Goal: Task Accomplishment & Management: Use online tool/utility

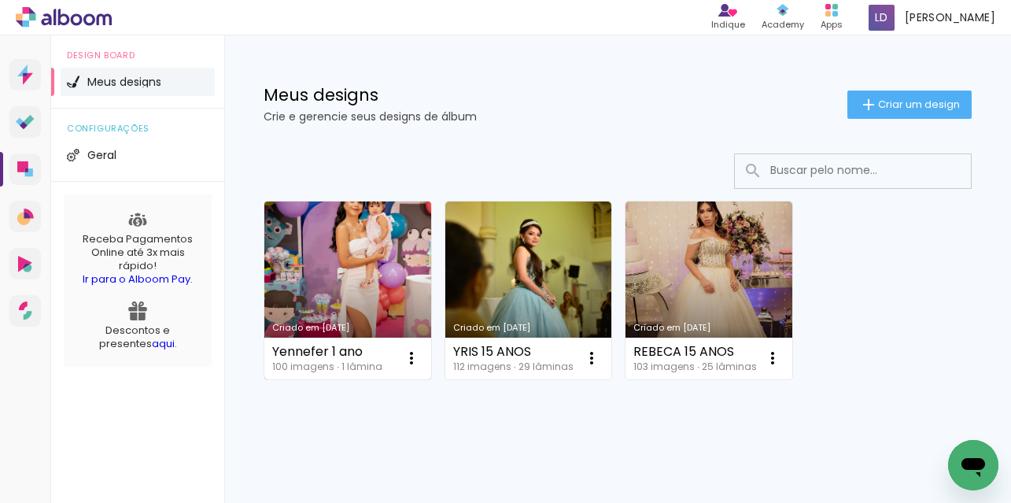
click at [350, 269] on link "Criado em [DATE]" at bounding box center [347, 290] width 167 height 178
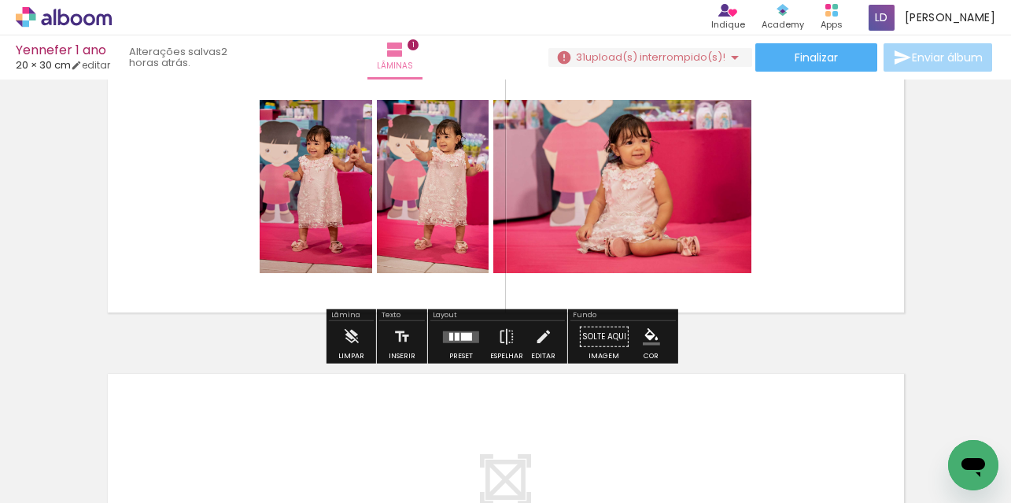
scroll to position [78, 0]
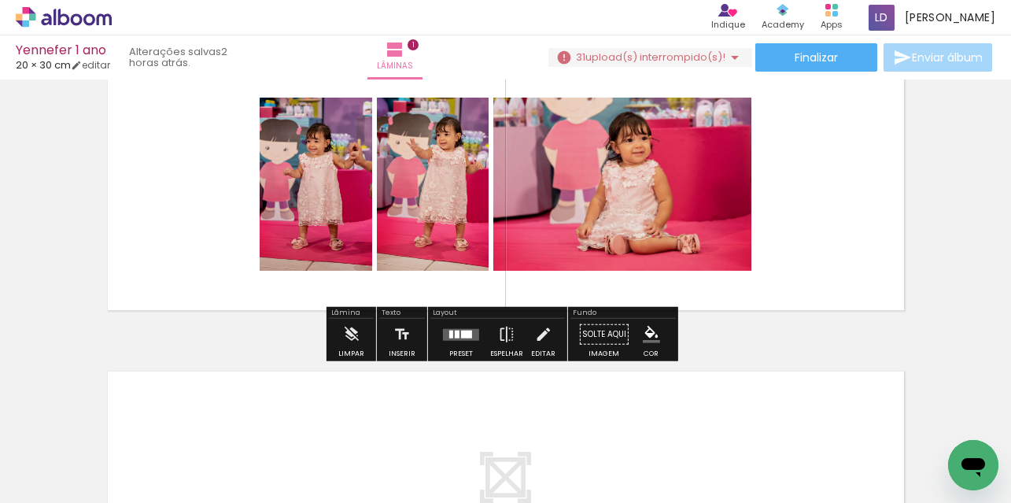
click at [461, 335] on div at bounding box center [466, 334] width 11 height 8
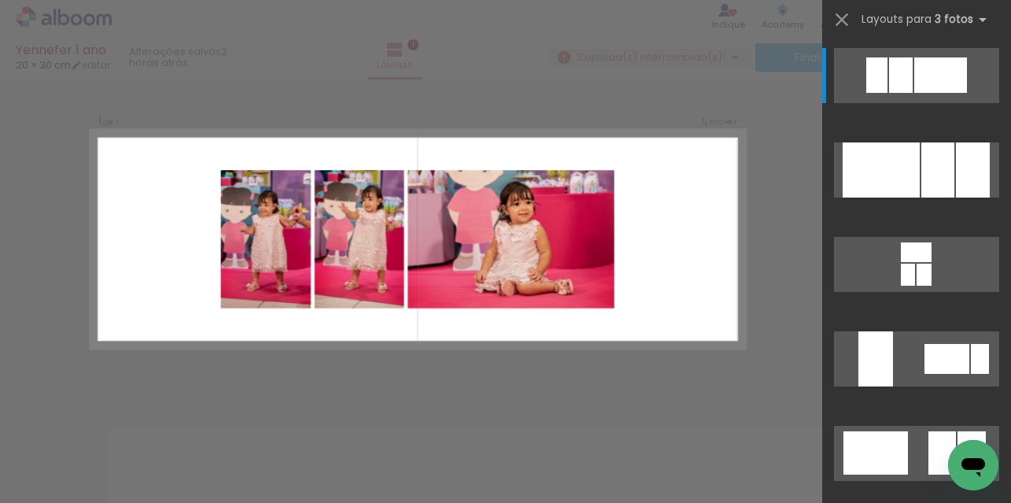
scroll to position [19, 0]
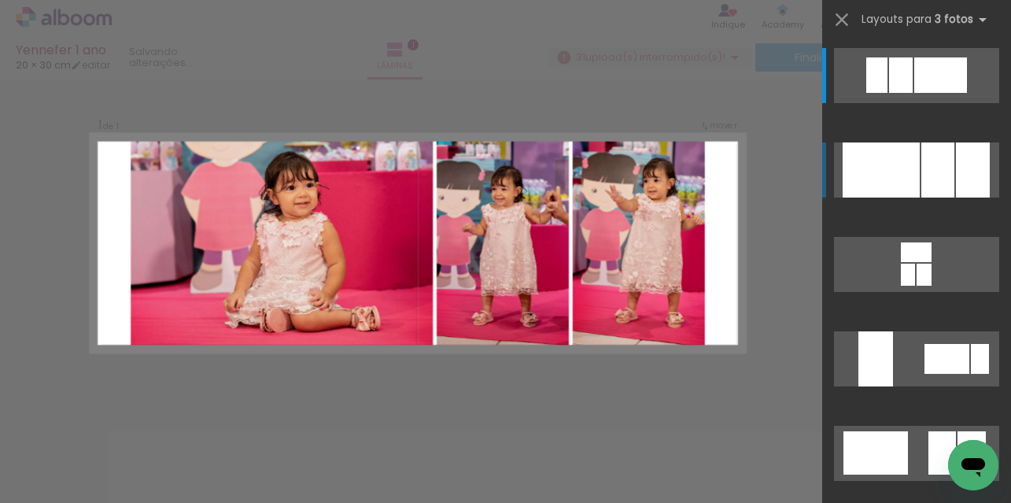
click at [892, 183] on div at bounding box center [881, 169] width 77 height 55
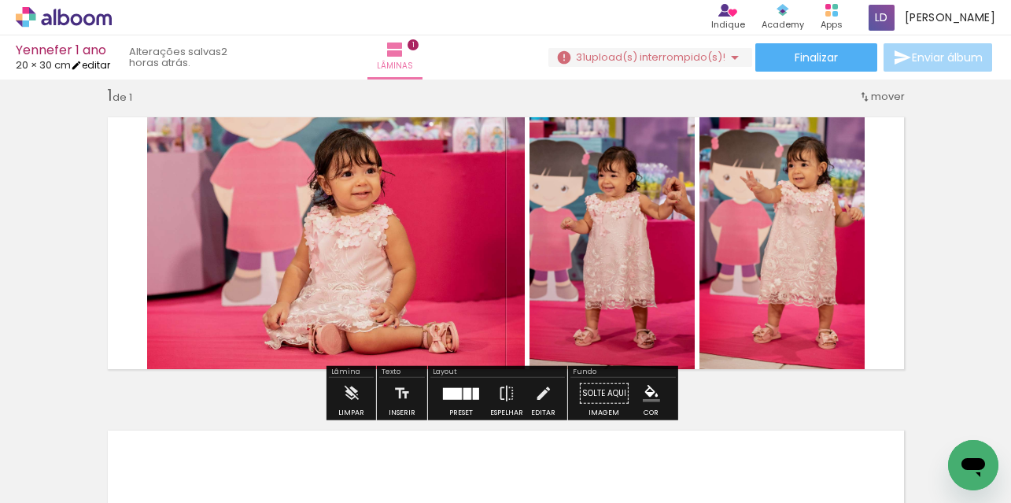
click at [109, 67] on link "editar" at bounding box center [90, 64] width 39 height 13
type input "3"
type input "20,4"
type input "61"
type input "8"
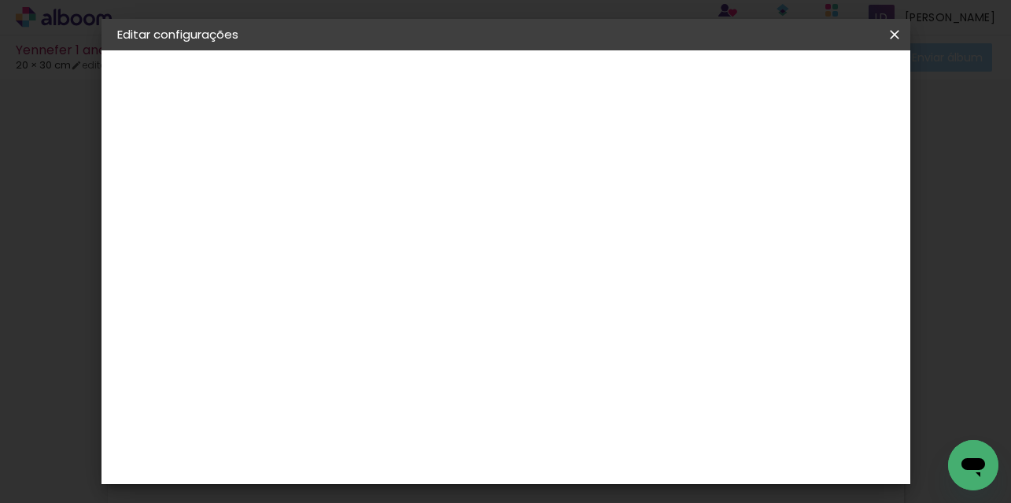
click at [718, 182] on div at bounding box center [710, 181] width 14 height 14
type paper-checkbox "on"
click at [795, 83] on span "Salvar configurações" at bounding box center [742, 89] width 105 height 22
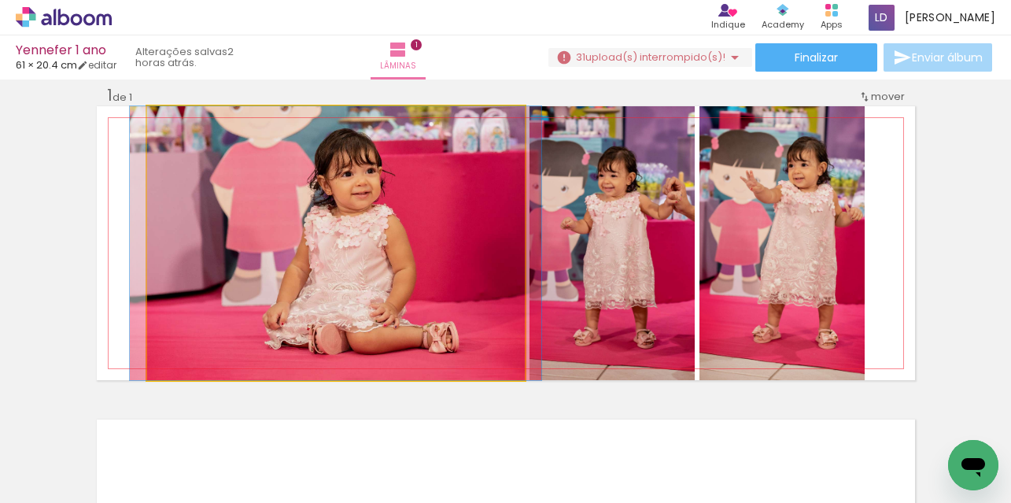
click at [184, 252] on quentale-photo at bounding box center [336, 243] width 378 height 274
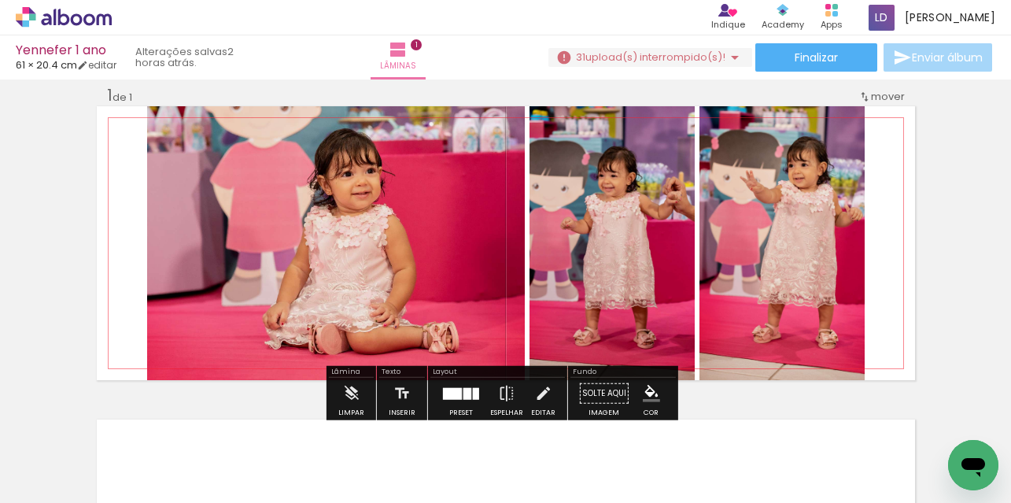
click at [246, 257] on quentale-photo at bounding box center [336, 243] width 378 height 274
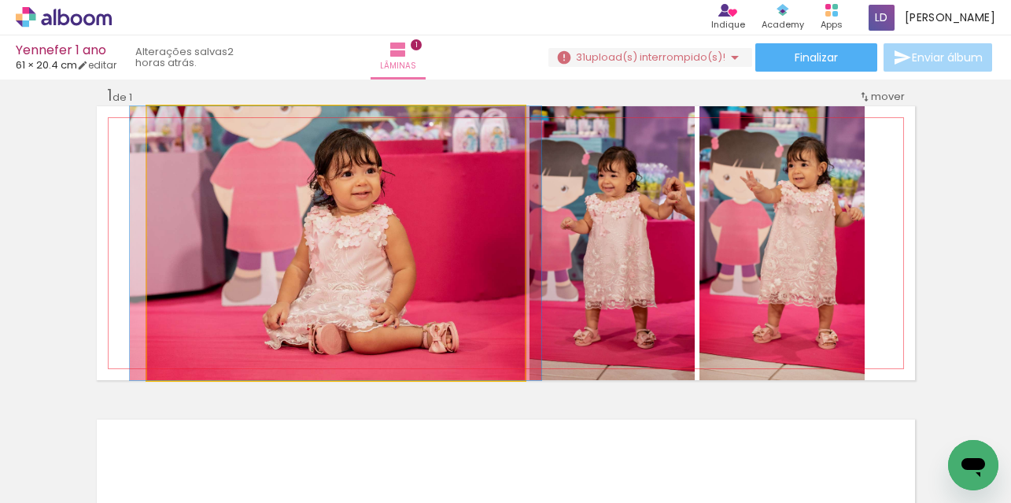
click at [246, 257] on quentale-photo at bounding box center [336, 243] width 378 height 274
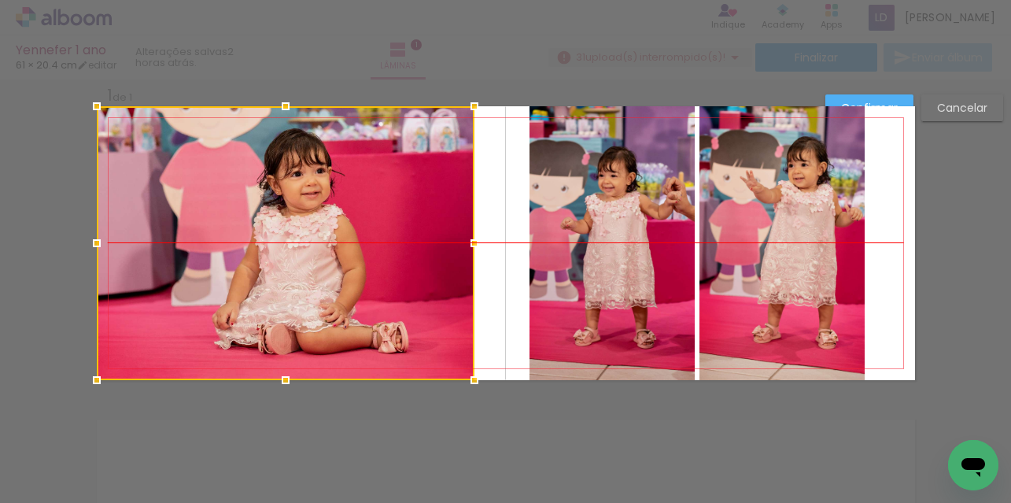
drag, startPoint x: 318, startPoint y: 257, endPoint x: 262, endPoint y: 259, distance: 55.9
click at [262, 259] on div at bounding box center [286, 243] width 378 height 274
click at [598, 270] on quentale-photo at bounding box center [612, 243] width 165 height 274
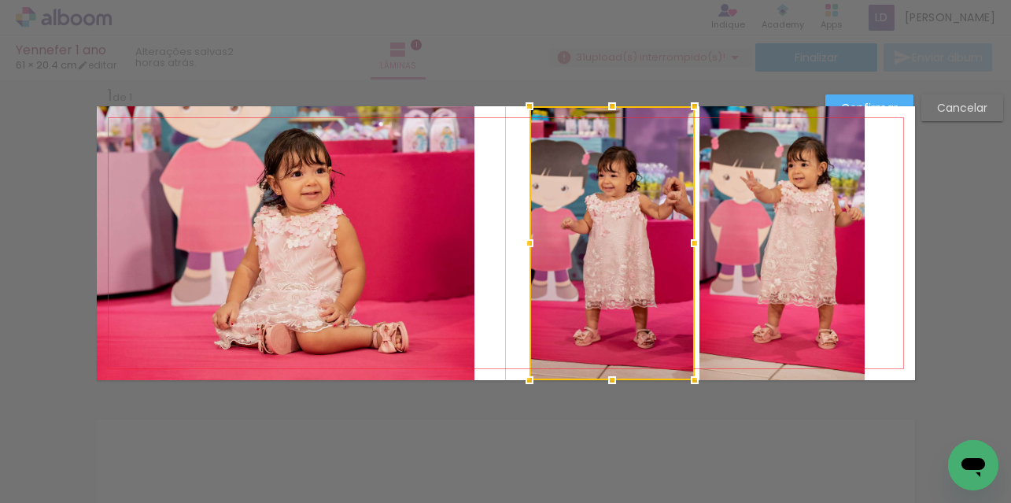
click at [651, 249] on div at bounding box center [612, 243] width 165 height 274
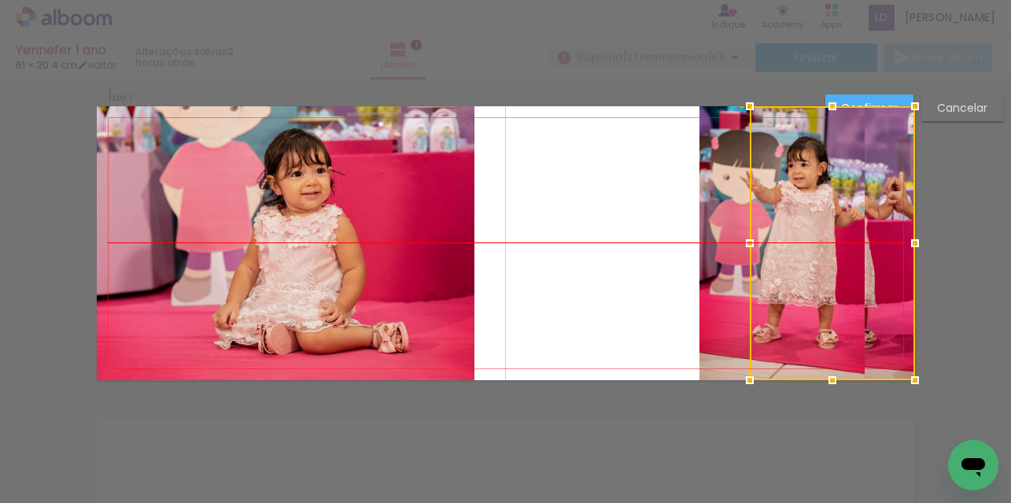
drag, startPoint x: 616, startPoint y: 245, endPoint x: 806, endPoint y: 242, distance: 189.6
click at [840, 244] on div at bounding box center [832, 243] width 165 height 274
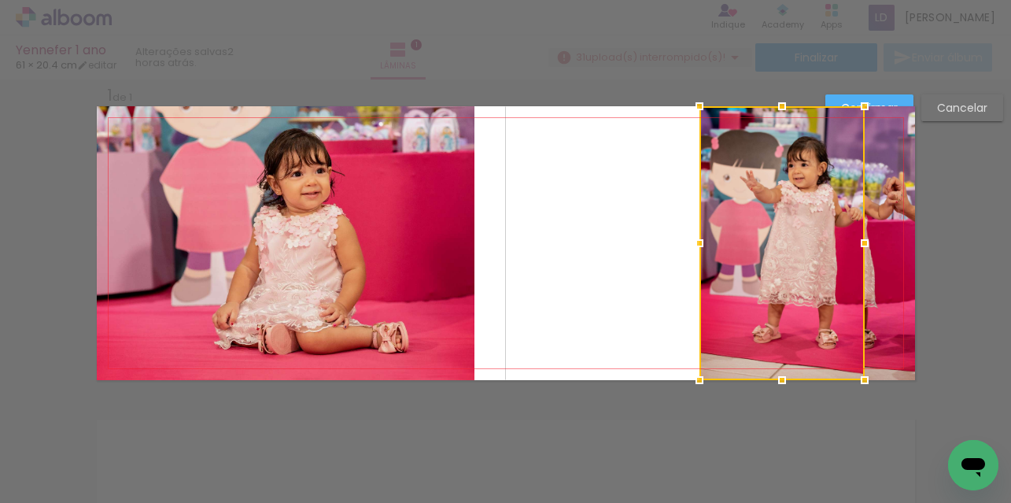
click at [708, 225] on div at bounding box center [782, 243] width 165 height 274
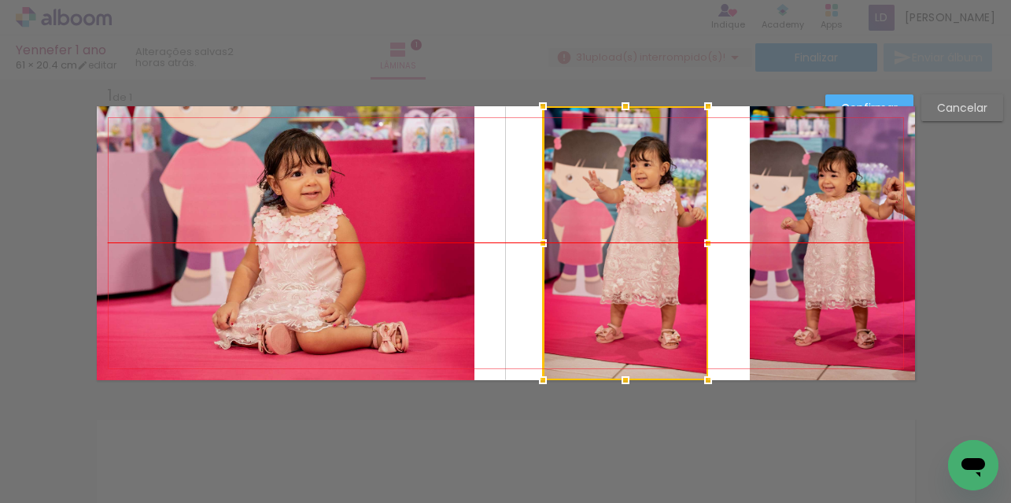
drag, startPoint x: 715, startPoint y: 221, endPoint x: 558, endPoint y: 223, distance: 157.4
click at [558, 223] on div at bounding box center [625, 243] width 165 height 274
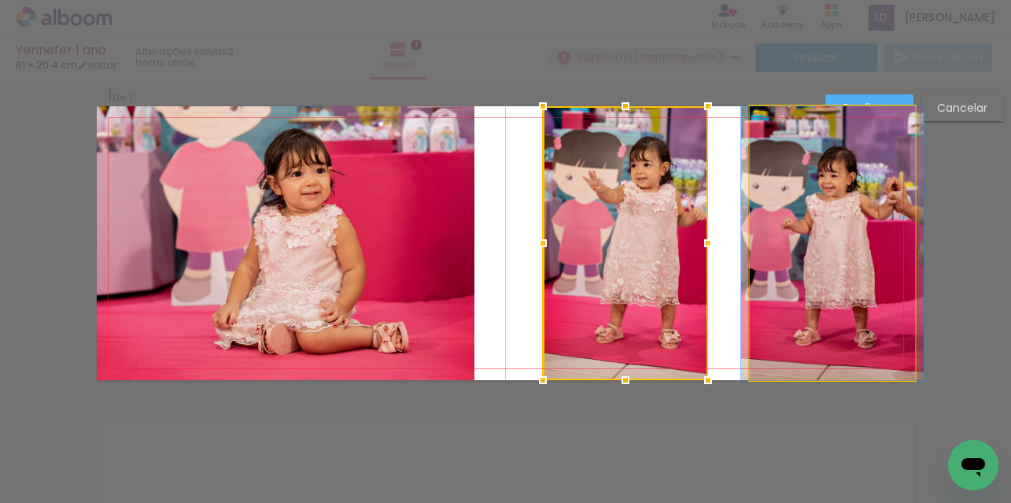
click at [823, 233] on quentale-photo at bounding box center [832, 243] width 165 height 274
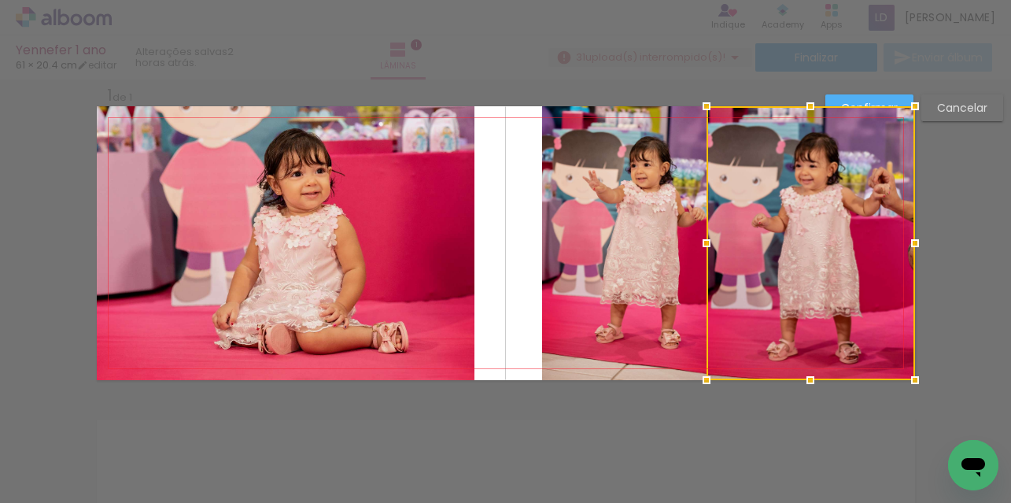
drag, startPoint x: 748, startPoint y: 245, endPoint x: 705, endPoint y: 245, distance: 43.3
click at [705, 245] on div at bounding box center [706, 242] width 31 height 31
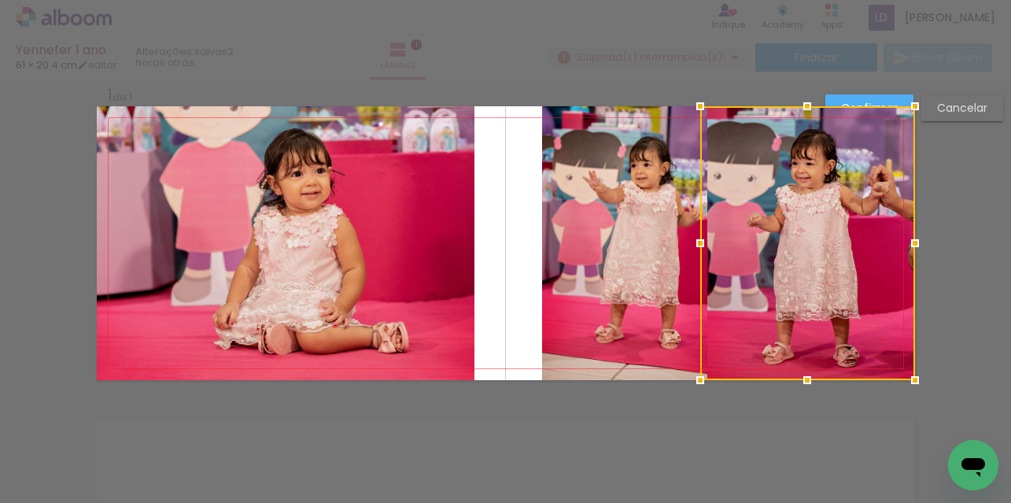
click at [695, 238] on div at bounding box center [700, 242] width 31 height 31
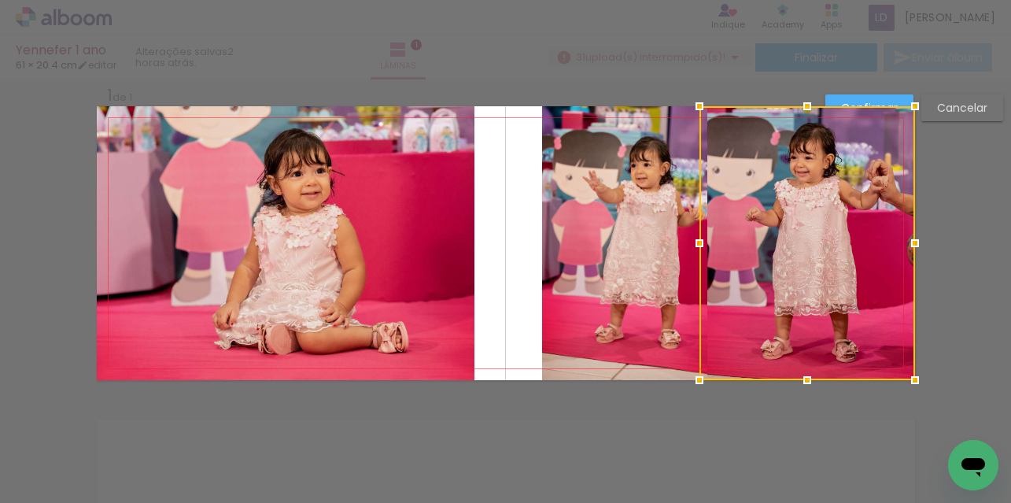
click at [510, 228] on quentale-layouter at bounding box center [506, 243] width 818 height 274
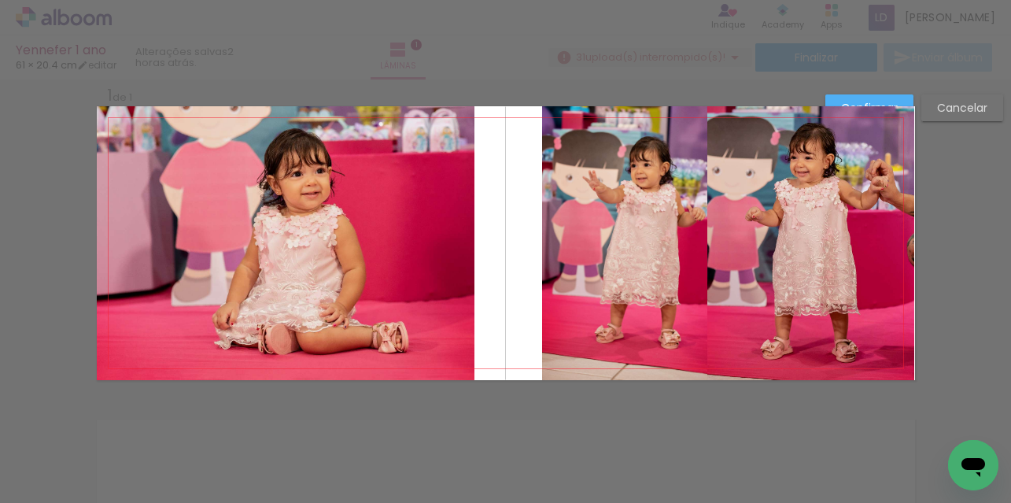
click at [648, 227] on quentale-photo at bounding box center [624, 243] width 165 height 274
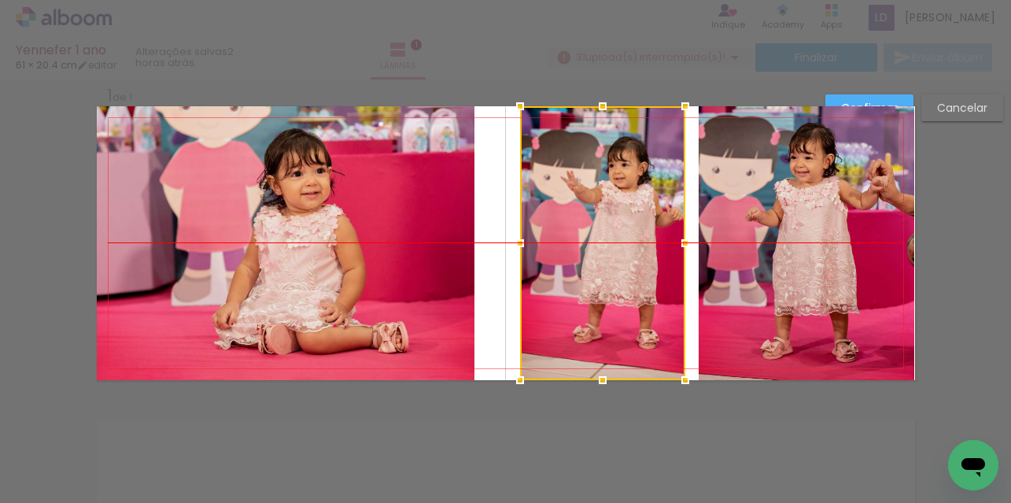
drag, startPoint x: 611, startPoint y: 231, endPoint x: 602, endPoint y: 230, distance: 9.5
click at [602, 230] on div at bounding box center [602, 243] width 165 height 274
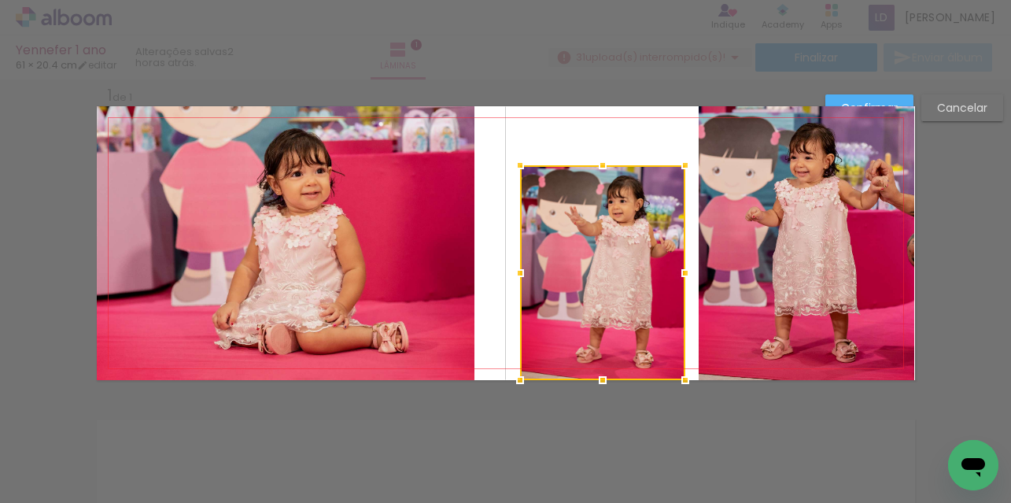
drag, startPoint x: 600, startPoint y: 105, endPoint x: 600, endPoint y: 170, distance: 65.3
click at [600, 165] on div at bounding box center [602, 165] width 31 height 31
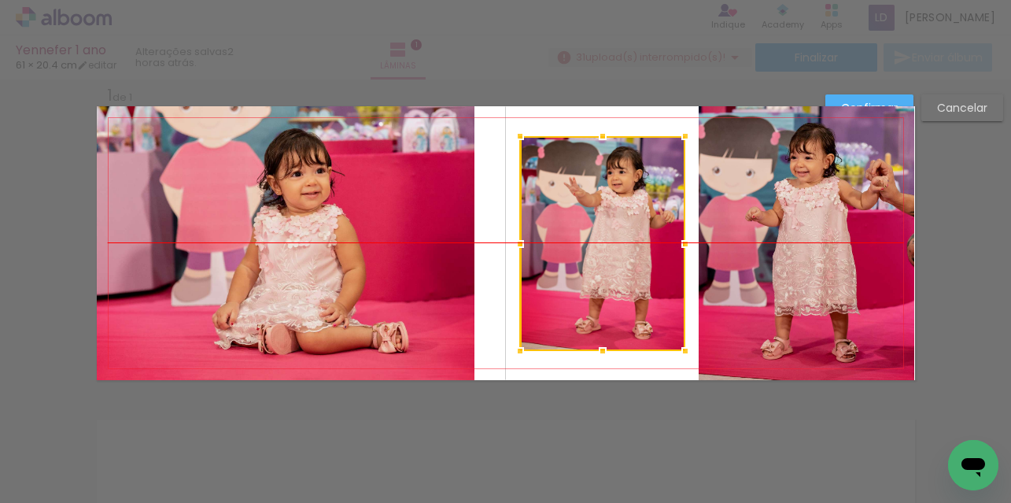
drag, startPoint x: 610, startPoint y: 227, endPoint x: 609, endPoint y: 198, distance: 29.1
click at [609, 198] on div at bounding box center [602, 243] width 165 height 215
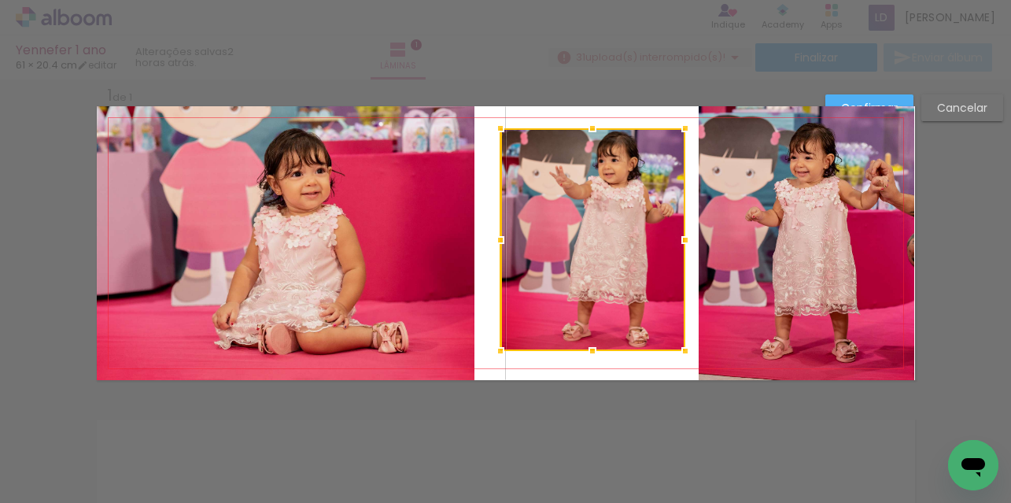
drag, startPoint x: 514, startPoint y: 136, endPoint x: 495, endPoint y: 132, distance: 19.3
click at [495, 132] on div at bounding box center [500, 128] width 31 height 31
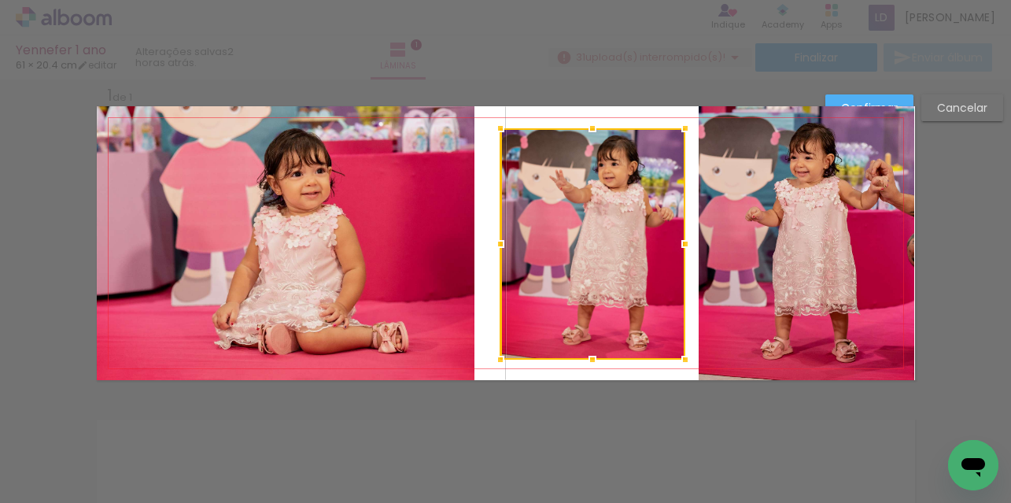
drag, startPoint x: 585, startPoint y: 348, endPoint x: 587, endPoint y: 356, distance: 8.8
click at [587, 356] on div at bounding box center [592, 359] width 31 height 31
click at [498, 242] on div at bounding box center [500, 243] width 31 height 31
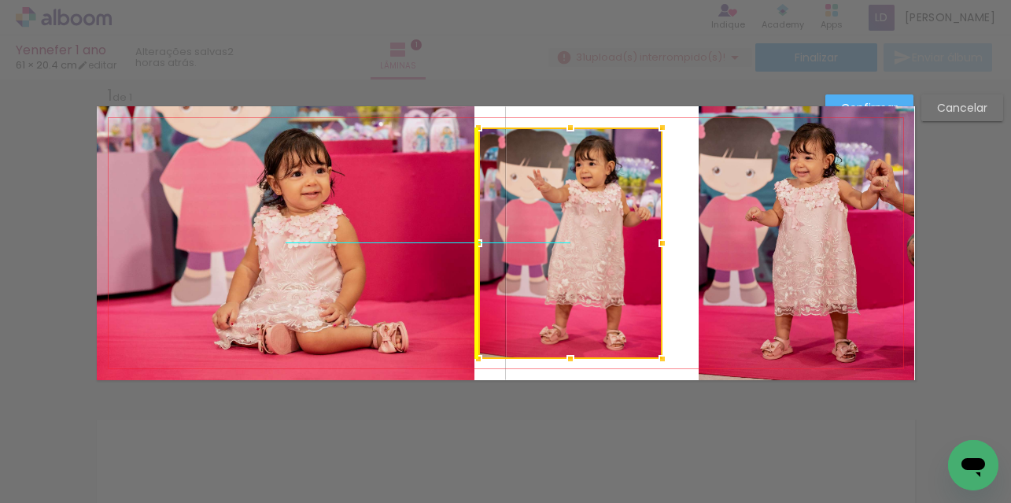
drag, startPoint x: 637, startPoint y: 228, endPoint x: 629, endPoint y: 222, distance: 10.1
click at [629, 222] on div at bounding box center [570, 242] width 184 height 231
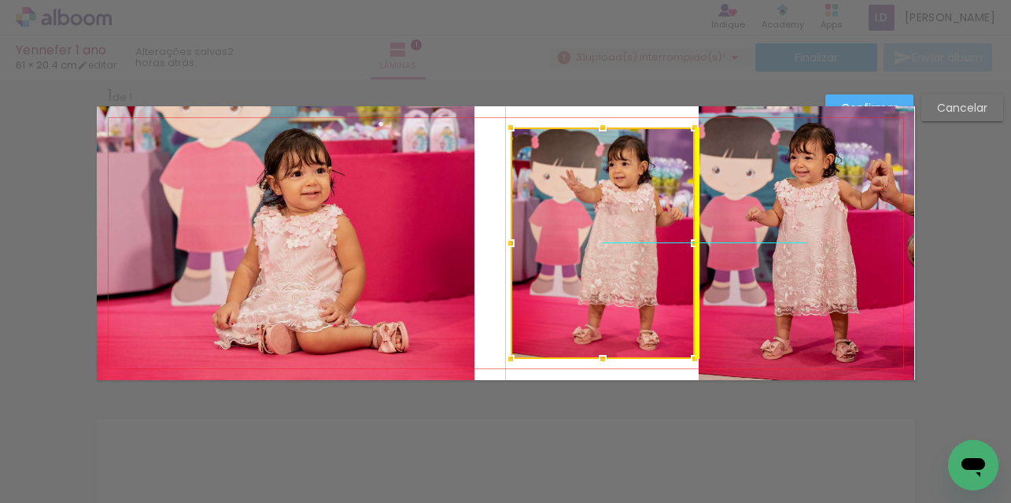
drag, startPoint x: 614, startPoint y: 223, endPoint x: 635, endPoint y: 220, distance: 21.5
click at [635, 220] on div at bounding box center [603, 242] width 184 height 231
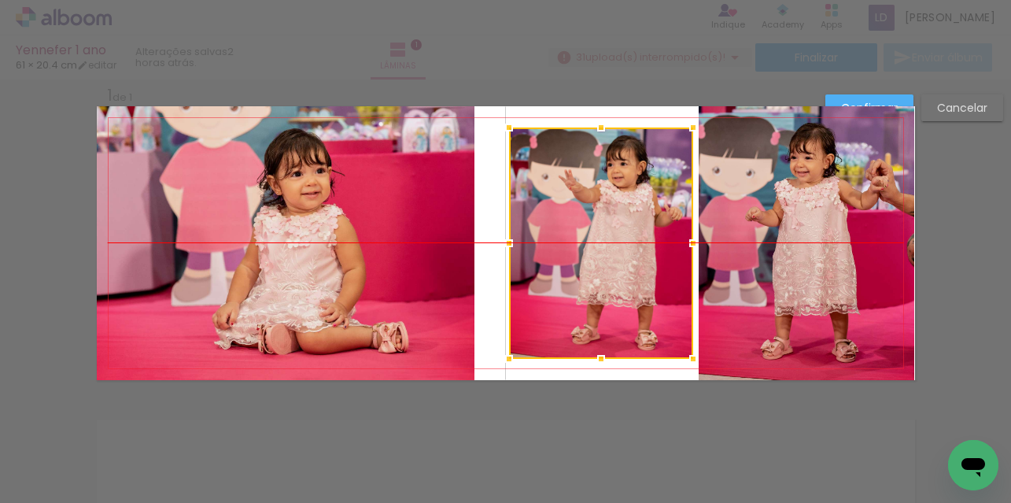
click at [583, 242] on div at bounding box center [601, 242] width 184 height 231
click at [741, 205] on quentale-photo at bounding box center [807, 243] width 216 height 274
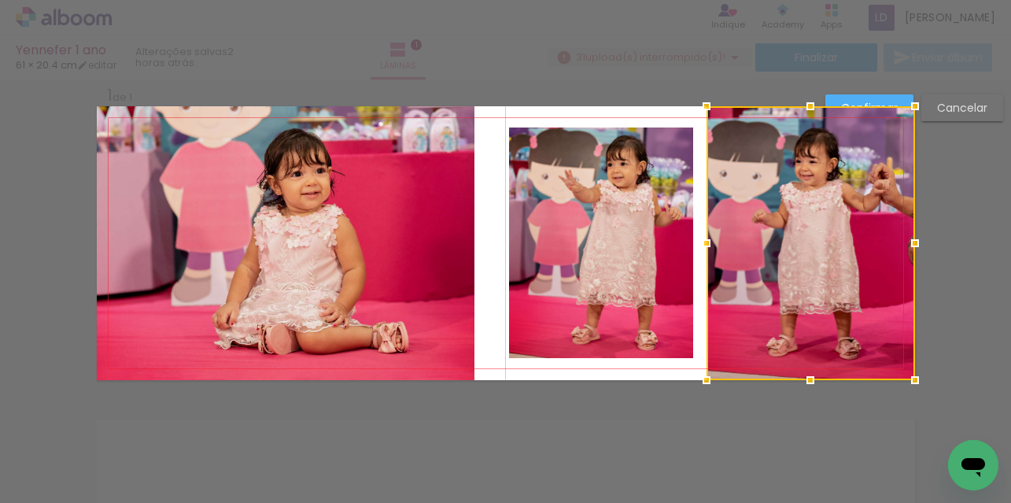
click at [706, 237] on div at bounding box center [706, 242] width 31 height 31
click at [477, 213] on quentale-layouter at bounding box center [506, 243] width 818 height 274
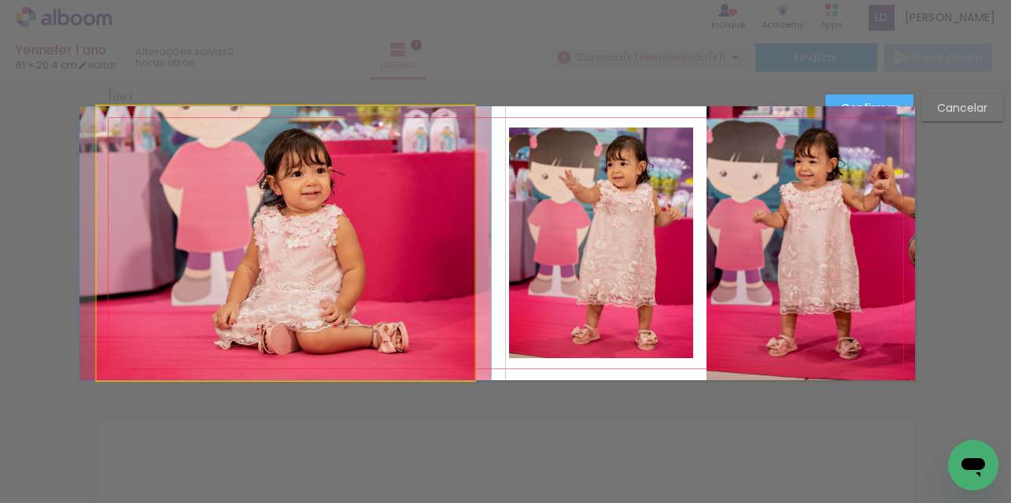
click at [417, 221] on quentale-photo at bounding box center [286, 243] width 378 height 274
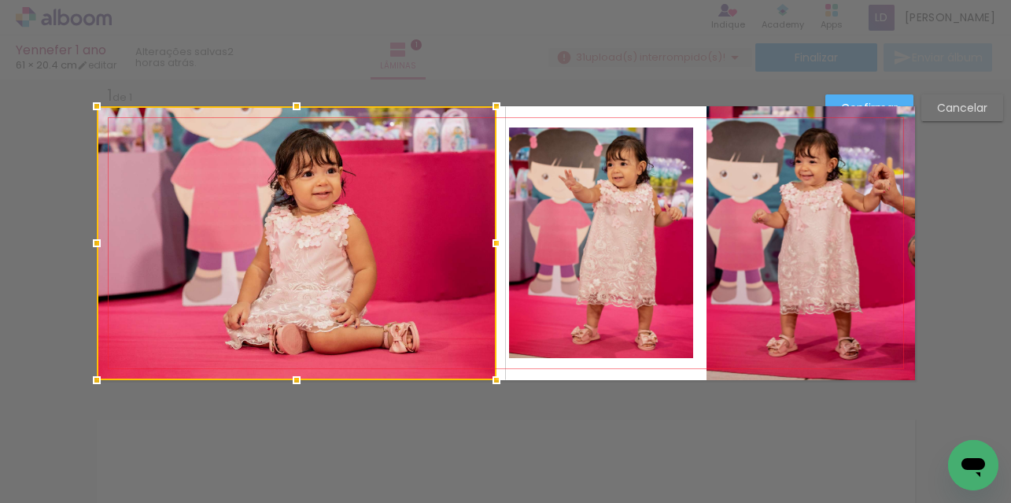
drag, startPoint x: 471, startPoint y: 246, endPoint x: 493, endPoint y: 241, distance: 22.7
click at [493, 241] on div at bounding box center [496, 242] width 31 height 31
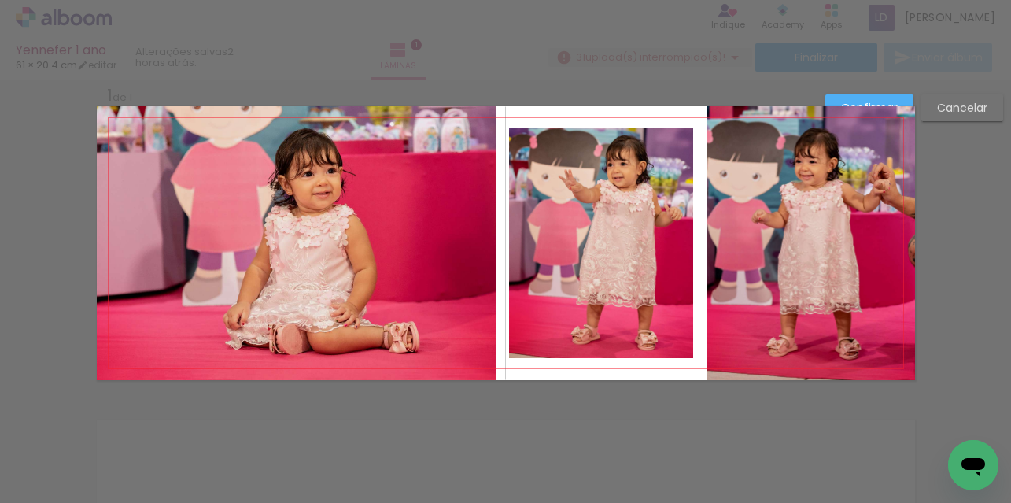
click at [478, 238] on quentale-photo at bounding box center [297, 243] width 400 height 274
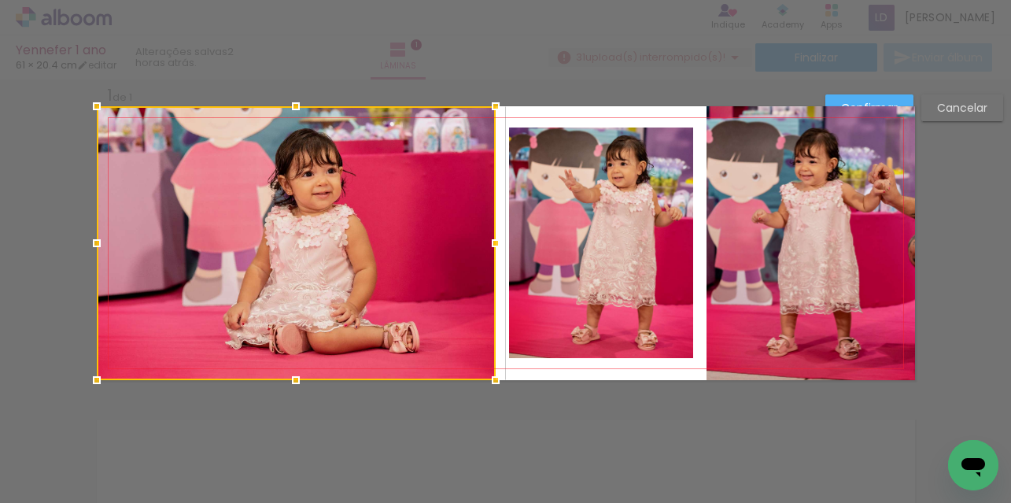
click at [488, 240] on div at bounding box center [495, 242] width 31 height 31
click at [574, 114] on quentale-layouter at bounding box center [506, 243] width 818 height 274
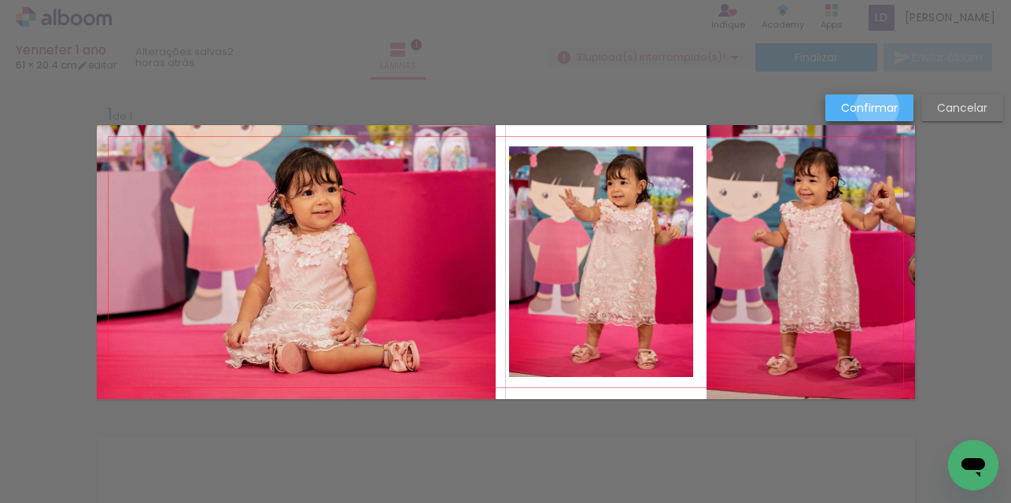
click at [0, 0] on slot "Confirmar" at bounding box center [0, 0] width 0 height 0
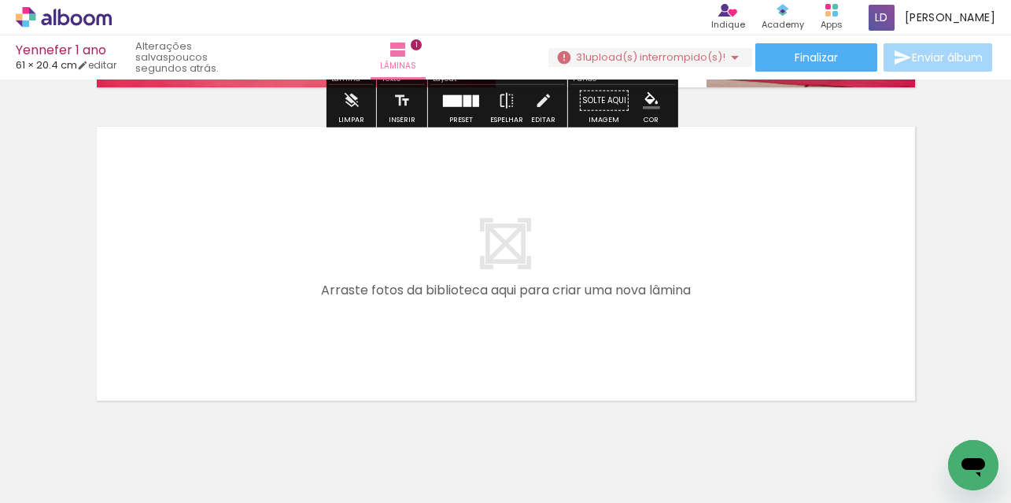
scroll to position [314, 0]
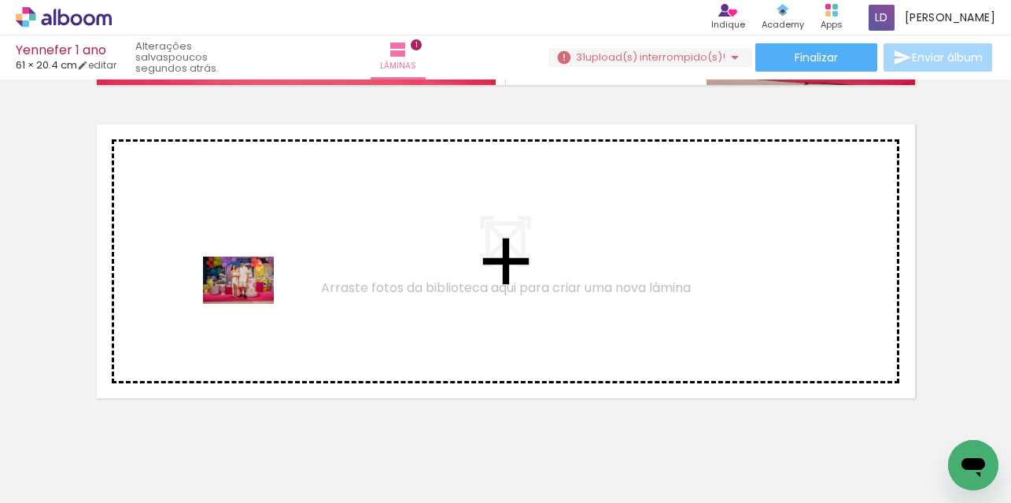
drag, startPoint x: 347, startPoint y: 464, endPoint x: 246, endPoint y: 297, distance: 194.9
click at [246, 297] on quentale-workspace at bounding box center [505, 251] width 1011 height 503
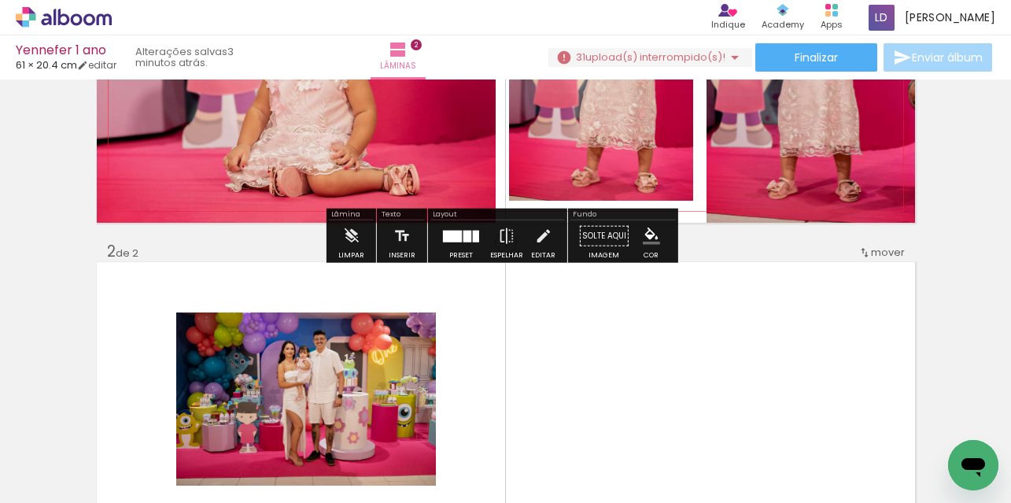
scroll to position [236, 0]
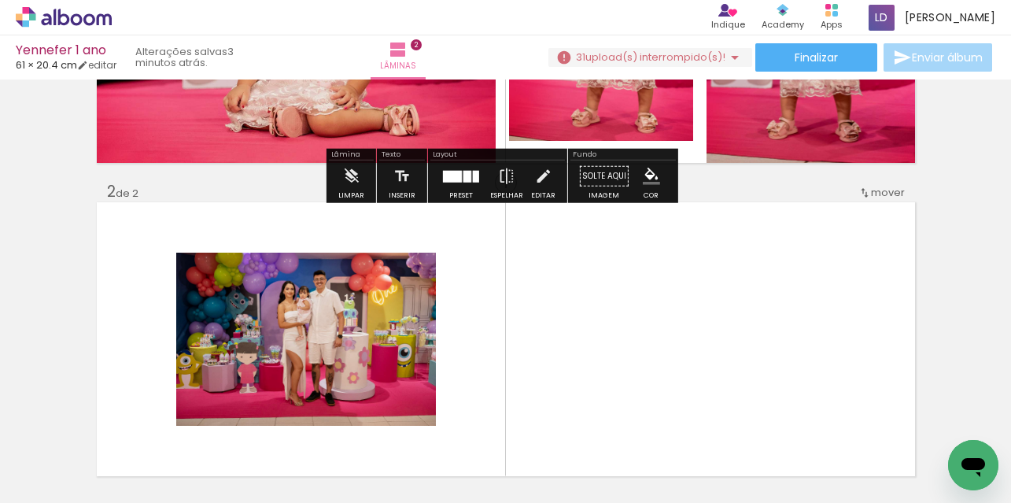
click at [346, 167] on iron-icon at bounding box center [350, 176] width 17 height 31
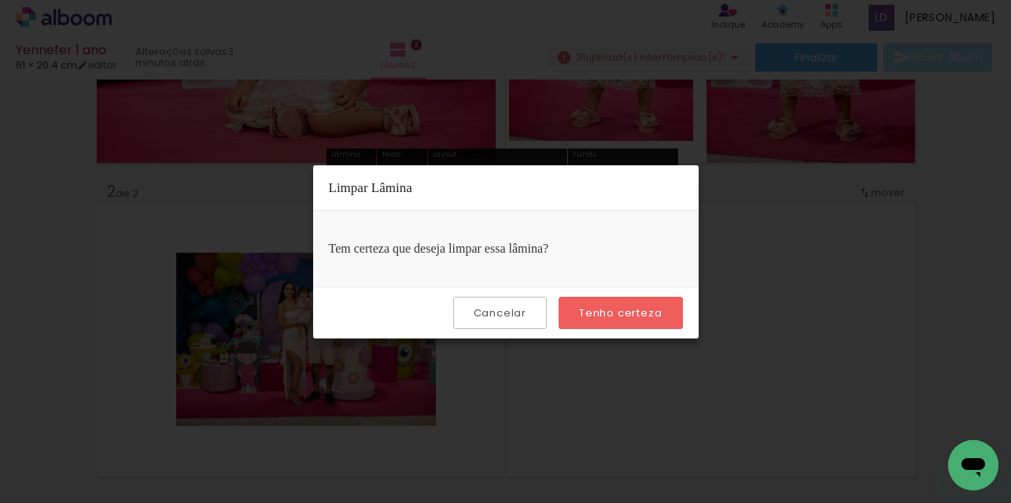
click at [0, 0] on slot "Tenho certeza" at bounding box center [0, 0] width 0 height 0
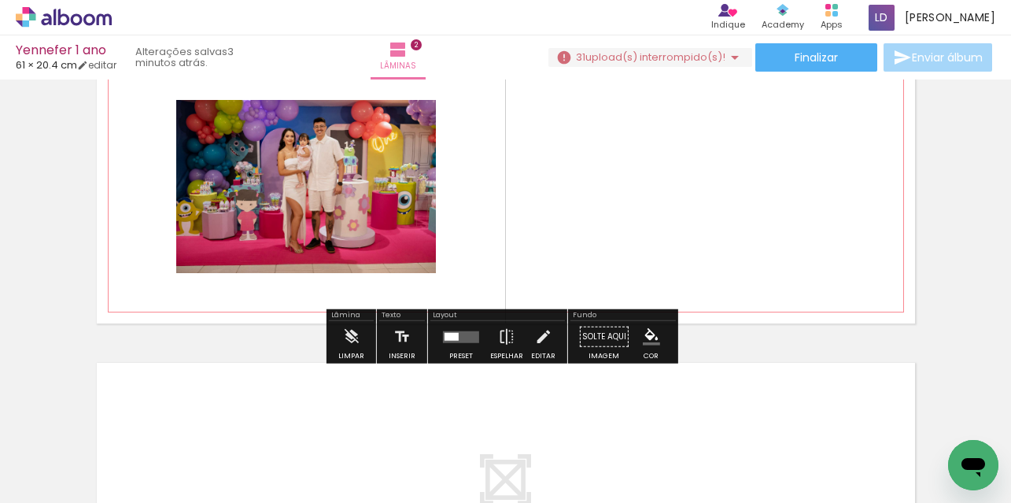
scroll to position [393, 0]
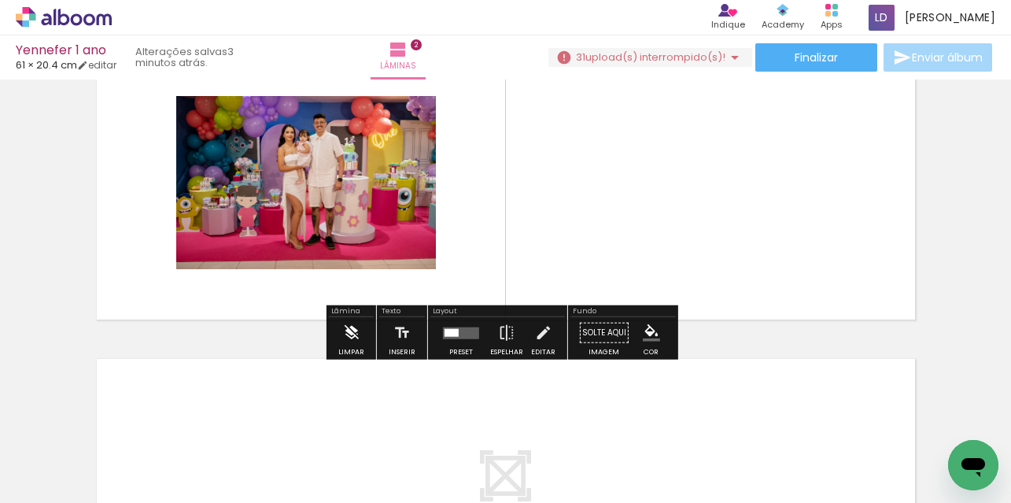
click at [353, 331] on iron-icon at bounding box center [350, 332] width 17 height 31
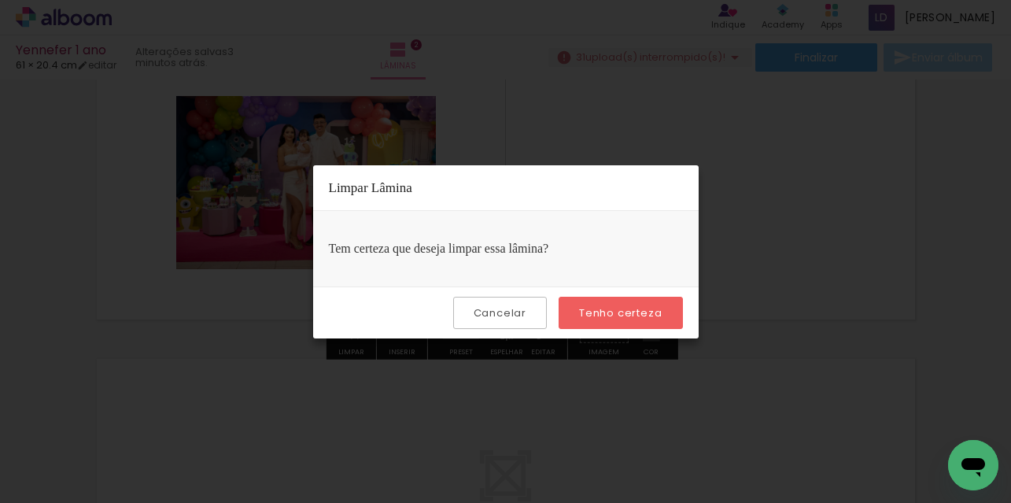
click at [0, 0] on slot "Tenho certeza" at bounding box center [0, 0] width 0 height 0
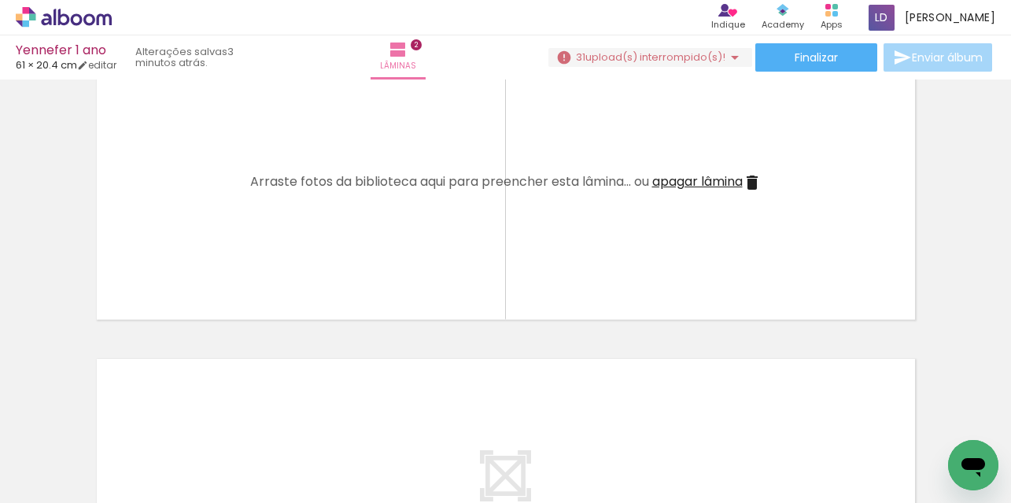
click at [126, 417] on iron-icon at bounding box center [123, 418] width 17 height 17
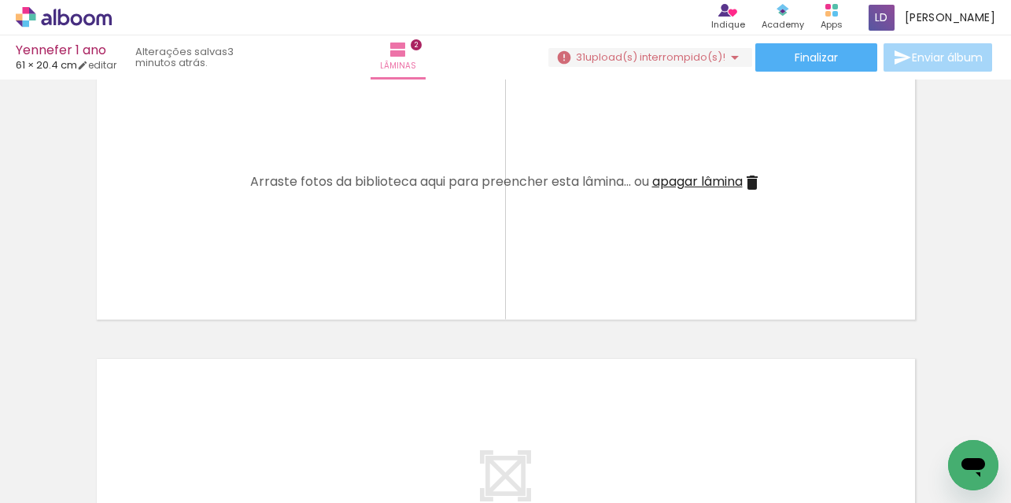
click at [126, 417] on iron-icon at bounding box center [123, 418] width 17 height 17
click at [218, 419] on iron-icon at bounding box center [211, 418] width 17 height 17
click at [216, 418] on iron-icon at bounding box center [211, 418] width 17 height 17
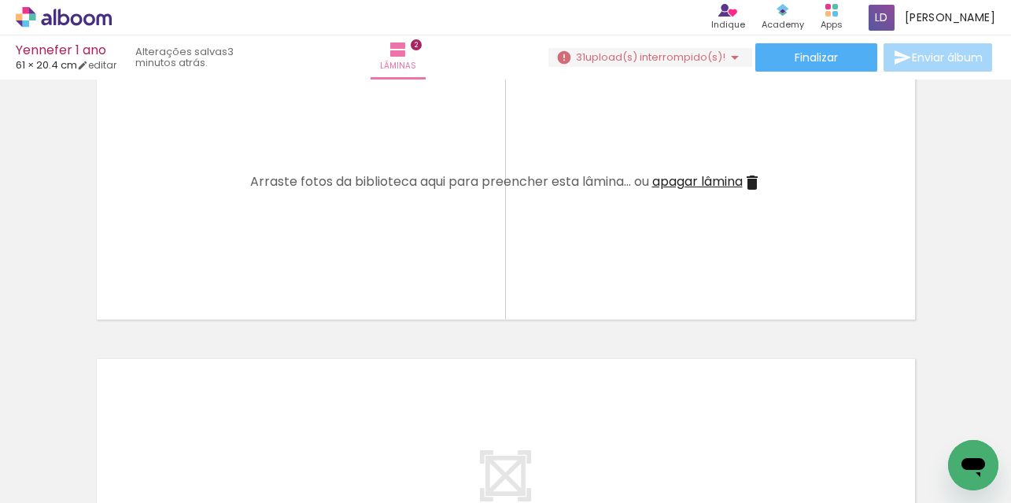
click at [216, 417] on iron-icon at bounding box center [211, 418] width 17 height 17
click at [60, 478] on span "Adicionar Fotos" at bounding box center [55, 481] width 47 height 17
click at [0, 0] on input "file" at bounding box center [0, 0] width 0 height 0
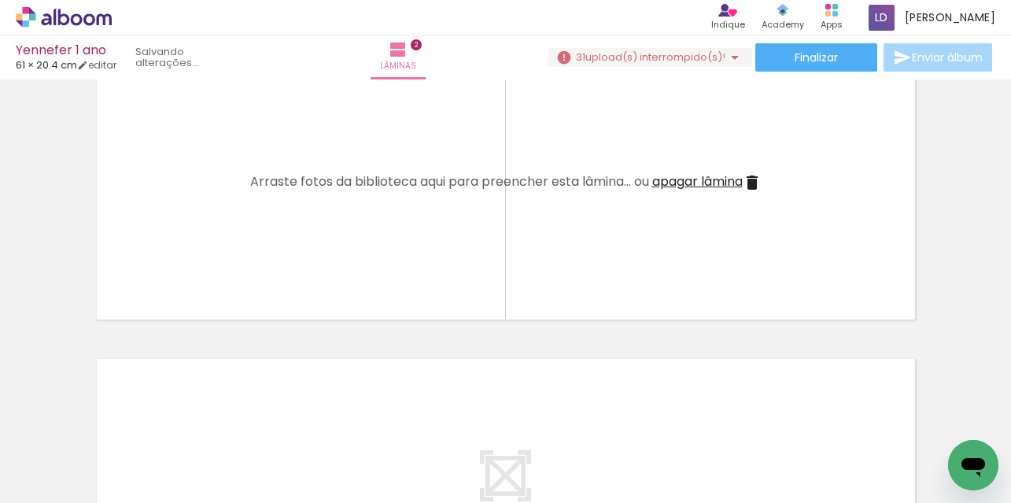
click at [51, 482] on span "Adicionar Fotos" at bounding box center [55, 481] width 47 height 17
click at [0, 0] on input "file" at bounding box center [0, 0] width 0 height 0
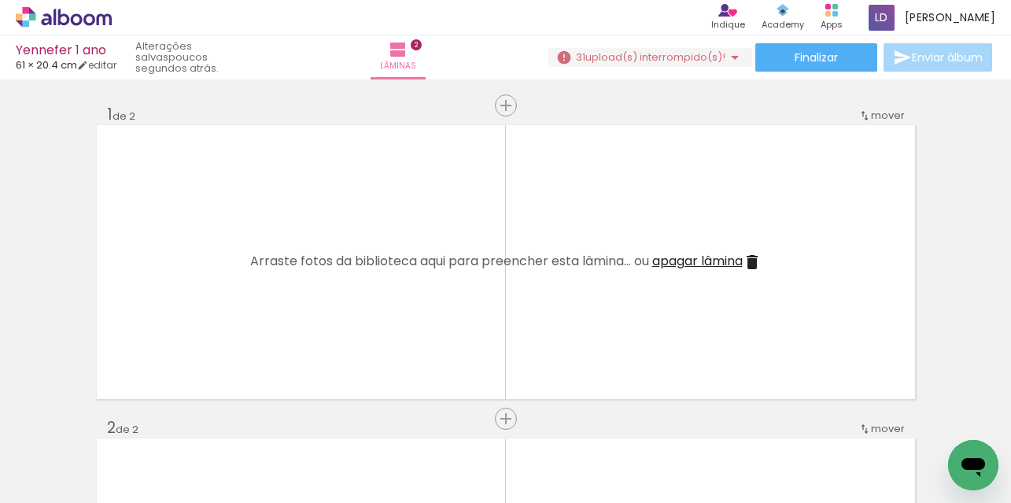
scroll to position [0, 5741]
click at [478, 437] on div at bounding box center [498, 450] width 78 height 52
click at [514, 457] on div at bounding box center [498, 450] width 78 height 52
click at [661, 54] on span "upload(s) interrompido(s)!" at bounding box center [655, 57] width 140 height 15
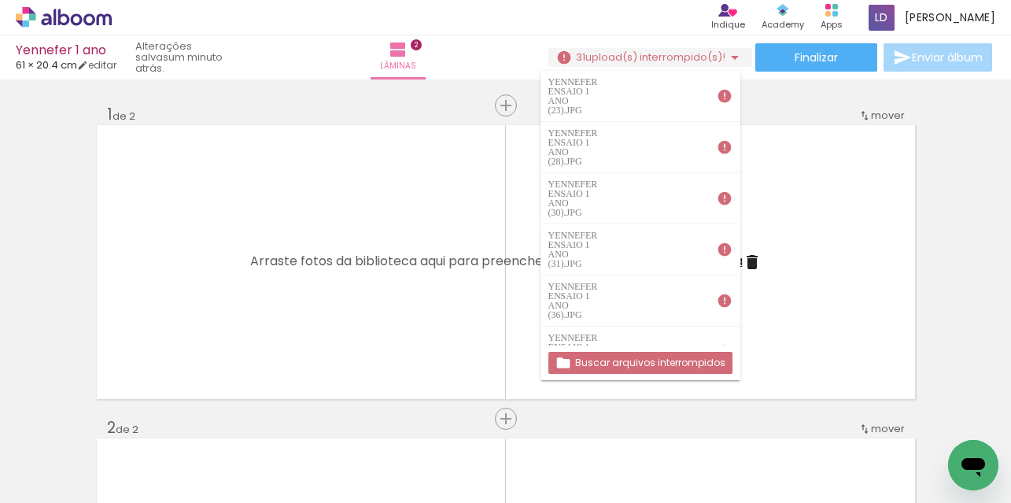
click at [0, 0] on slot "Buscar arquivos interrompidos" at bounding box center [0, 0] width 0 height 0
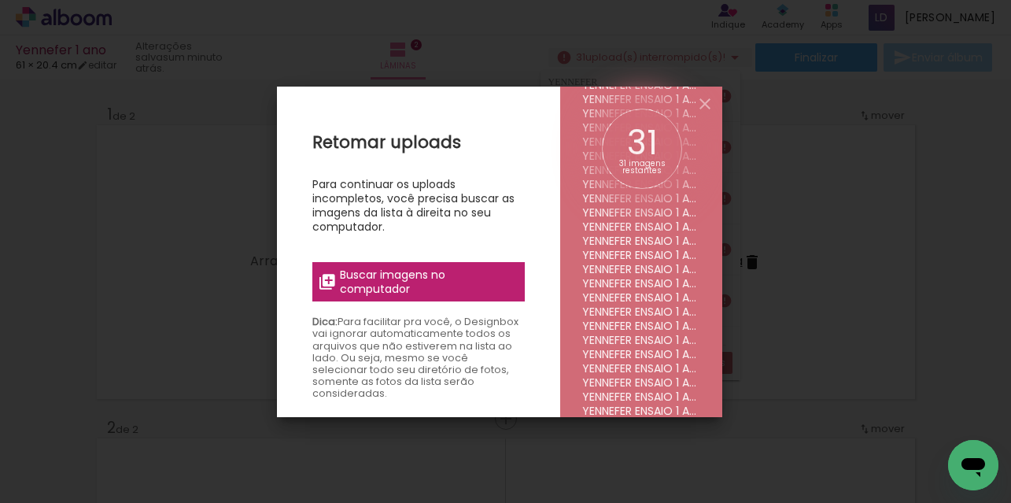
scroll to position [254, 0]
click at [419, 284] on span "Buscar imagens no computador" at bounding box center [427, 282] width 175 height 28
click at [0, 0] on input "file" at bounding box center [0, 0] width 0 height 0
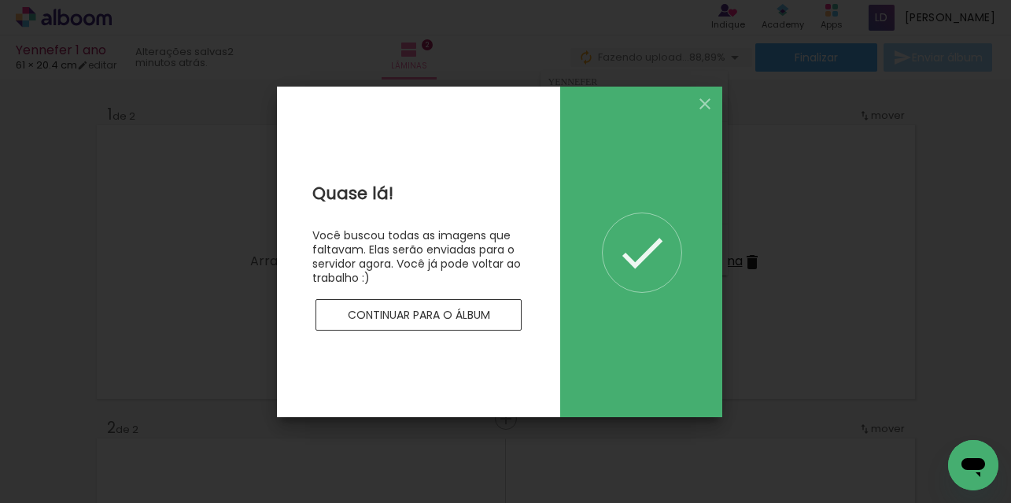
scroll to position [0, 0]
click at [0, 0] on slot "Continuar para o álbum" at bounding box center [0, 0] width 0 height 0
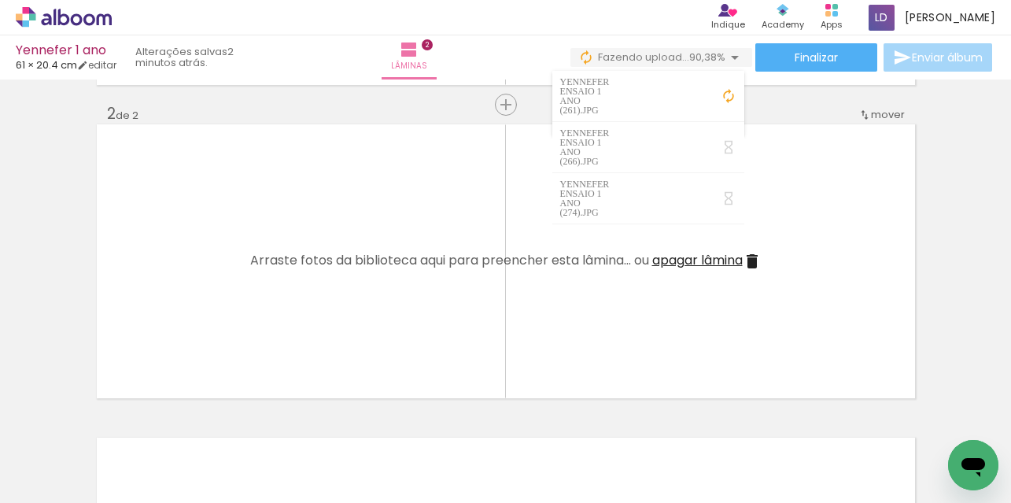
click at [353, 463] on div at bounding box center [334, 450] width 78 height 52
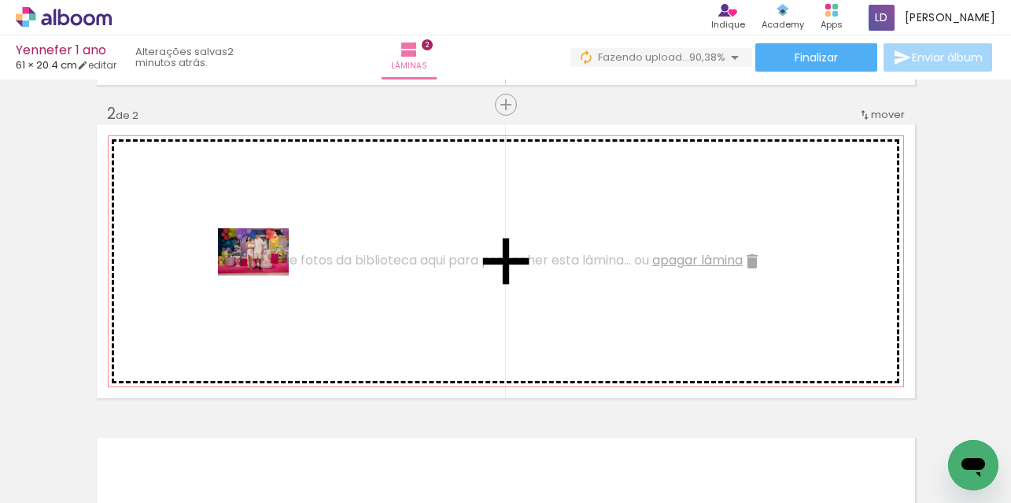
drag, startPoint x: 348, startPoint y: 450, endPoint x: 265, endPoint y: 275, distance: 193.2
click at [265, 275] on quentale-workspace at bounding box center [505, 251] width 1011 height 503
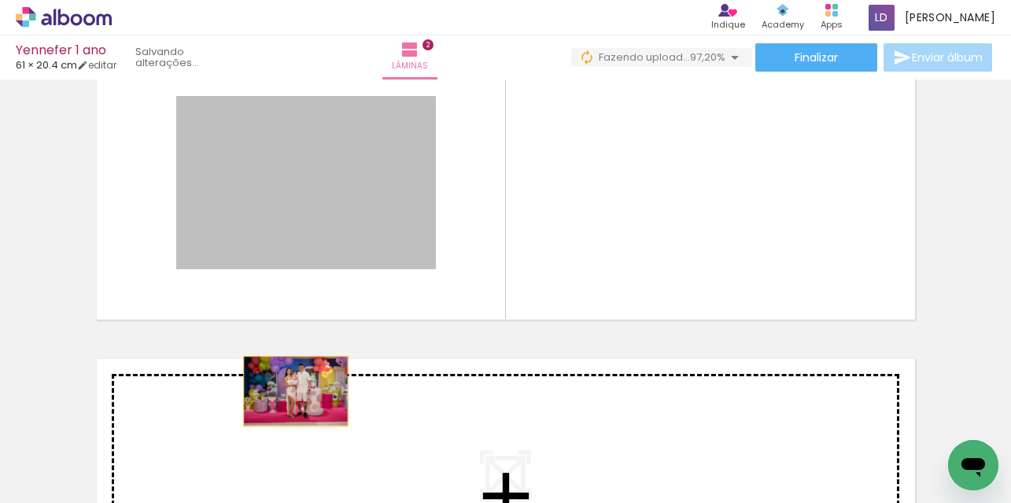
drag, startPoint x: 365, startPoint y: 207, endPoint x: 290, endPoint y: 390, distance: 198.3
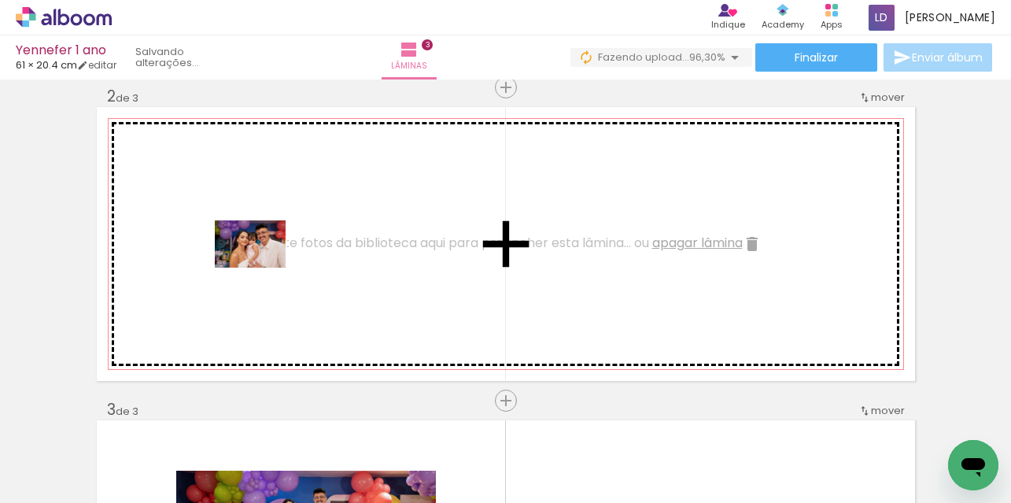
drag, startPoint x: 496, startPoint y: 446, endPoint x: 262, endPoint y: 268, distance: 294.1
click at [262, 268] on quentale-workspace at bounding box center [505, 251] width 1011 height 503
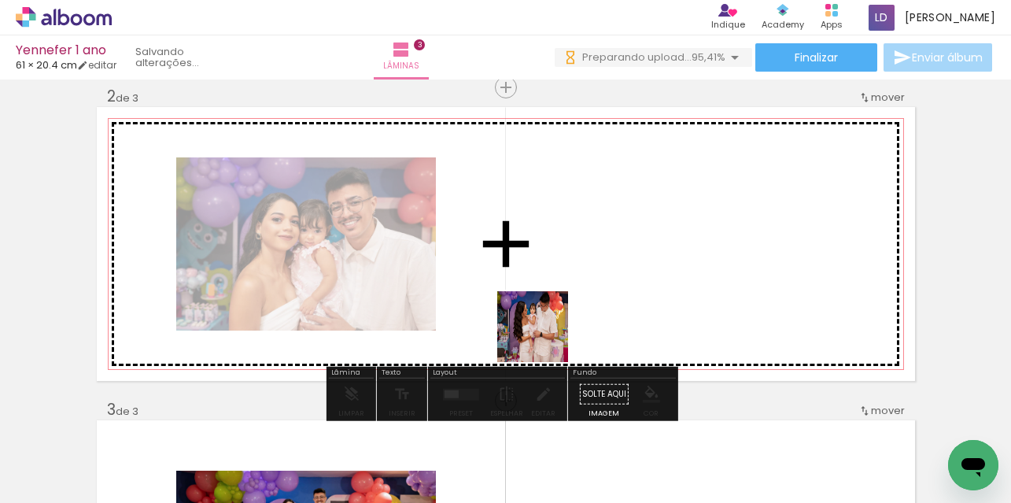
drag, startPoint x: 514, startPoint y: 373, endPoint x: 601, endPoint y: 274, distance: 132.1
click at [601, 274] on quentale-workspace at bounding box center [505, 251] width 1011 height 503
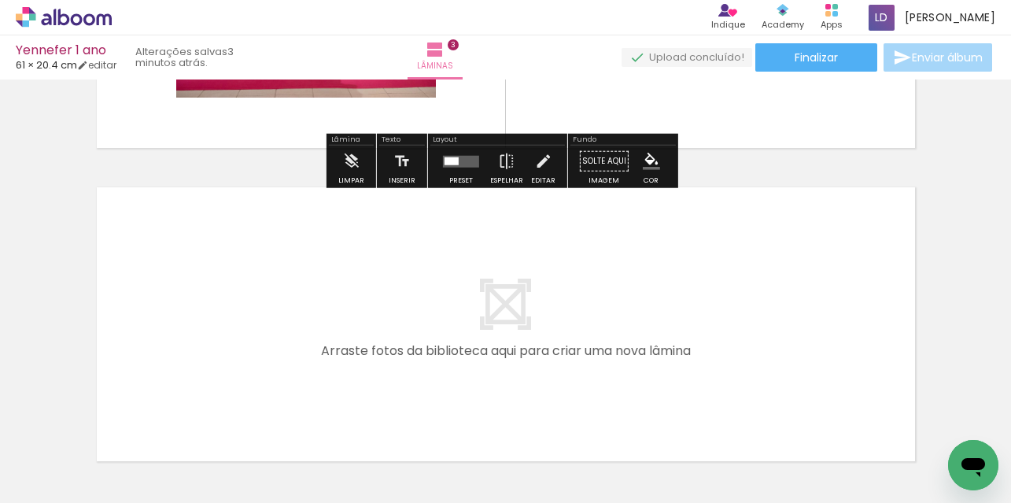
scroll to position [882, 0]
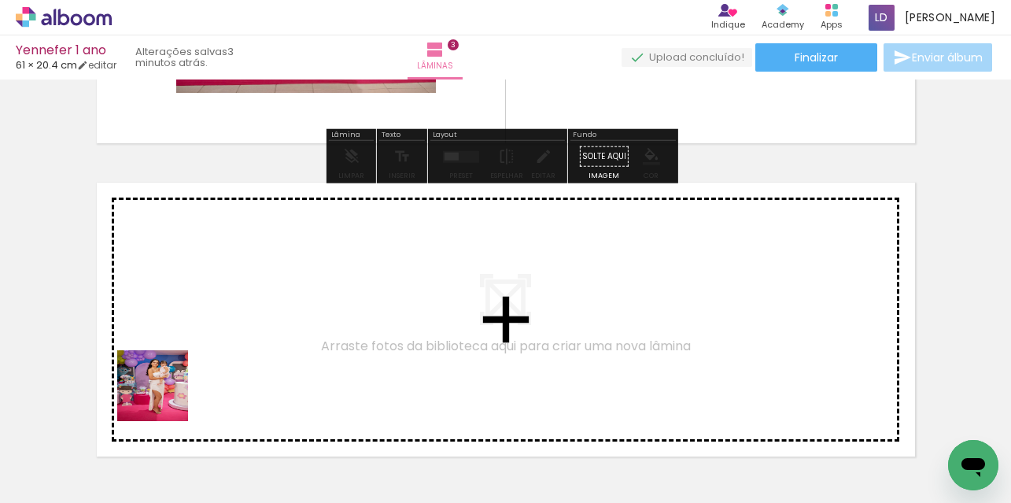
drag, startPoint x: 164, startPoint y: 397, endPoint x: 169, endPoint y: 309, distance: 88.3
click at [169, 309] on quentale-workspace at bounding box center [505, 251] width 1011 height 503
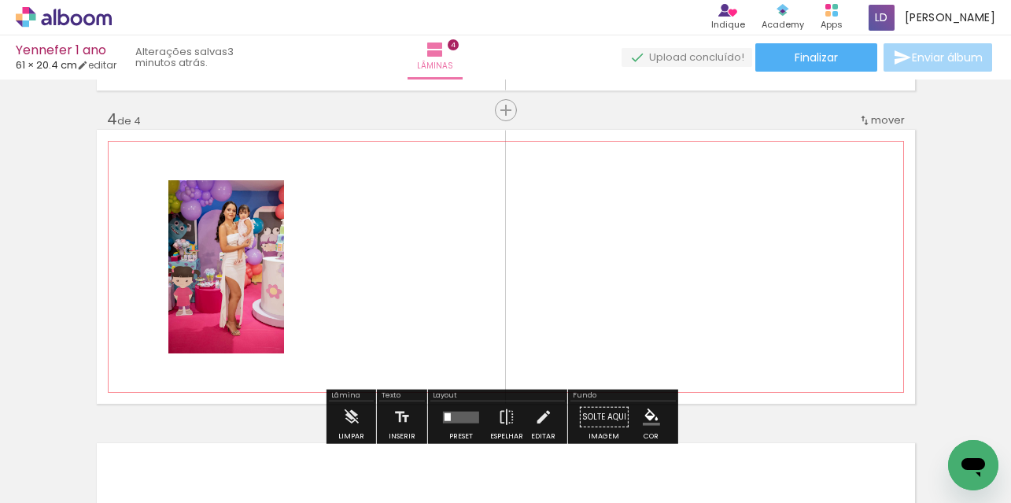
scroll to position [959, 0]
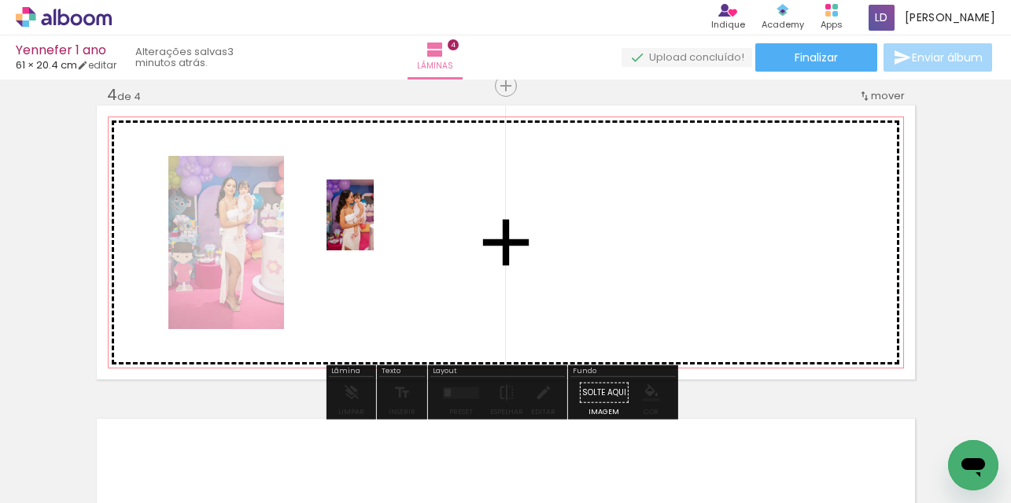
drag, startPoint x: 250, startPoint y: 441, endPoint x: 374, endPoint y: 227, distance: 247.8
click at [374, 227] on quentale-workspace at bounding box center [505, 251] width 1011 height 503
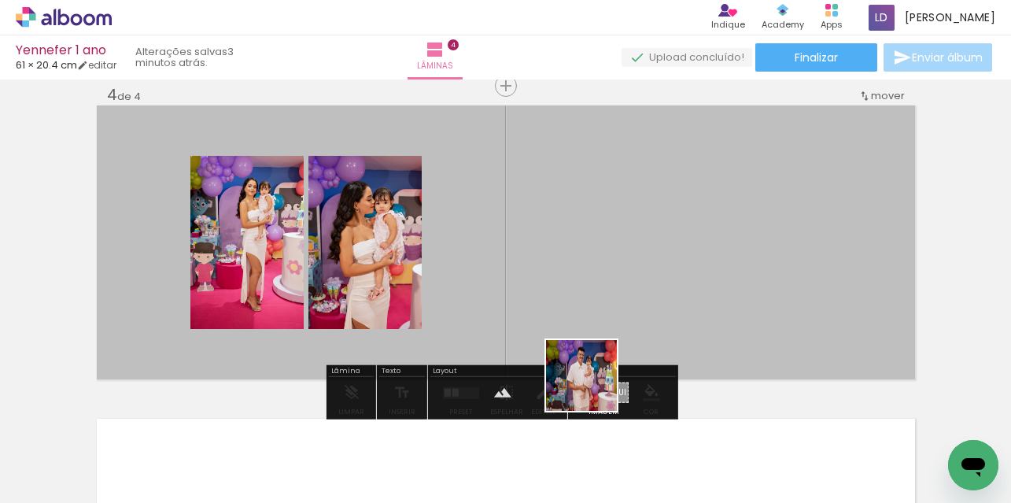
drag, startPoint x: 604, startPoint y: 461, endPoint x: 584, endPoint y: 277, distance: 185.3
click at [584, 277] on quentale-workspace at bounding box center [505, 251] width 1011 height 503
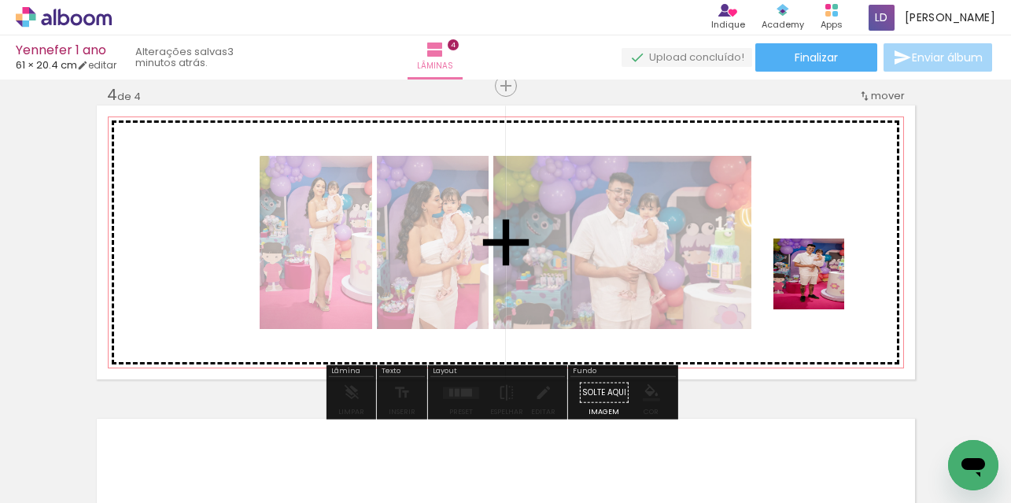
drag, startPoint x: 695, startPoint y: 457, endPoint x: 840, endPoint y: 260, distance: 244.7
click at [840, 260] on quentale-workspace at bounding box center [505, 251] width 1011 height 503
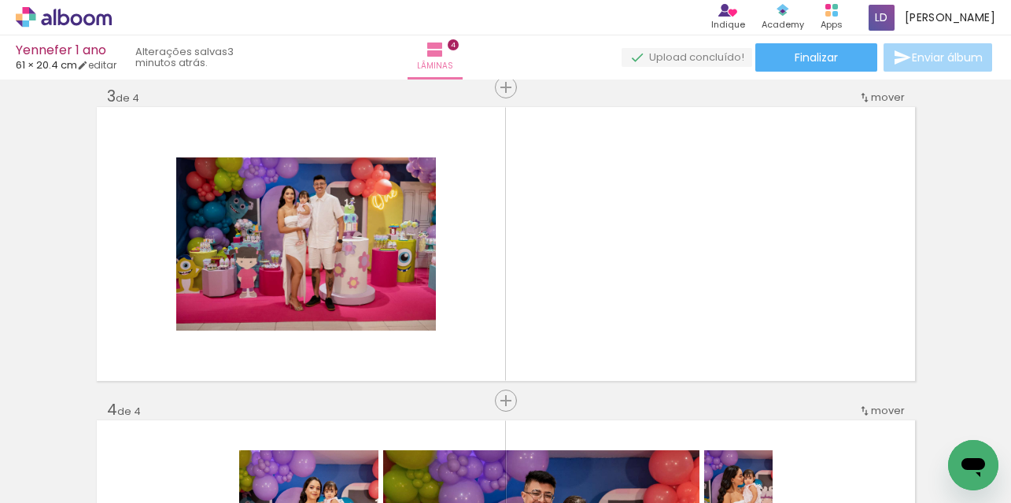
scroll to position [0, 487]
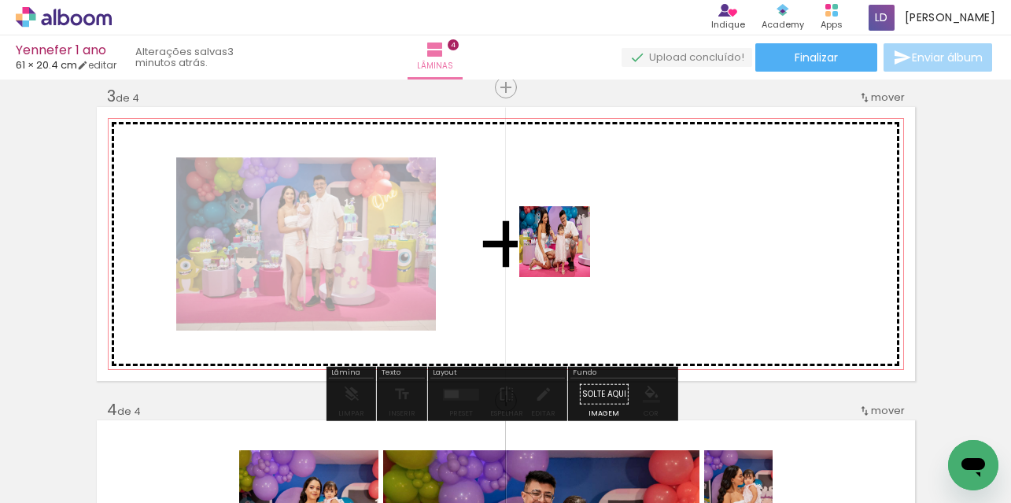
drag, startPoint x: 479, startPoint y: 464, endPoint x: 571, endPoint y: 244, distance: 238.8
click at [571, 244] on quentale-workspace at bounding box center [505, 251] width 1011 height 503
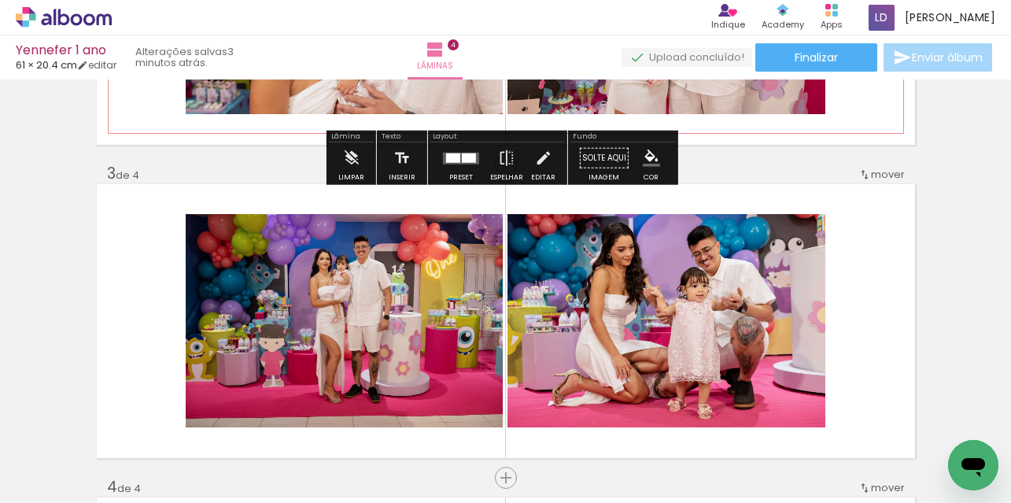
scroll to position [644, 0]
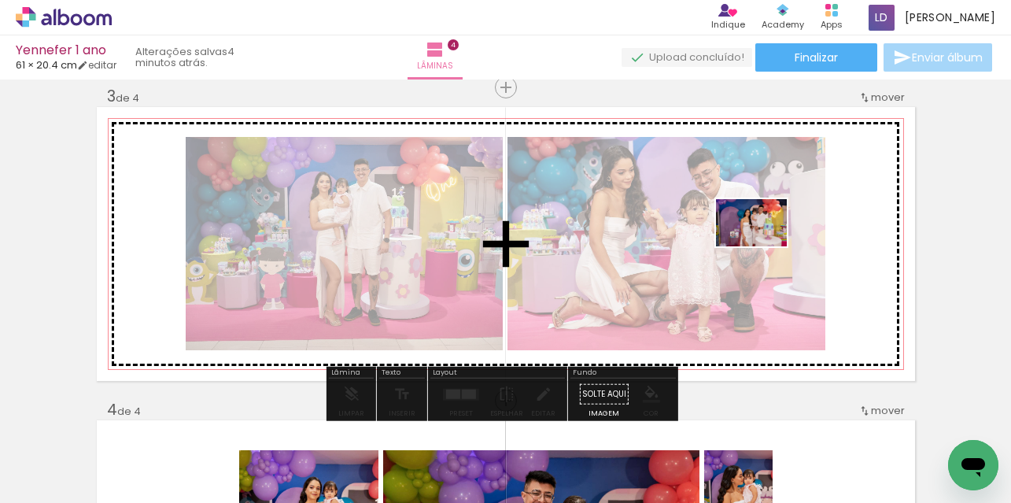
drag, startPoint x: 289, startPoint y: 462, endPoint x: 772, endPoint y: 248, distance: 528.4
click at [766, 246] on quentale-workspace at bounding box center [505, 251] width 1011 height 503
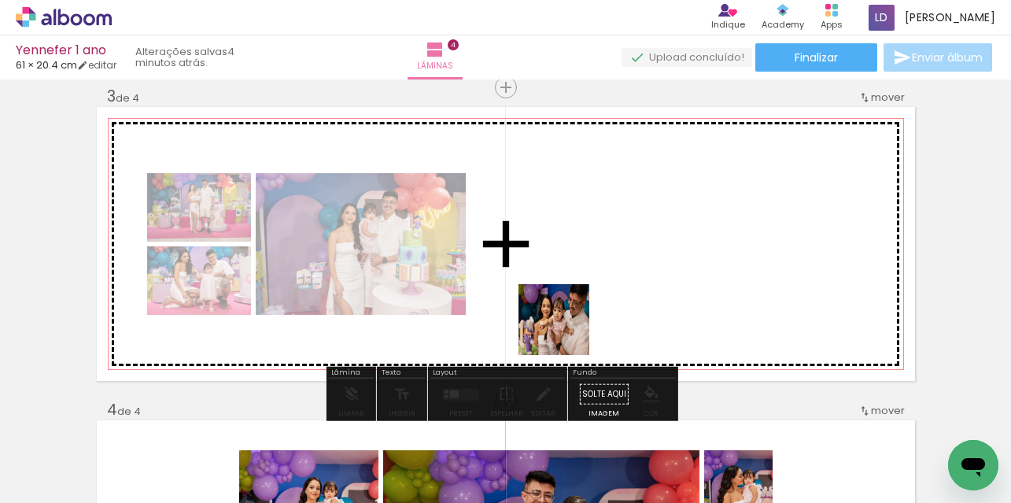
drag, startPoint x: 390, startPoint y: 462, endPoint x: 624, endPoint y: 282, distance: 295.1
click at [624, 282] on quentale-workspace at bounding box center [505, 251] width 1011 height 503
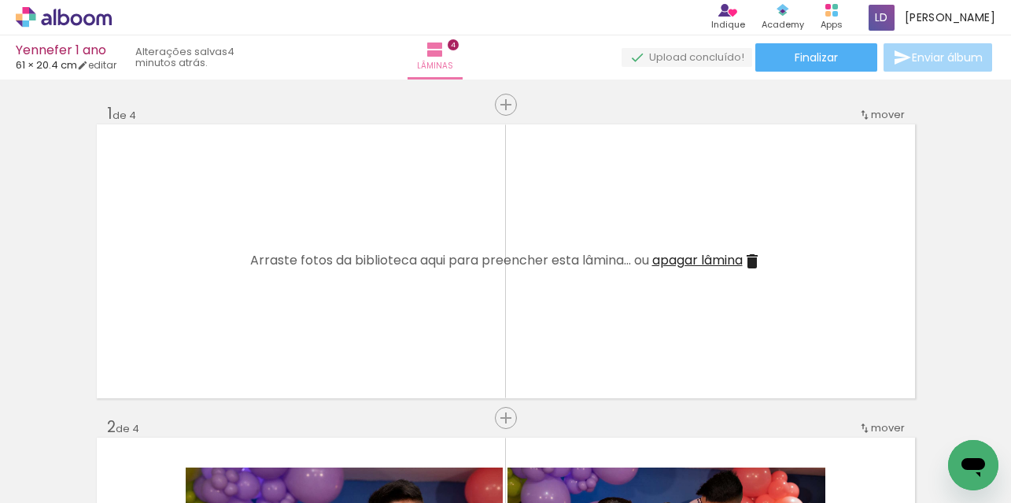
scroll to position [0, 0]
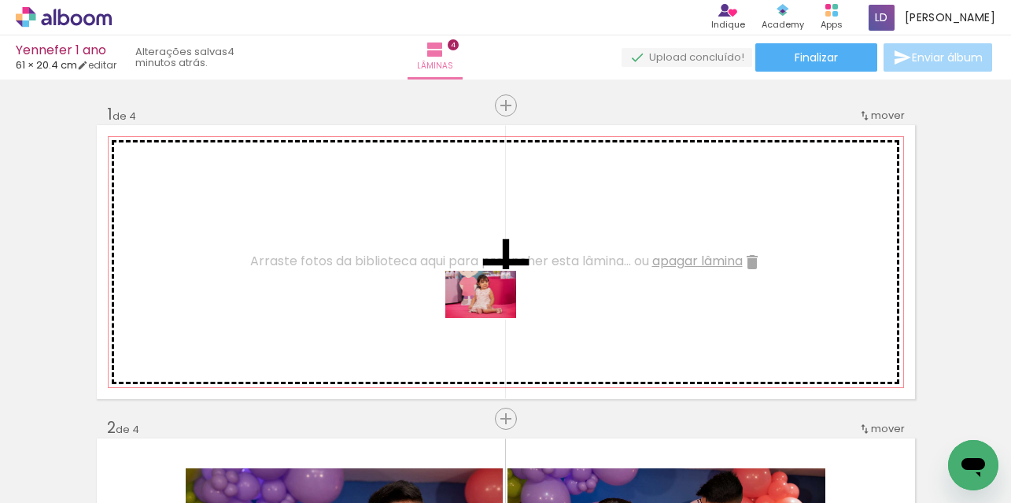
drag, startPoint x: 718, startPoint y: 448, endPoint x: 493, endPoint y: 318, distance: 259.8
click at [493, 318] on quentale-workspace at bounding box center [505, 251] width 1011 height 503
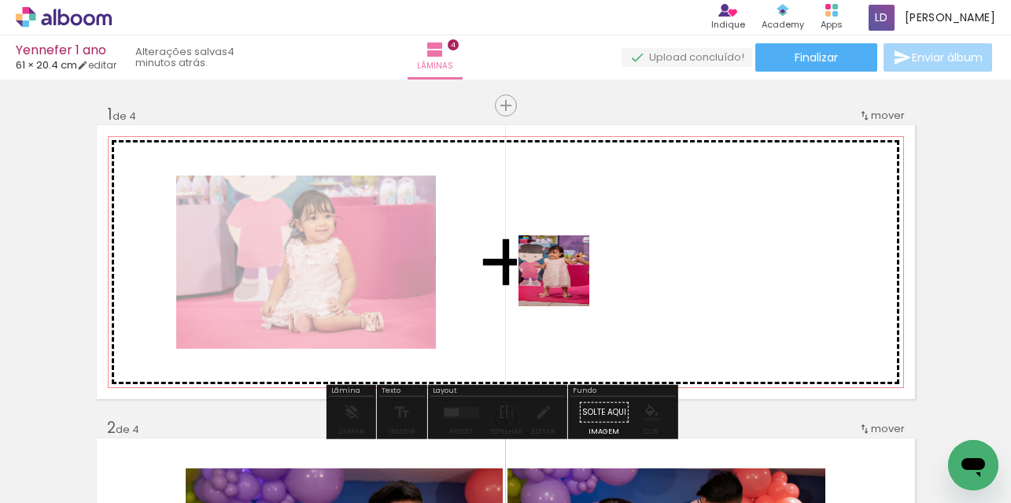
drag, startPoint x: 563, startPoint y: 462, endPoint x: 566, endPoint y: 282, distance: 180.2
click at [566, 282] on quentale-workspace at bounding box center [505, 251] width 1011 height 503
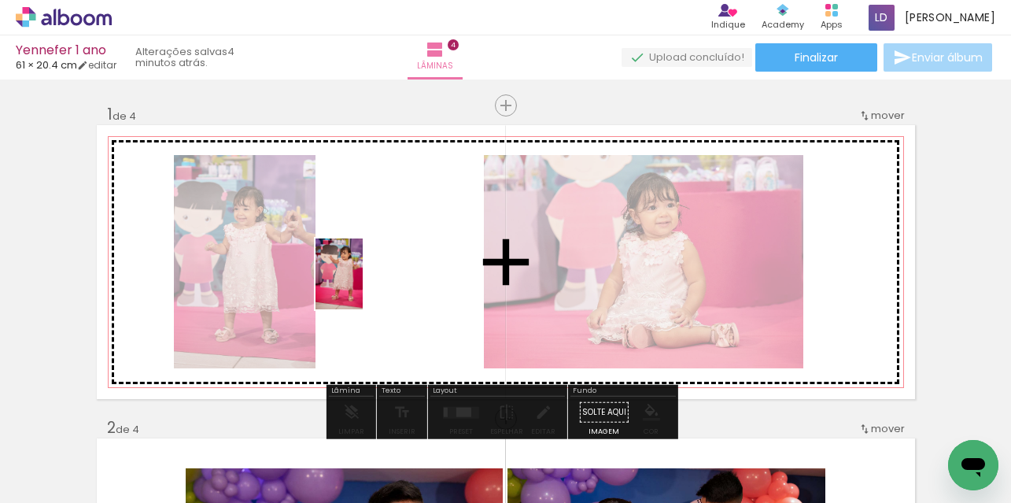
drag, startPoint x: 550, startPoint y: 411, endPoint x: 363, endPoint y: 286, distance: 225.2
click at [363, 286] on quentale-workspace at bounding box center [505, 251] width 1011 height 503
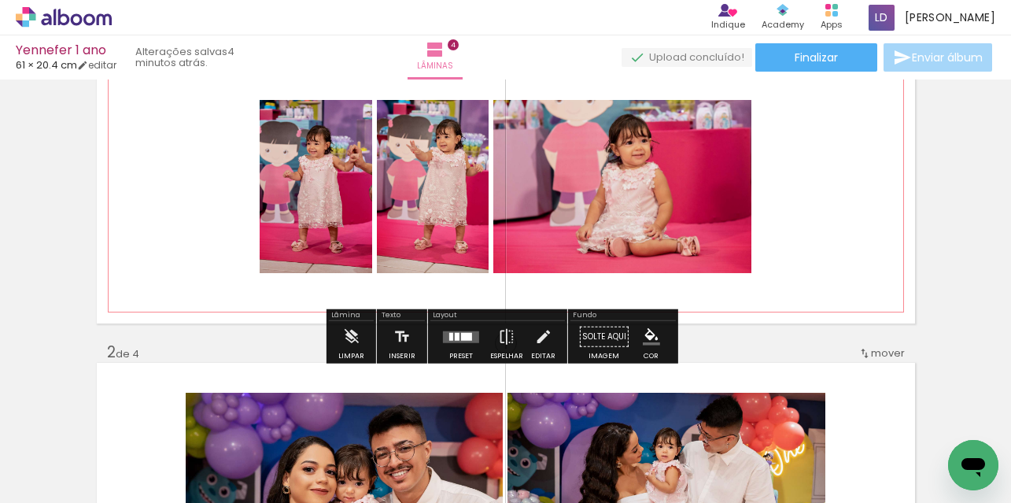
scroll to position [78, 0]
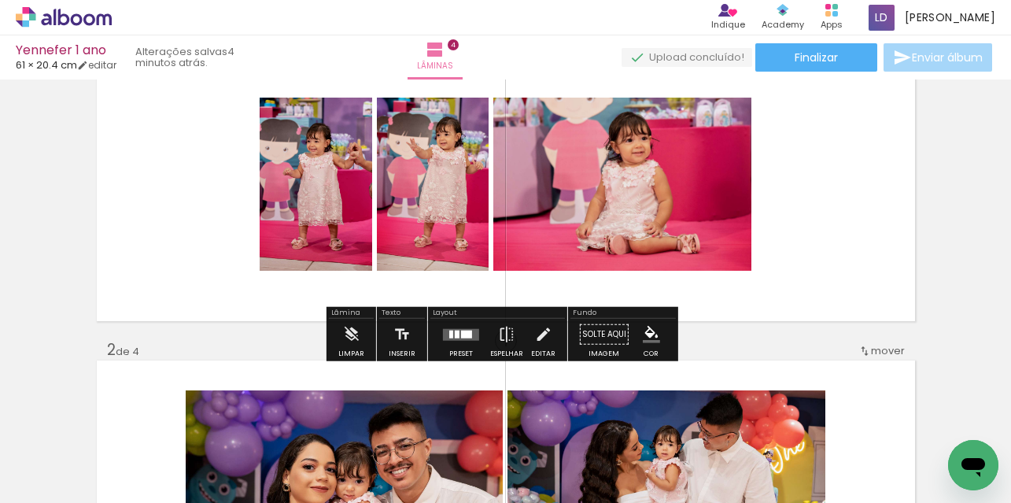
click at [461, 334] on div at bounding box center [466, 334] width 11 height 8
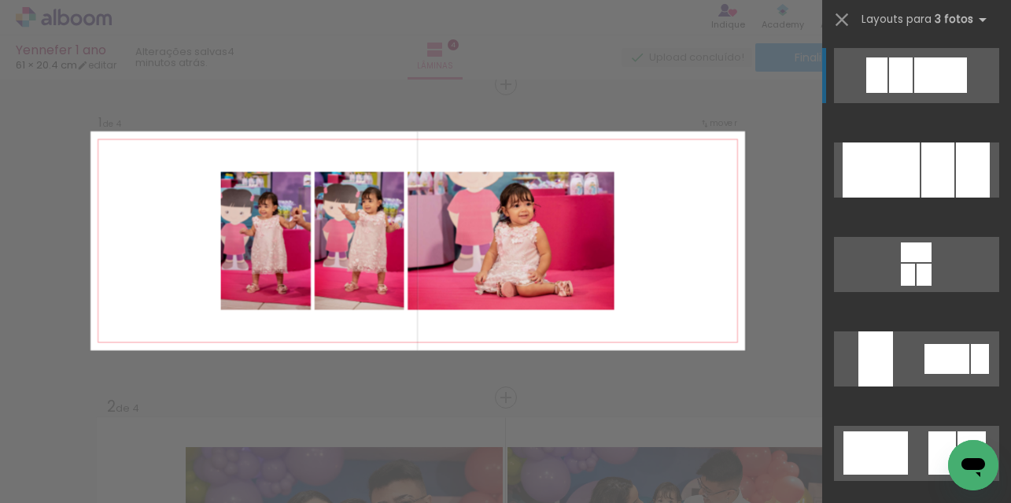
scroll to position [19, 0]
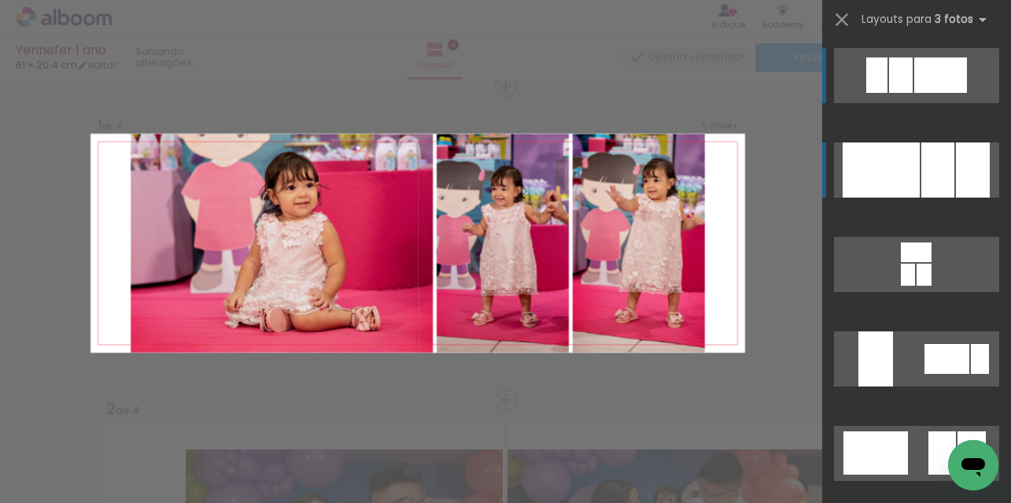
click at [881, 179] on div at bounding box center [881, 169] width 77 height 55
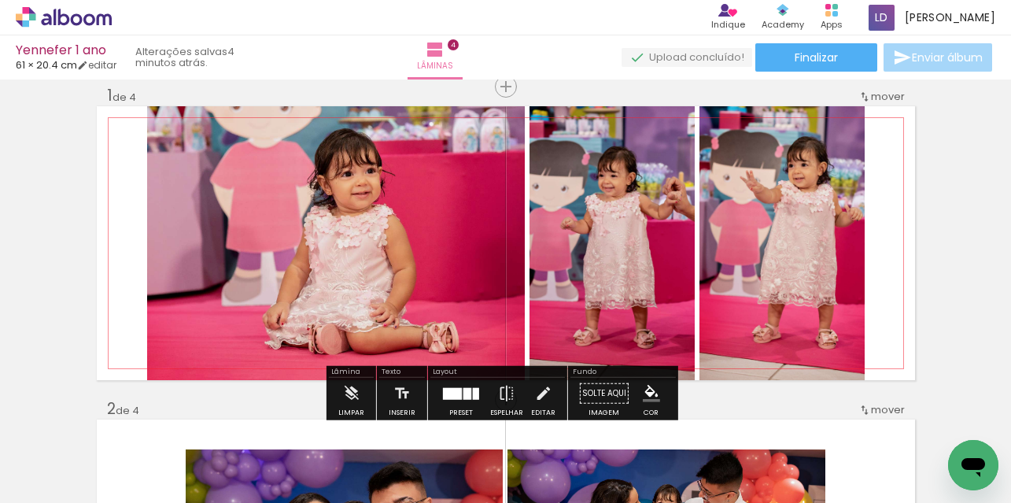
click at [376, 238] on quentale-photo at bounding box center [336, 243] width 378 height 274
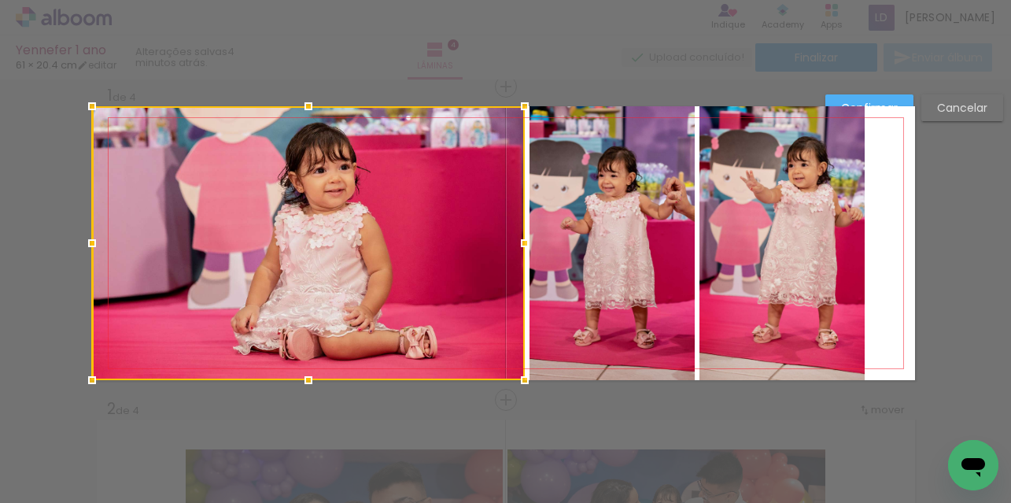
drag, startPoint x: 146, startPoint y: 239, endPoint x: 94, endPoint y: 234, distance: 52.1
click at [94, 234] on div at bounding box center [91, 242] width 31 height 31
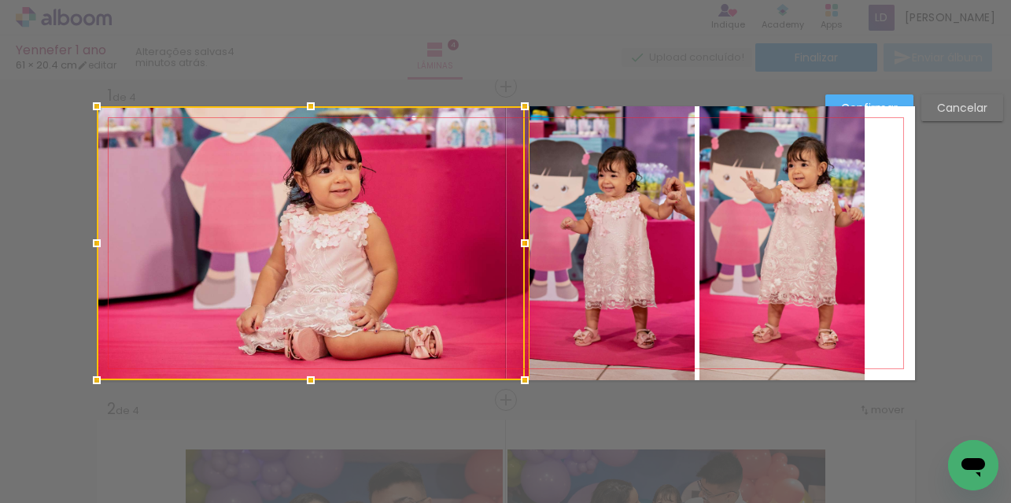
click at [660, 223] on quentale-photo at bounding box center [612, 243] width 165 height 274
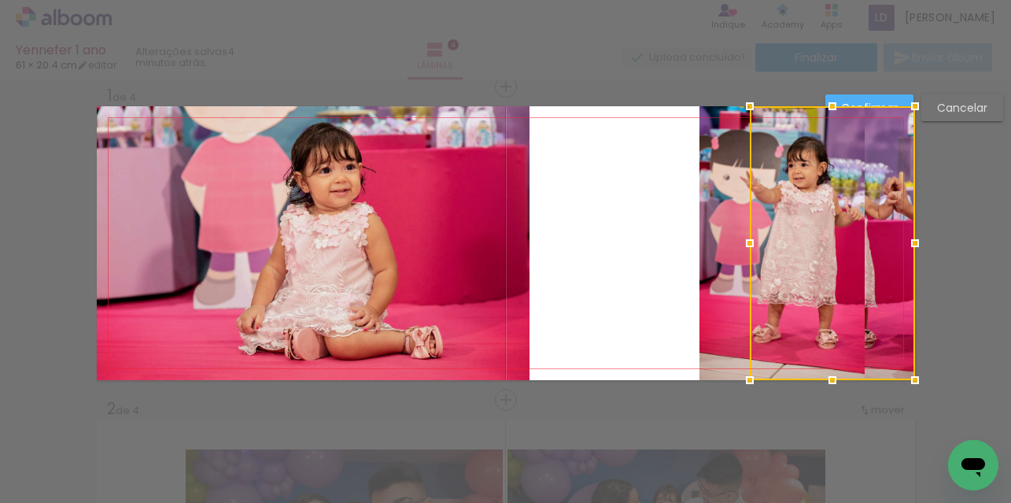
drag, startPoint x: 637, startPoint y: 227, endPoint x: 863, endPoint y: 209, distance: 227.4
click at [863, 209] on div at bounding box center [832, 243] width 165 height 274
click at [723, 207] on quentale-photo at bounding box center [782, 243] width 165 height 274
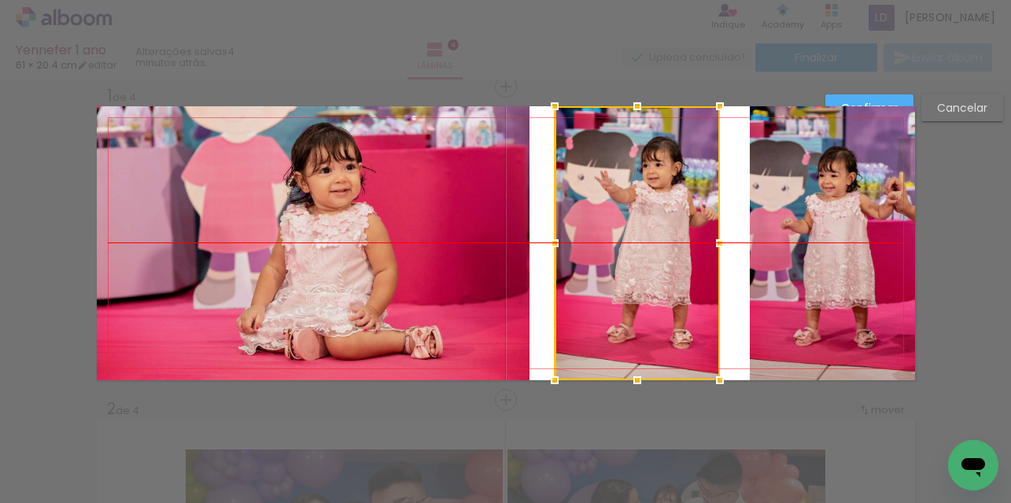
drag, startPoint x: 718, startPoint y: 206, endPoint x: 667, endPoint y: 208, distance: 51.2
click at [576, 206] on div at bounding box center [637, 243] width 165 height 274
click at [772, 214] on quentale-photo at bounding box center [832, 243] width 165 height 274
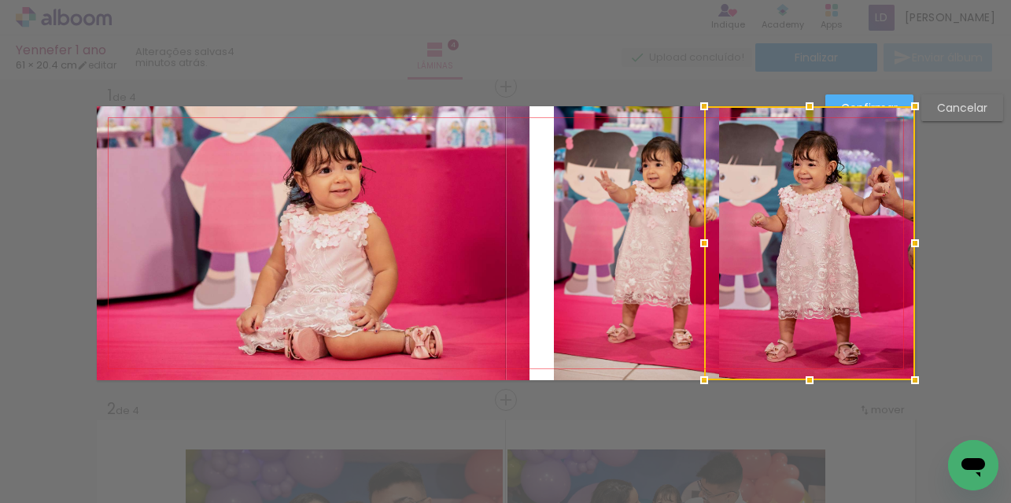
drag, startPoint x: 746, startPoint y: 242, endPoint x: 700, endPoint y: 240, distance: 45.7
click at [700, 240] on div at bounding box center [703, 242] width 31 height 31
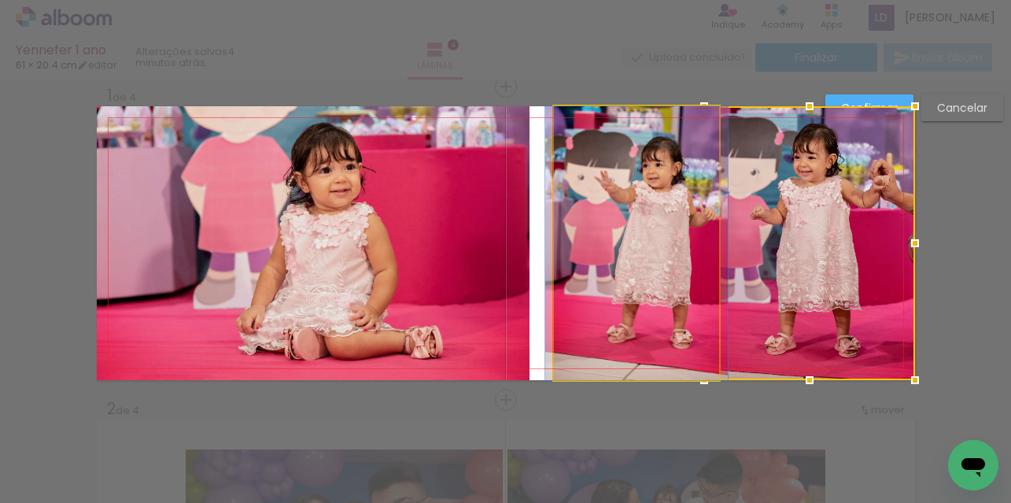
click at [579, 219] on quentale-photo at bounding box center [636, 243] width 165 height 274
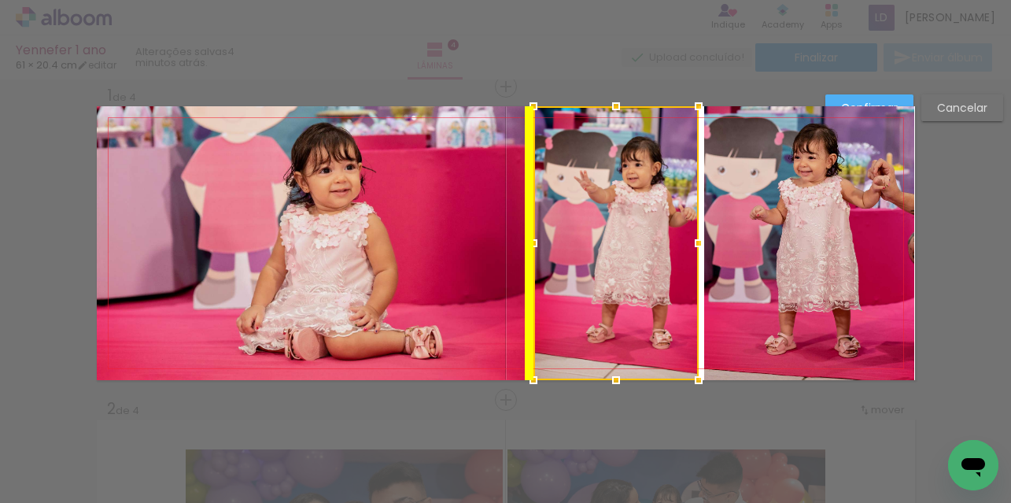
drag, startPoint x: 606, startPoint y: 220, endPoint x: 582, endPoint y: 218, distance: 23.7
click at [582, 218] on div at bounding box center [615, 243] width 165 height 274
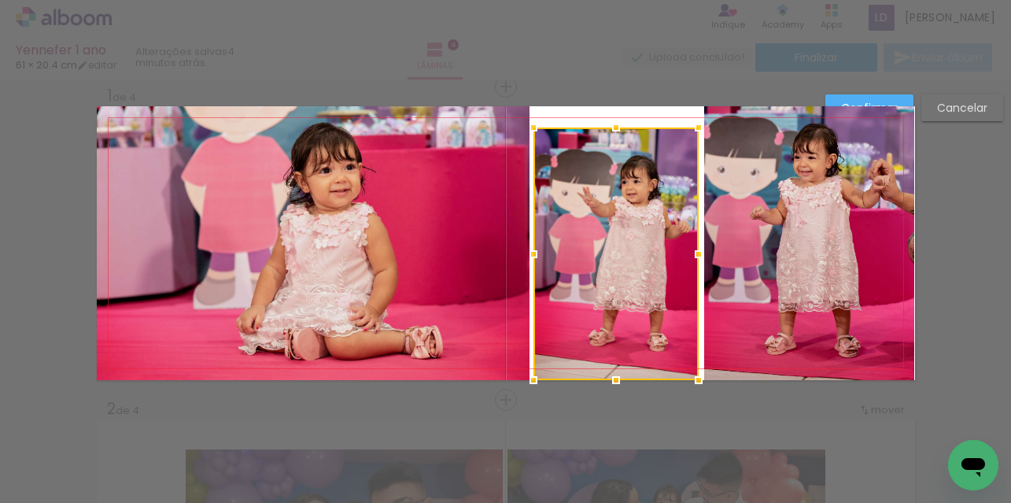
drag, startPoint x: 601, startPoint y: 105, endPoint x: 603, endPoint y: 128, distance: 23.7
click at [603, 128] on div at bounding box center [615, 127] width 31 height 31
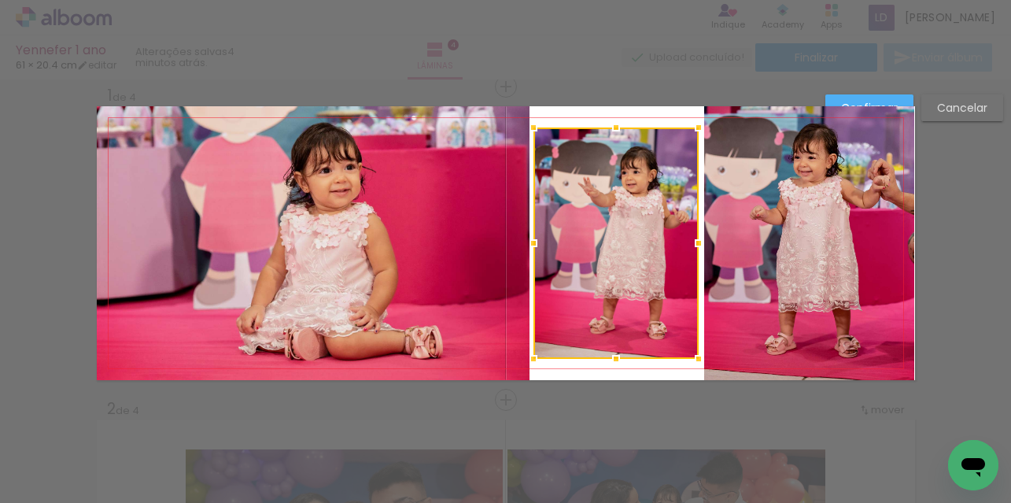
drag, startPoint x: 610, startPoint y: 378, endPoint x: 609, endPoint y: 356, distance: 21.3
click at [609, 356] on div at bounding box center [615, 358] width 31 height 31
click at [476, 227] on quentale-photo at bounding box center [313, 243] width 433 height 274
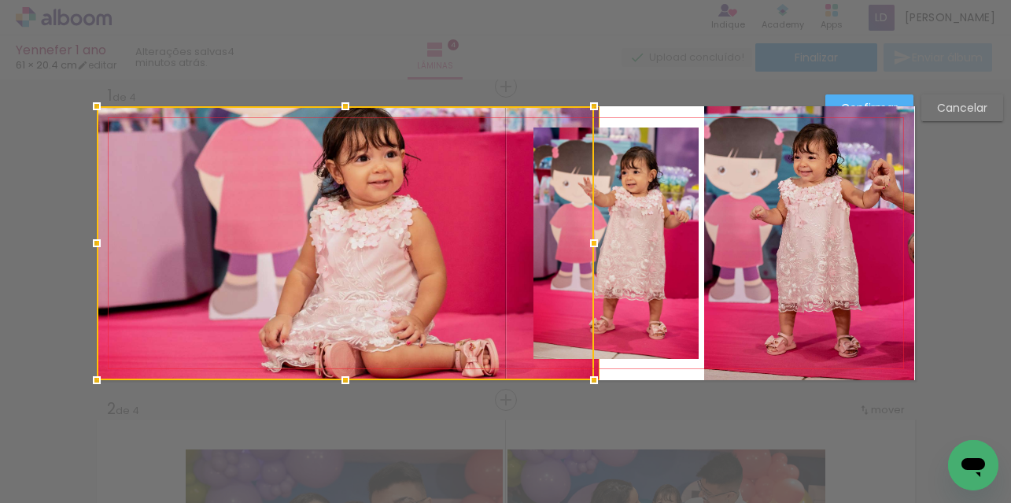
click at [514, 244] on div at bounding box center [345, 243] width 497 height 274
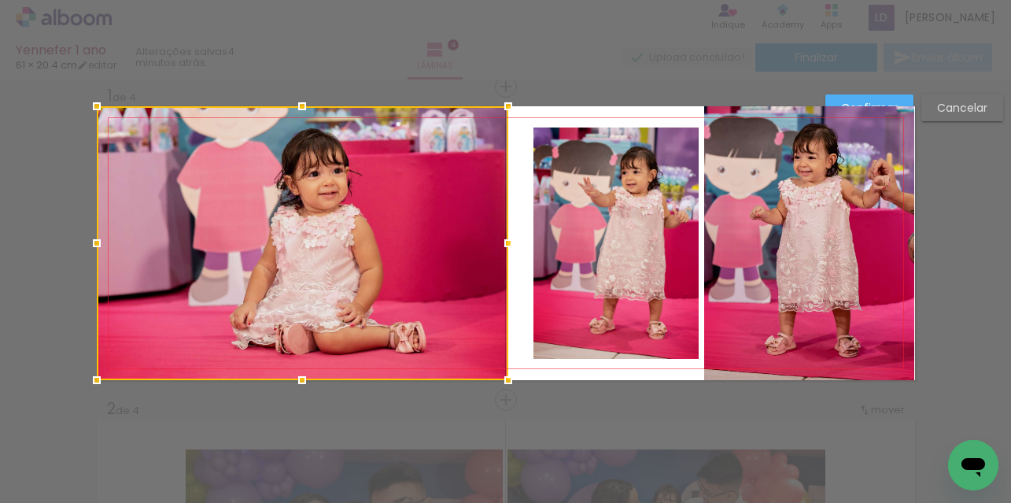
drag, startPoint x: 594, startPoint y: 242, endPoint x: 503, endPoint y: 253, distance: 91.8
click at [503, 253] on div at bounding box center [508, 242] width 31 height 31
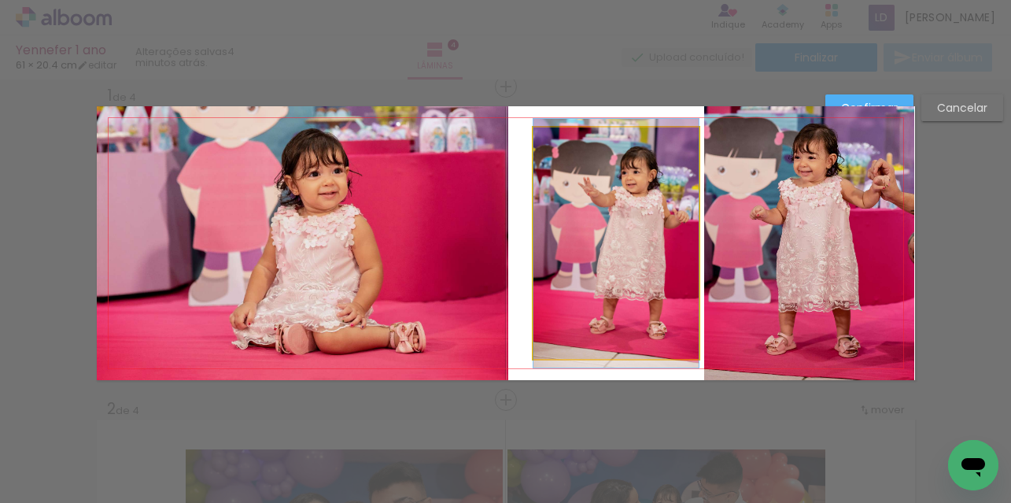
click at [578, 245] on quentale-photo at bounding box center [615, 242] width 165 height 231
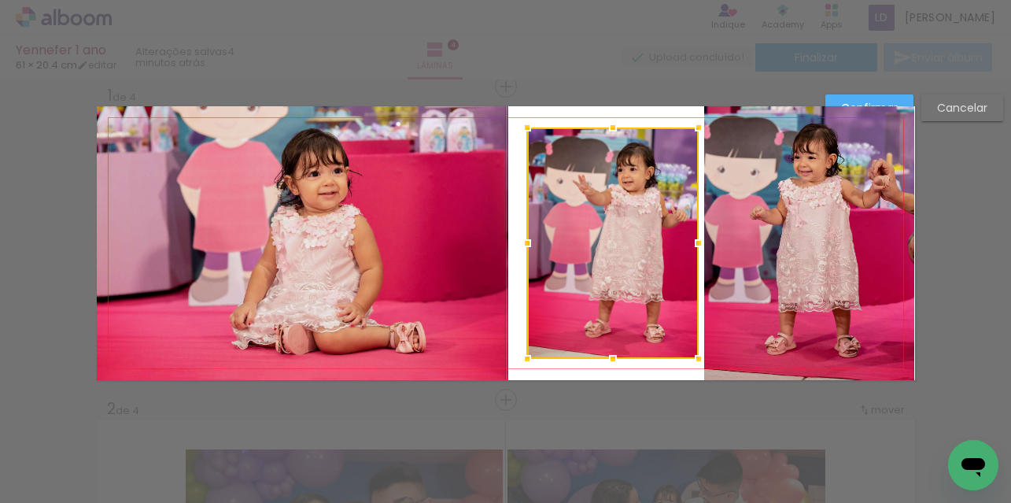
click at [522, 244] on div at bounding box center [526, 242] width 31 height 31
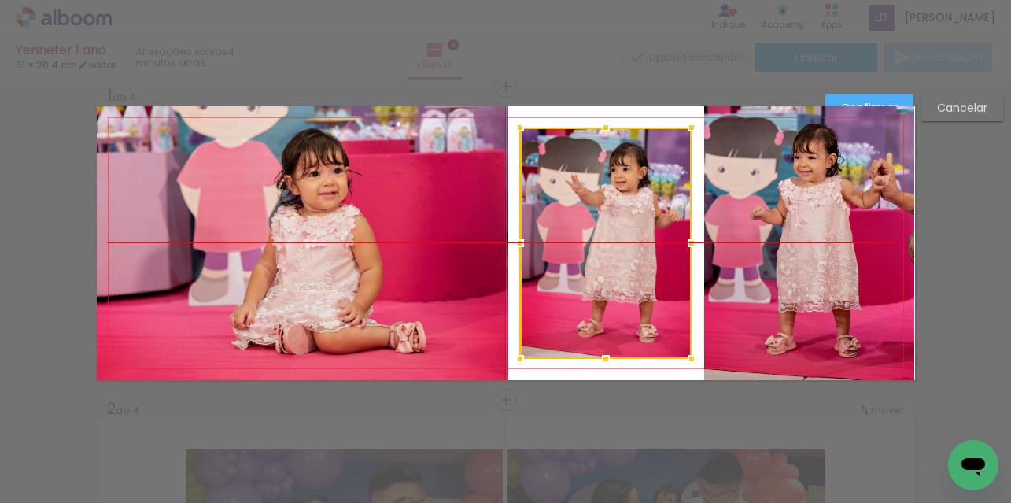
click at [590, 238] on div at bounding box center [606, 242] width 172 height 231
click at [628, 106] on quentale-layouter at bounding box center [506, 243] width 818 height 274
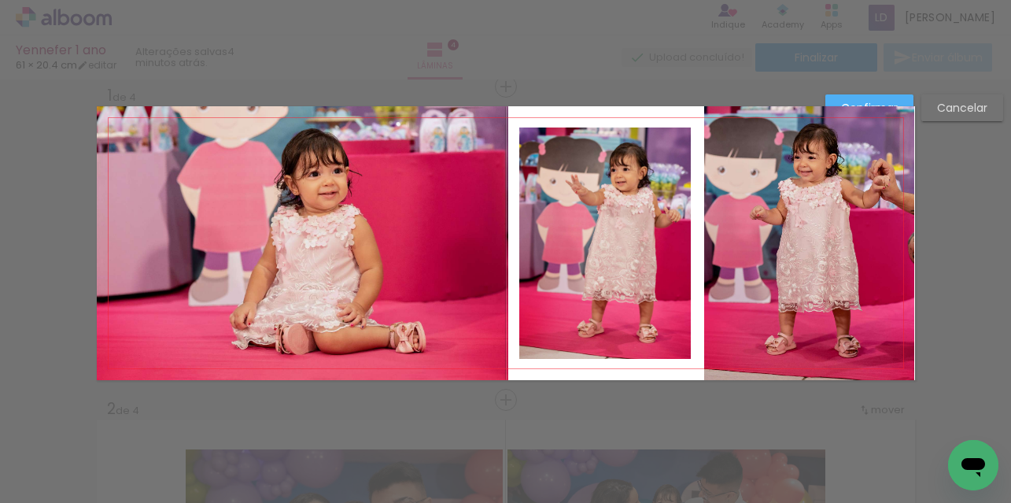
click at [862, 97] on paper-button "Confirmar" at bounding box center [869, 107] width 88 height 27
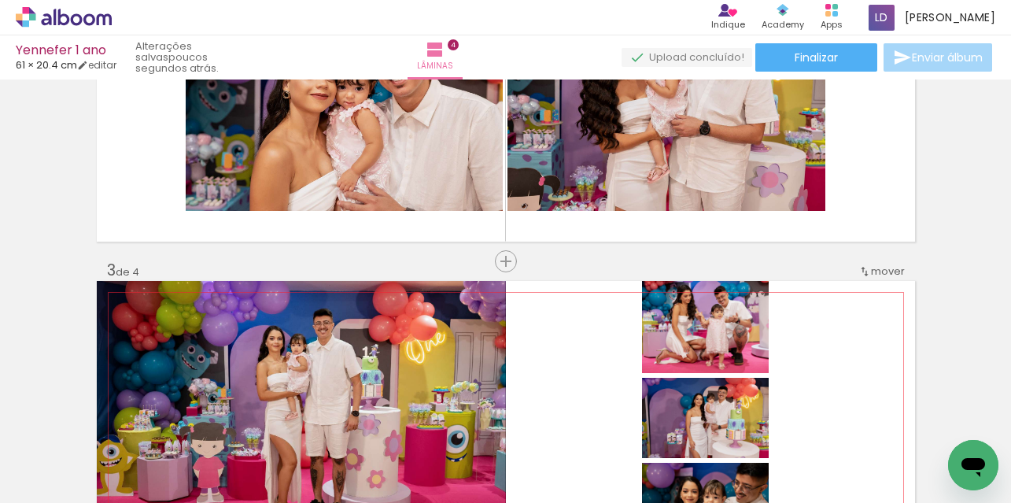
scroll to position [472, 0]
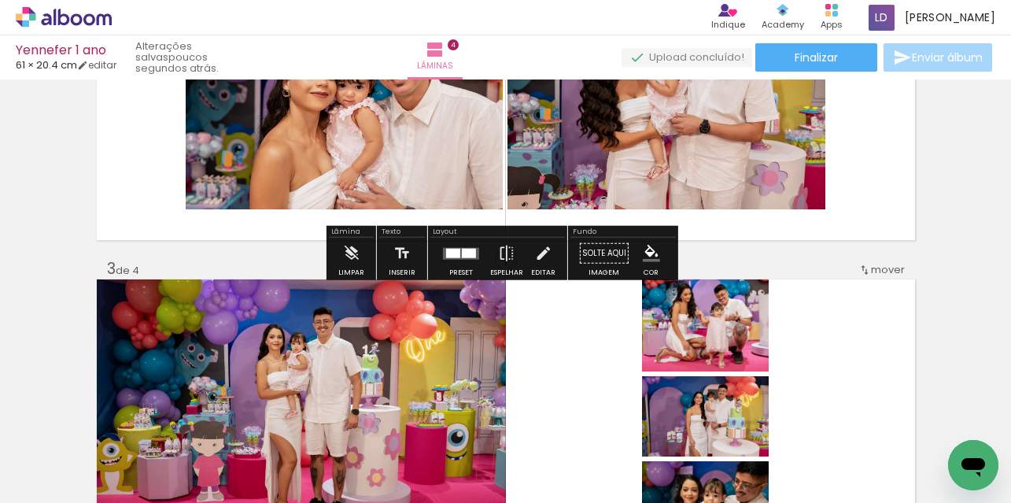
click at [452, 261] on div at bounding box center [461, 253] width 42 height 31
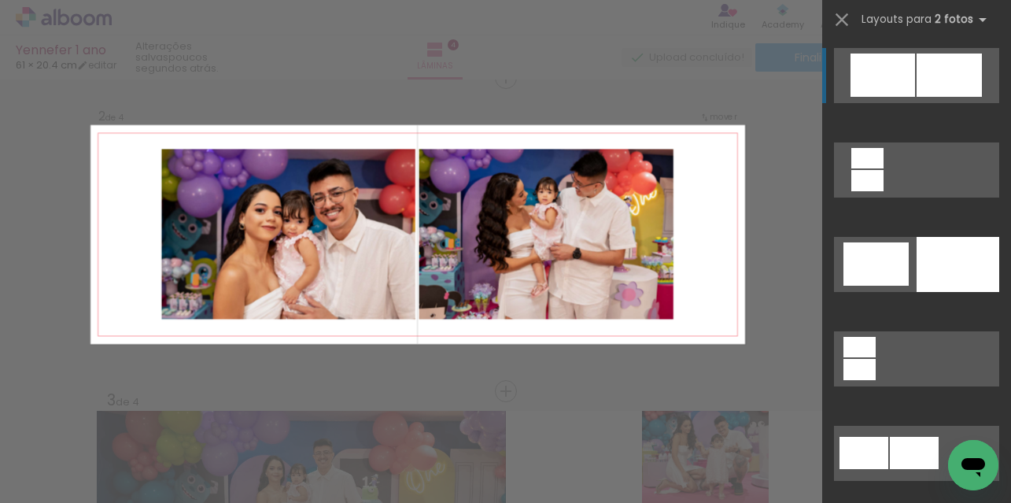
scroll to position [333, 0]
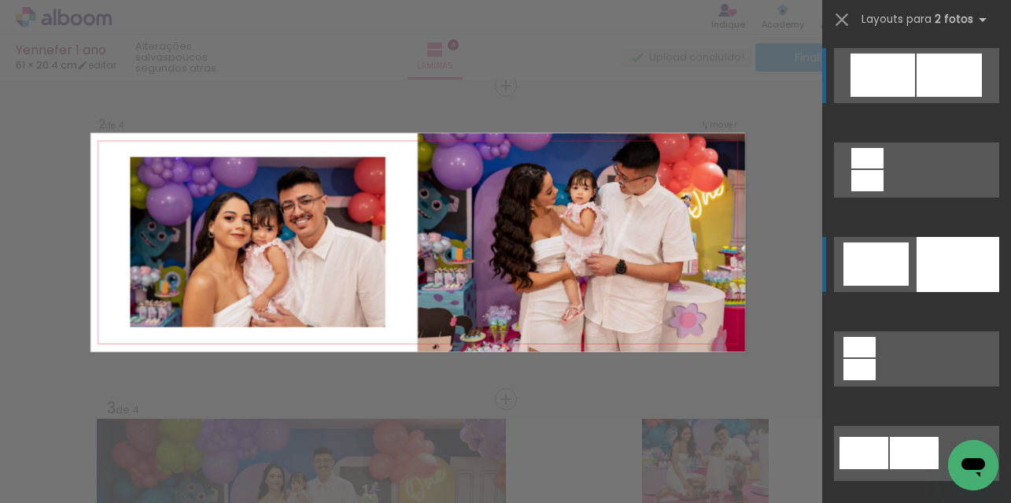
click at [927, 258] on div at bounding box center [958, 264] width 83 height 55
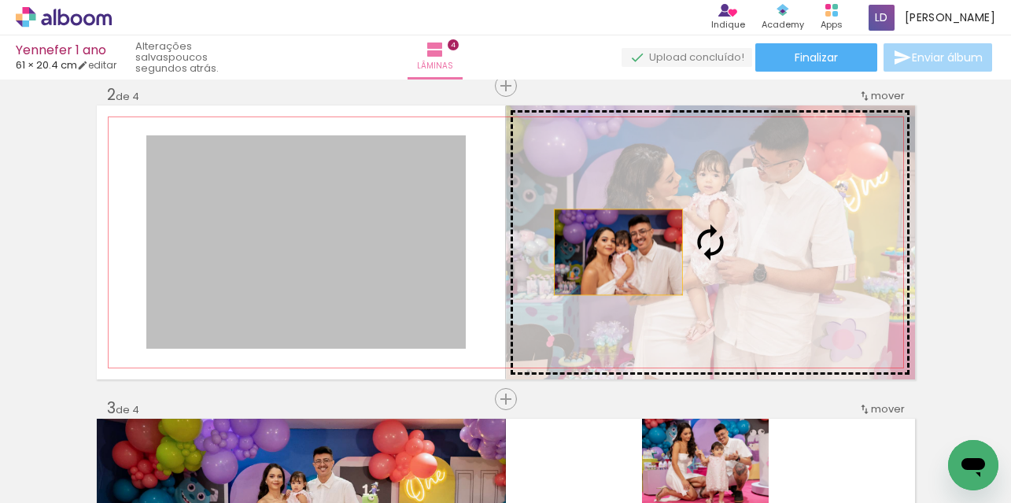
drag, startPoint x: 332, startPoint y: 248, endPoint x: 813, endPoint y: 253, distance: 480.8
click at [0, 0] on slot at bounding box center [0, 0] width 0 height 0
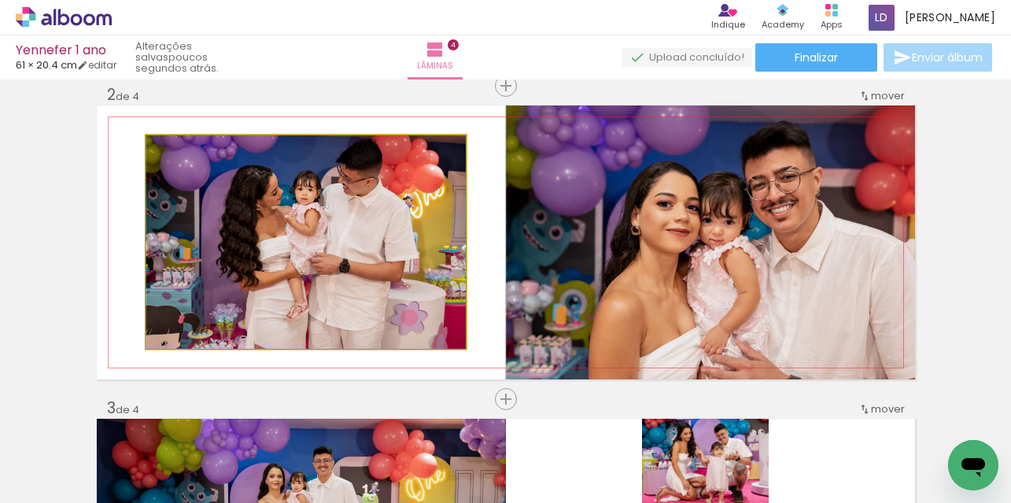
click at [356, 225] on quentale-photo at bounding box center [305, 241] width 319 height 213
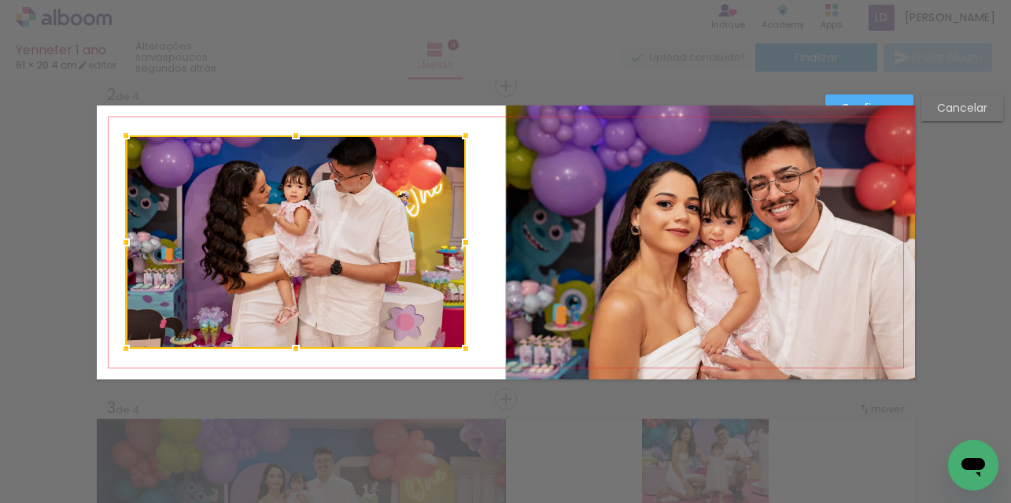
drag, startPoint x: 138, startPoint y: 242, endPoint x: 118, endPoint y: 238, distance: 20.8
click at [118, 238] on div at bounding box center [125, 242] width 31 height 31
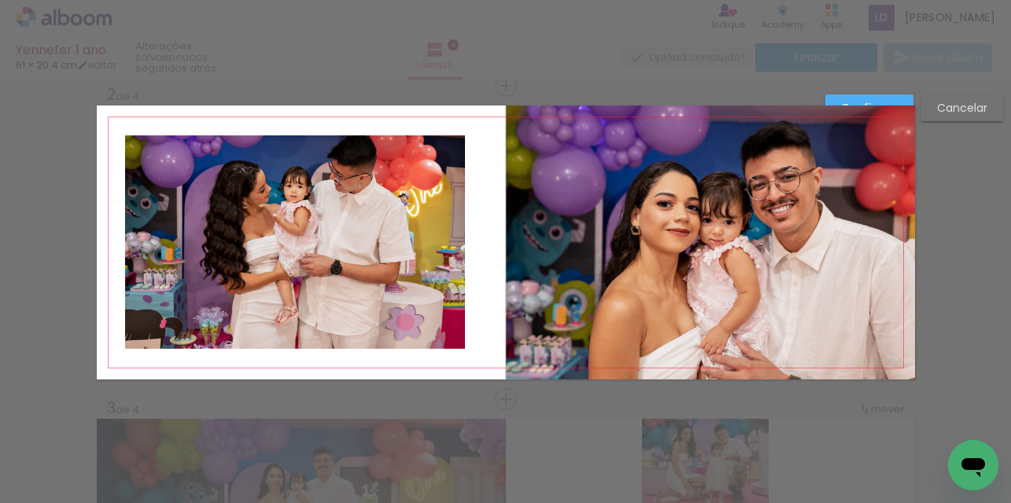
click at [452, 244] on quentale-photo at bounding box center [295, 241] width 340 height 213
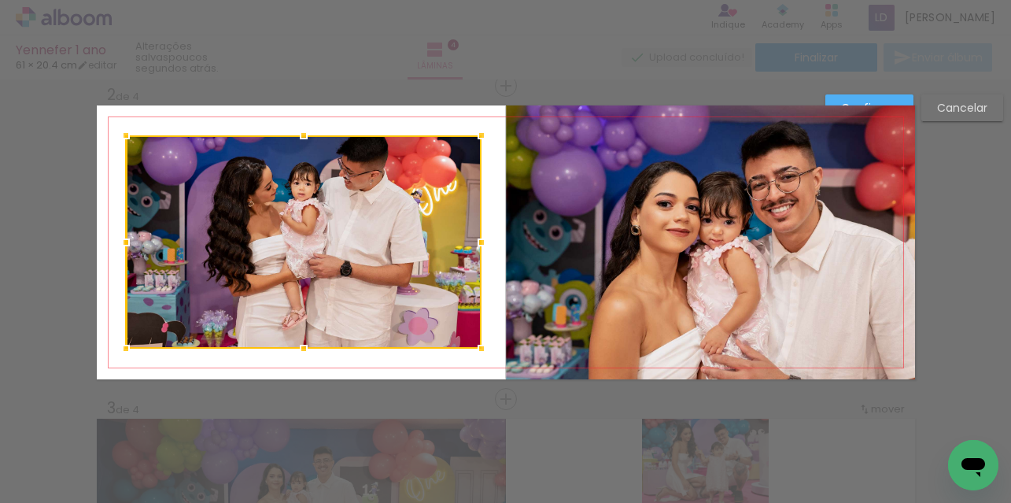
drag, startPoint x: 459, startPoint y: 243, endPoint x: 474, endPoint y: 242, distance: 15.8
click at [474, 242] on div at bounding box center [481, 242] width 31 height 31
click at [426, 119] on quentale-layouter at bounding box center [506, 242] width 818 height 274
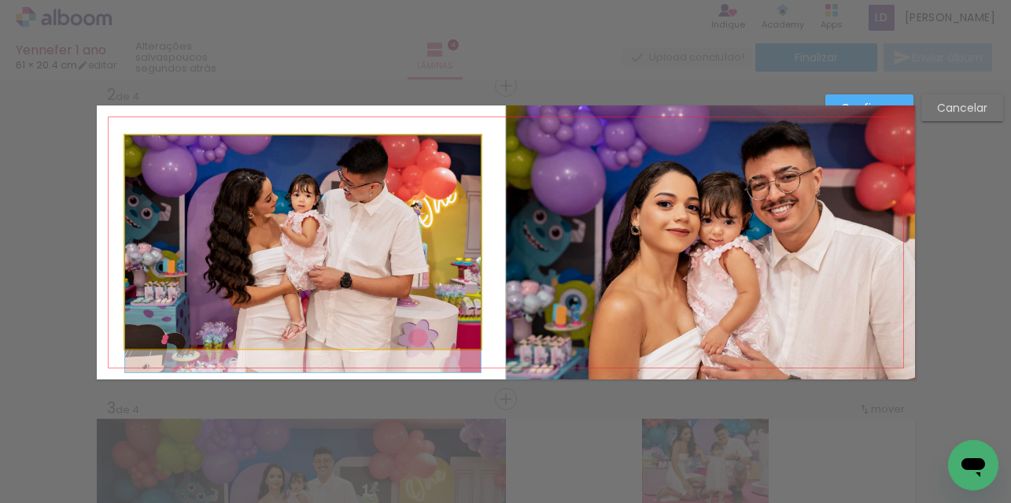
drag, startPoint x: 385, startPoint y: 181, endPoint x: 389, endPoint y: 198, distance: 17.9
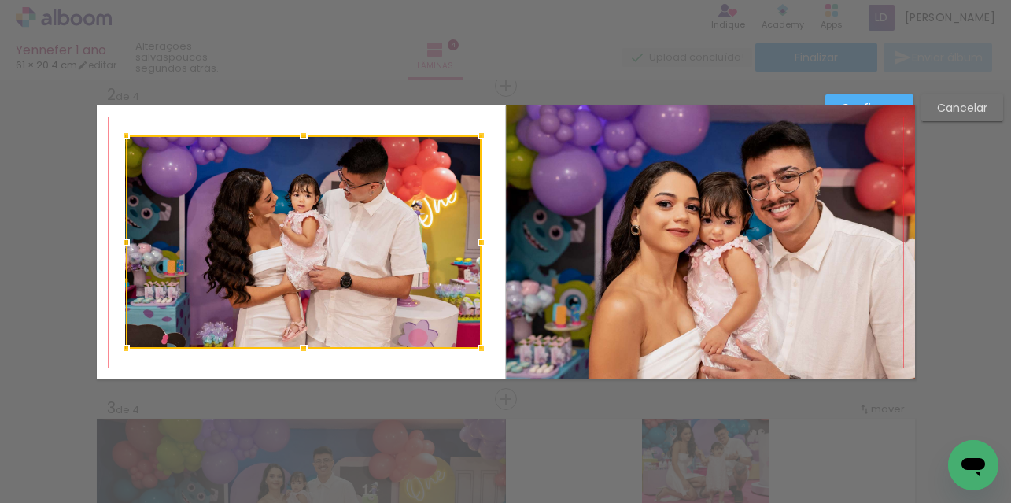
click at [408, 125] on quentale-layouter at bounding box center [506, 242] width 818 height 274
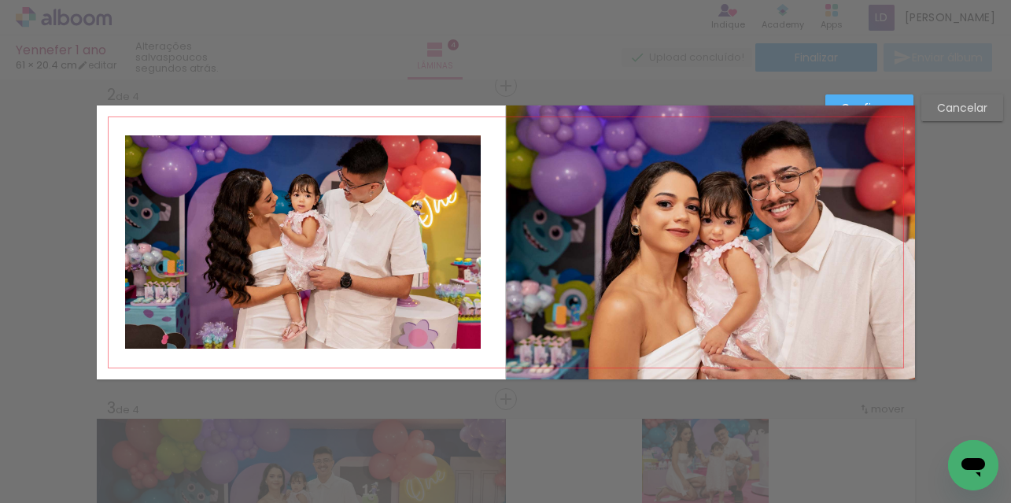
click at [879, 105] on quentale-photo at bounding box center [710, 242] width 409 height 274
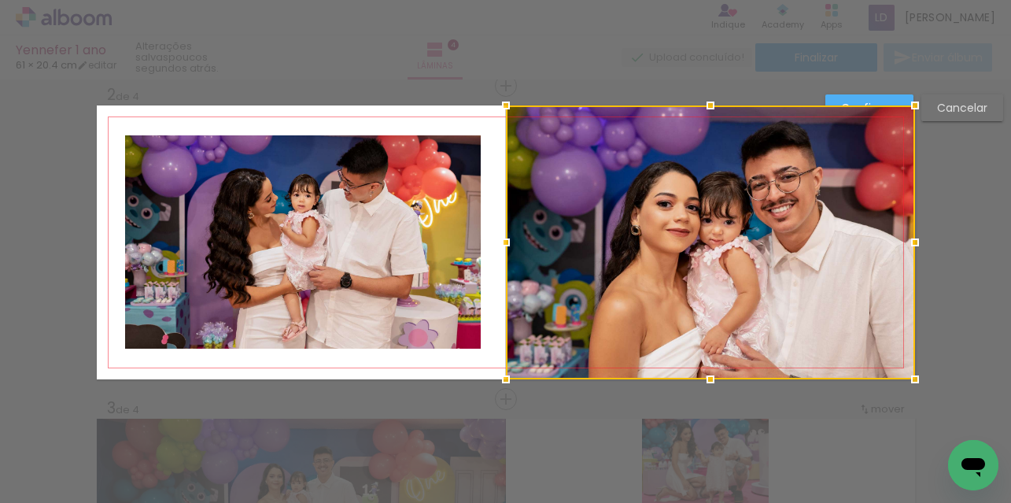
click at [0, 0] on slot "Confirmar" at bounding box center [0, 0] width 0 height 0
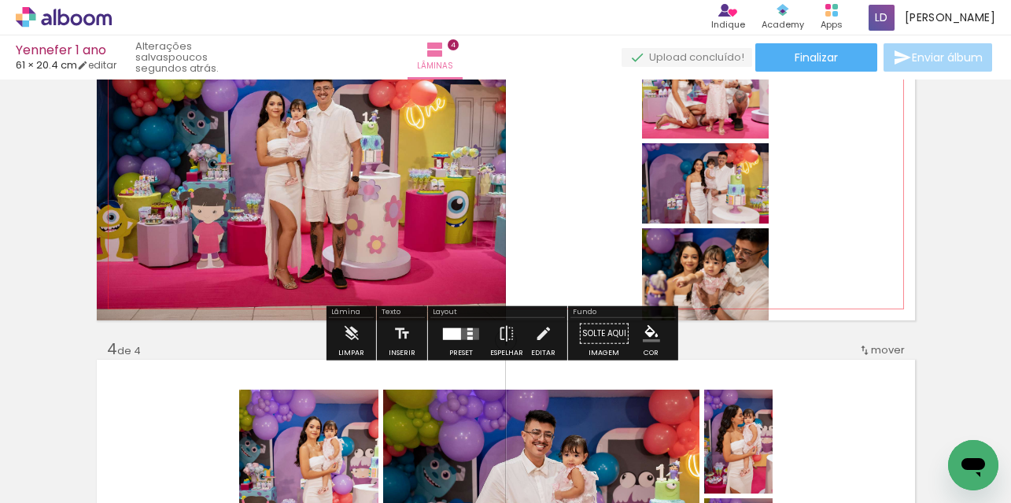
scroll to position [707, 0]
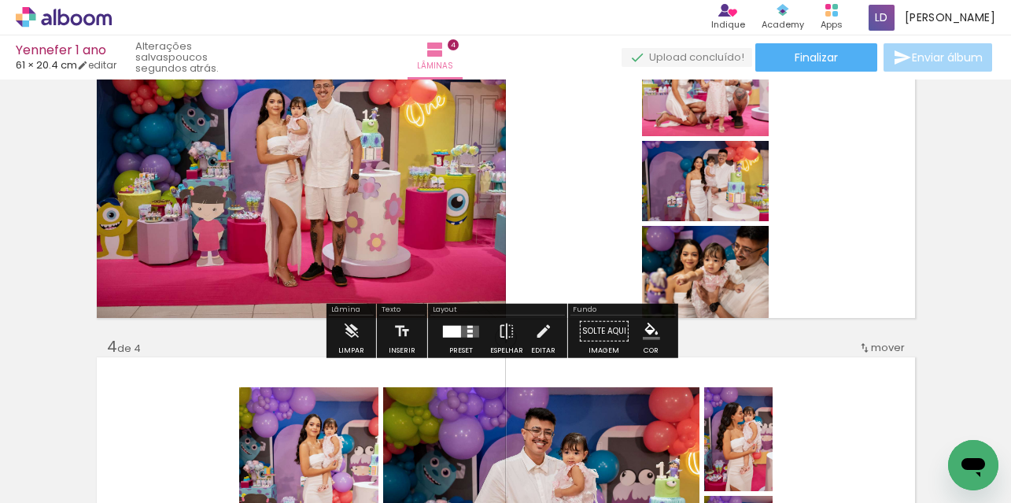
click at [459, 331] on quentale-layouter at bounding box center [461, 331] width 36 height 12
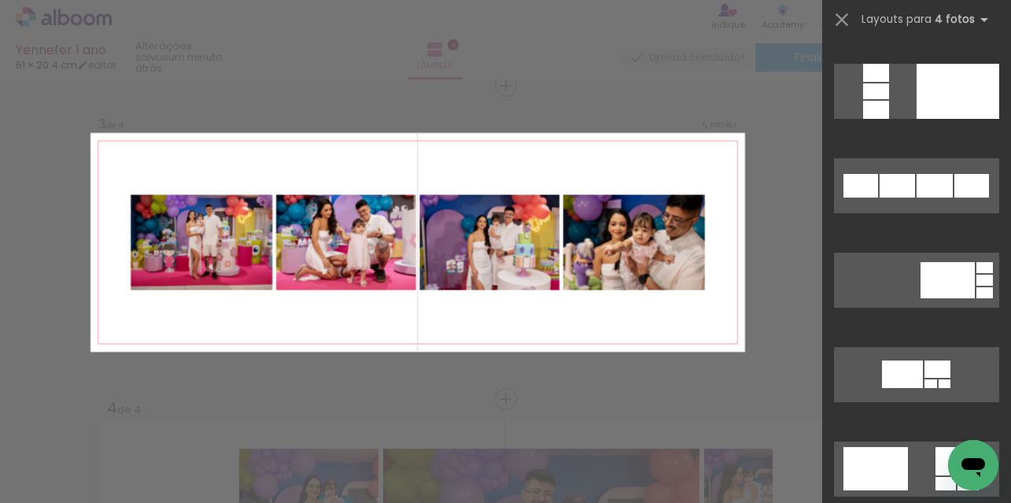
scroll to position [1102, 0]
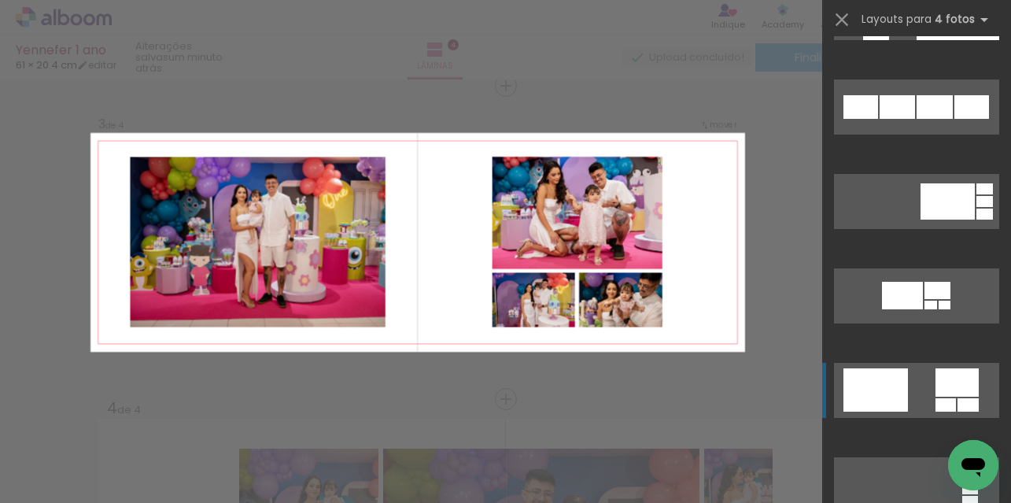
click at [945, 383] on div at bounding box center [957, 382] width 43 height 28
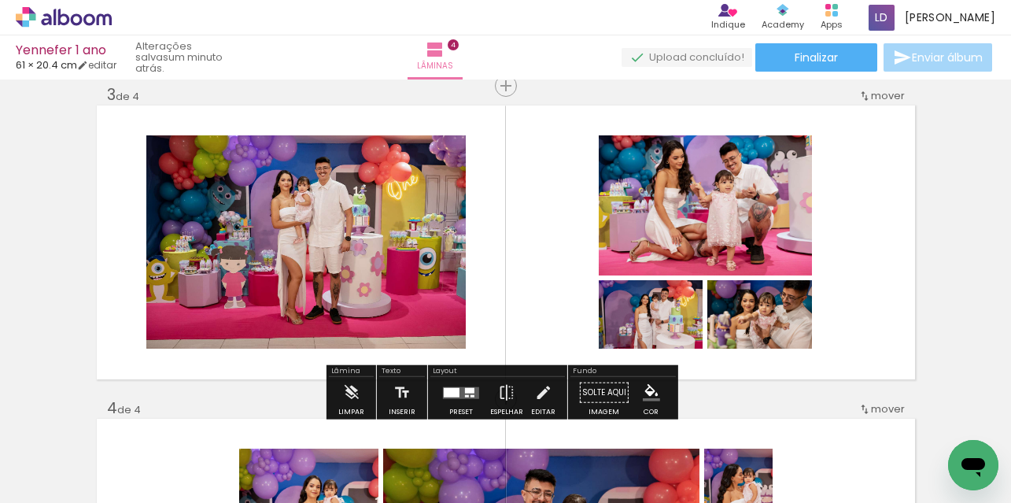
click at [950, 209] on div "Inserir lâmina 1 de 4 Inserir lâmina 2 de 4 Inserir lâmina 3 de 4 Inserir lâmin…" at bounding box center [505, 222] width 1011 height 1567
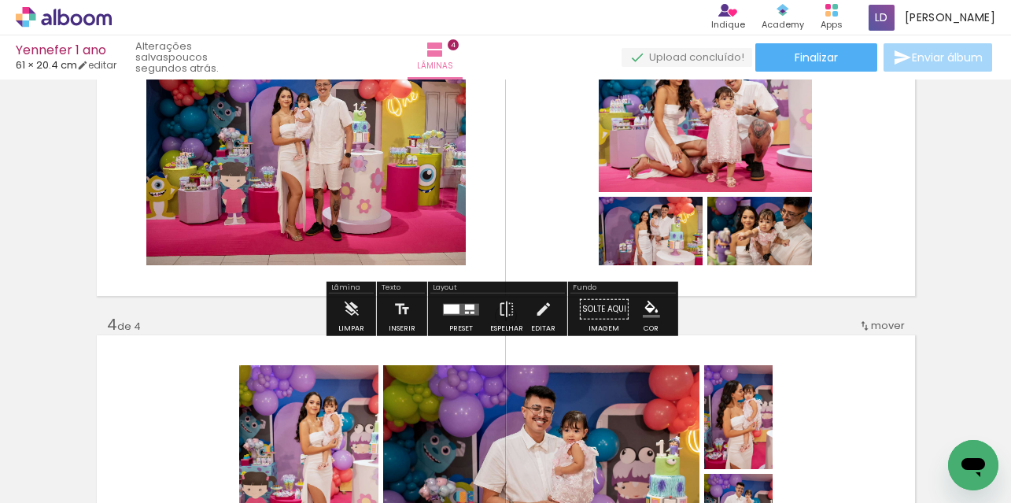
scroll to position [725, 0]
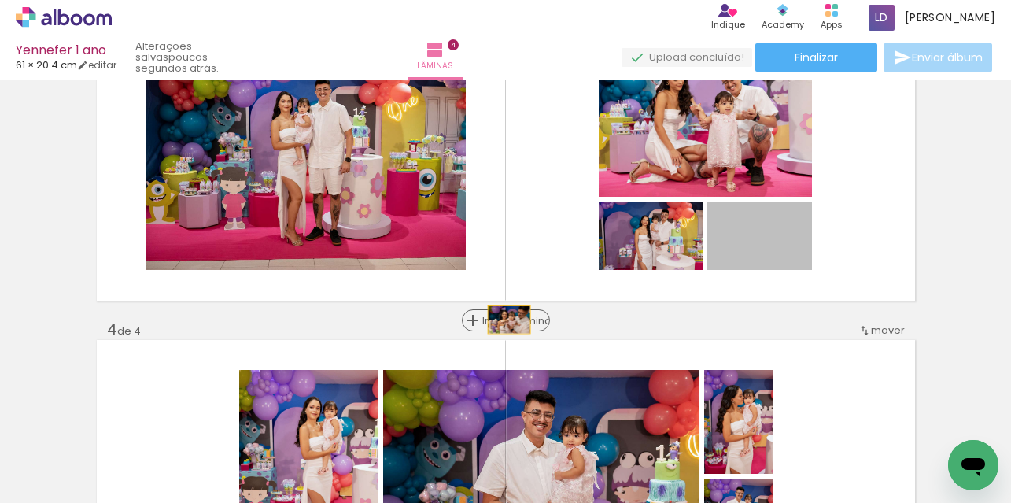
drag, startPoint x: 787, startPoint y: 250, endPoint x: 503, endPoint y: 319, distance: 292.4
click at [503, 319] on div "Inserir lâmina 1 de 4 Inserir lâmina 2 de 4 Inserir lâmina 3 de 4 Inserir lâmin…" at bounding box center [505, 143] width 1011 height 1567
drag, startPoint x: 790, startPoint y: 248, endPoint x: 498, endPoint y: 303, distance: 297.1
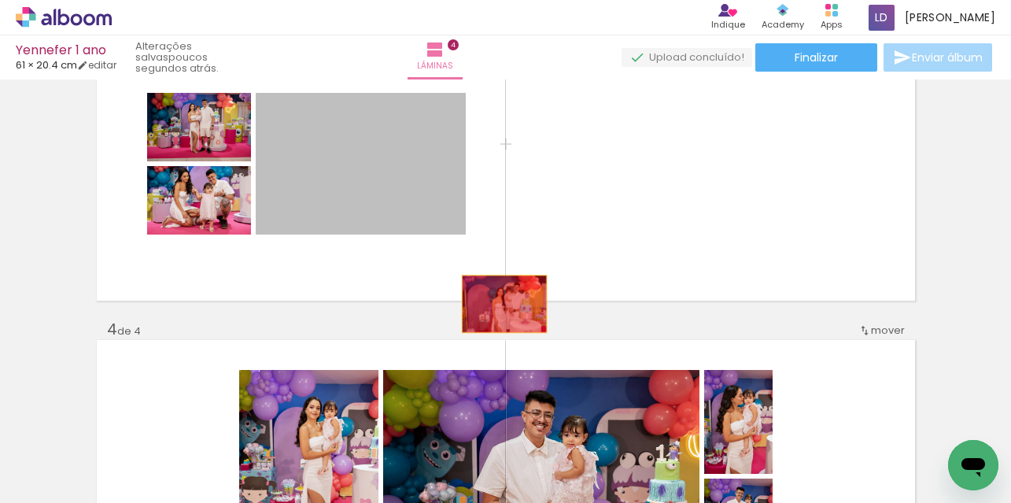
drag, startPoint x: 380, startPoint y: 181, endPoint x: 498, endPoint y: 304, distance: 170.3
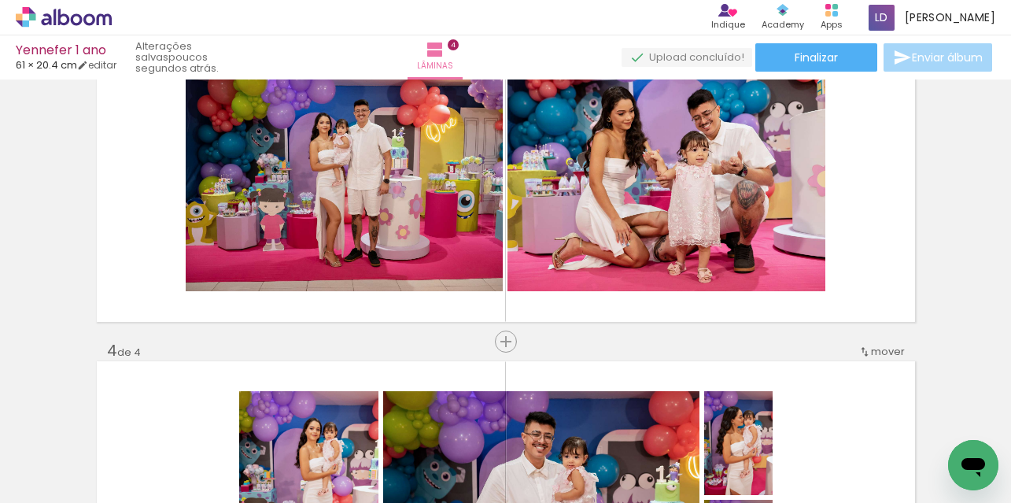
scroll to position [707, 0]
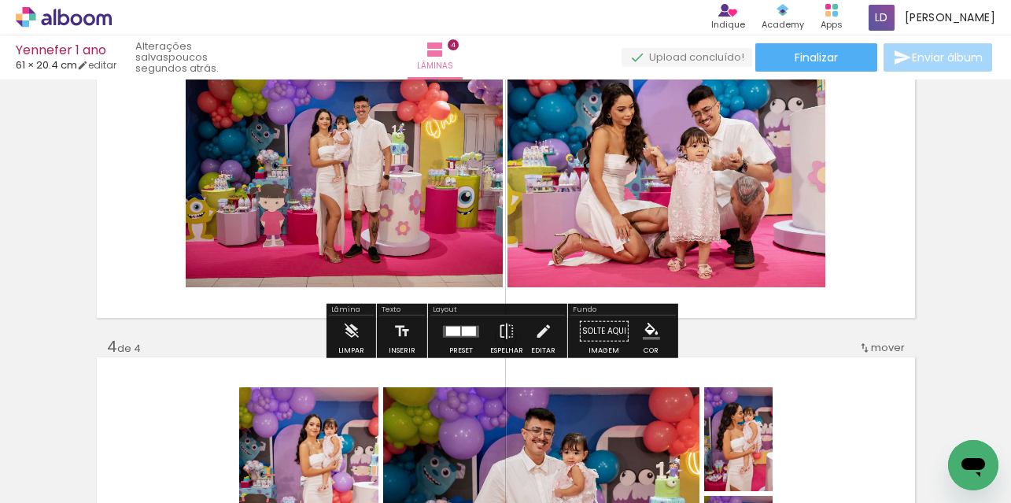
click at [464, 333] on div at bounding box center [469, 330] width 14 height 9
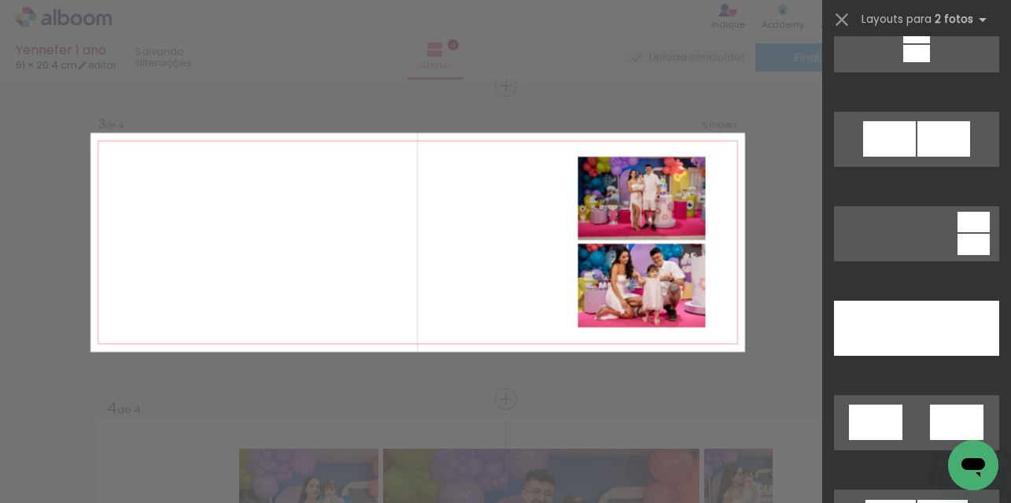
scroll to position [786, 0]
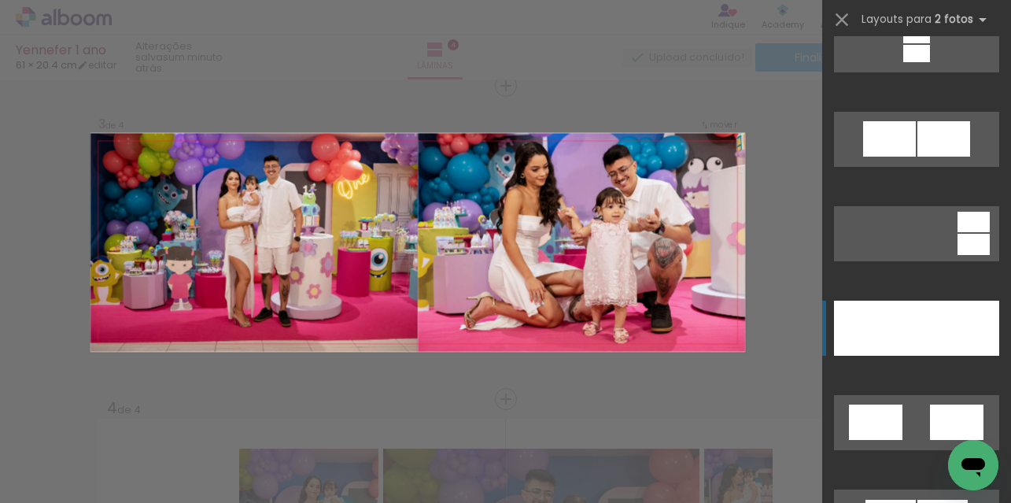
click at [880, 328] on div at bounding box center [875, 328] width 83 height 55
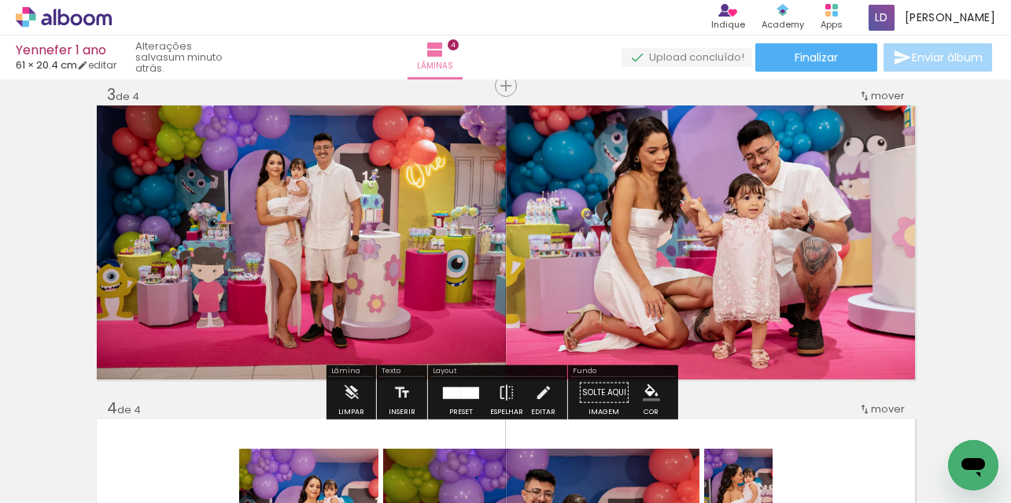
click at [451, 386] on div at bounding box center [452, 392] width 18 height 12
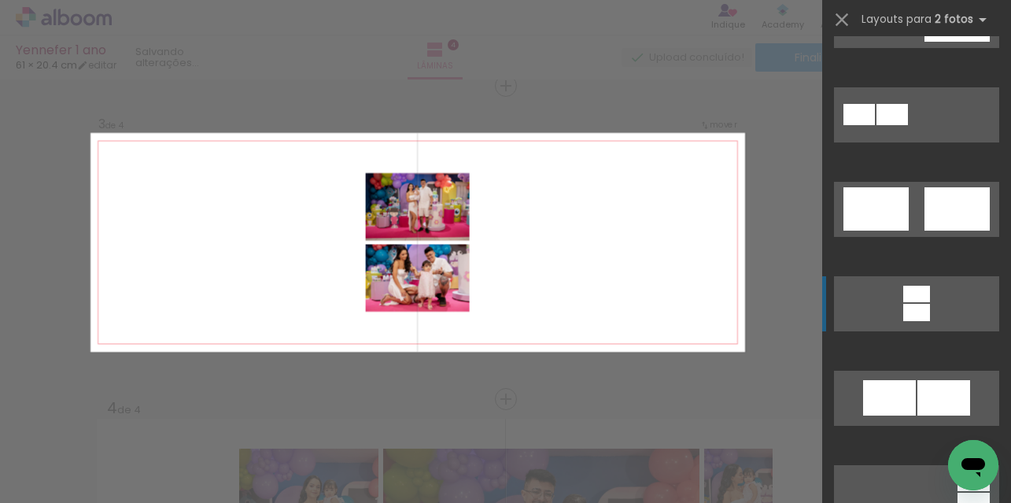
scroll to position [488, 0]
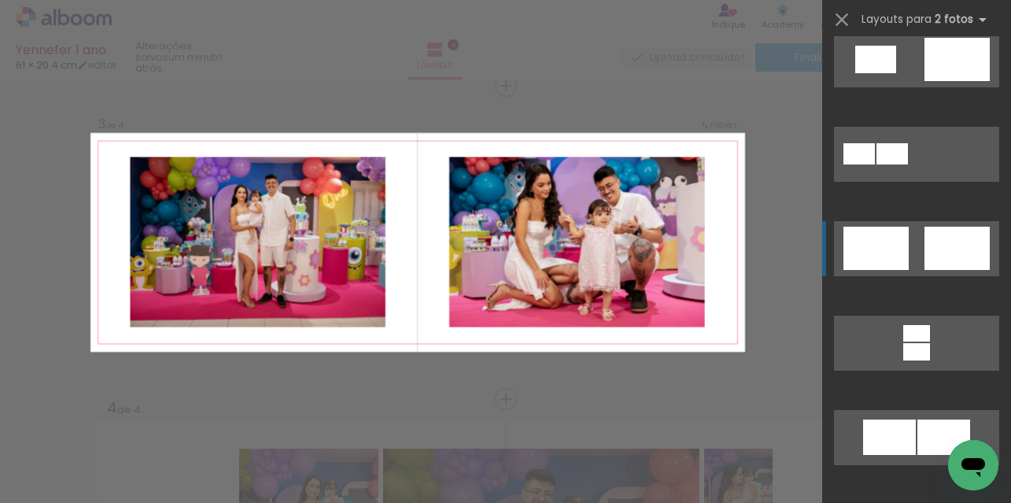
click at [925, 250] on div at bounding box center [957, 248] width 65 height 43
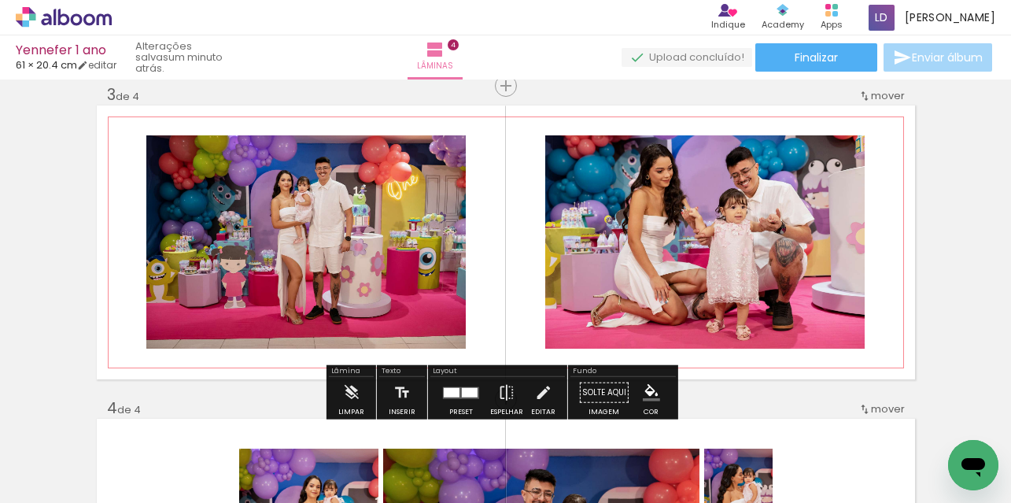
click at [338, 226] on quentale-photo at bounding box center [305, 241] width 319 height 213
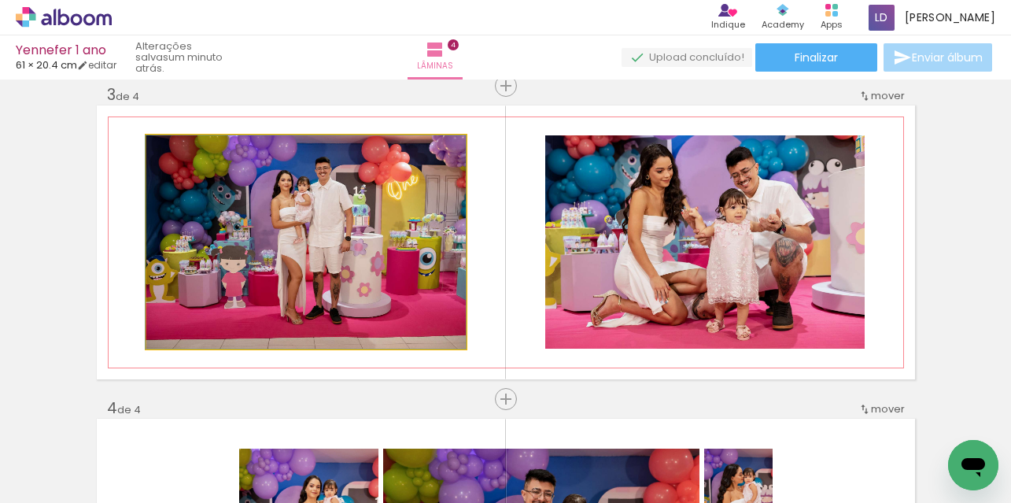
click at [338, 227] on quentale-photo at bounding box center [305, 241] width 319 height 213
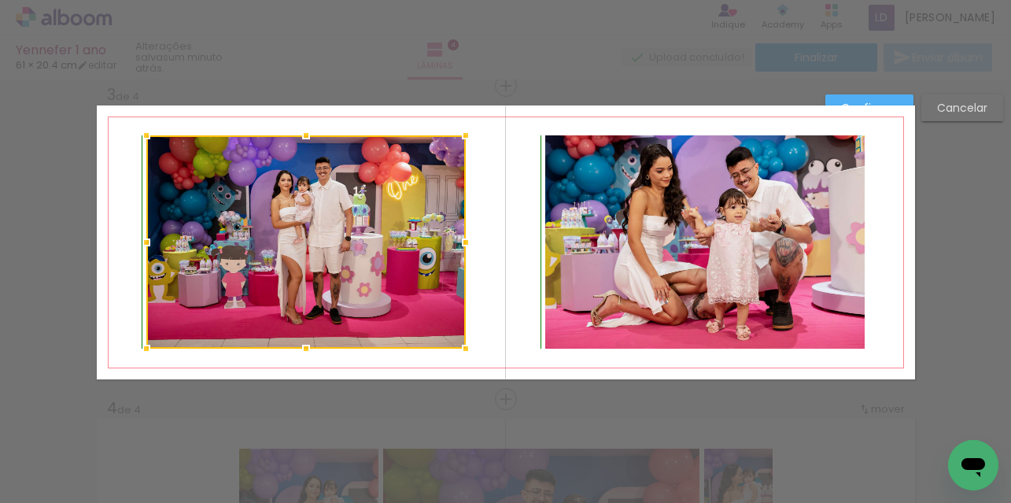
drag, startPoint x: 302, startPoint y: 135, endPoint x: 329, endPoint y: 31, distance: 107.3
click at [329, 0] on div "Yennefer 1 ano 61 × 20.4 cm editar um minuto atrás. Lâminas 4 Finalizar Enviar …" at bounding box center [505, 0] width 1011 height 0
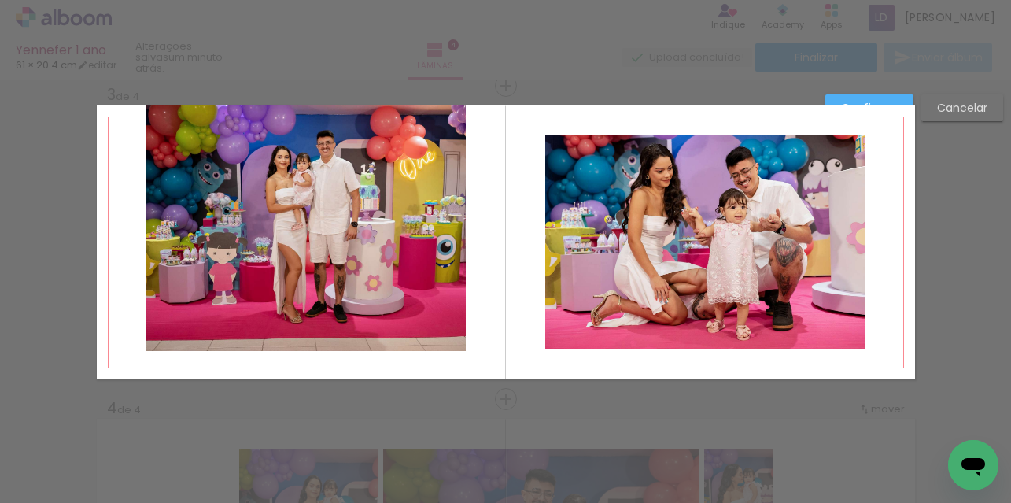
click at [278, 290] on quentale-photo at bounding box center [305, 227] width 319 height 245
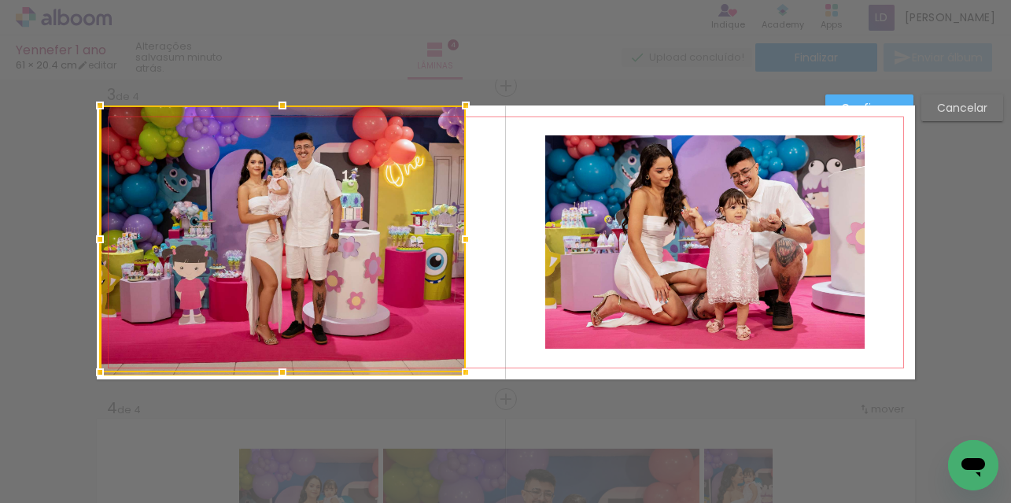
drag, startPoint x: 102, startPoint y: 227, endPoint x: -36, endPoint y: 254, distance: 141.2
click at [0, 254] on html "link( href="../../bower_components/polymer/polymer.html" rel="import" ) picture…" at bounding box center [505, 251] width 1011 height 503
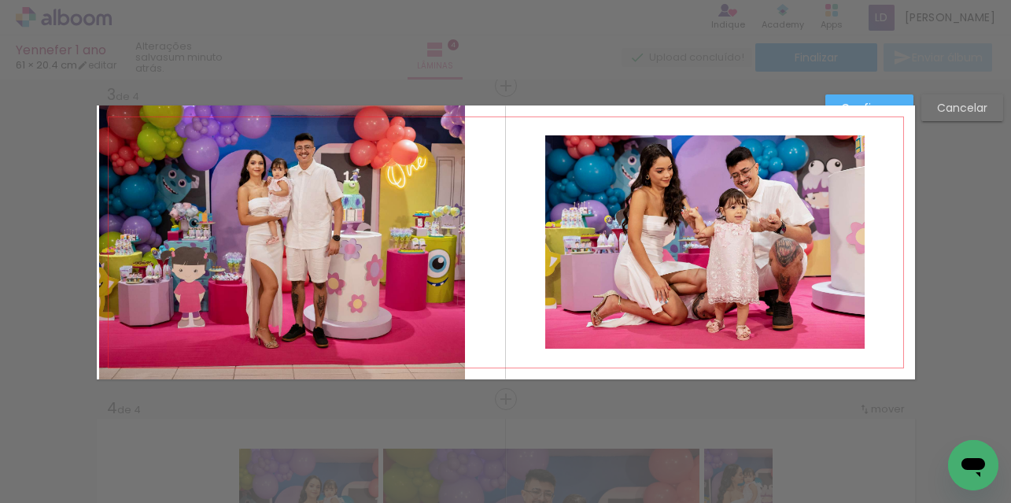
click at [321, 264] on quentale-photo at bounding box center [282, 242] width 366 height 274
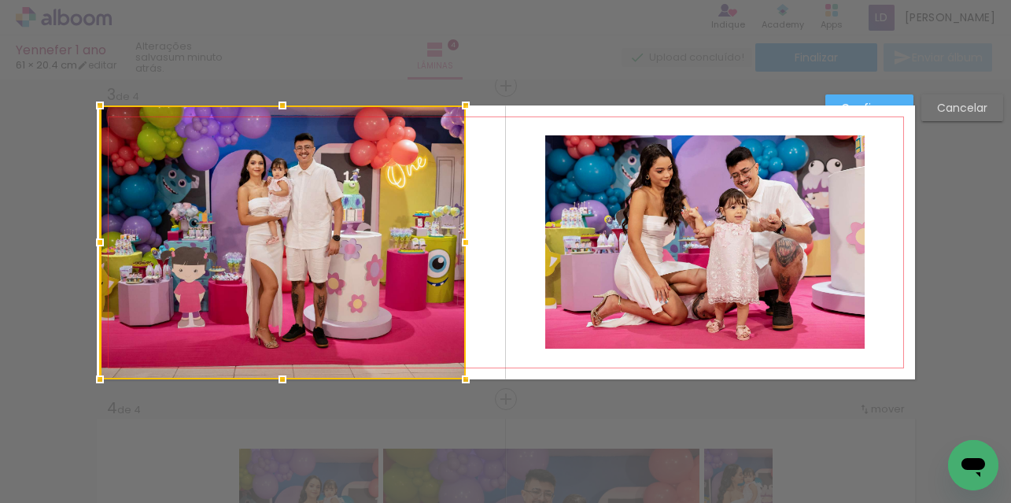
drag, startPoint x: 96, startPoint y: 241, endPoint x: 4, endPoint y: 242, distance: 92.1
click at [100, 242] on div at bounding box center [283, 242] width 366 height 274
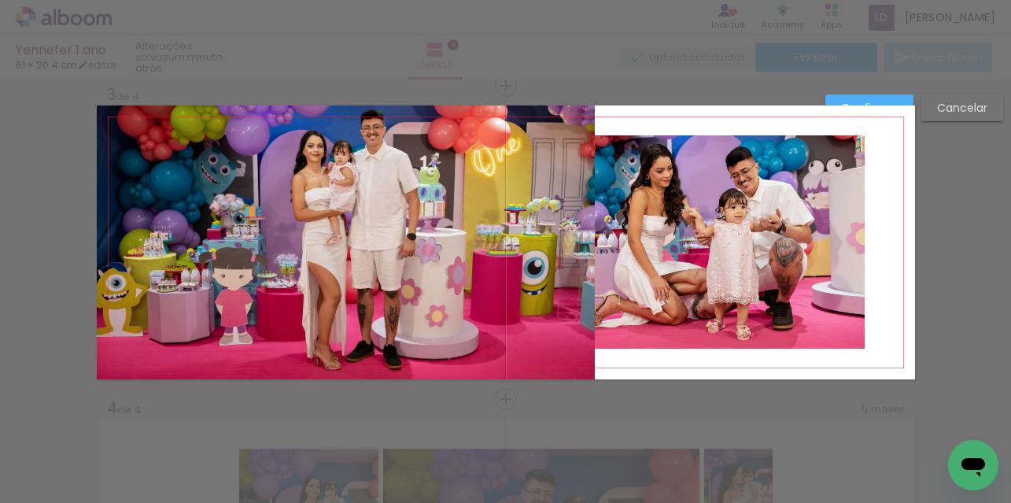
click at [404, 230] on quentale-photo at bounding box center [346, 242] width 498 height 274
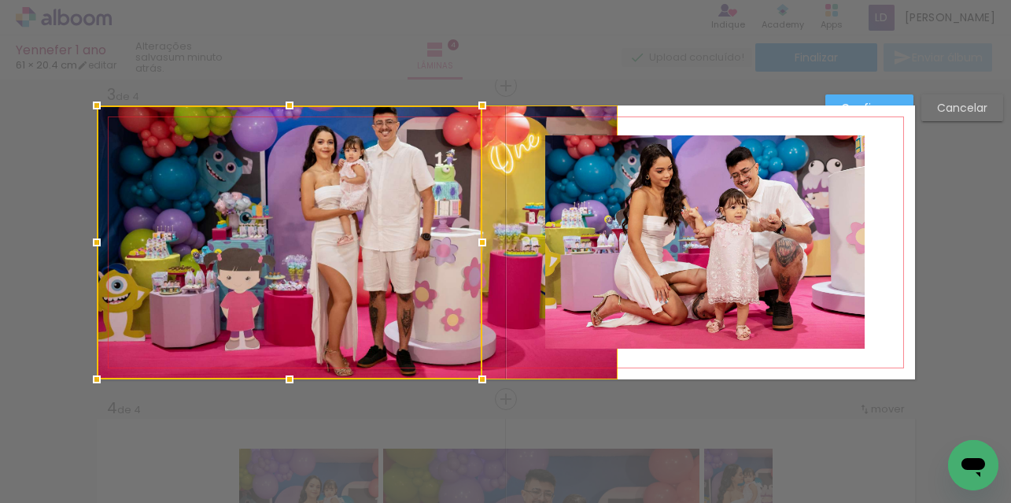
drag, startPoint x: 458, startPoint y: 240, endPoint x: 439, endPoint y: 247, distance: 20.2
click at [439, 247] on div at bounding box center [290, 242] width 386 height 274
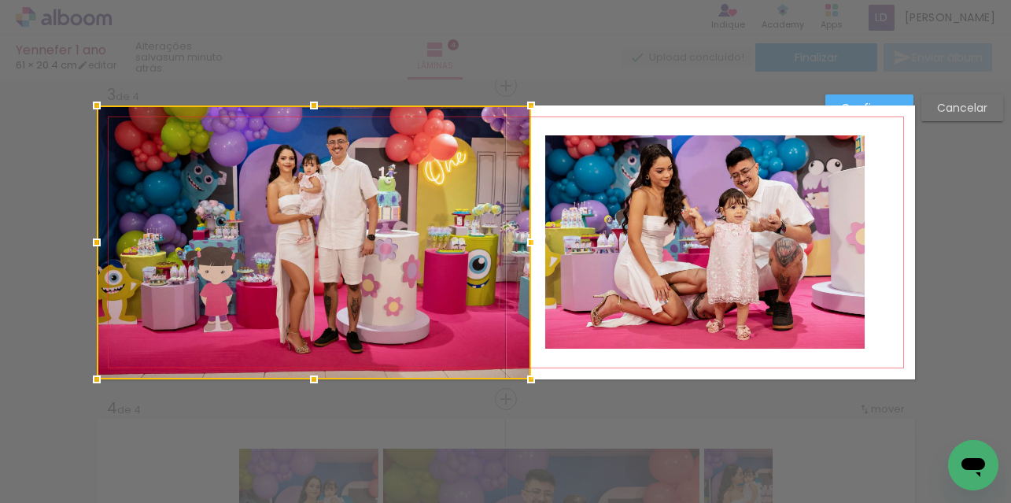
drag, startPoint x: 911, startPoint y: 242, endPoint x: 526, endPoint y: 280, distance: 386.7
click at [526, 280] on album-spread "3 de 4" at bounding box center [506, 242] width 818 height 274
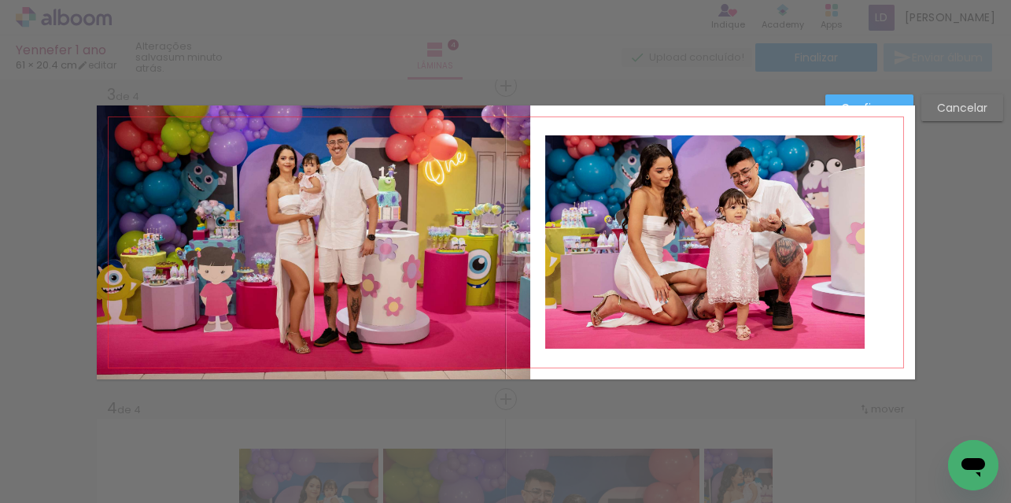
click at [774, 254] on quentale-photo at bounding box center [704, 241] width 319 height 213
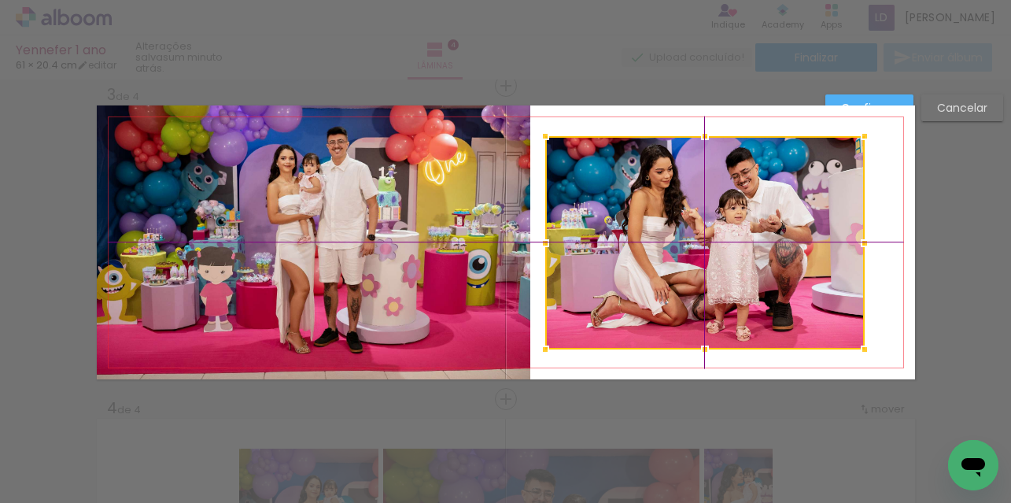
drag, startPoint x: 766, startPoint y: 253, endPoint x: 793, endPoint y: 244, distance: 28.1
click at [793, 244] on div at bounding box center [704, 242] width 319 height 213
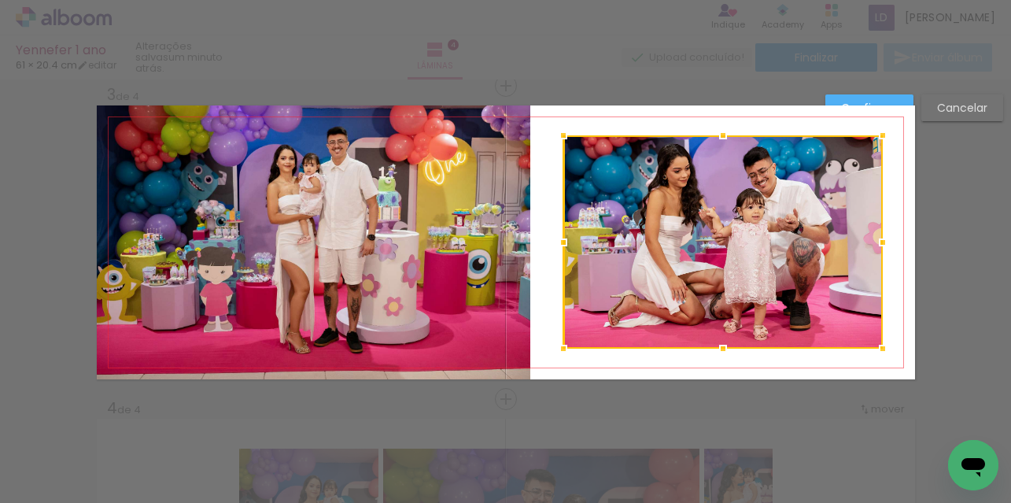
drag, startPoint x: 799, startPoint y: 224, endPoint x: 814, endPoint y: 223, distance: 15.8
click at [814, 223] on div at bounding box center [722, 241] width 319 height 213
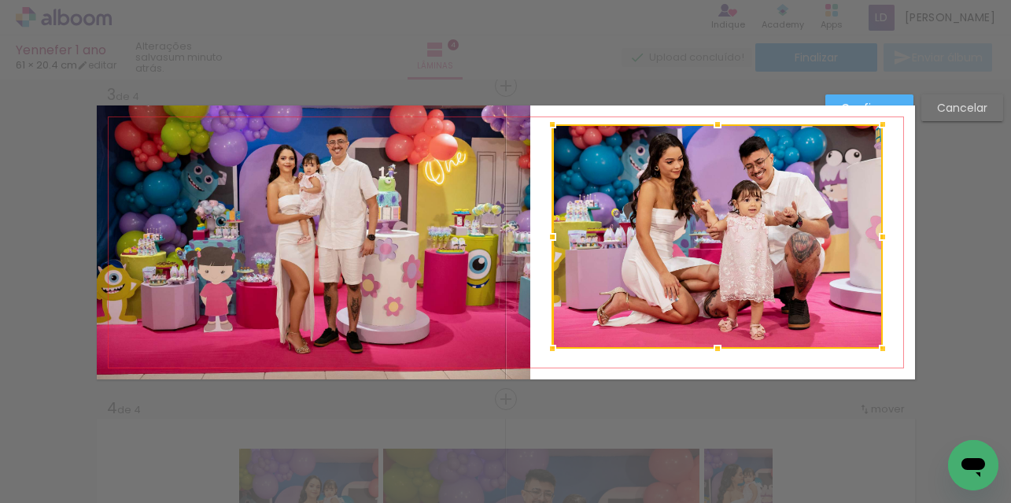
drag, startPoint x: 556, startPoint y: 135, endPoint x: 545, endPoint y: 127, distance: 14.0
click at [545, 127] on div at bounding box center [552, 124] width 31 height 31
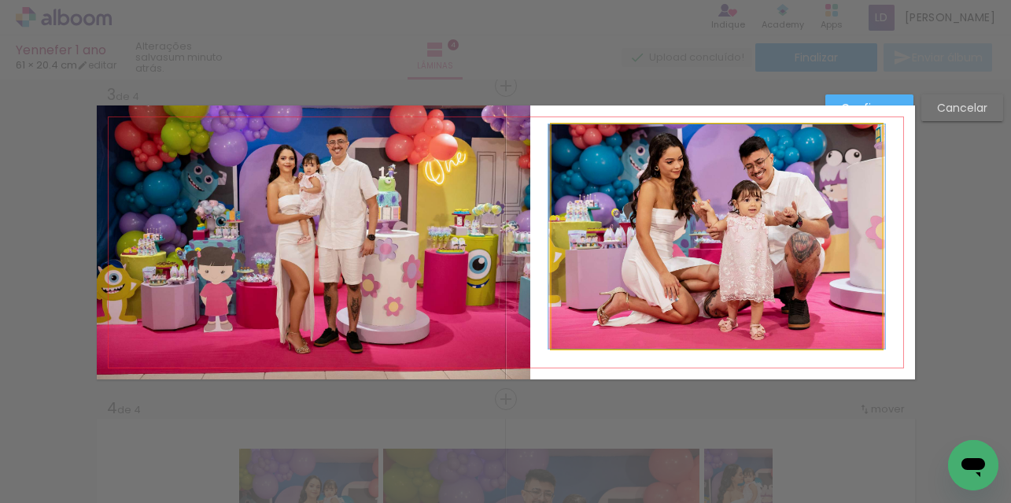
click at [799, 238] on quentale-photo at bounding box center [717, 236] width 330 height 224
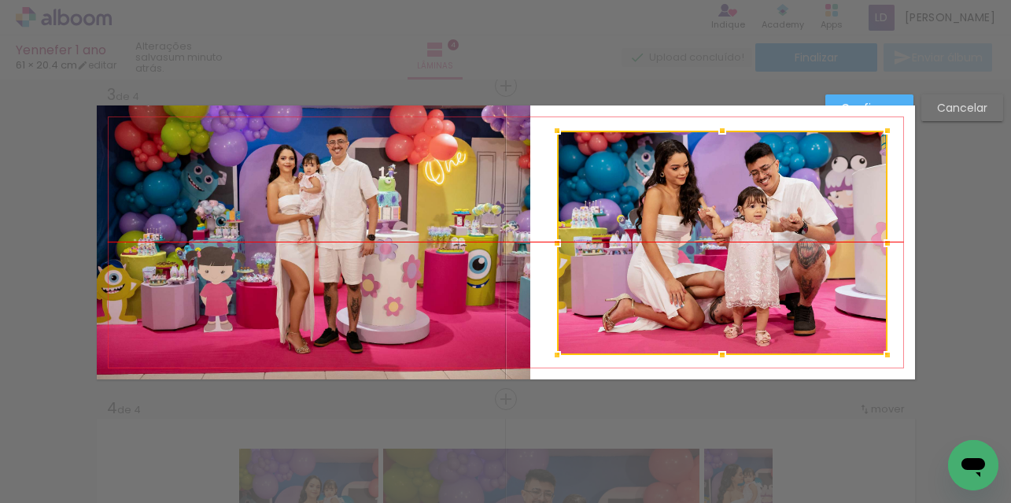
click at [800, 227] on div at bounding box center [722, 243] width 330 height 224
click at [533, 187] on quentale-layouter at bounding box center [506, 242] width 818 height 274
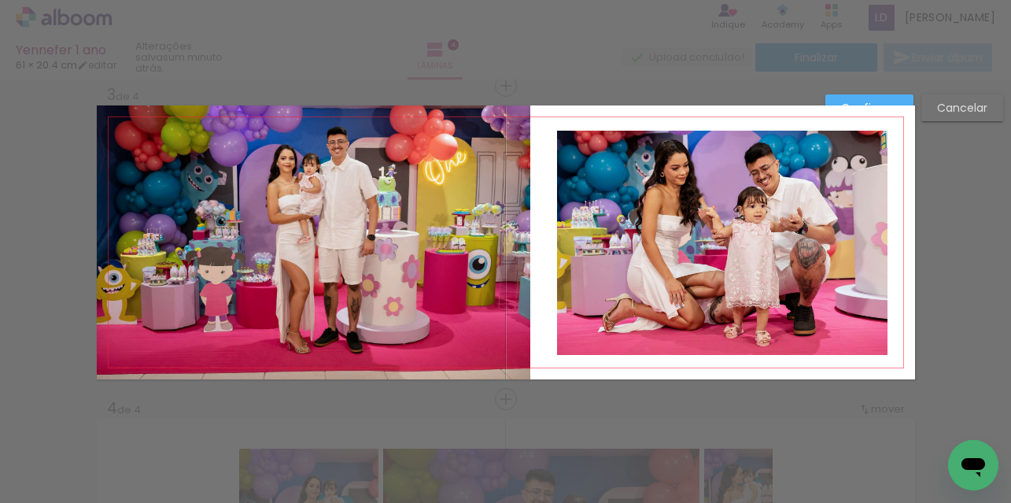
click at [479, 202] on quentale-photo at bounding box center [314, 242] width 434 height 274
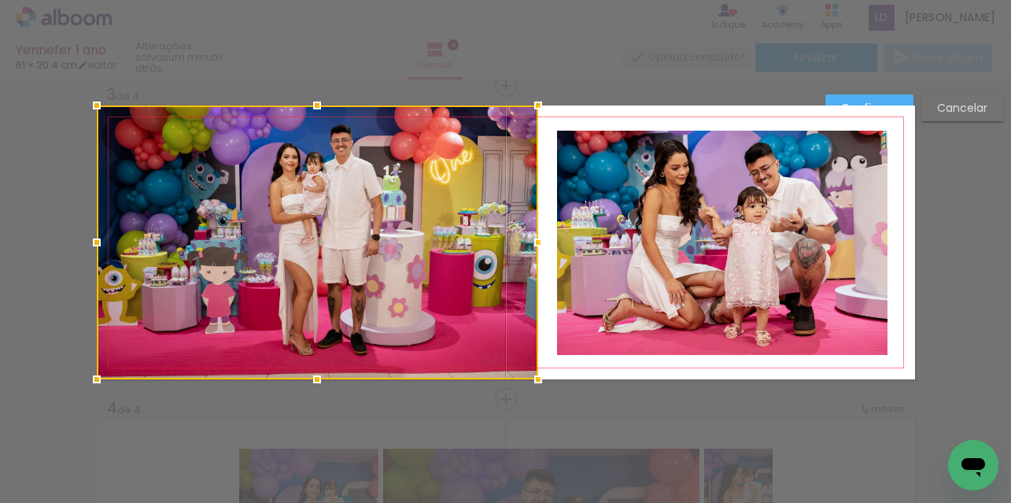
click at [531, 238] on div at bounding box center [537, 242] width 31 height 31
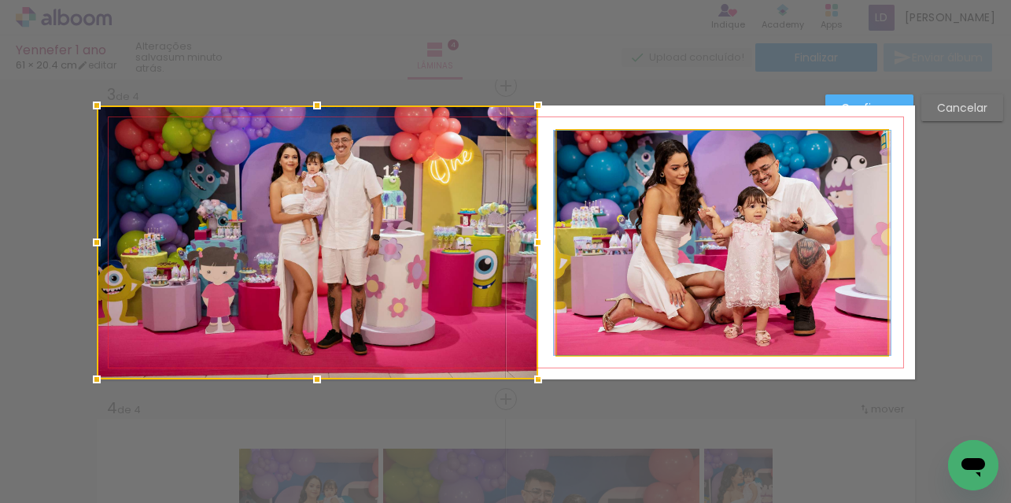
click at [755, 234] on quentale-photo at bounding box center [722, 243] width 330 height 224
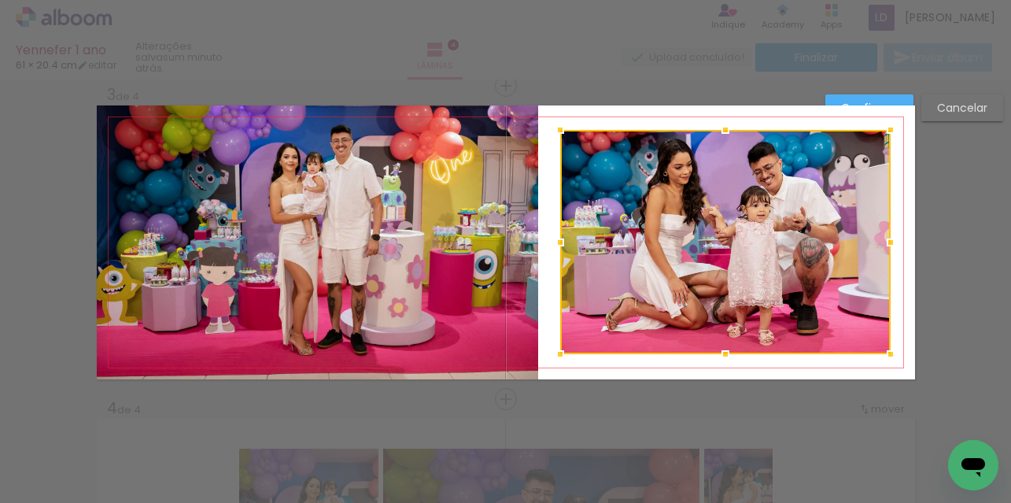
click at [770, 238] on div at bounding box center [725, 242] width 330 height 224
click at [734, 125] on div at bounding box center [725, 129] width 31 height 31
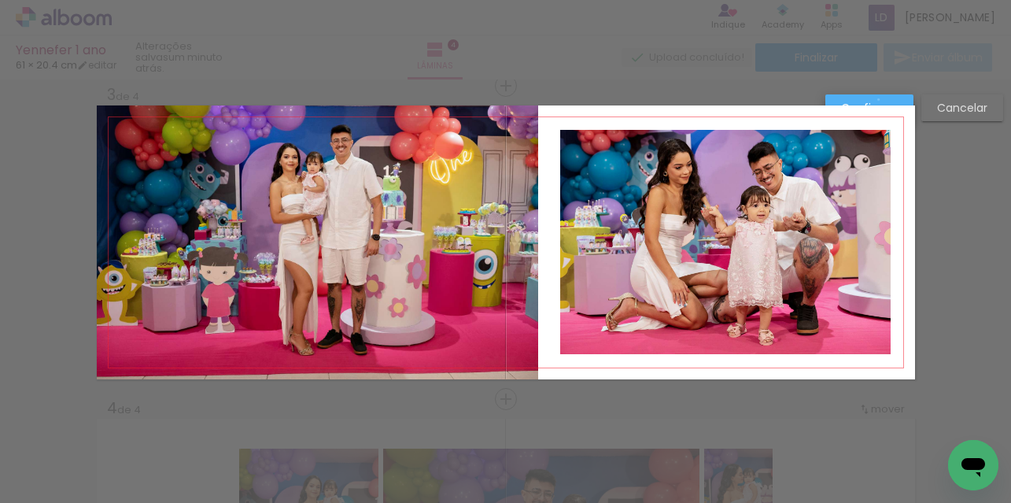
click at [0, 0] on slot "Confirmar" at bounding box center [0, 0] width 0 height 0
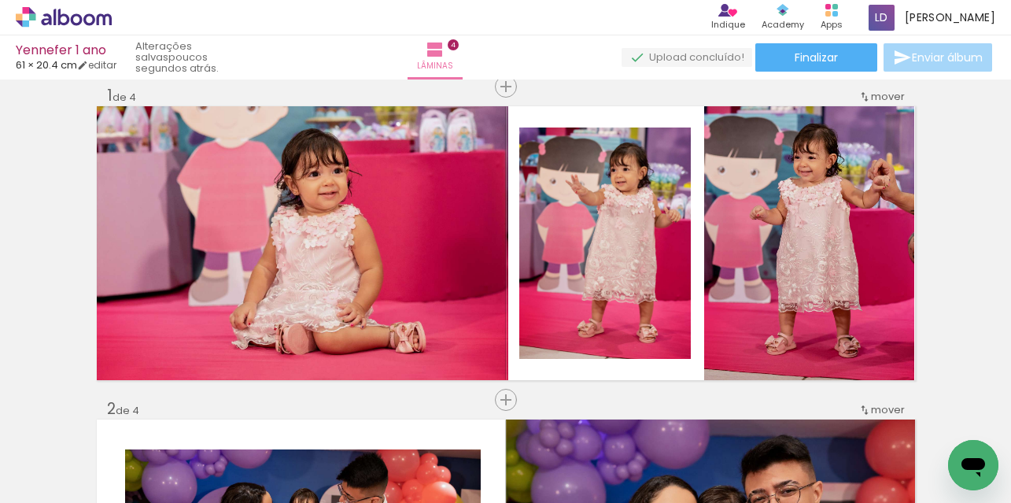
scroll to position [0, 0]
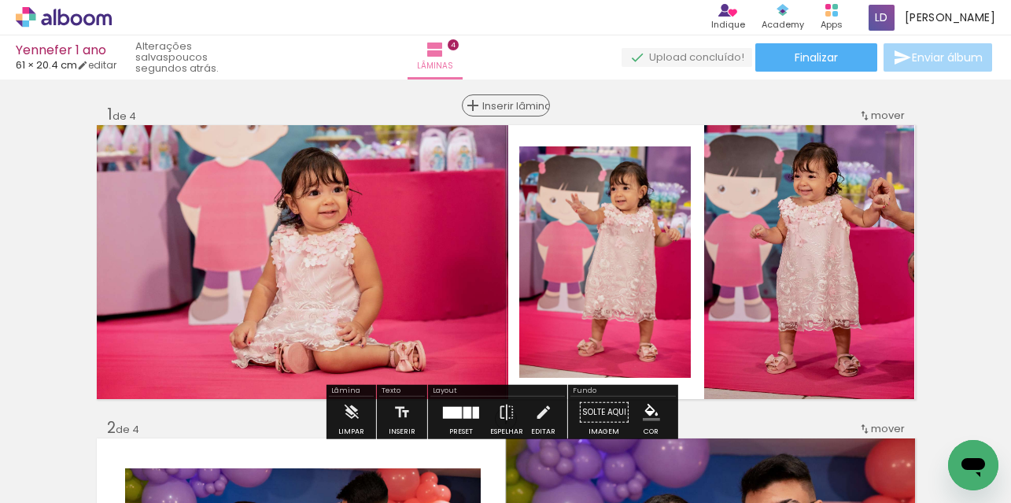
click at [497, 105] on span "Inserir lâmina" at bounding box center [512, 106] width 61 height 10
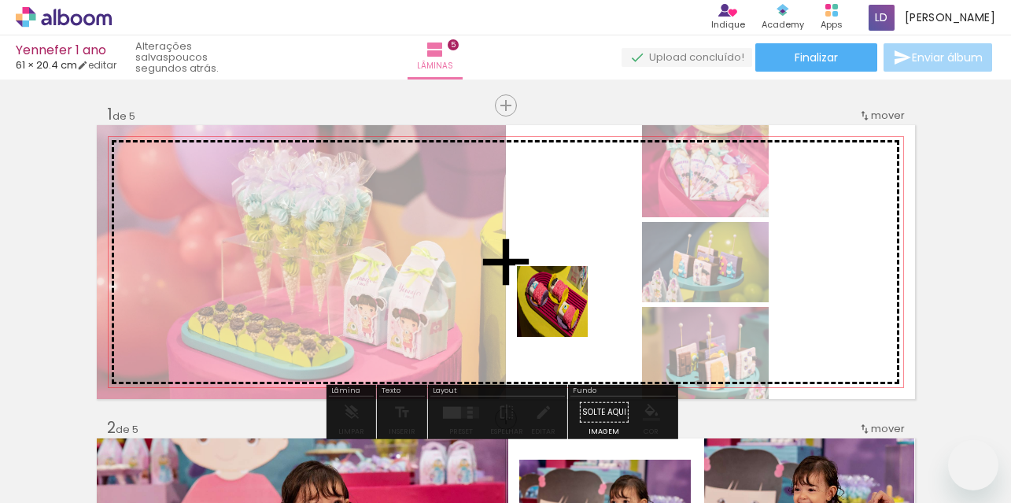
click at [559, 287] on quentale-workspace at bounding box center [505, 251] width 1011 height 503
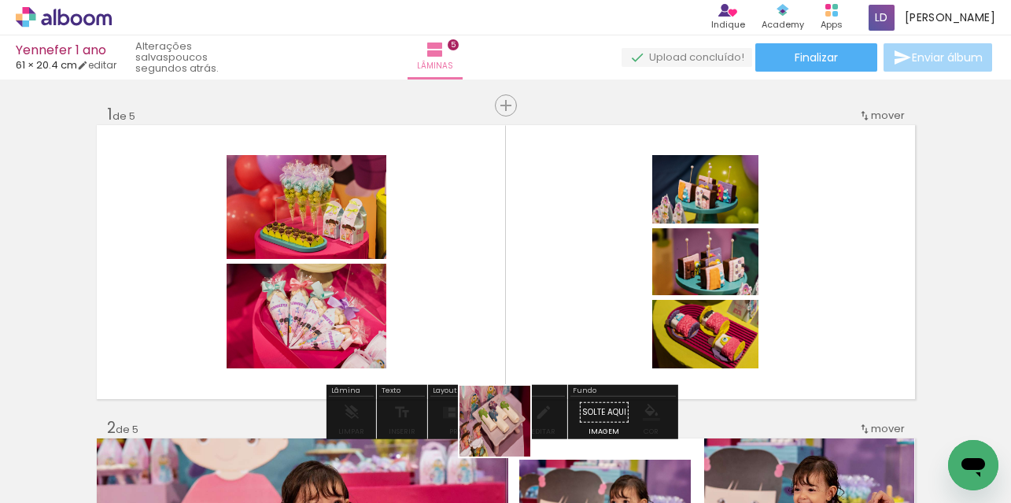
drag, startPoint x: 511, startPoint y: 451, endPoint x: 504, endPoint y: 285, distance: 166.2
click at [504, 285] on quentale-workspace at bounding box center [505, 251] width 1011 height 503
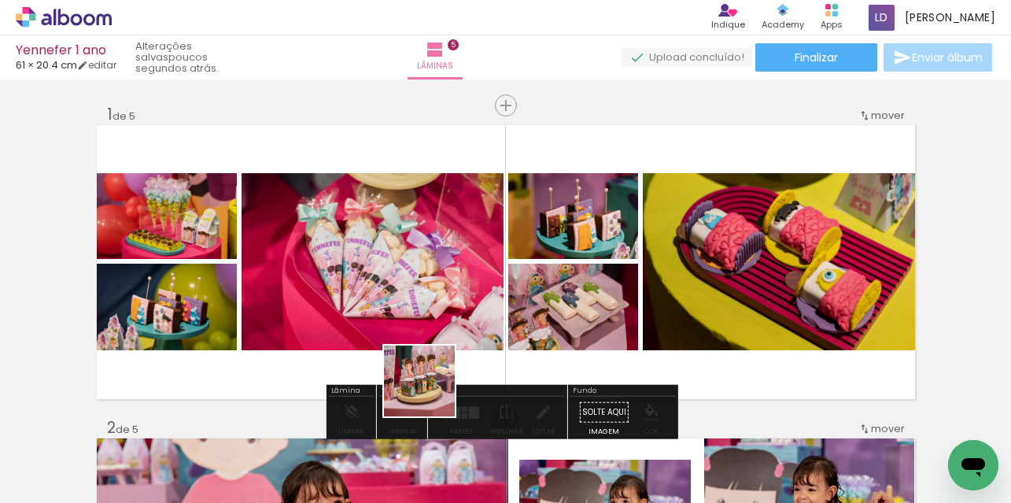
drag, startPoint x: 430, startPoint y: 465, endPoint x: 436, endPoint y: 303, distance: 162.2
click at [436, 303] on quentale-workspace at bounding box center [505, 251] width 1011 height 503
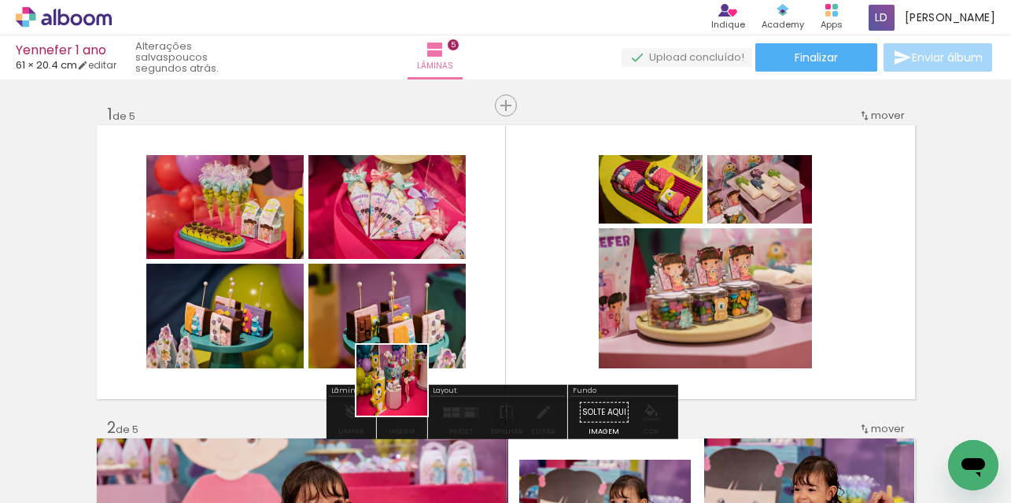
drag, startPoint x: 340, startPoint y: 461, endPoint x: 499, endPoint y: 297, distance: 228.7
click at [499, 297] on quentale-workspace at bounding box center [505, 251] width 1011 height 503
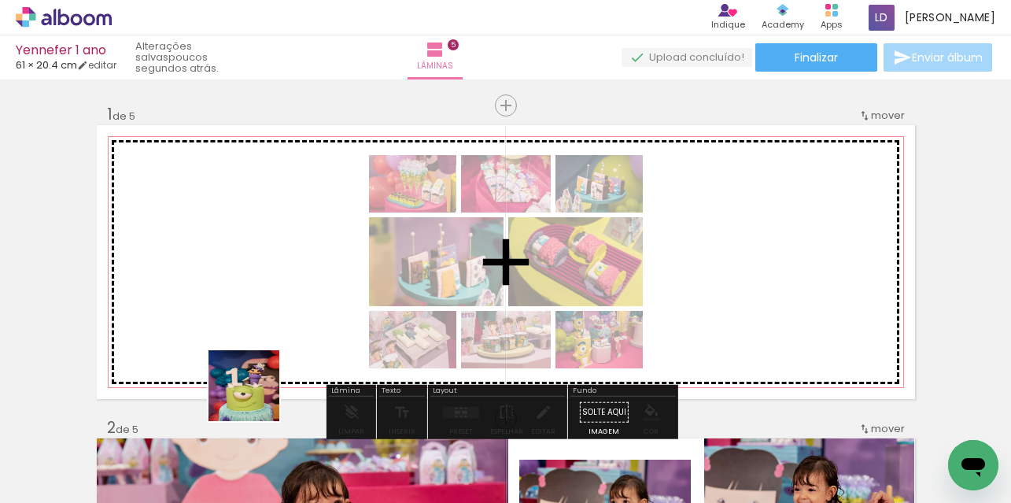
drag, startPoint x: 258, startPoint y: 467, endPoint x: 265, endPoint y: 292, distance: 175.6
click at [265, 292] on quentale-workspace at bounding box center [505, 251] width 1011 height 503
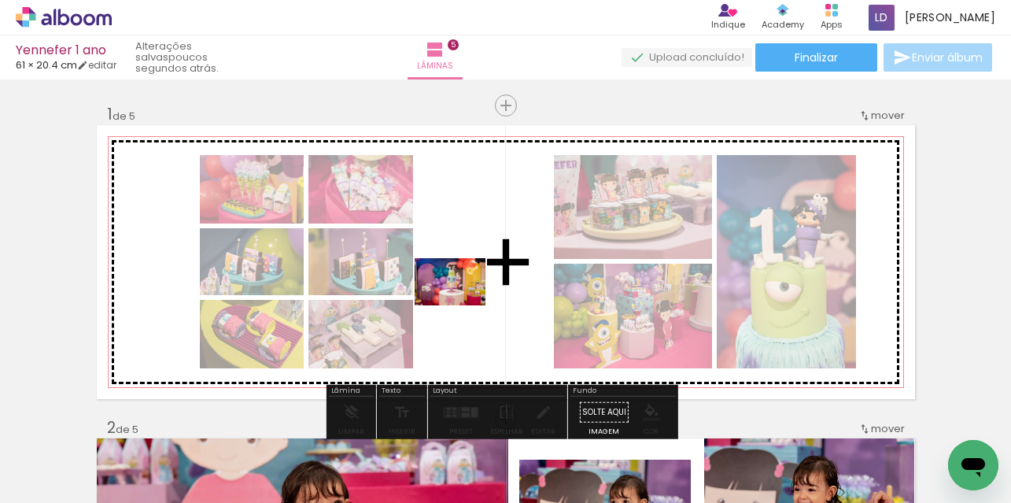
drag, startPoint x: 165, startPoint y: 466, endPoint x: 462, endPoint y: 305, distance: 337.3
click at [462, 305] on quentale-workspace at bounding box center [505, 251] width 1011 height 503
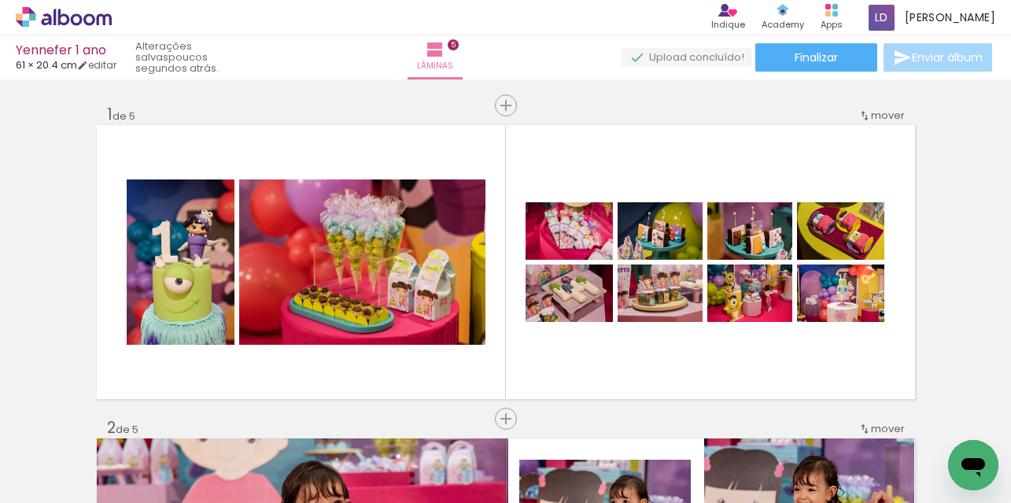
scroll to position [0, 8649]
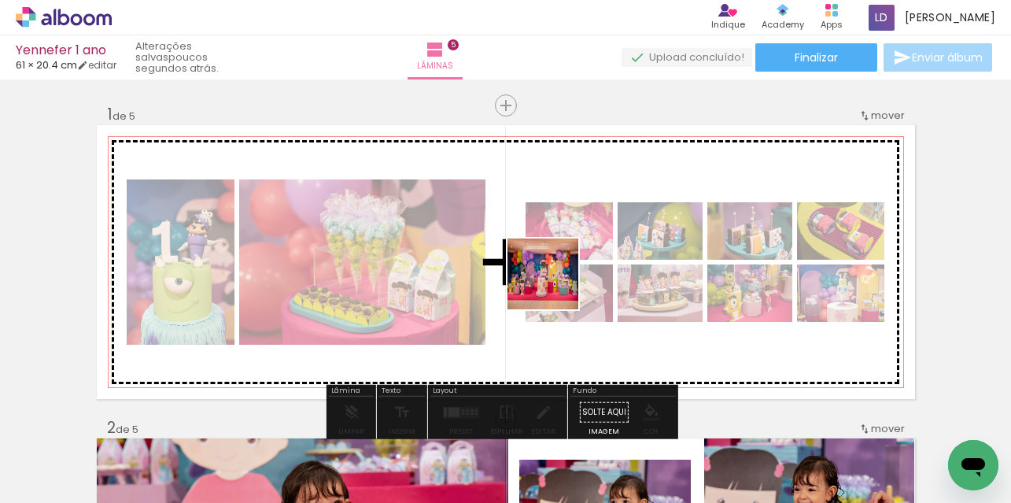
drag, startPoint x: 330, startPoint y: 457, endPoint x: 555, endPoint y: 286, distance: 283.0
click at [555, 286] on quentale-workspace at bounding box center [505, 251] width 1011 height 503
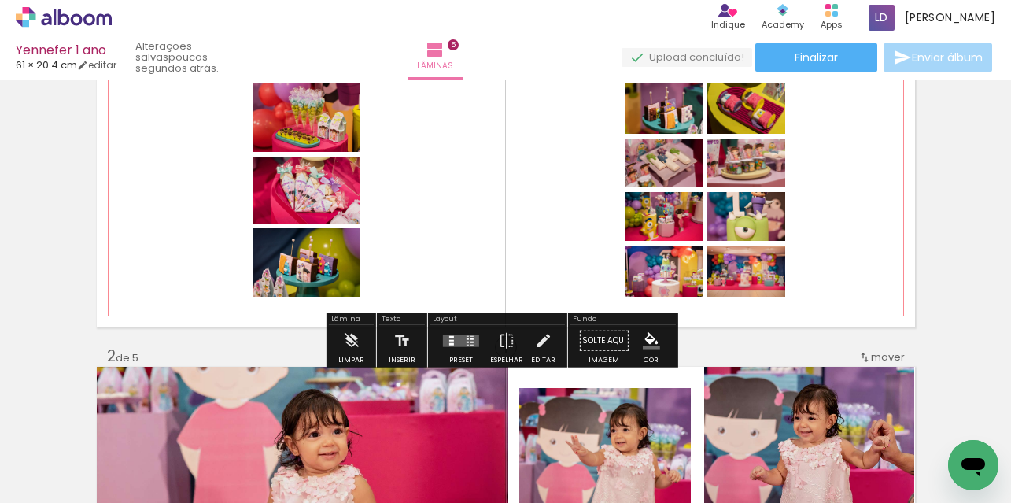
scroll to position [78, 0]
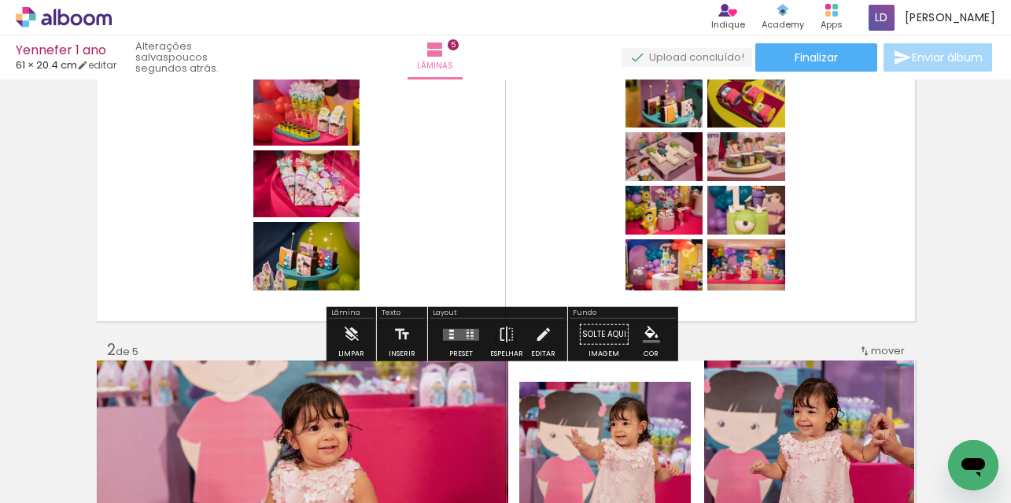
click at [460, 336] on quentale-layouter at bounding box center [461, 334] width 36 height 12
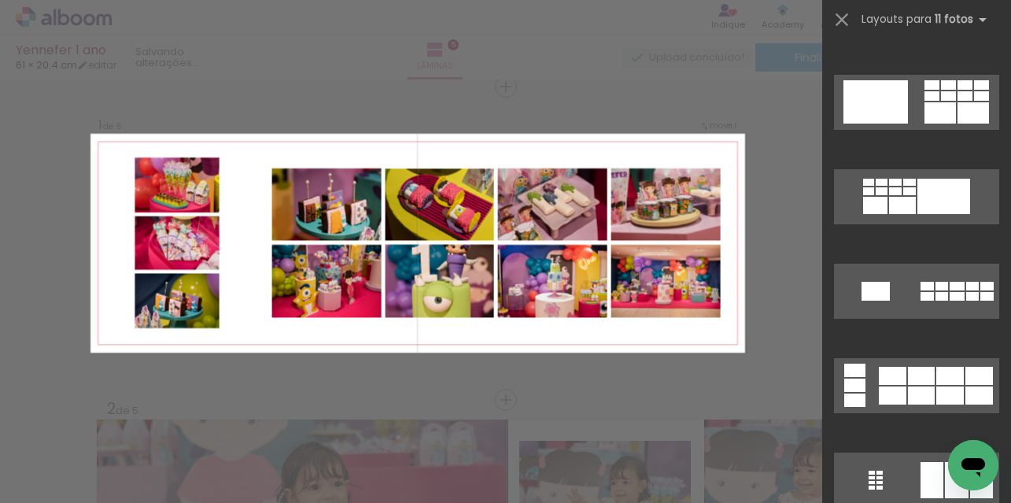
scroll to position [1416, 0]
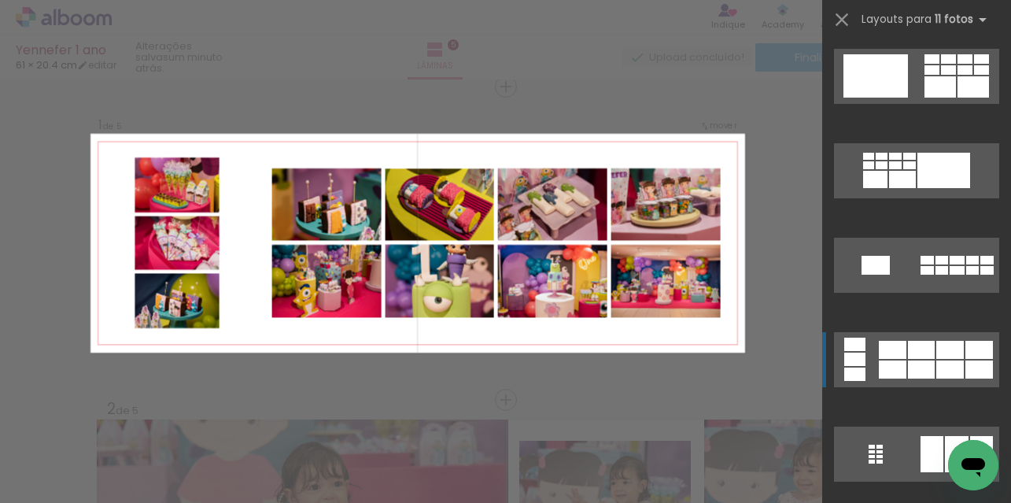
click at [909, 364] on div at bounding box center [921, 369] width 27 height 18
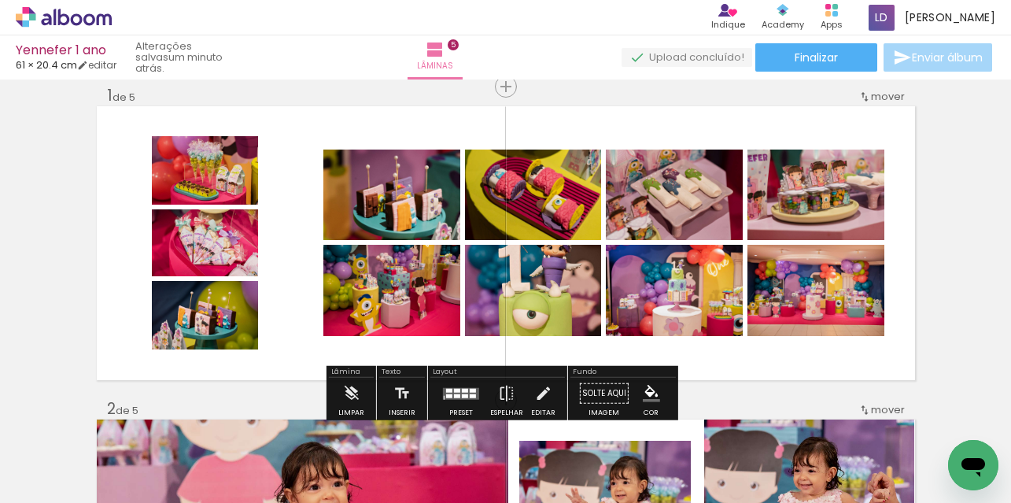
click at [470, 395] on div at bounding box center [473, 395] width 6 height 4
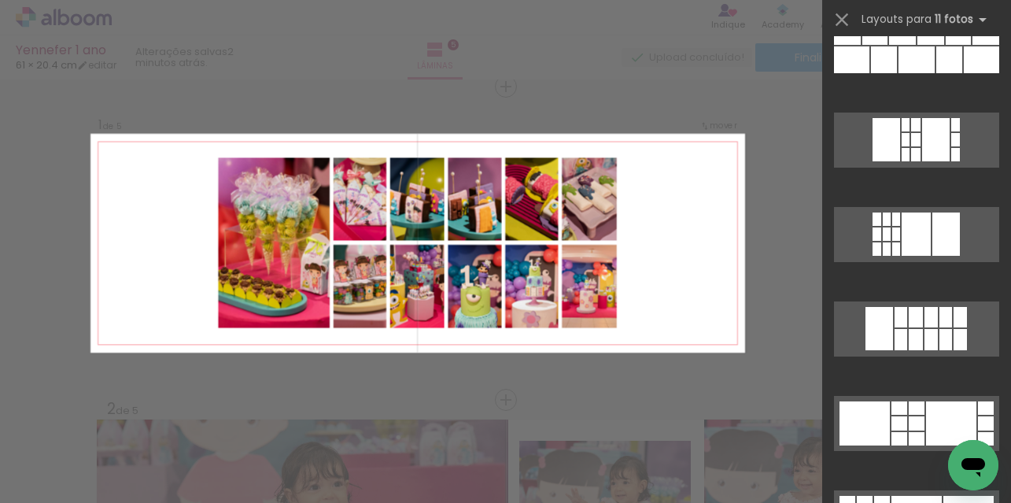
scroll to position [3194, 0]
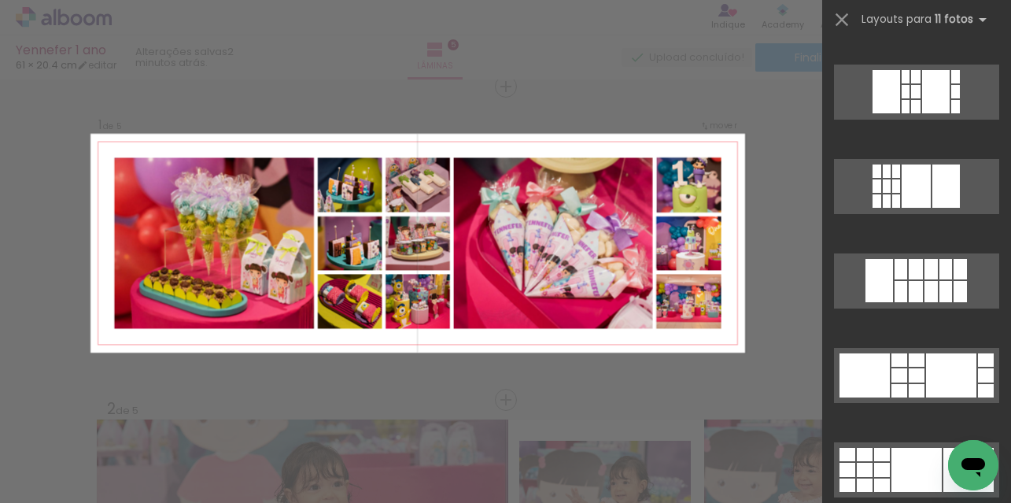
click at [892, 379] on div at bounding box center [900, 375] width 16 height 14
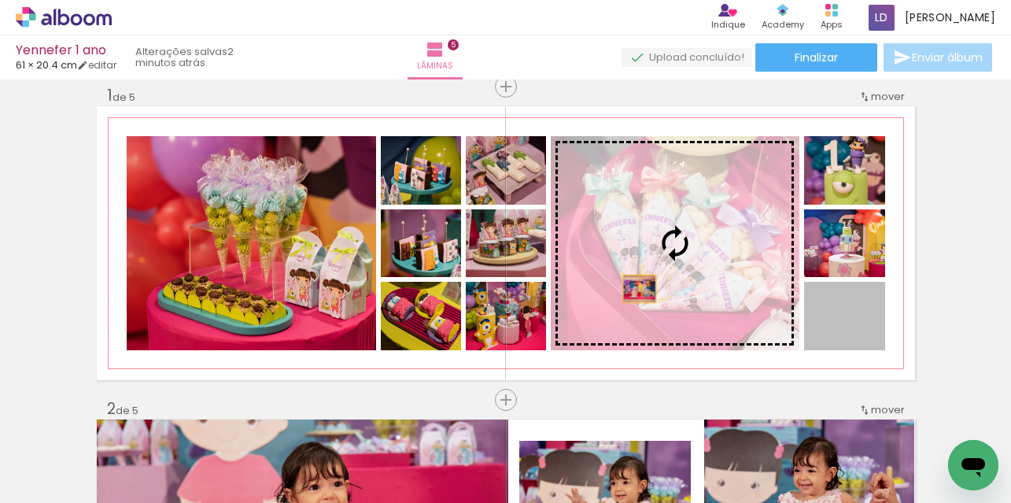
drag, startPoint x: 828, startPoint y: 347, endPoint x: 633, endPoint y: 288, distance: 203.1
click at [0, 0] on slot at bounding box center [0, 0] width 0 height 0
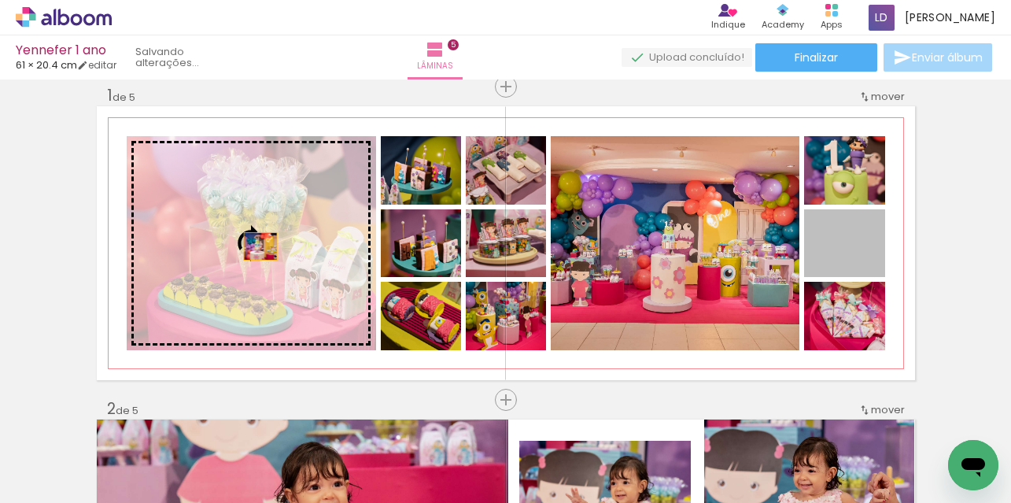
drag, startPoint x: 816, startPoint y: 262, endPoint x: 254, endPoint y: 245, distance: 562.1
click at [0, 0] on slot at bounding box center [0, 0] width 0 height 0
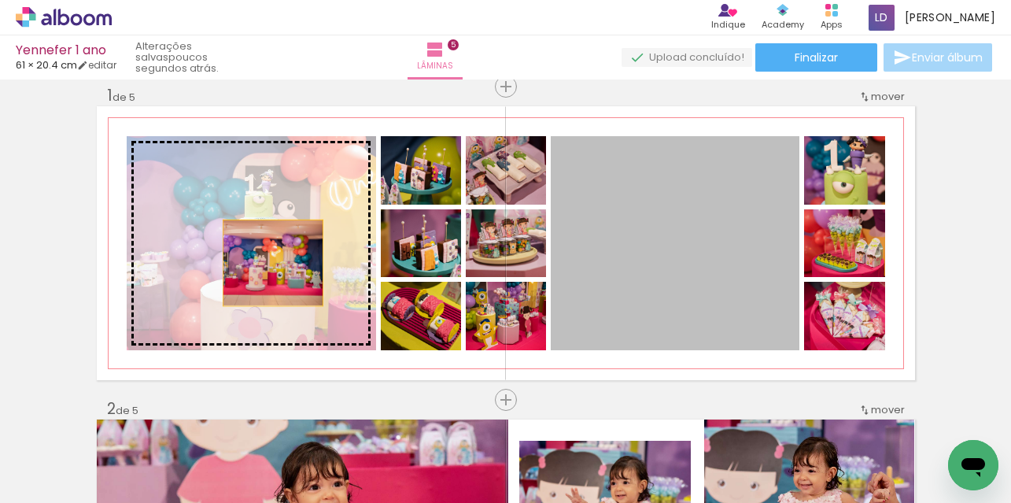
drag, startPoint x: 725, startPoint y: 297, endPoint x: 267, endPoint y: 262, distance: 460.0
click at [0, 0] on slot at bounding box center [0, 0] width 0 height 0
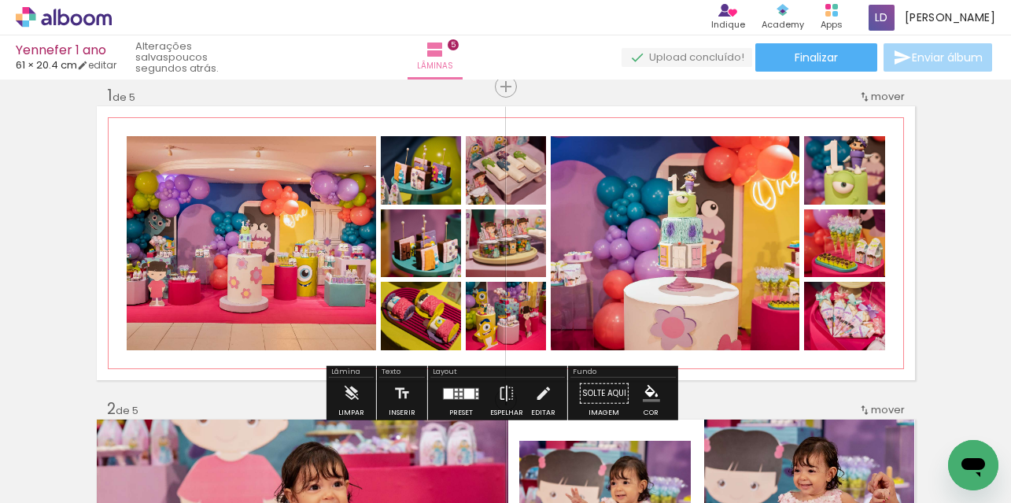
click at [236, 246] on quentale-photo at bounding box center [251, 243] width 249 height 214
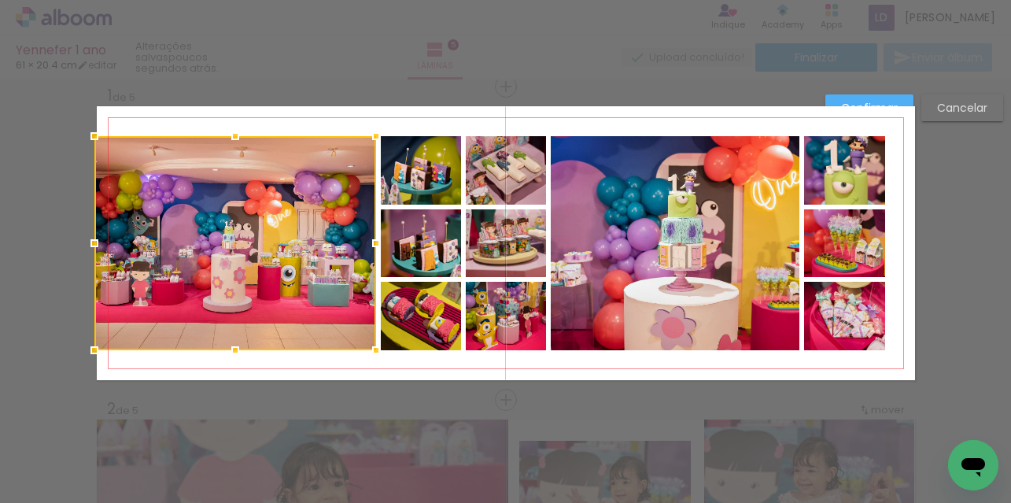
drag, startPoint x: 122, startPoint y: 242, endPoint x: 92, endPoint y: 237, distance: 30.4
click at [92, 237] on div at bounding box center [94, 242] width 31 height 31
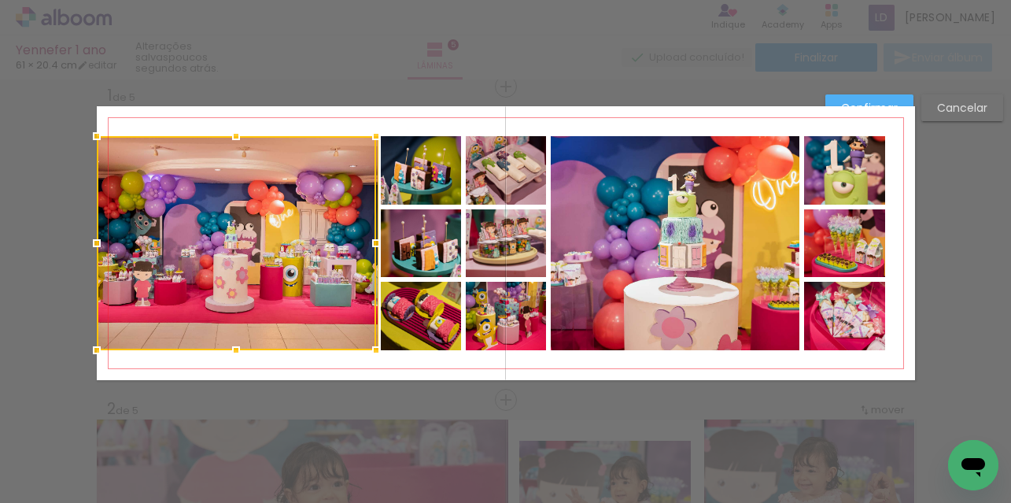
click at [254, 119] on quentale-layouter at bounding box center [506, 243] width 818 height 274
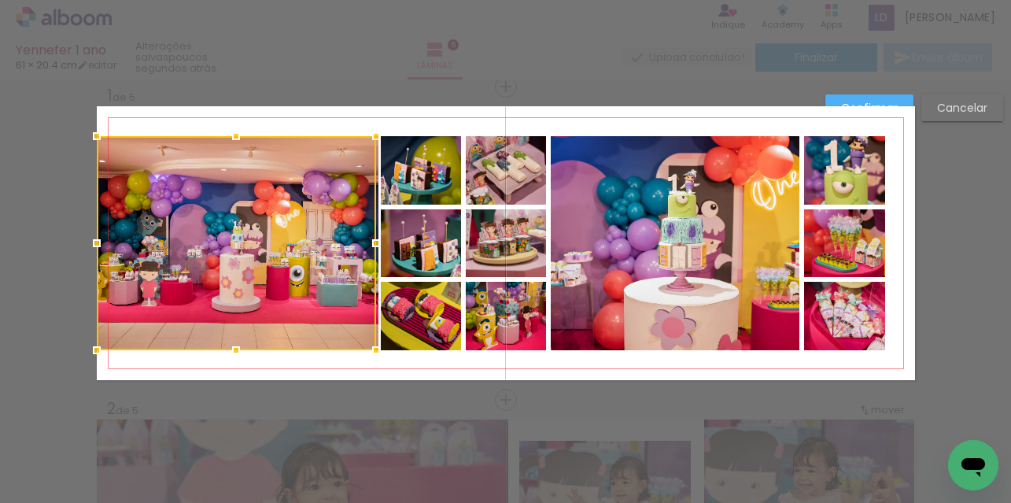
click at [298, 122] on quentale-layouter at bounding box center [506, 243] width 818 height 274
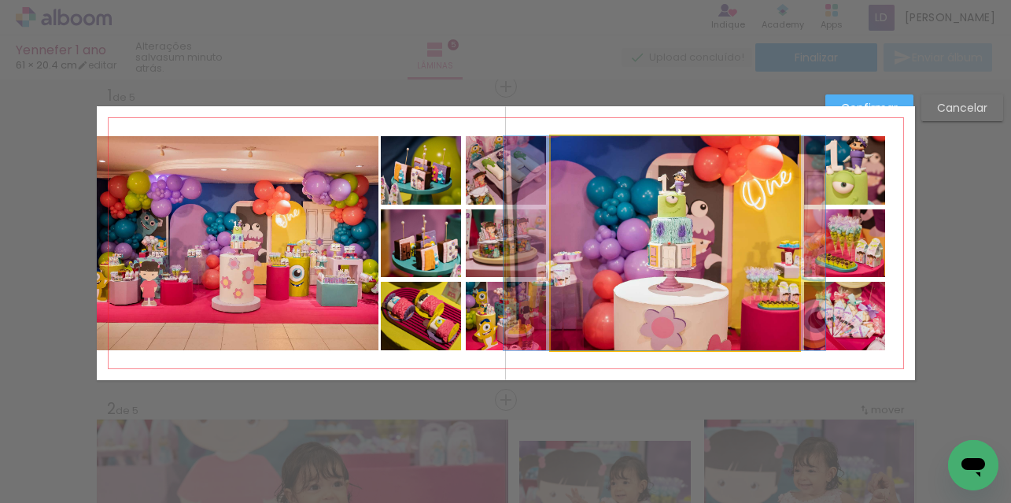
drag, startPoint x: 687, startPoint y: 234, endPoint x: 677, endPoint y: 234, distance: 10.2
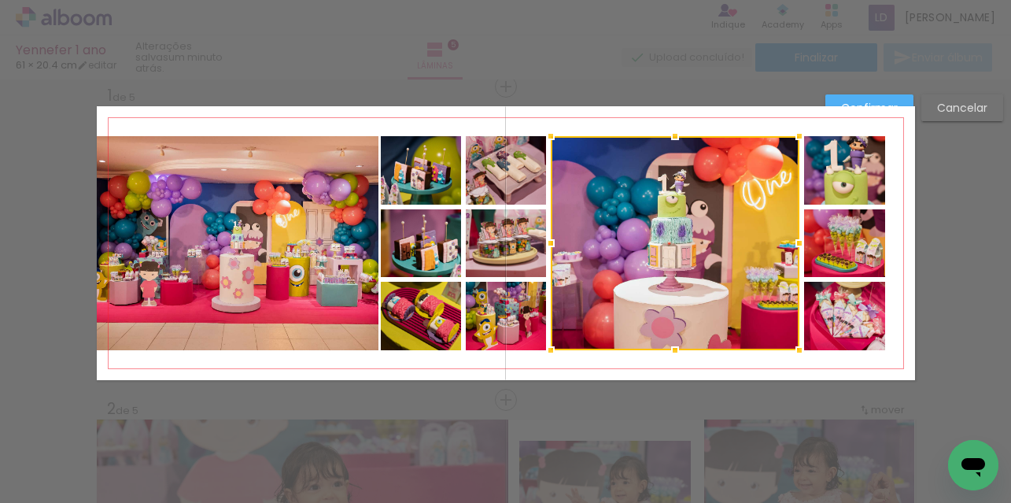
click at [675, 124] on div at bounding box center [674, 135] width 31 height 31
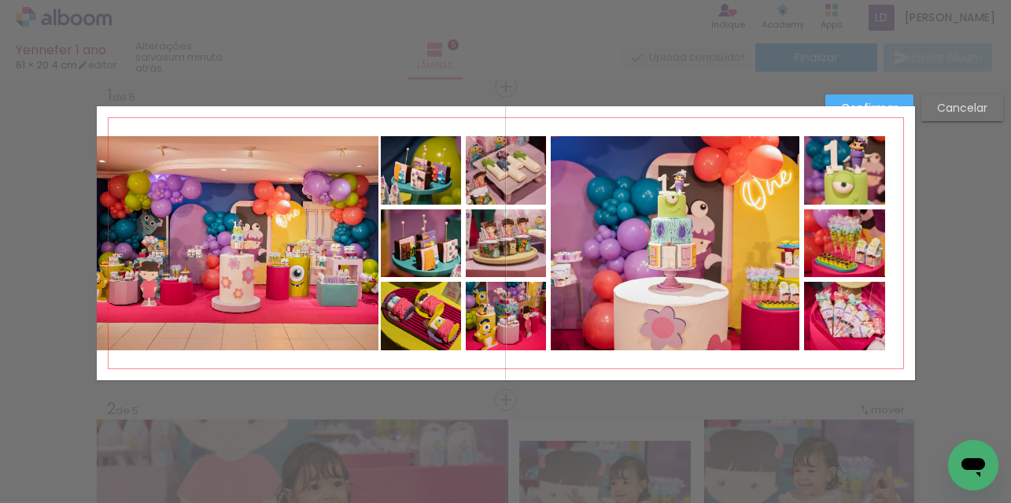
click at [275, 266] on quentale-photo at bounding box center [238, 243] width 282 height 214
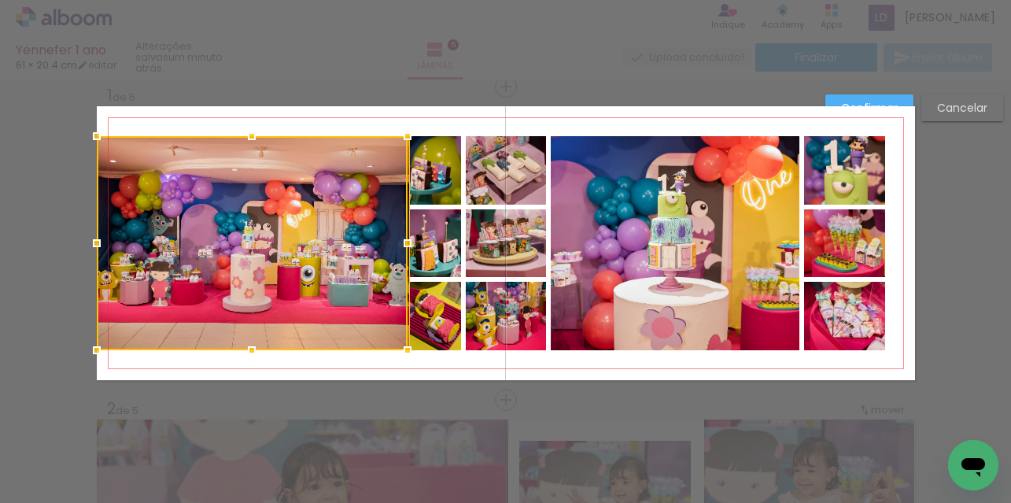
click at [366, 243] on div at bounding box center [252, 243] width 311 height 214
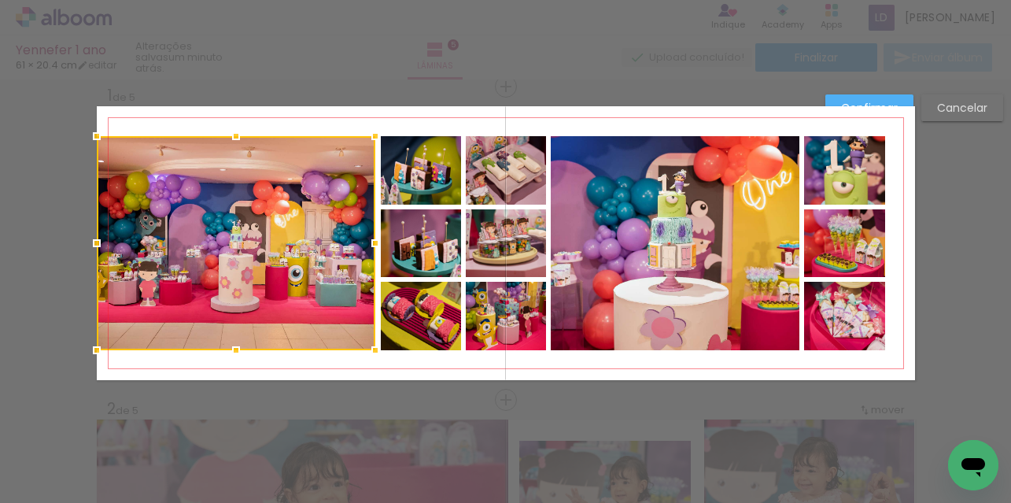
drag, startPoint x: 403, startPoint y: 244, endPoint x: 367, endPoint y: 245, distance: 35.4
click at [367, 245] on div at bounding box center [375, 242] width 31 height 31
click at [407, 121] on quentale-layouter at bounding box center [506, 243] width 818 height 274
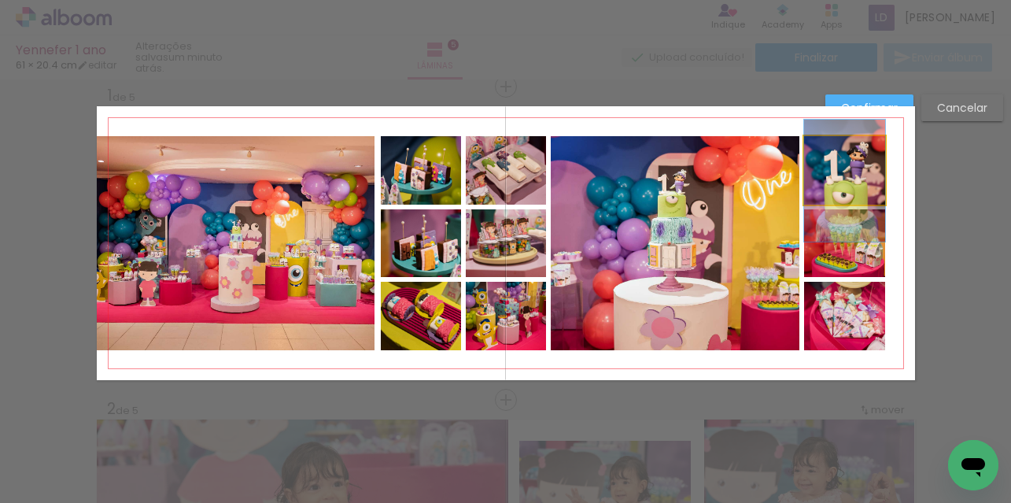
drag, startPoint x: 850, startPoint y: 180, endPoint x: 851, endPoint y: 190, distance: 10.3
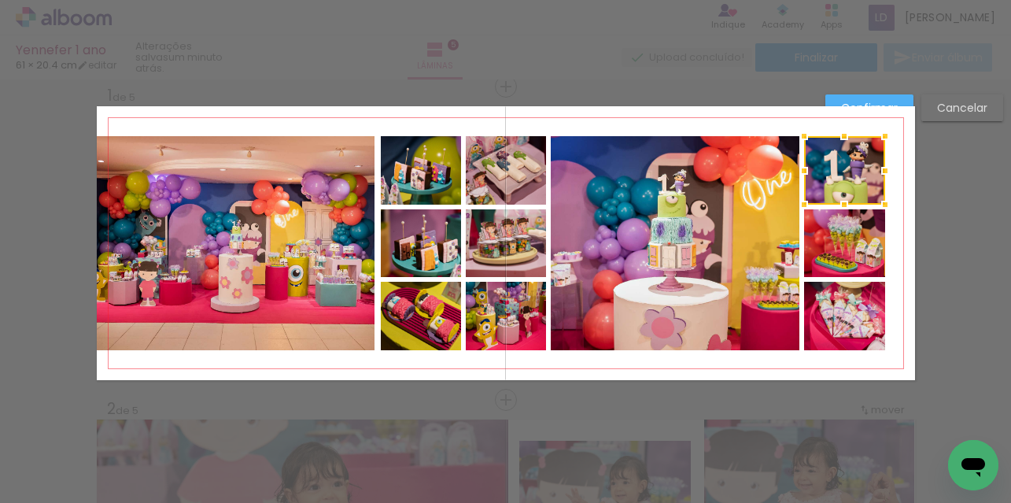
click at [707, 118] on quentale-layouter at bounding box center [506, 243] width 818 height 274
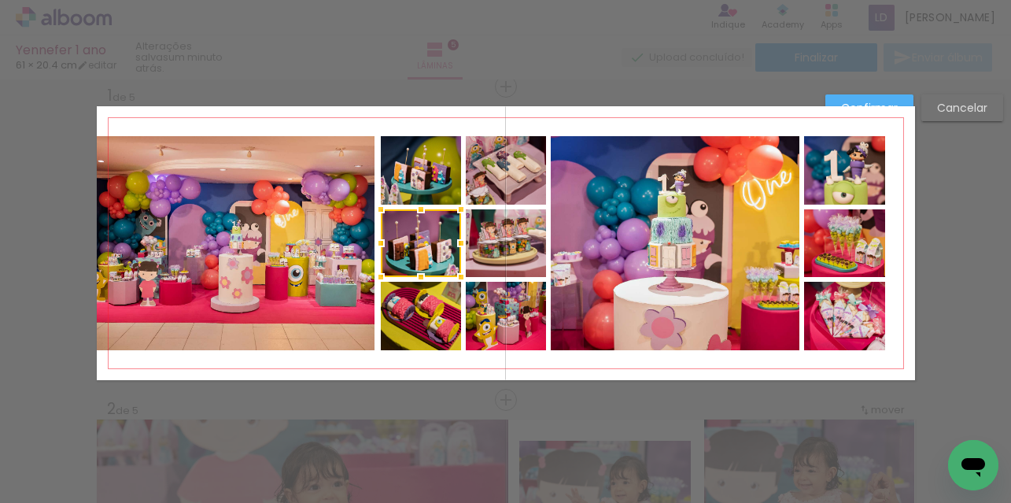
click at [432, 124] on quentale-layouter at bounding box center [506, 243] width 818 height 274
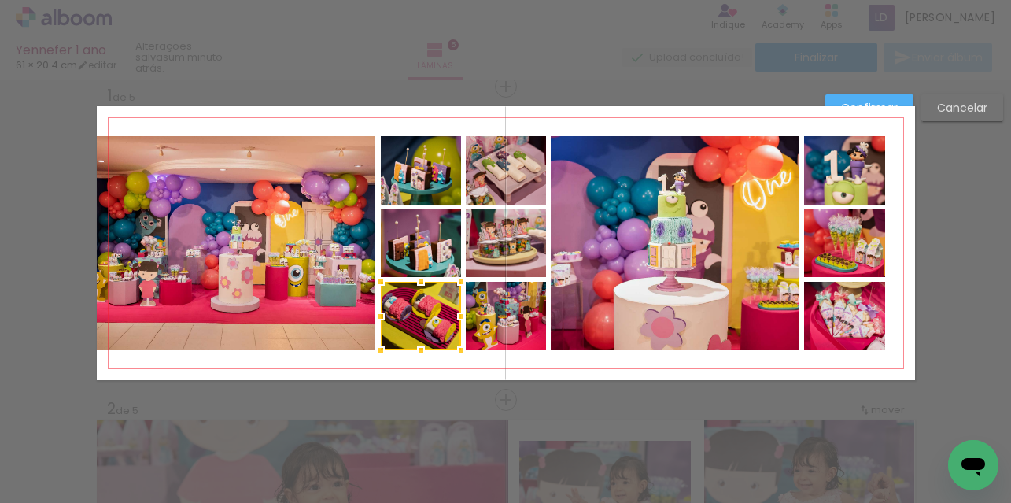
click at [440, 127] on quentale-layouter at bounding box center [506, 243] width 818 height 274
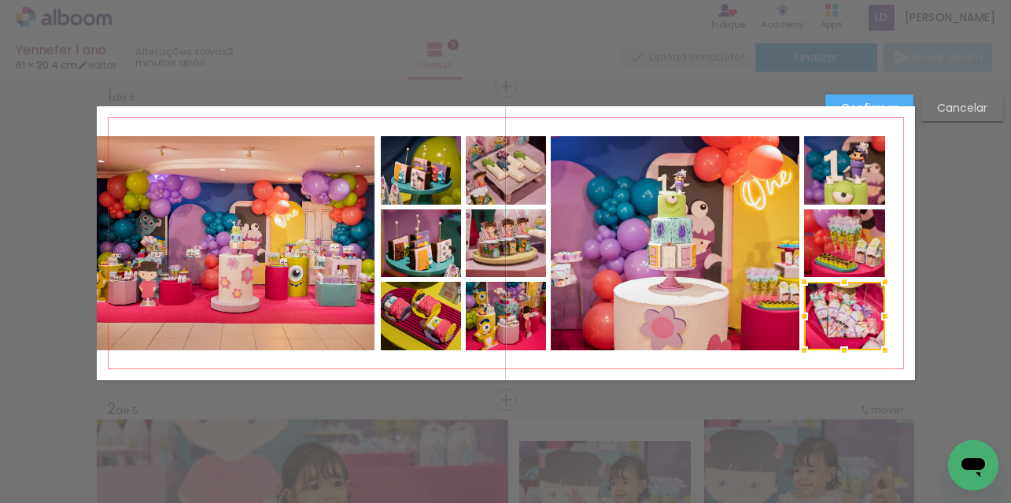
click at [830, 311] on div at bounding box center [844, 316] width 81 height 68
click at [896, 289] on quentale-layouter at bounding box center [506, 243] width 818 height 274
click at [896, 248] on quentale-layouter at bounding box center [506, 243] width 818 height 274
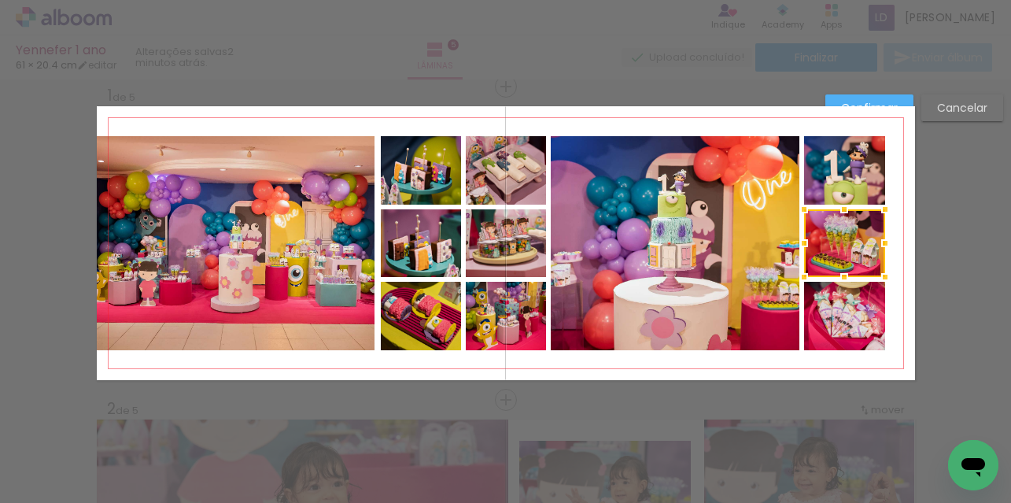
click at [894, 212] on div at bounding box center [884, 209] width 31 height 31
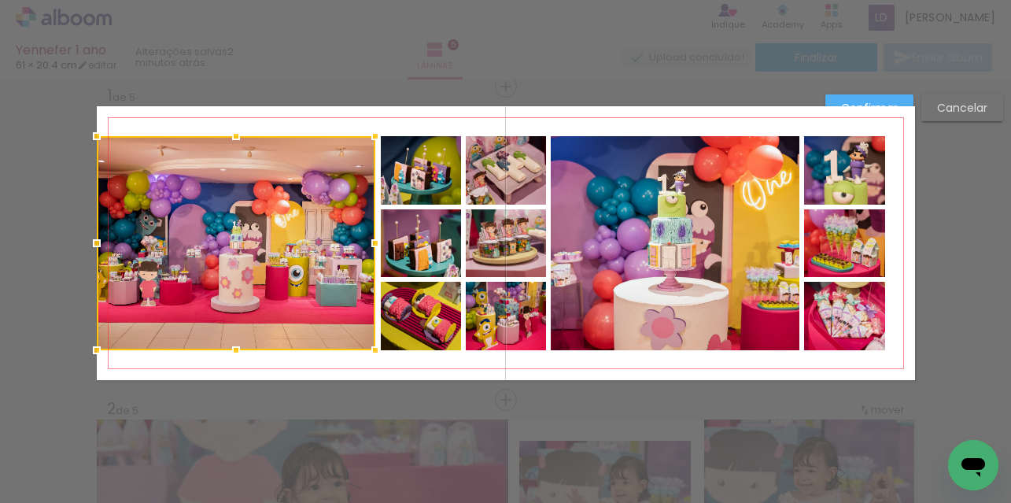
click at [537, 127] on quentale-layouter at bounding box center [506, 243] width 818 height 274
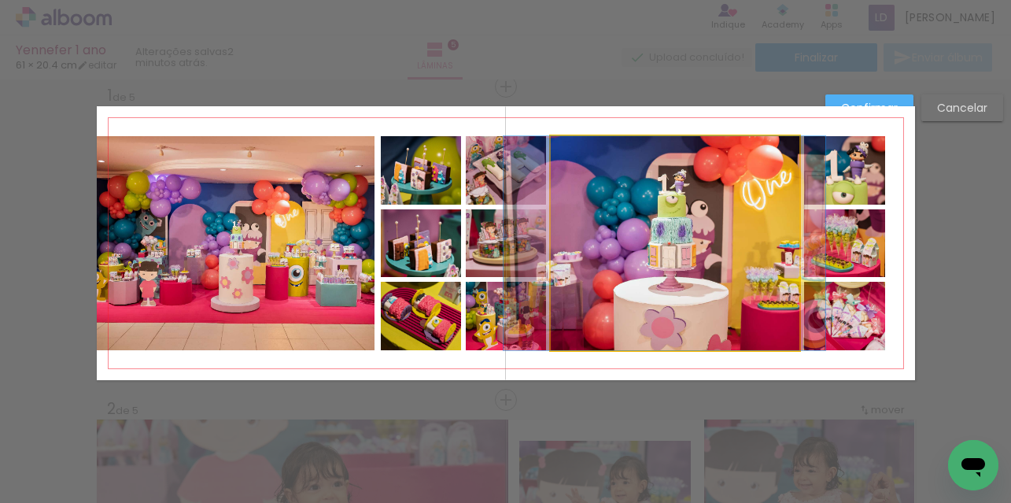
click at [633, 222] on quentale-photo at bounding box center [675, 243] width 249 height 214
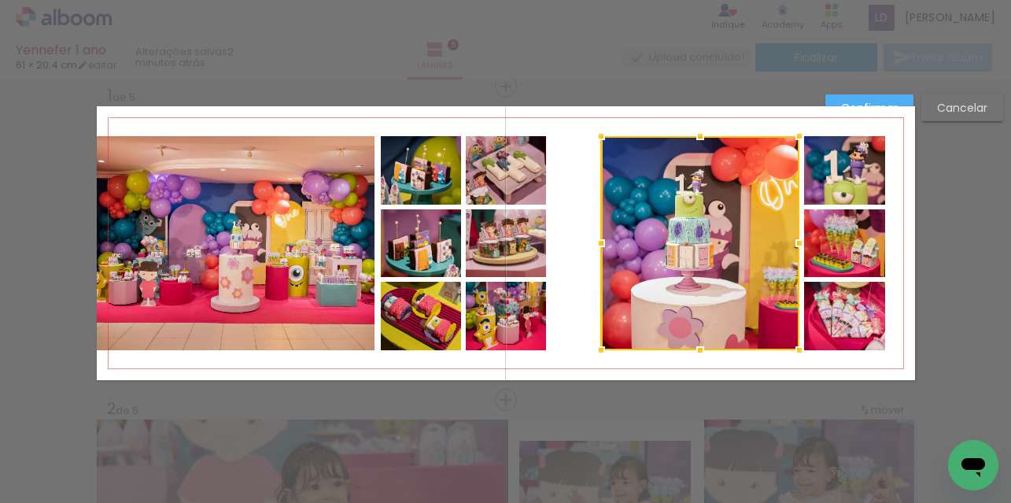
drag, startPoint x: 543, startPoint y: 242, endPoint x: 593, endPoint y: 238, distance: 50.6
click at [593, 238] on div at bounding box center [600, 242] width 31 height 31
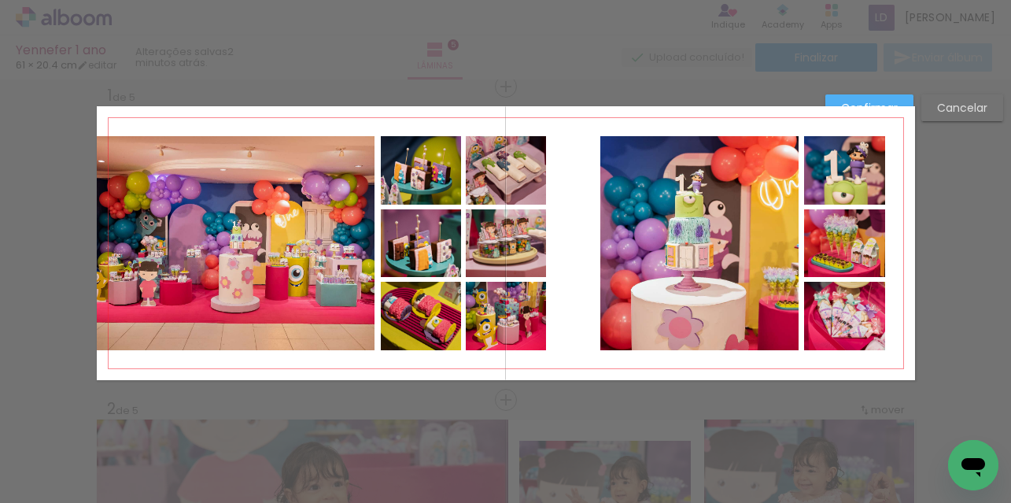
click at [625, 126] on quentale-layouter at bounding box center [506, 243] width 818 height 274
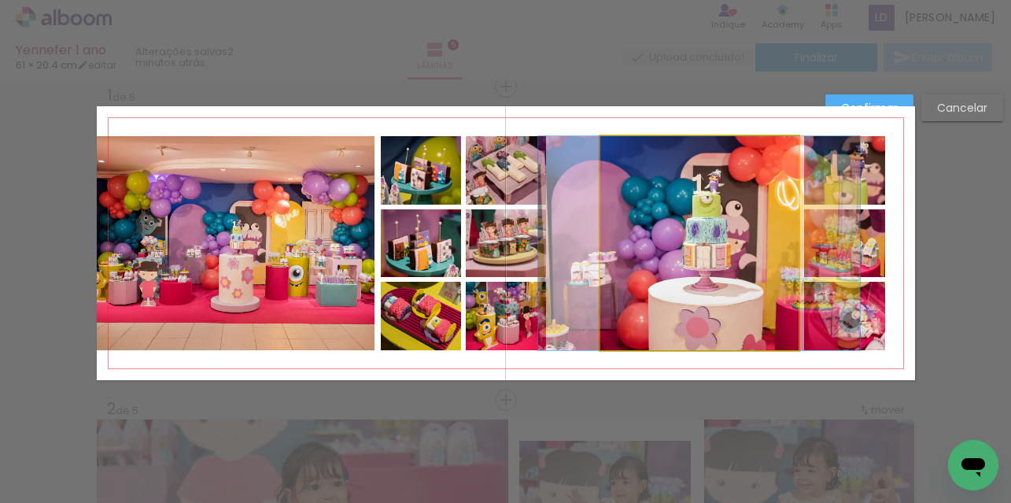
drag, startPoint x: 685, startPoint y: 217, endPoint x: 702, endPoint y: 215, distance: 17.5
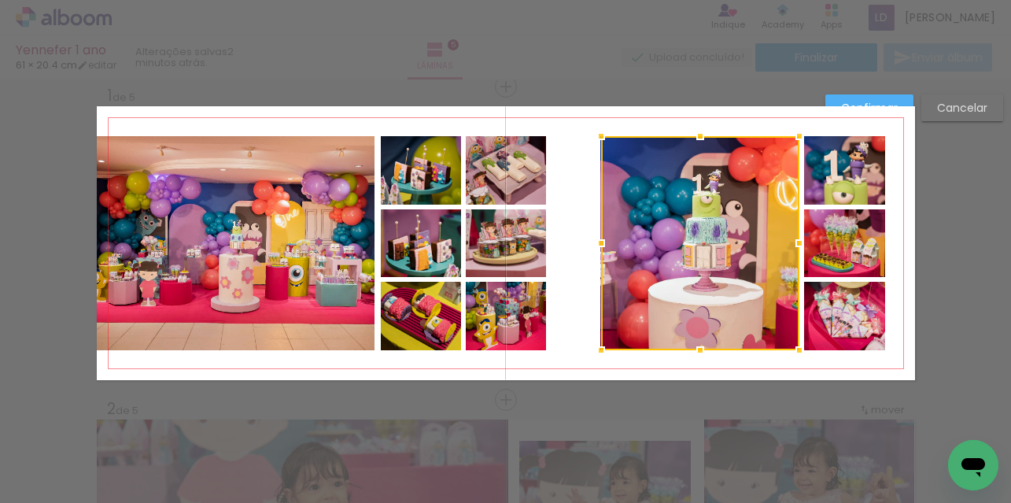
click at [701, 122] on div at bounding box center [700, 135] width 31 height 31
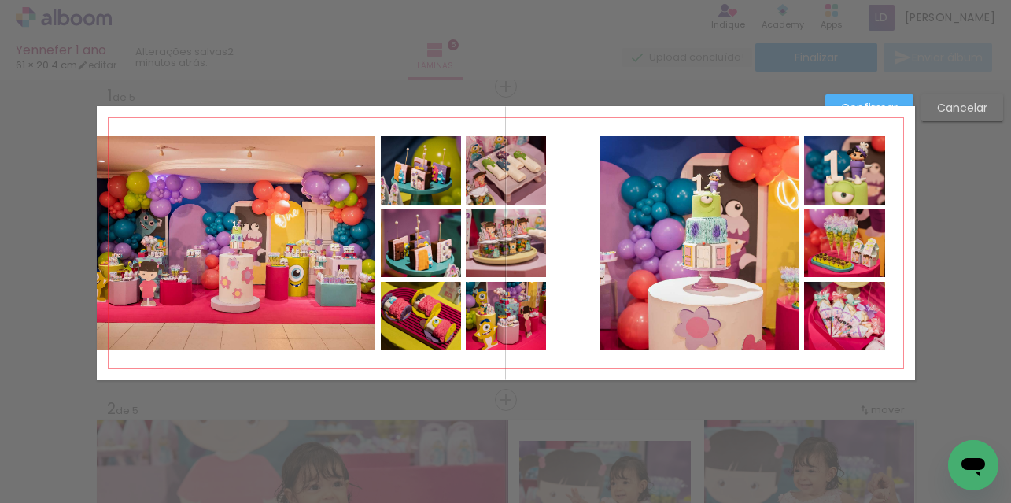
click at [516, 166] on quentale-photo at bounding box center [506, 170] width 80 height 68
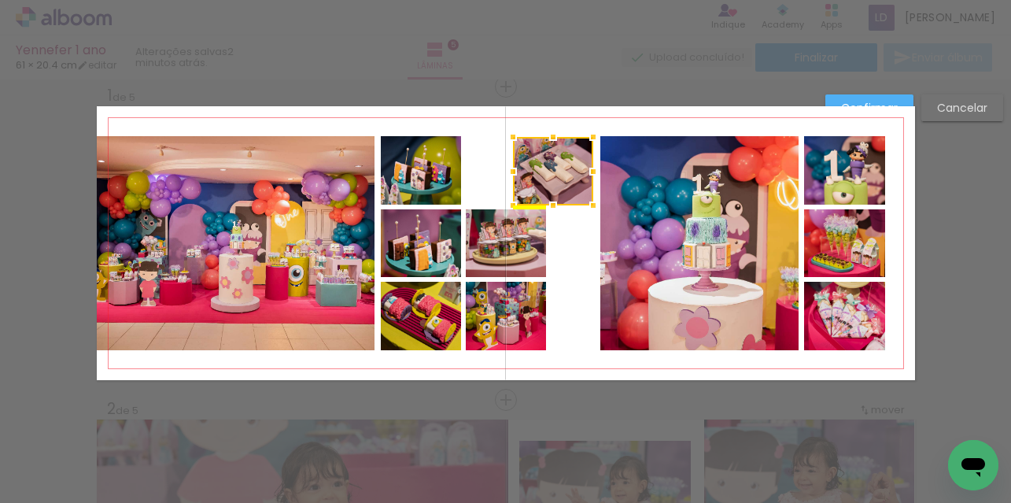
drag, startPoint x: 516, startPoint y: 166, endPoint x: 563, endPoint y: 168, distance: 47.2
click at [563, 168] on div at bounding box center [553, 171] width 80 height 68
click at [505, 245] on quentale-photo at bounding box center [506, 243] width 80 height 68
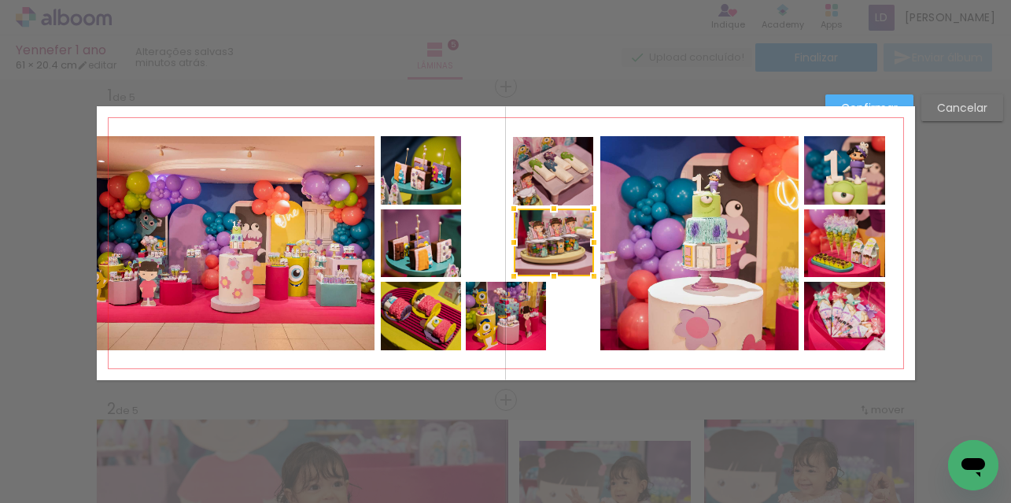
drag, startPoint x: 509, startPoint y: 237, endPoint x: 557, endPoint y: 236, distance: 48.0
click at [557, 236] on div at bounding box center [554, 243] width 80 height 68
click at [511, 319] on quentale-photo at bounding box center [506, 316] width 80 height 68
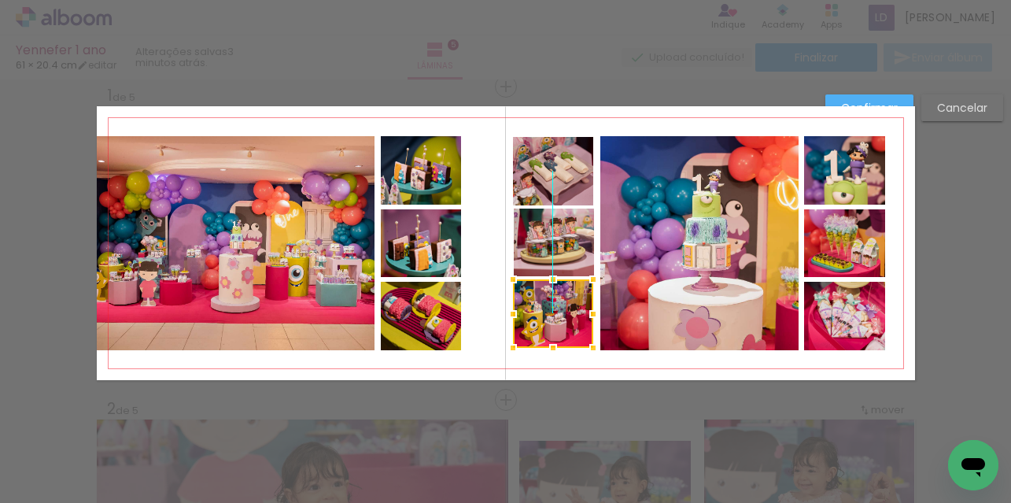
drag, startPoint x: 509, startPoint y: 315, endPoint x: 556, endPoint y: 312, distance: 47.3
click at [556, 312] on div at bounding box center [553, 313] width 80 height 68
click at [482, 261] on quentale-layouter at bounding box center [506, 243] width 818 height 274
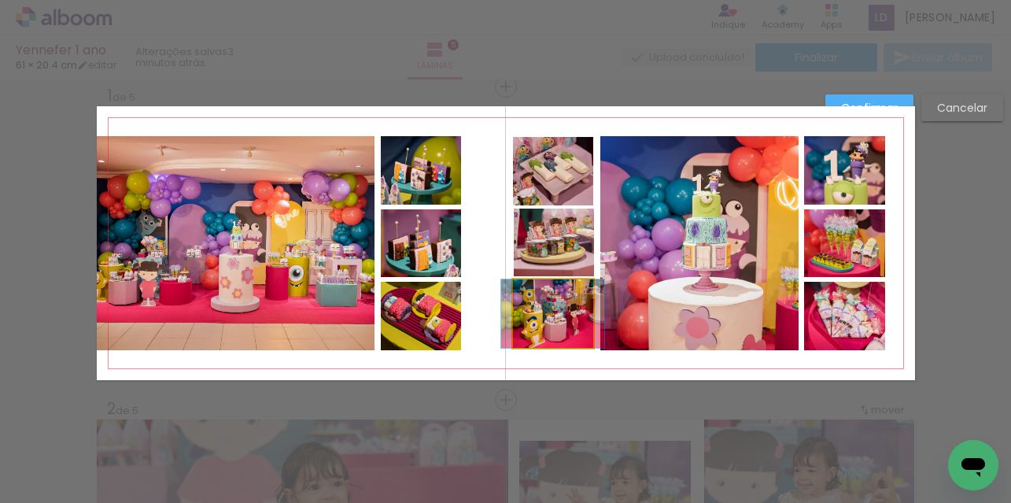
click at [570, 304] on quentale-photo at bounding box center [553, 313] width 80 height 68
click at [570, 303] on div at bounding box center [554, 314] width 80 height 68
click at [468, 206] on quentale-layouter at bounding box center [506, 243] width 818 height 274
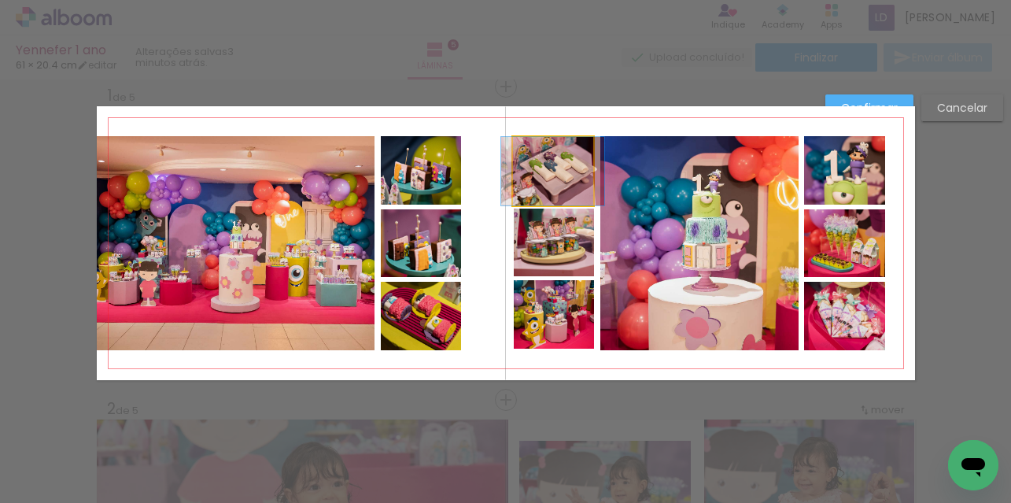
click at [556, 173] on quentale-photo at bounding box center [553, 171] width 80 height 68
click at [558, 166] on div at bounding box center [555, 170] width 80 height 68
click at [545, 126] on div at bounding box center [555, 135] width 31 height 31
click at [564, 170] on quentale-photo at bounding box center [555, 170] width 80 height 68
click at [560, 170] on div at bounding box center [554, 170] width 80 height 68
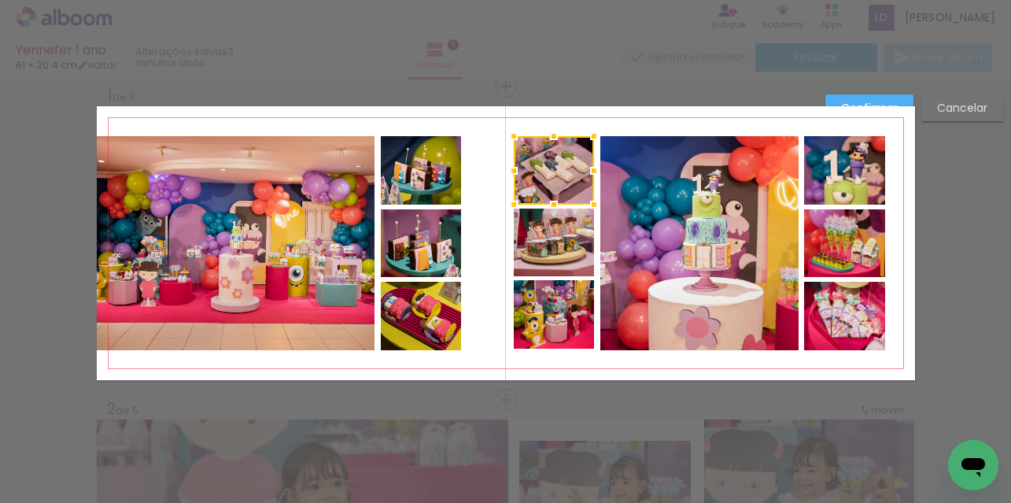
click at [559, 122] on div at bounding box center [553, 135] width 31 height 31
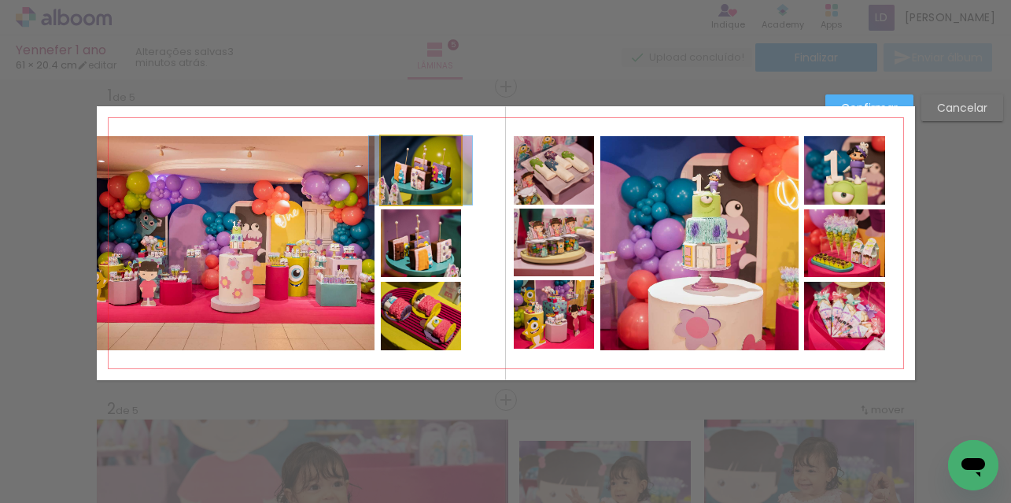
click at [420, 171] on quentale-photo at bounding box center [421, 170] width 80 height 68
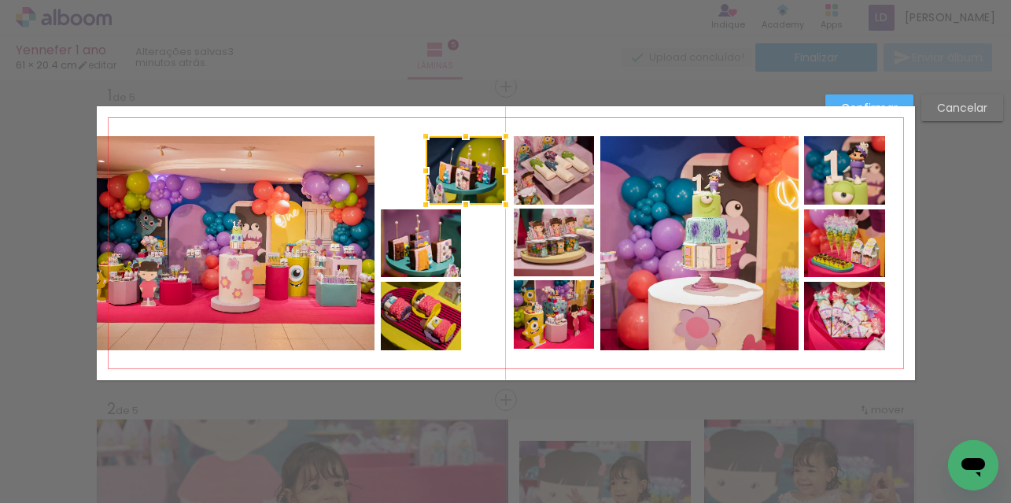
drag, startPoint x: 419, startPoint y: 170, endPoint x: 464, endPoint y: 169, distance: 44.9
click at [464, 169] on div at bounding box center [466, 170] width 80 height 68
click at [545, 183] on quentale-photo at bounding box center [554, 170] width 80 height 68
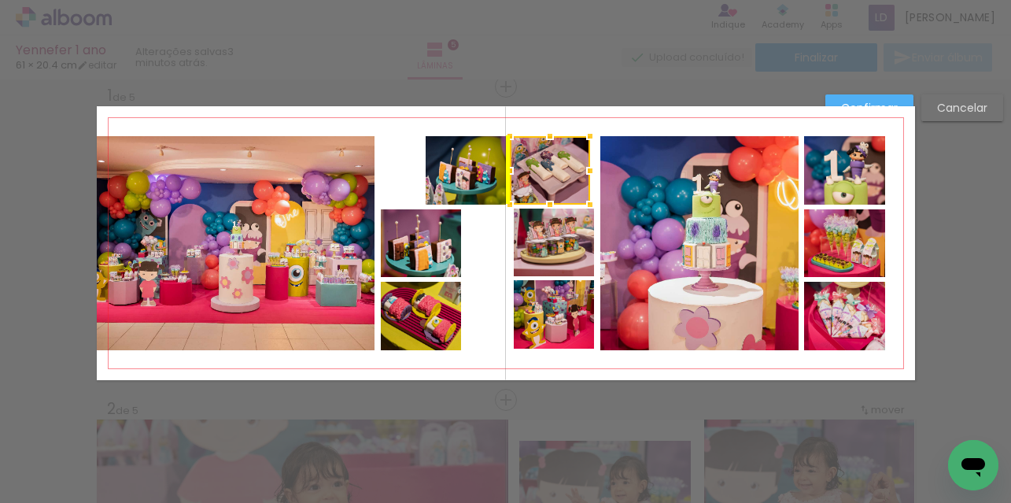
click at [549, 177] on div at bounding box center [550, 170] width 80 height 68
click at [541, 235] on quentale-photo at bounding box center [554, 243] width 80 height 68
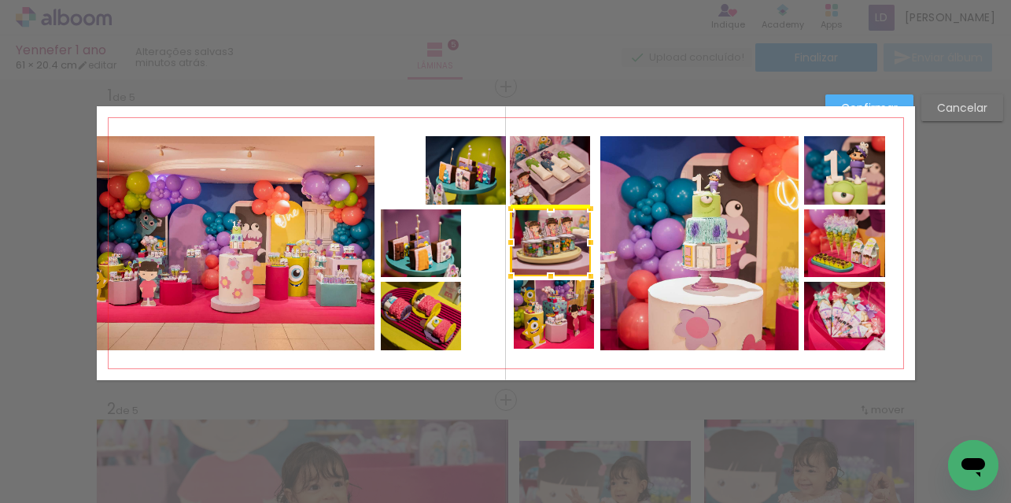
click at [537, 236] on div at bounding box center [551, 243] width 80 height 68
click at [441, 244] on quentale-photo at bounding box center [421, 243] width 80 height 68
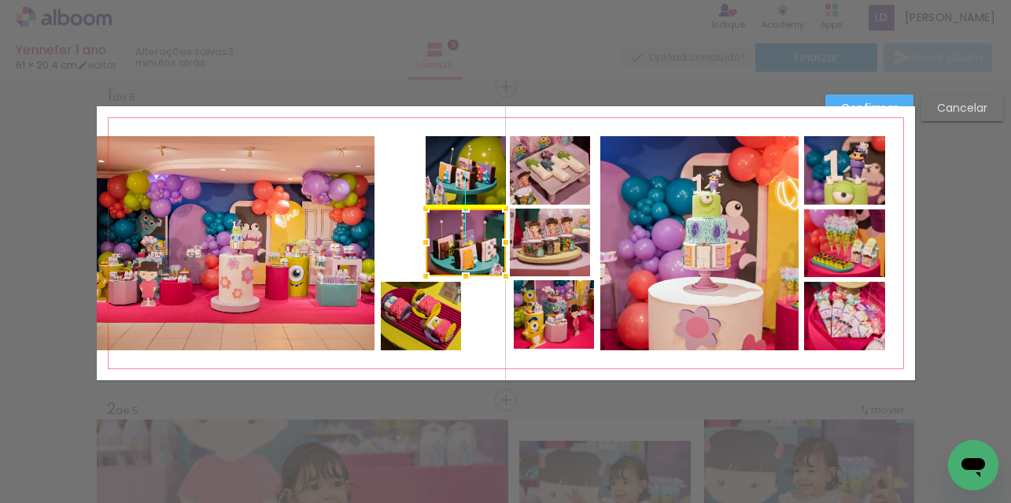
drag, startPoint x: 429, startPoint y: 241, endPoint x: 473, endPoint y: 238, distance: 44.1
click at [473, 238] on div at bounding box center [466, 243] width 80 height 68
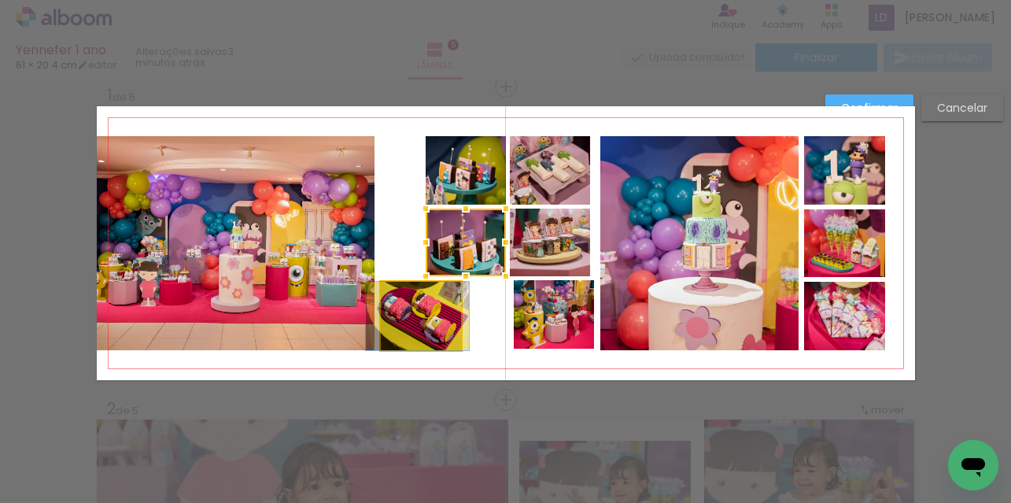
click at [410, 325] on quentale-photo at bounding box center [421, 316] width 80 height 68
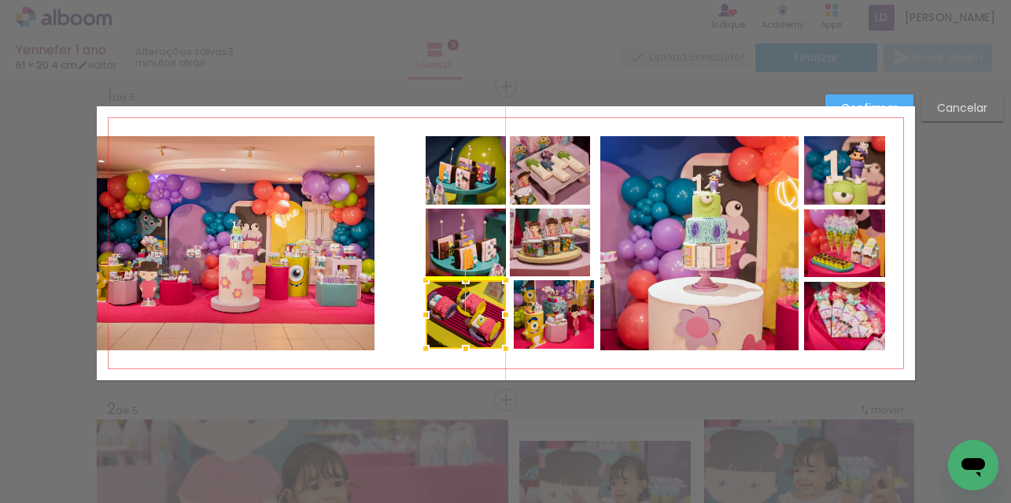
drag, startPoint x: 416, startPoint y: 312, endPoint x: 458, endPoint y: 313, distance: 41.7
click at [458, 313] on div at bounding box center [466, 314] width 80 height 68
click at [397, 271] on quentale-layouter at bounding box center [506, 243] width 818 height 274
click at [525, 305] on quentale-photo at bounding box center [554, 314] width 80 height 68
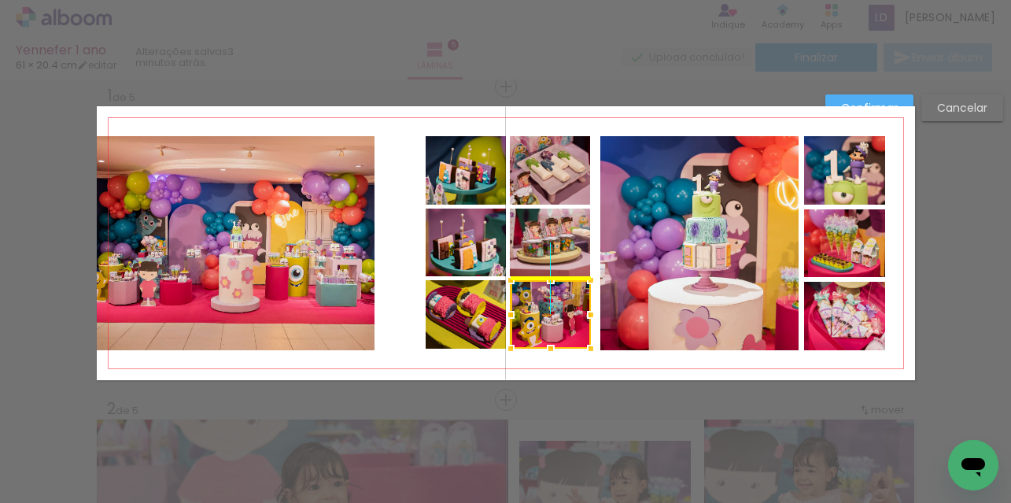
click at [535, 305] on div at bounding box center [551, 314] width 80 height 68
click at [401, 245] on quentale-layouter at bounding box center [506, 243] width 818 height 274
click at [631, 258] on quentale-photo at bounding box center [699, 243] width 198 height 214
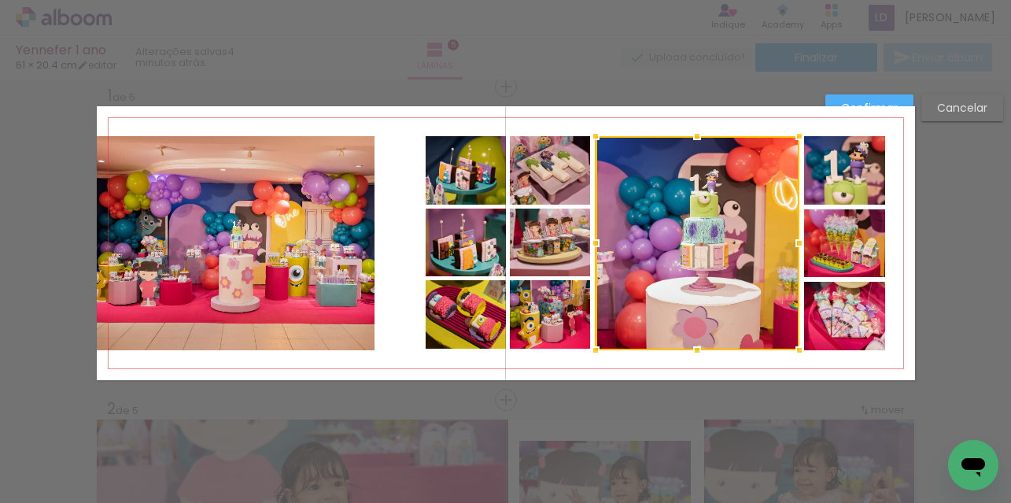
click at [593, 242] on div at bounding box center [595, 242] width 31 height 31
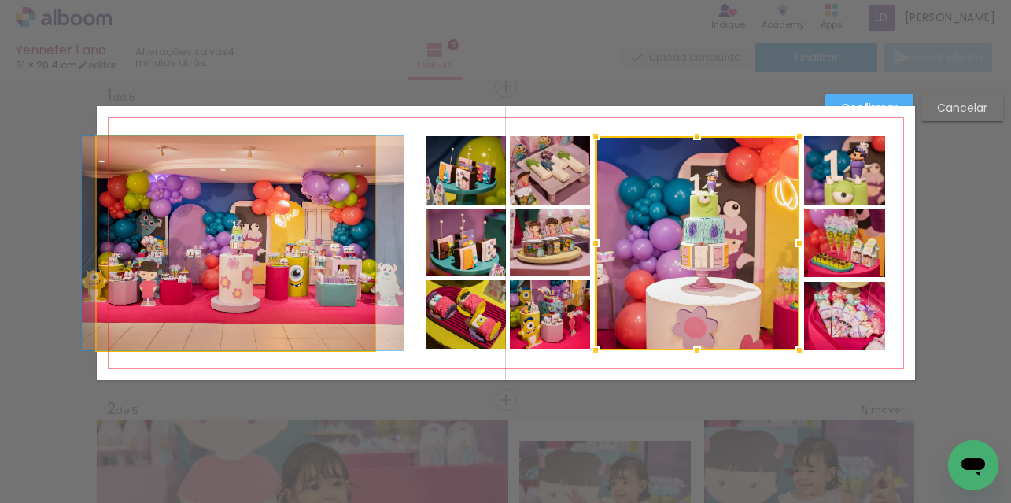
click at [329, 216] on quentale-photo at bounding box center [236, 243] width 279 height 214
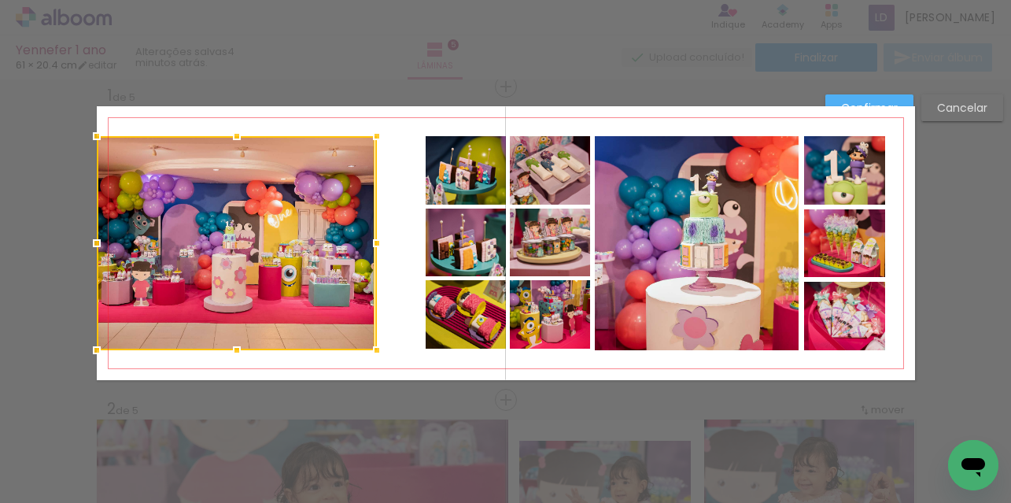
drag, startPoint x: 371, startPoint y: 243, endPoint x: 412, endPoint y: 241, distance: 41.0
click at [412, 241] on album-spread "1 de 5" at bounding box center [506, 243] width 818 height 274
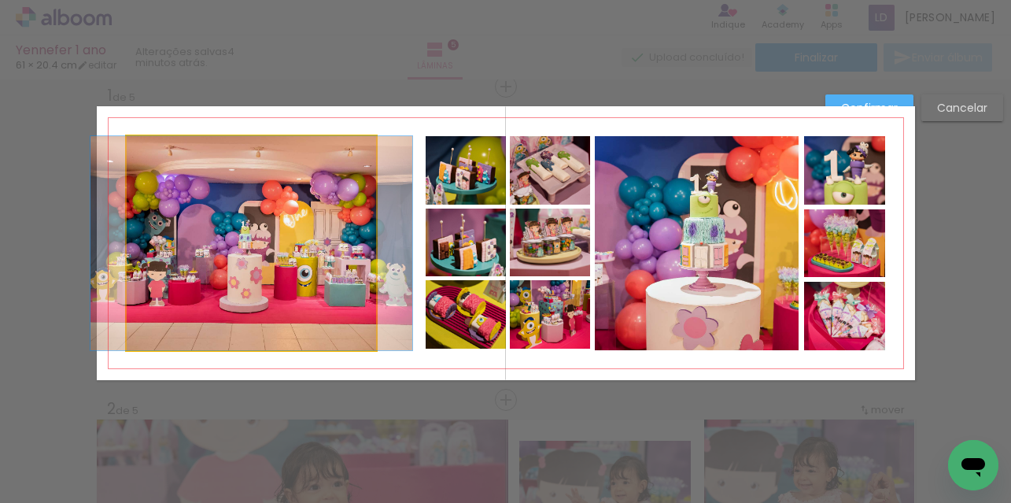
click at [345, 243] on quentale-photo at bounding box center [251, 243] width 249 height 214
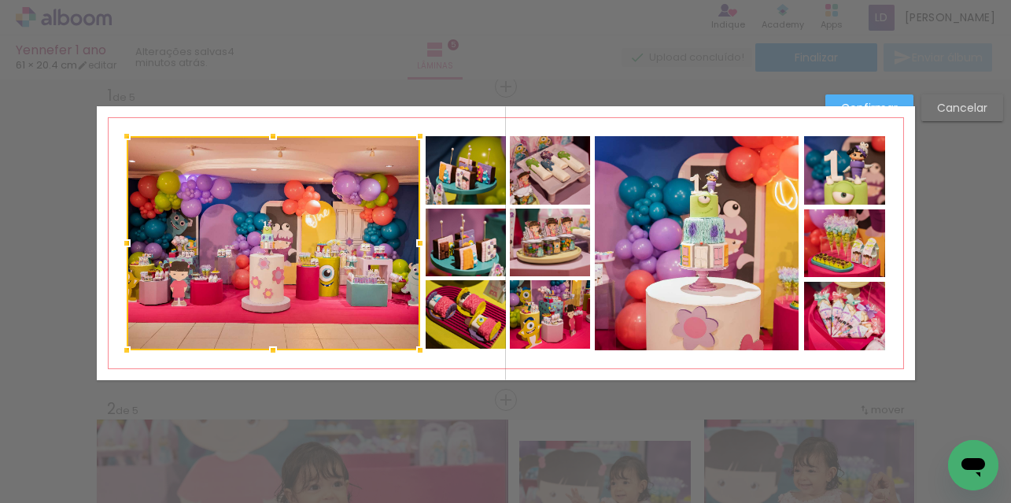
drag, startPoint x: 370, startPoint y: 244, endPoint x: 414, endPoint y: 243, distance: 44.1
click at [414, 243] on div at bounding box center [419, 242] width 31 height 31
click at [207, 252] on div at bounding box center [273, 243] width 293 height 214
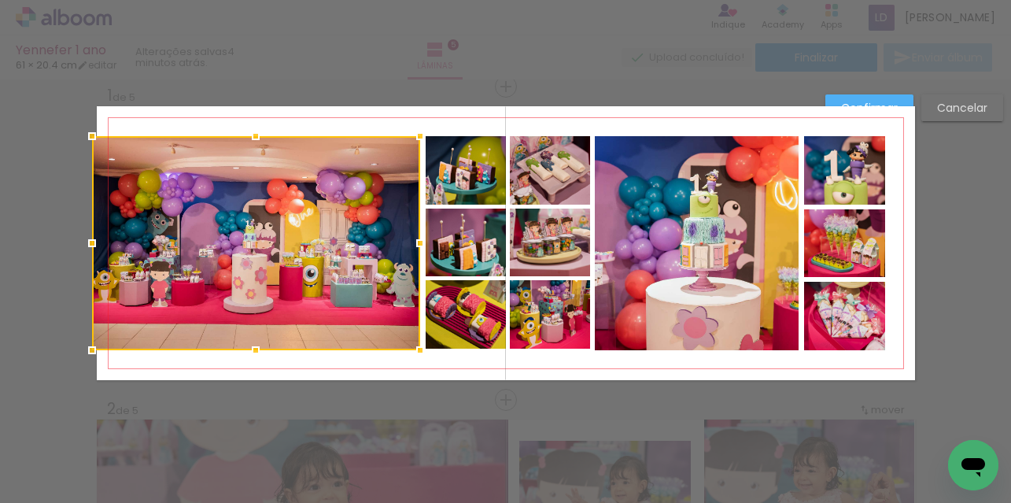
drag, startPoint x: 124, startPoint y: 242, endPoint x: 88, endPoint y: 239, distance: 35.5
click at [88, 239] on div at bounding box center [91, 242] width 31 height 31
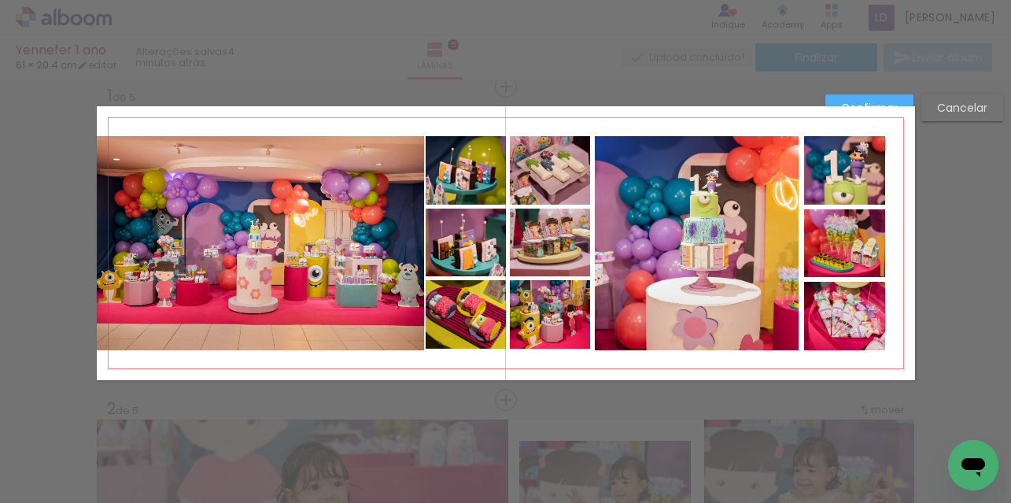
click at [338, 249] on quentale-photo at bounding box center [261, 243] width 328 height 214
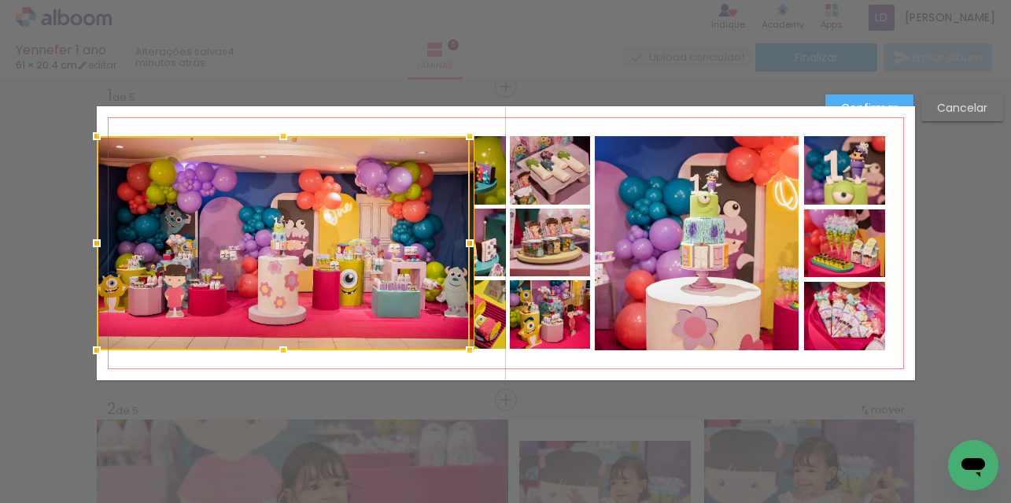
click at [409, 245] on div at bounding box center [283, 243] width 373 height 214
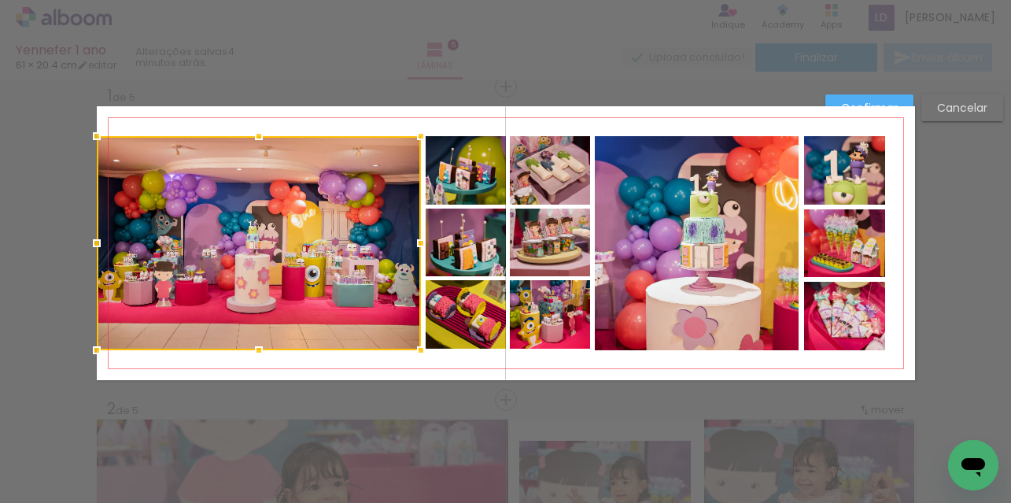
drag, startPoint x: 467, startPoint y: 245, endPoint x: 413, endPoint y: 242, distance: 54.4
click at [413, 242] on div at bounding box center [420, 242] width 31 height 31
click at [393, 117] on quentale-layouter at bounding box center [506, 243] width 818 height 274
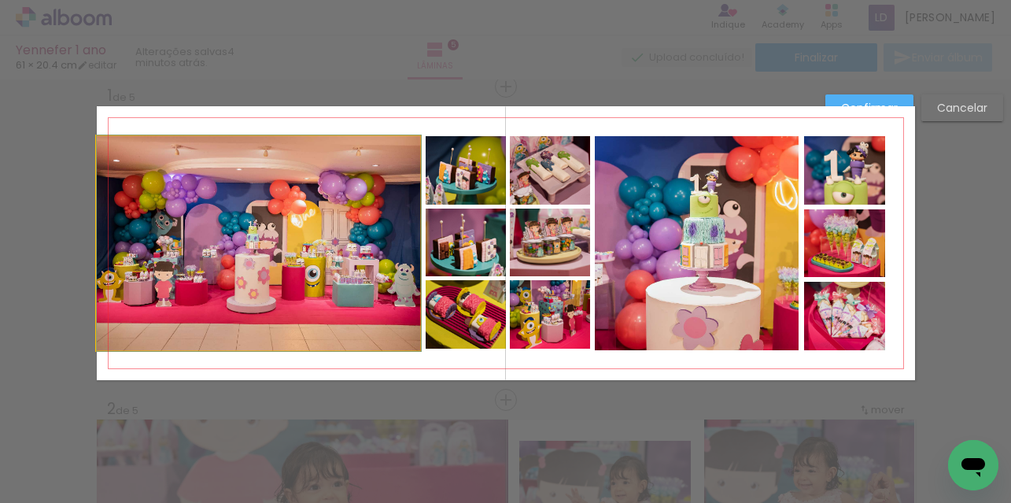
drag, startPoint x: 304, startPoint y: 218, endPoint x: 313, endPoint y: 218, distance: 9.4
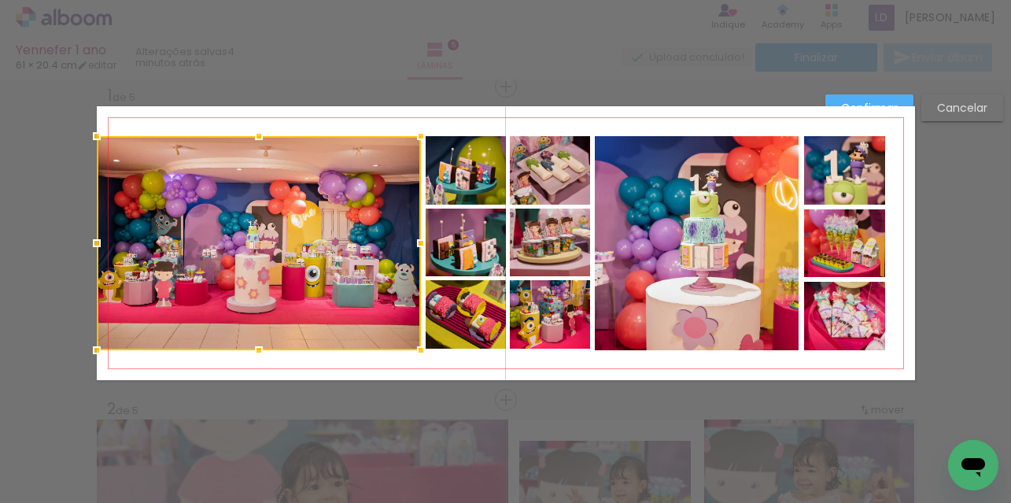
click at [325, 116] on quentale-layouter at bounding box center [506, 243] width 818 height 274
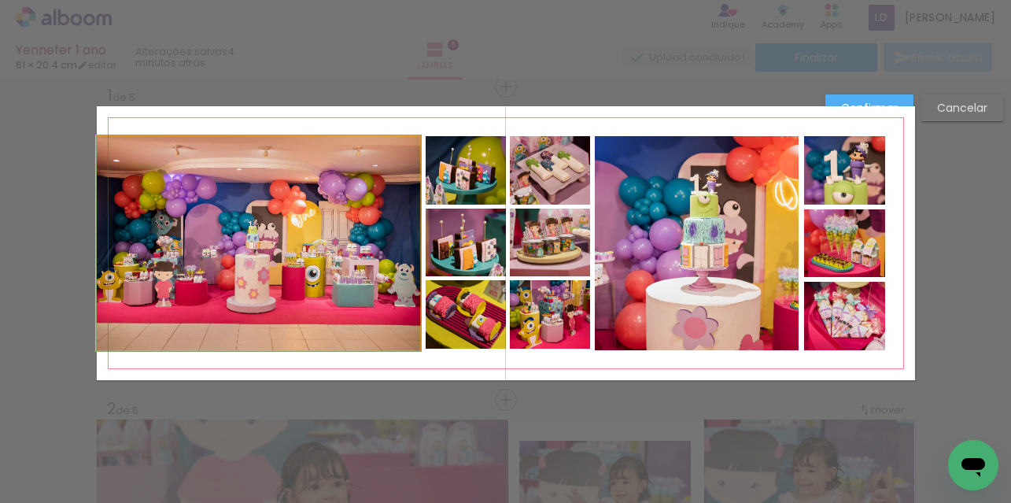
drag, startPoint x: 290, startPoint y: 202, endPoint x: 298, endPoint y: 202, distance: 8.7
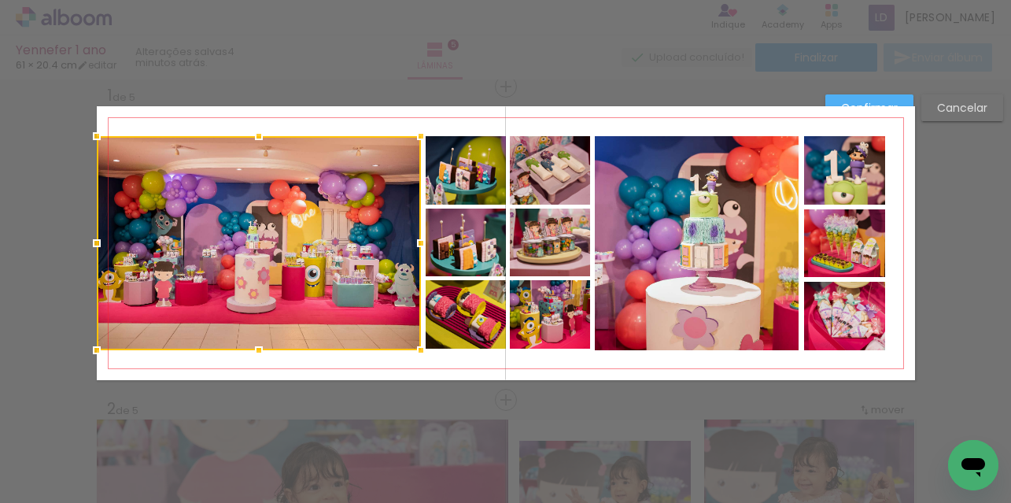
click at [299, 123] on quentale-layouter at bounding box center [506, 243] width 818 height 274
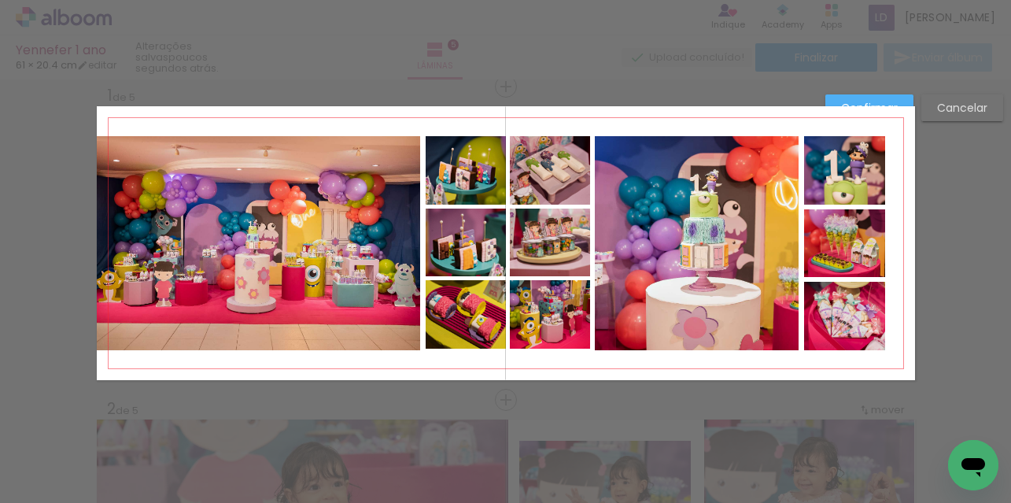
click at [327, 301] on quentale-photo at bounding box center [259, 243] width 324 height 214
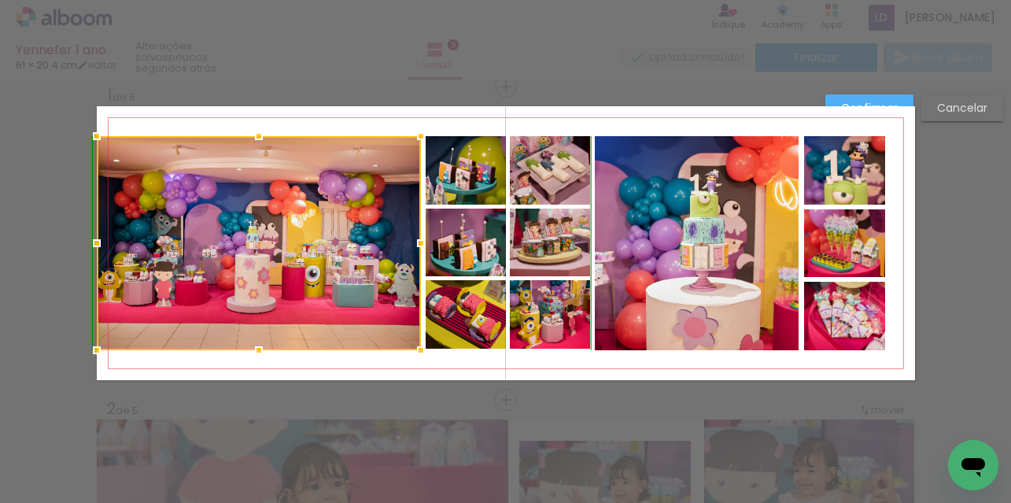
click at [255, 350] on div at bounding box center [258, 349] width 31 height 31
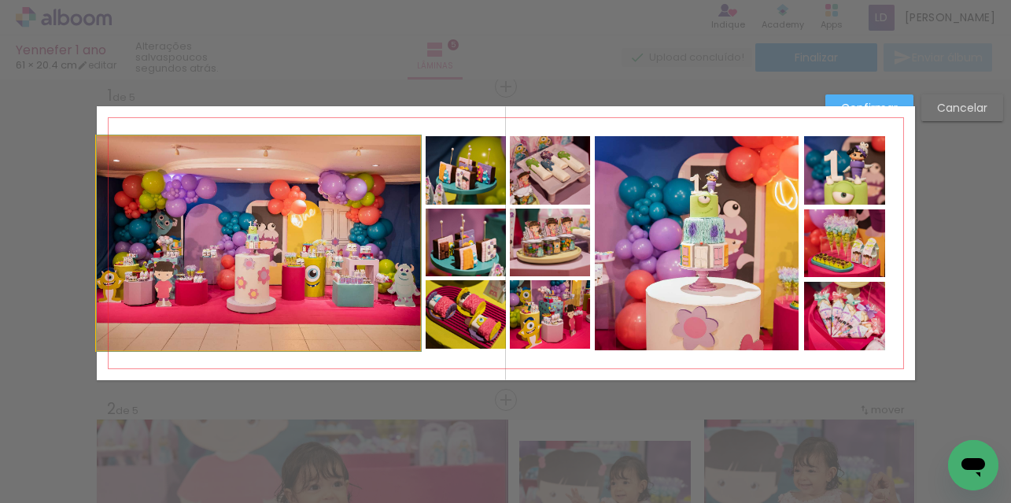
click at [258, 335] on quentale-photo at bounding box center [259, 243] width 324 height 214
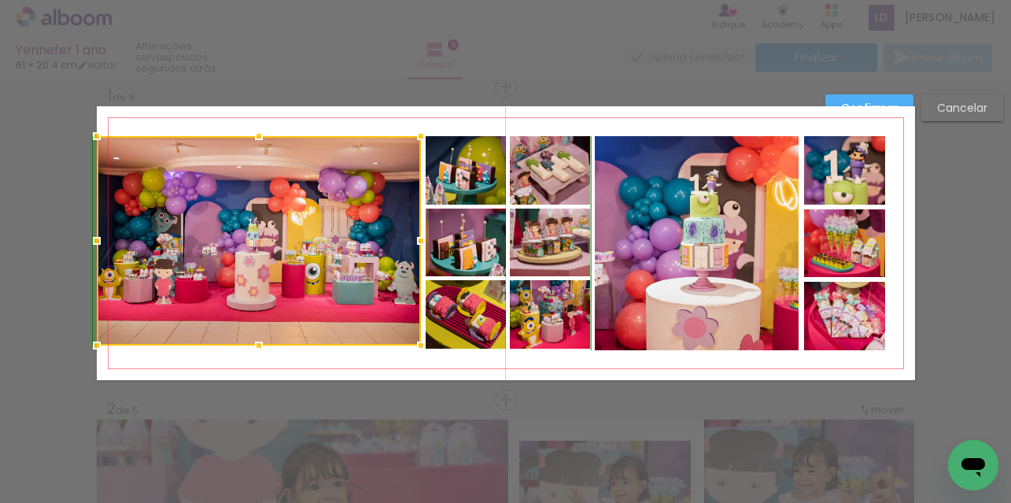
click at [256, 348] on div at bounding box center [258, 345] width 31 height 31
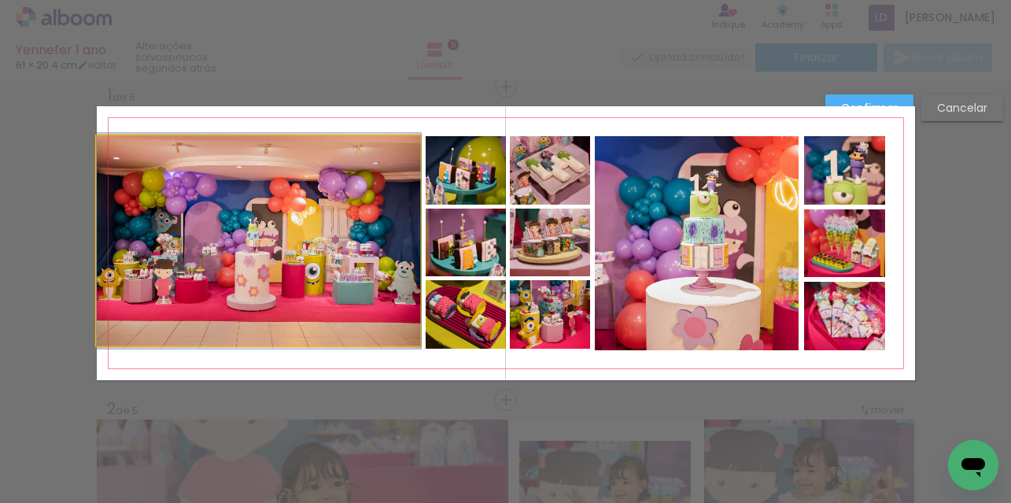
click at [262, 307] on quentale-photo at bounding box center [259, 240] width 324 height 209
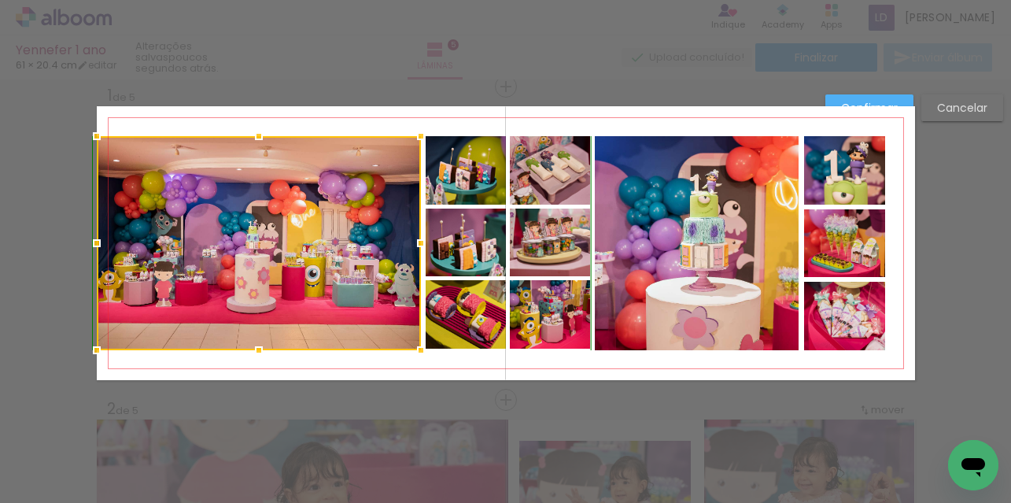
click at [256, 346] on div at bounding box center [258, 349] width 31 height 31
click at [340, 118] on quentale-layouter at bounding box center [506, 243] width 818 height 274
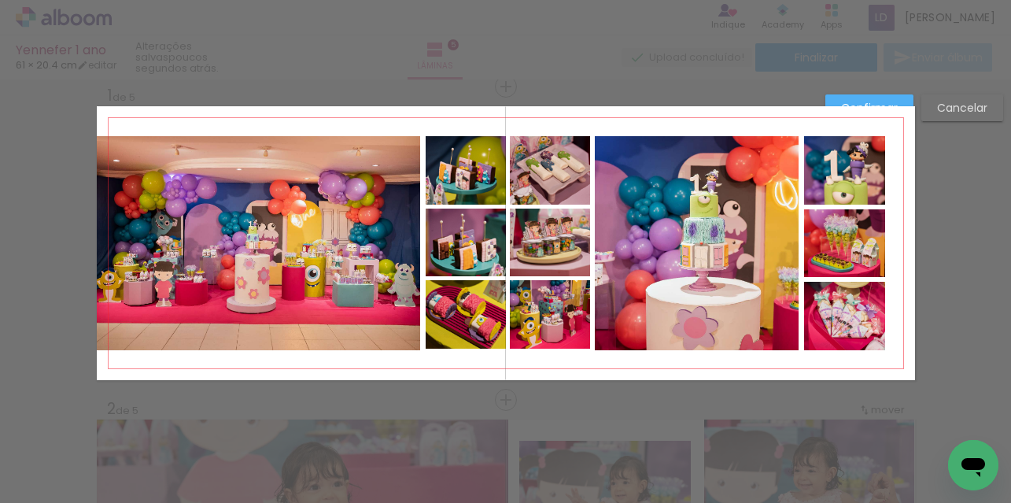
click at [313, 297] on quentale-photo at bounding box center [259, 243] width 324 height 214
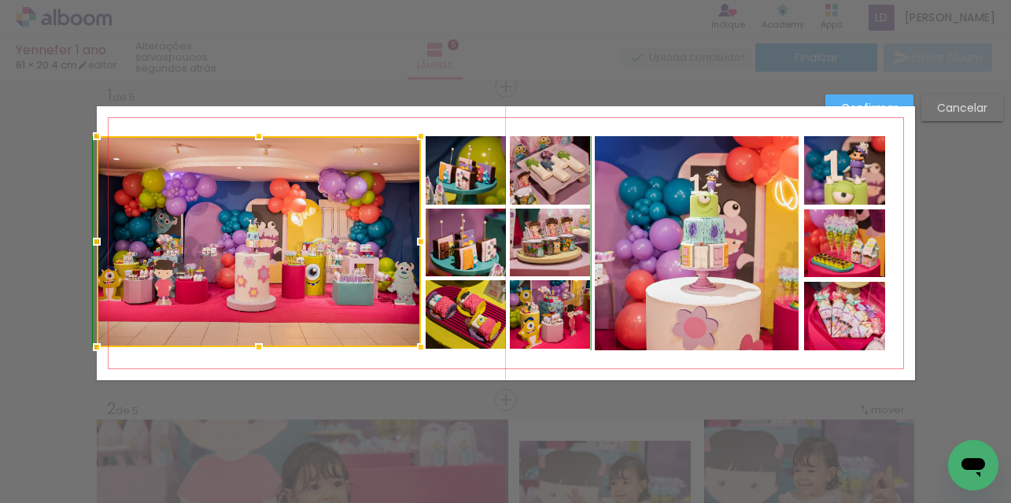
click at [253, 350] on div at bounding box center [258, 346] width 31 height 31
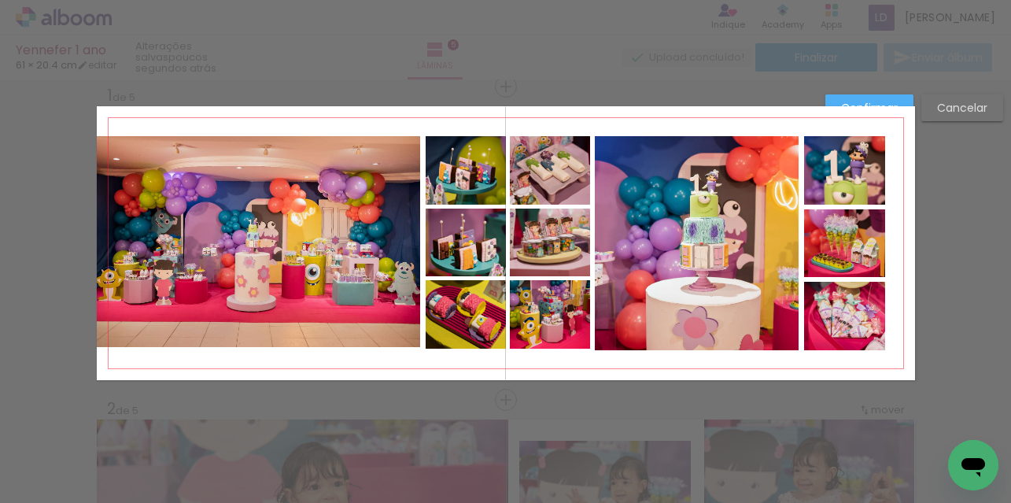
click at [249, 336] on quentale-photo at bounding box center [259, 241] width 324 height 211
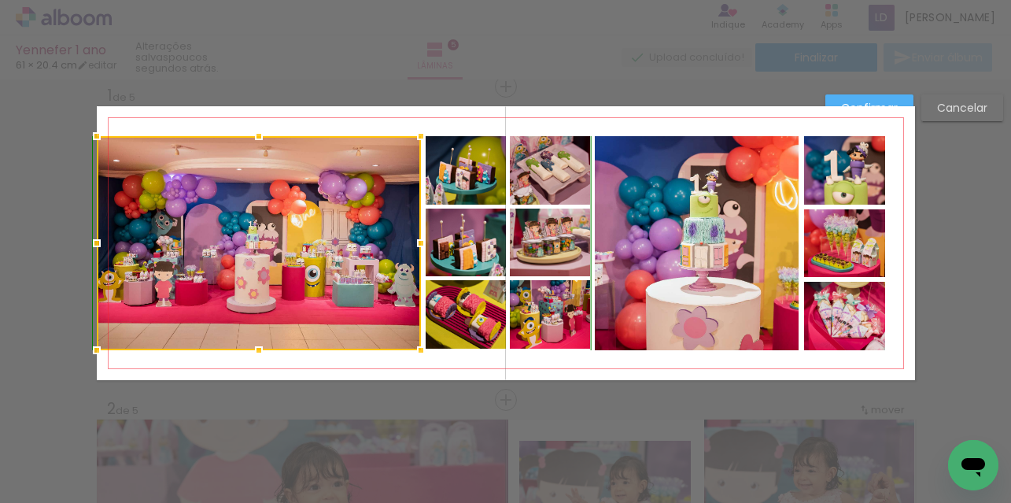
click at [252, 350] on div at bounding box center [258, 349] width 31 height 31
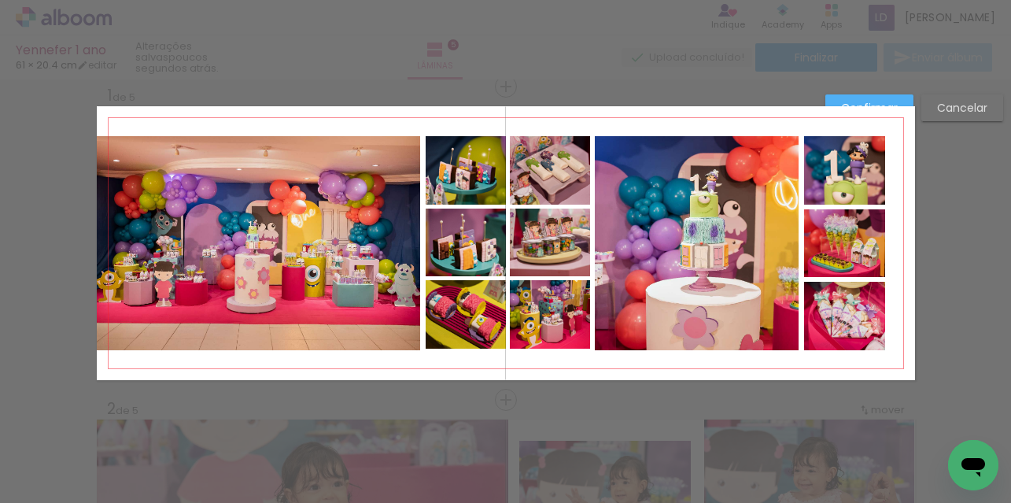
click at [353, 109] on quentale-layouter at bounding box center [506, 243] width 818 height 274
click at [460, 327] on quentale-photo at bounding box center [466, 314] width 80 height 68
click at [463, 328] on div at bounding box center [465, 316] width 80 height 68
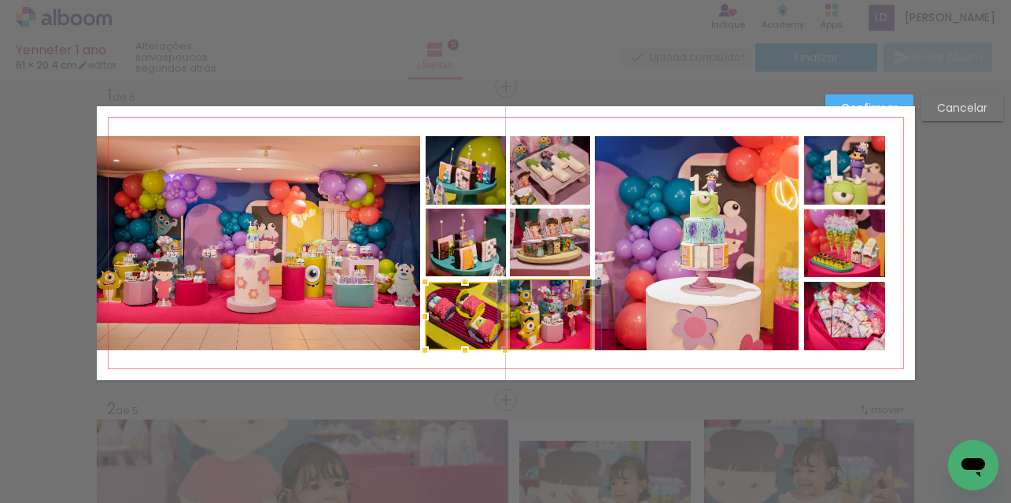
click at [551, 328] on quentale-photo at bounding box center [550, 314] width 80 height 68
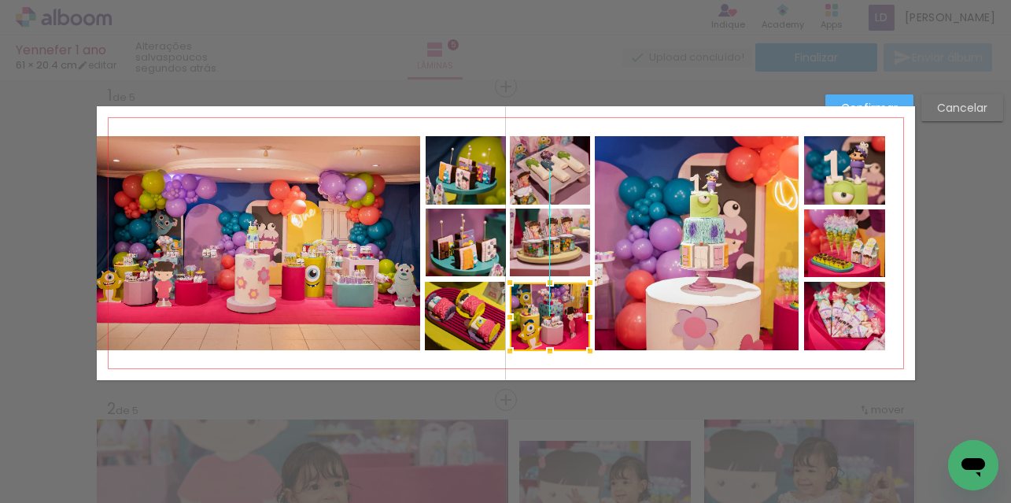
click at [548, 323] on div at bounding box center [550, 316] width 80 height 68
click at [528, 367] on quentale-layouter at bounding box center [506, 243] width 818 height 274
click at [537, 332] on quentale-photo at bounding box center [550, 316] width 80 height 68
click at [538, 328] on div at bounding box center [550, 316] width 80 height 68
click at [527, 367] on quentale-layouter at bounding box center [506, 243] width 818 height 274
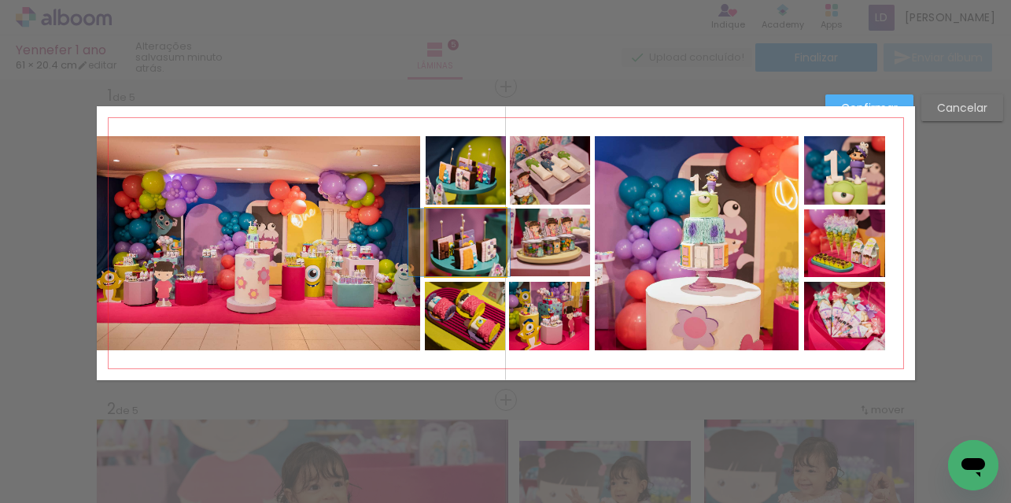
click at [463, 247] on quentale-photo at bounding box center [466, 243] width 80 height 68
click at [465, 245] on div at bounding box center [466, 244] width 80 height 68
click at [555, 367] on quentale-layouter at bounding box center [506, 243] width 818 height 274
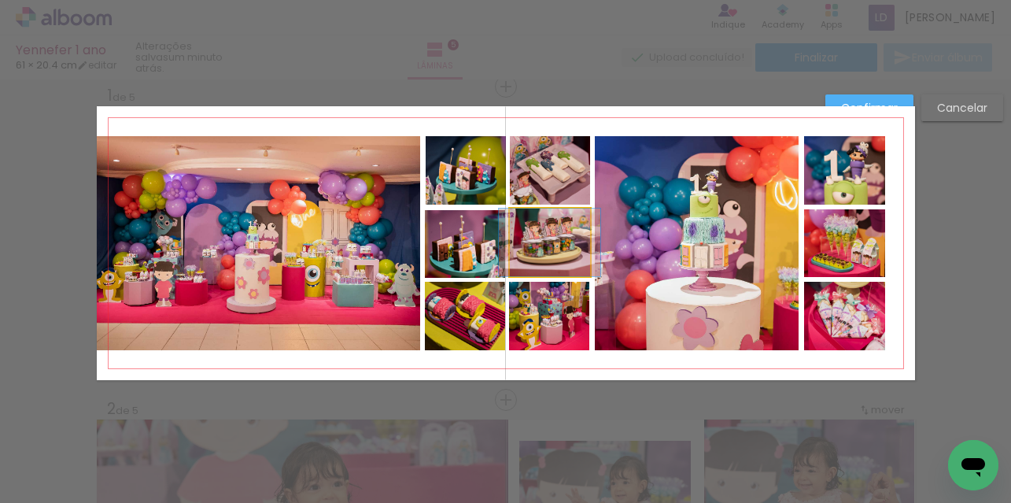
click at [547, 241] on quentale-photo at bounding box center [550, 243] width 80 height 68
click at [548, 241] on div at bounding box center [551, 245] width 80 height 68
click at [620, 374] on quentale-layouter at bounding box center [506, 243] width 818 height 274
click at [545, 231] on quentale-photo at bounding box center [550, 245] width 80 height 68
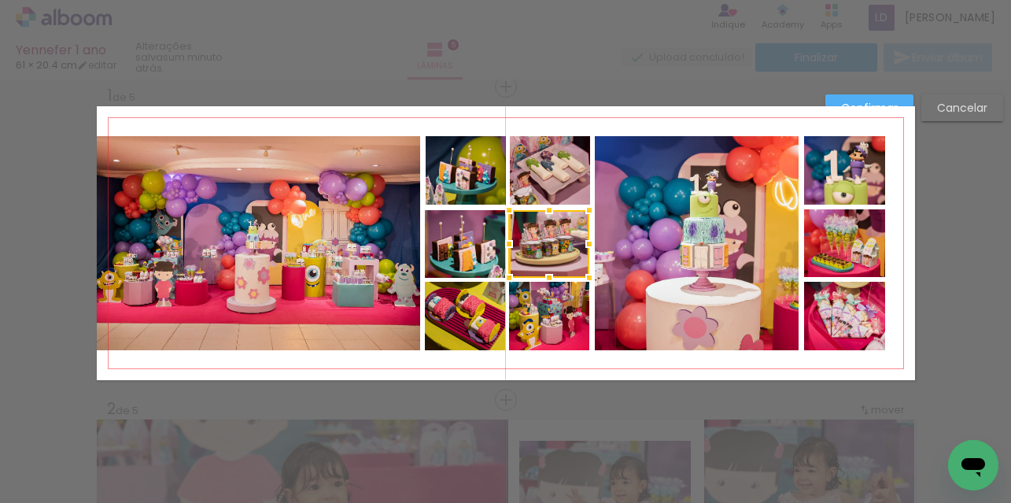
click at [545, 232] on div at bounding box center [549, 244] width 80 height 68
click at [641, 363] on quentale-layouter at bounding box center [506, 243] width 818 height 274
click at [540, 265] on quentale-photo at bounding box center [548, 244] width 80 height 68
click at [537, 255] on div at bounding box center [549, 244] width 80 height 68
click at [627, 364] on quentale-layouter at bounding box center [506, 243] width 818 height 274
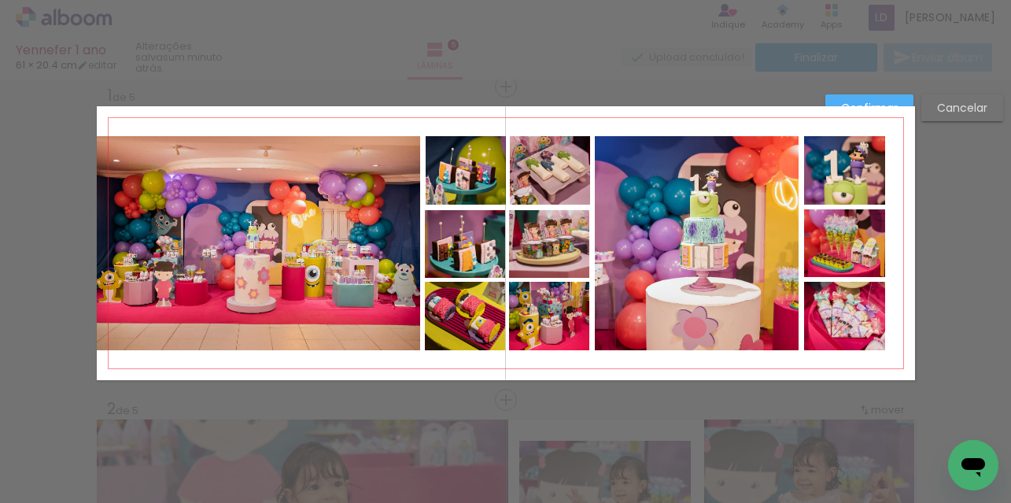
click at [449, 187] on quentale-photo at bounding box center [466, 170] width 80 height 68
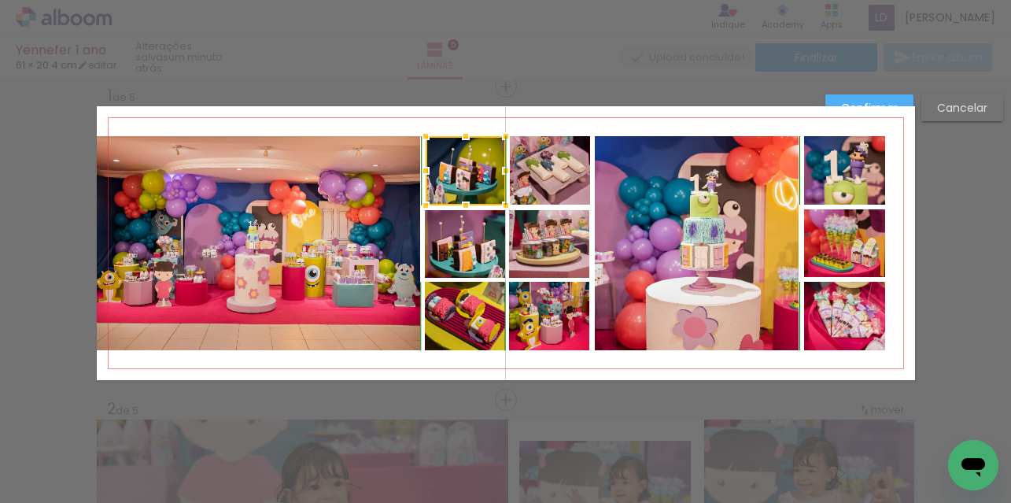
click at [459, 206] on div at bounding box center [465, 205] width 31 height 31
click at [544, 124] on quentale-layouter at bounding box center [506, 243] width 818 height 274
click at [0, 0] on slot "Confirmar" at bounding box center [0, 0] width 0 height 0
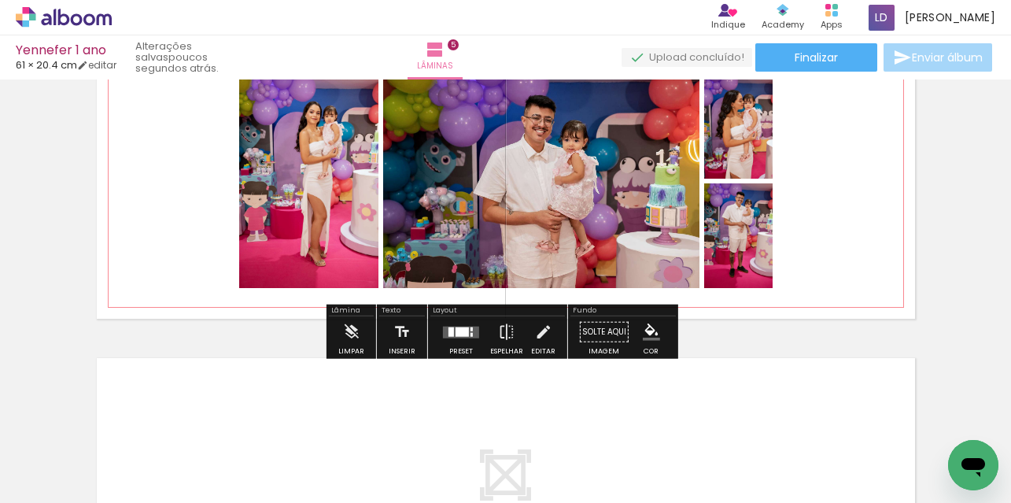
scroll to position [1337, 0]
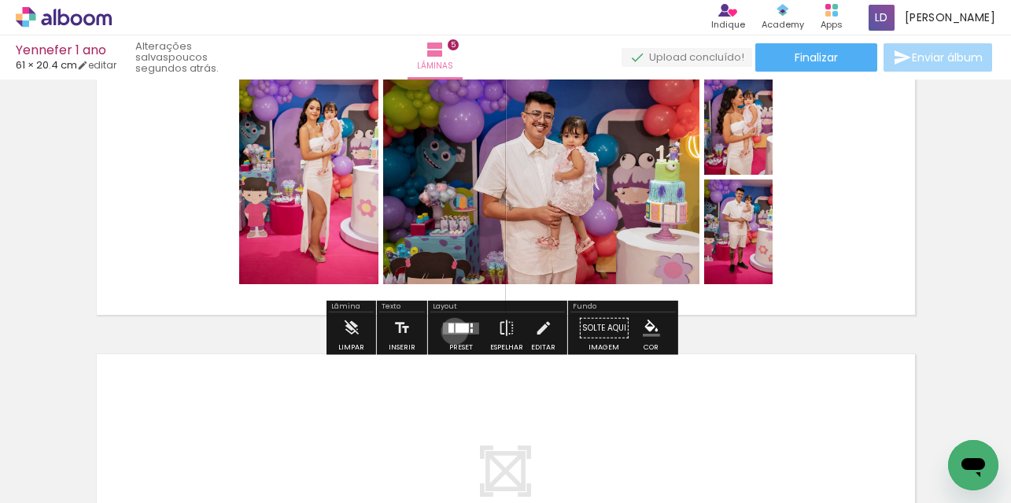
click at [451, 330] on quentale-layouter at bounding box center [461, 328] width 36 height 12
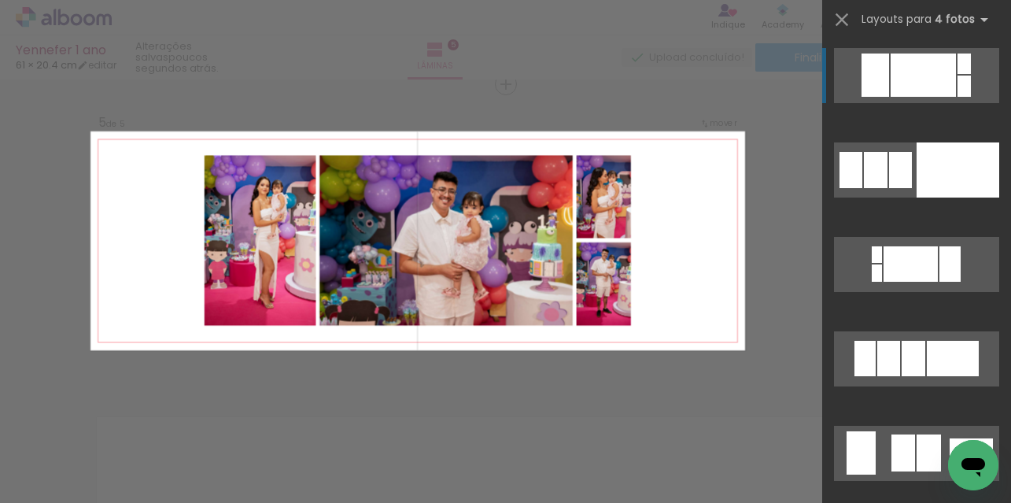
scroll to position [1272, 0]
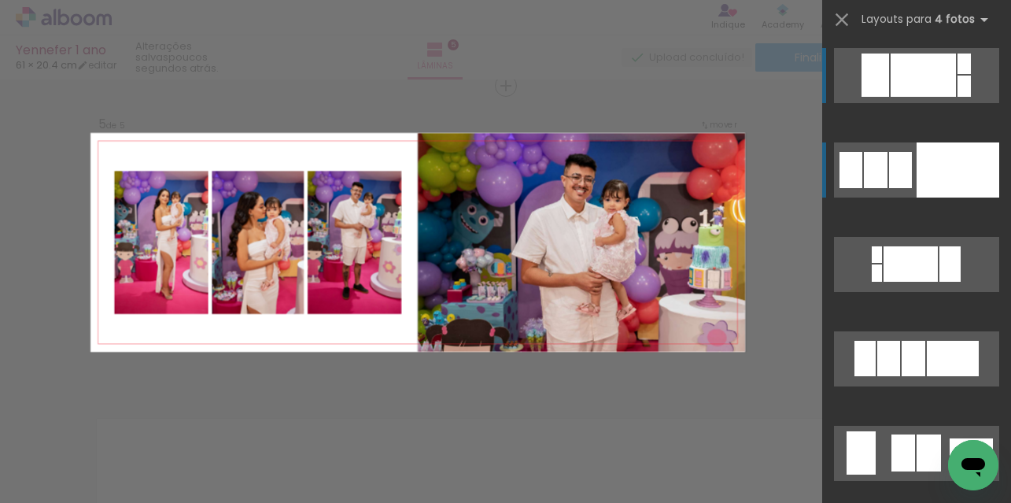
click at [891, 167] on div at bounding box center [900, 170] width 23 height 36
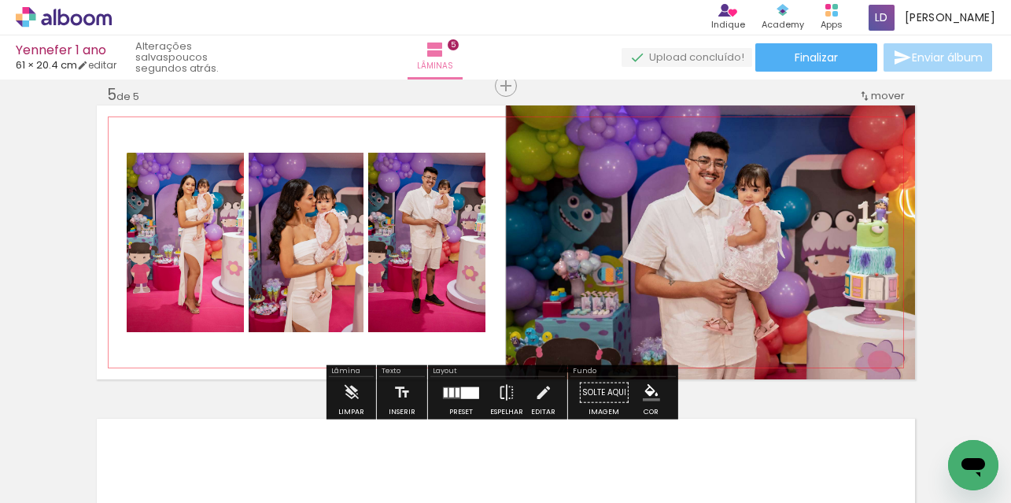
click at [190, 271] on quentale-photo at bounding box center [185, 242] width 117 height 179
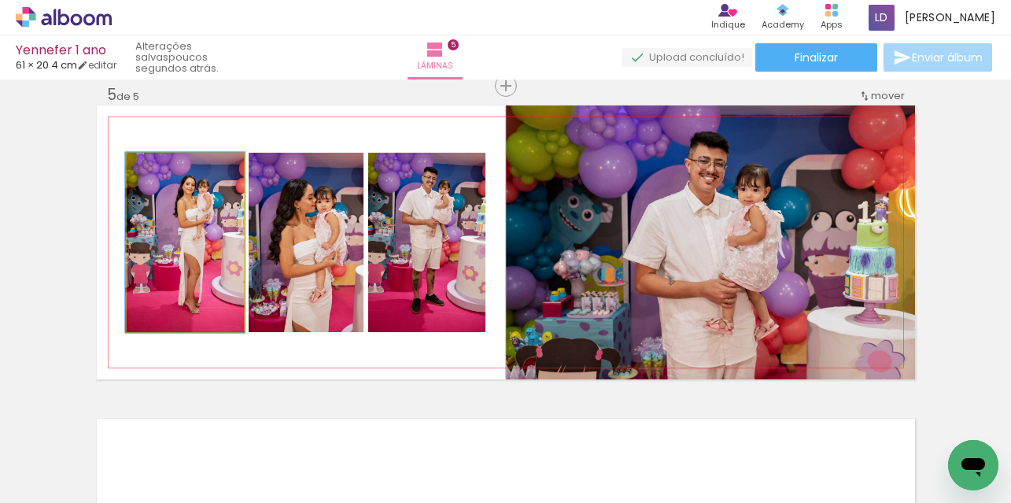
click at [190, 271] on quentale-photo at bounding box center [185, 242] width 117 height 179
click at [187, 262] on quentale-photo at bounding box center [185, 242] width 117 height 179
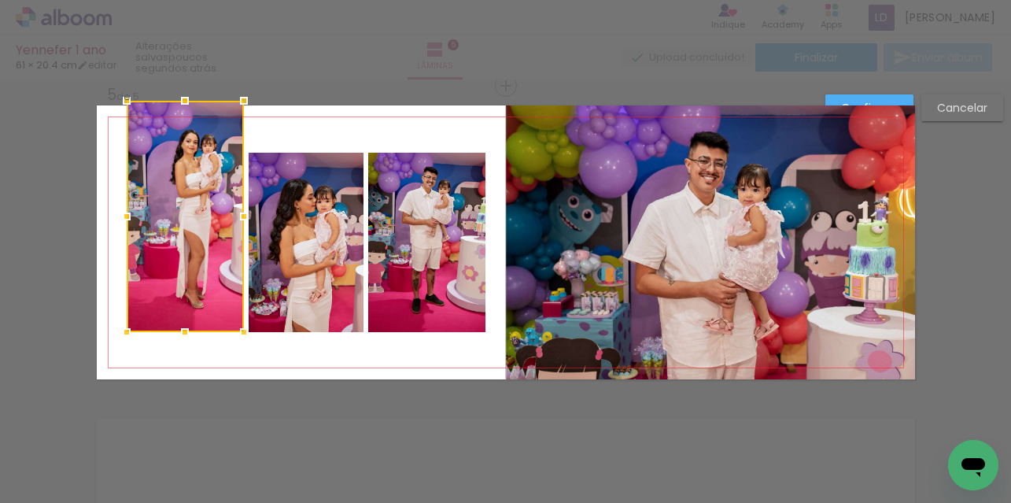
drag, startPoint x: 180, startPoint y: 152, endPoint x: 185, endPoint y: 87, distance: 64.7
click at [185, 87] on div at bounding box center [184, 100] width 31 height 31
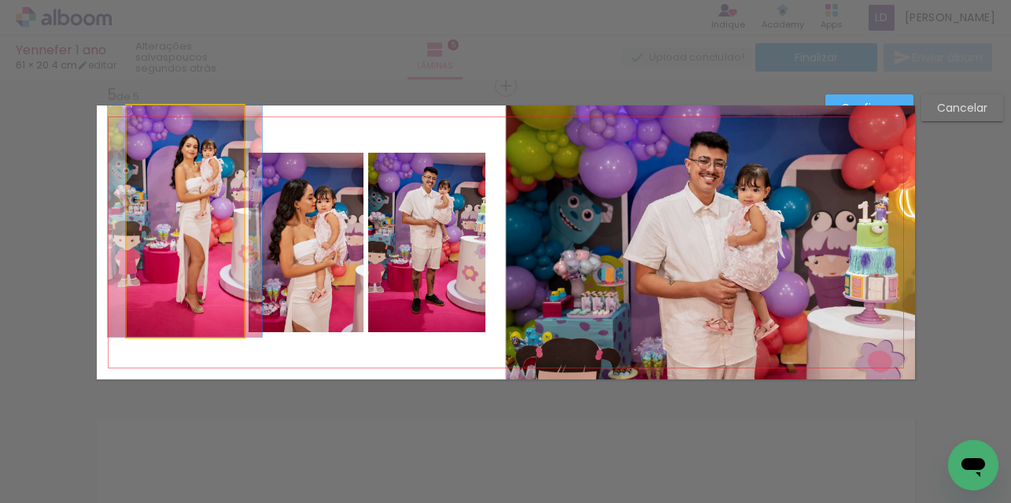
click at [185, 300] on quentale-photo at bounding box center [185, 220] width 117 height 231
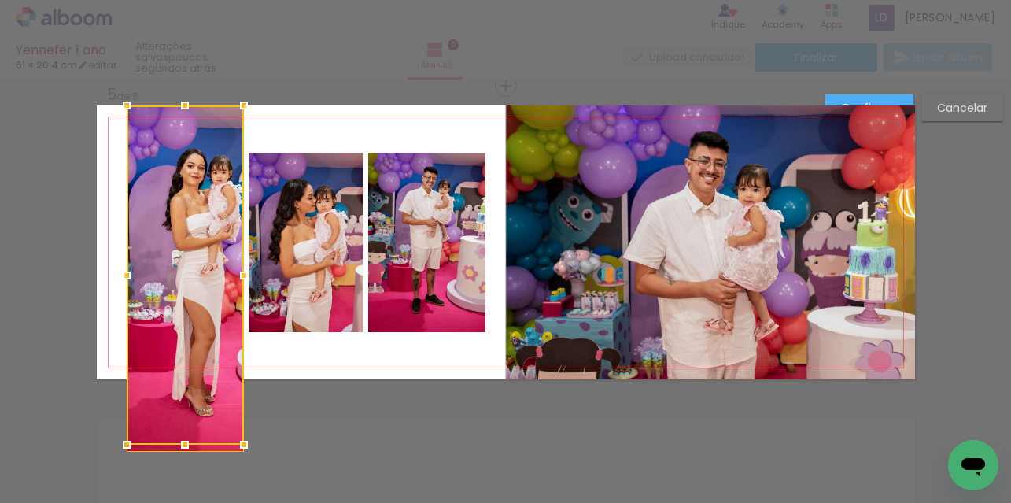
drag, startPoint x: 183, startPoint y: 328, endPoint x: 182, endPoint y: 371, distance: 43.3
click at [182, 371] on div at bounding box center [185, 274] width 117 height 339
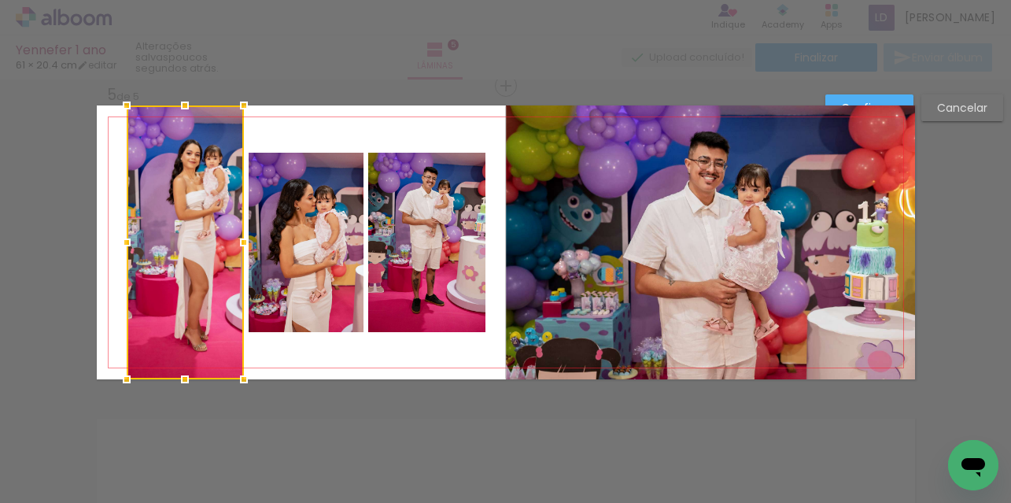
click at [173, 246] on div at bounding box center [185, 242] width 117 height 274
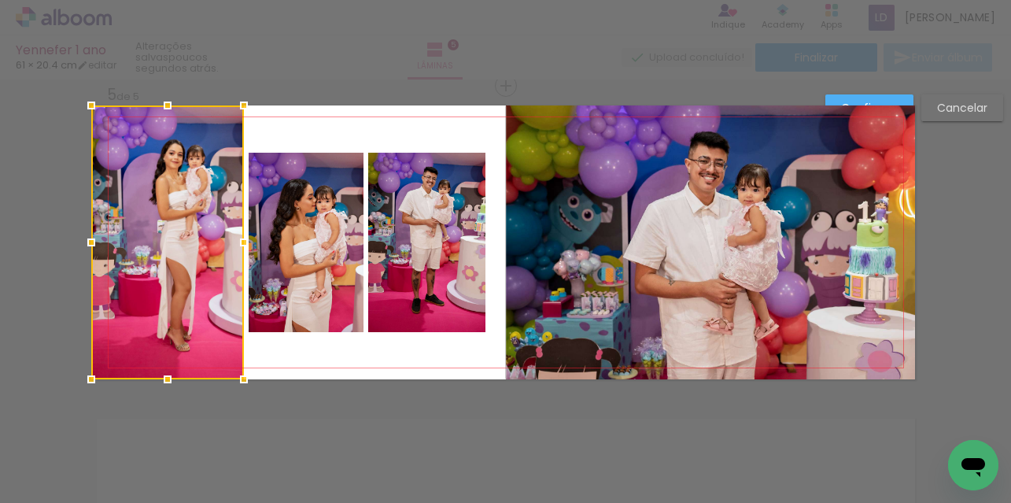
drag, startPoint x: 125, startPoint y: 245, endPoint x: 78, endPoint y: 244, distance: 47.2
click at [78, 244] on div at bounding box center [91, 242] width 31 height 31
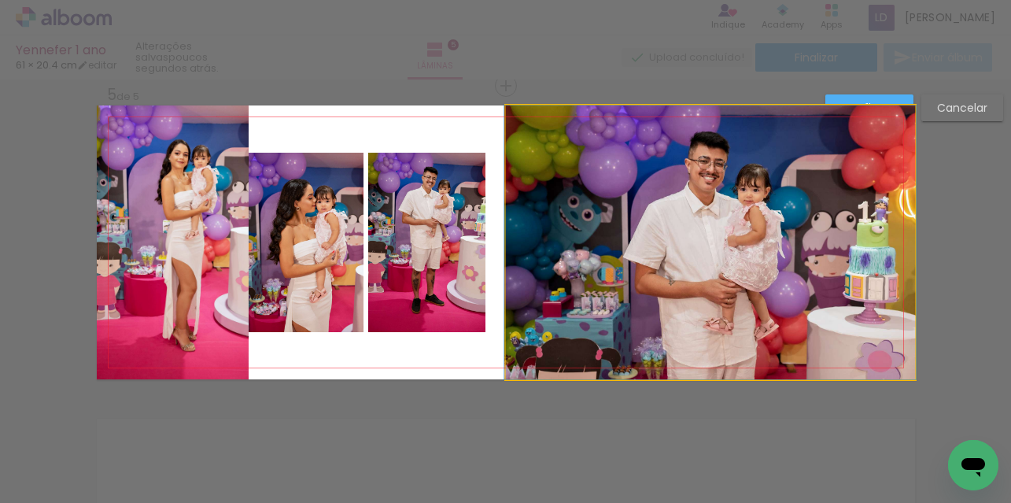
click at [629, 234] on quentale-photo at bounding box center [710, 242] width 409 height 274
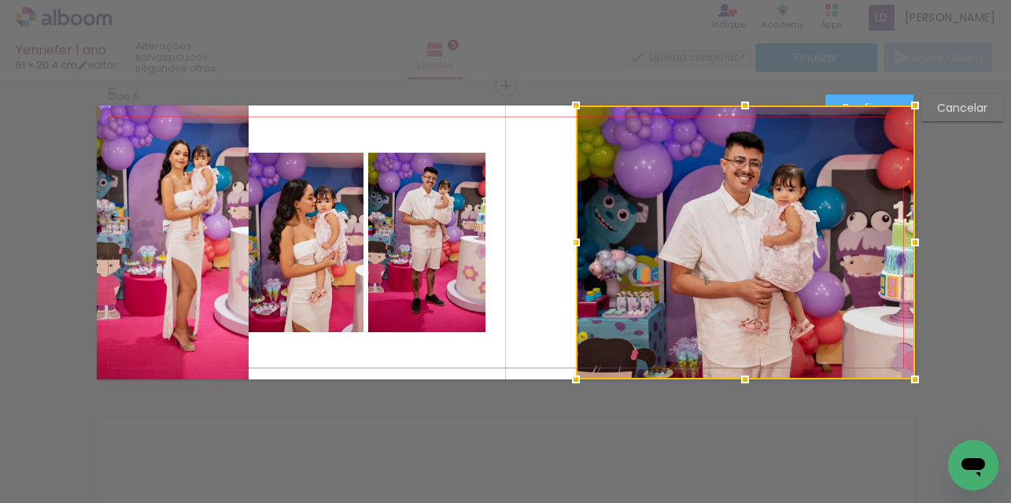
drag, startPoint x: 500, startPoint y: 245, endPoint x: 585, endPoint y: 245, distance: 85.0
click at [585, 245] on div at bounding box center [575, 242] width 31 height 31
click at [517, 242] on quentale-layouter at bounding box center [506, 242] width 818 height 274
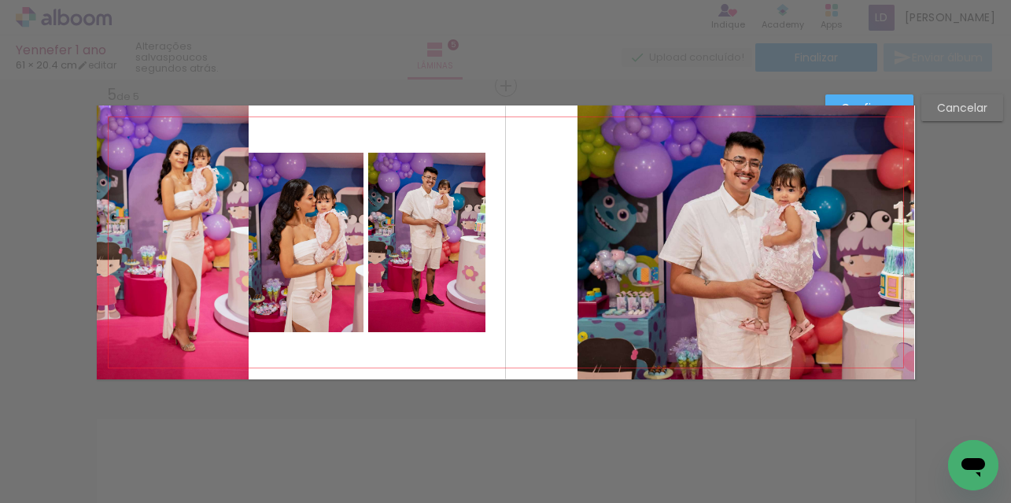
click at [413, 220] on quentale-photo at bounding box center [426, 242] width 117 height 179
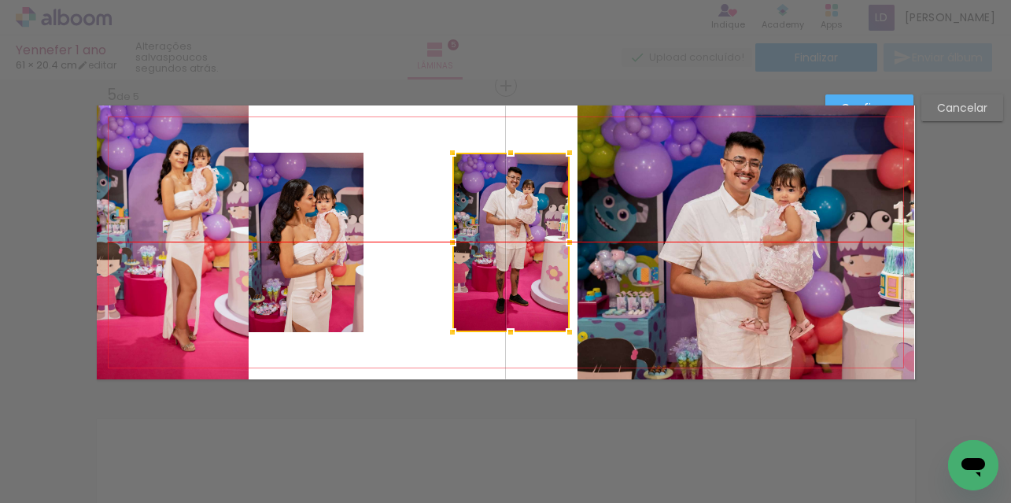
drag, startPoint x: 420, startPoint y: 219, endPoint x: 504, endPoint y: 220, distance: 84.2
click at [504, 220] on div at bounding box center [510, 242] width 117 height 179
click at [304, 219] on quentale-photo at bounding box center [306, 242] width 115 height 179
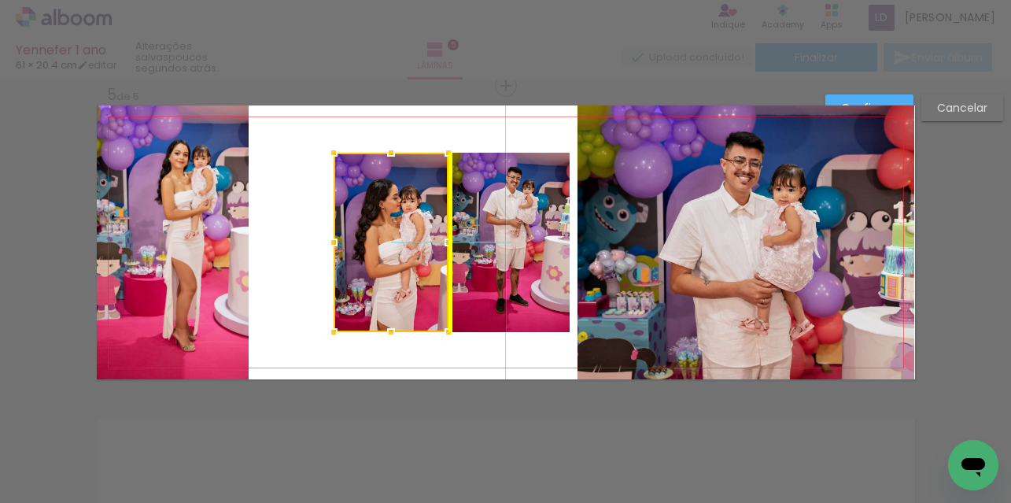
drag, startPoint x: 306, startPoint y: 217, endPoint x: 386, endPoint y: 220, distance: 79.5
click at [386, 220] on div at bounding box center [391, 242] width 115 height 179
click at [201, 217] on quentale-photo at bounding box center [173, 242] width 153 height 274
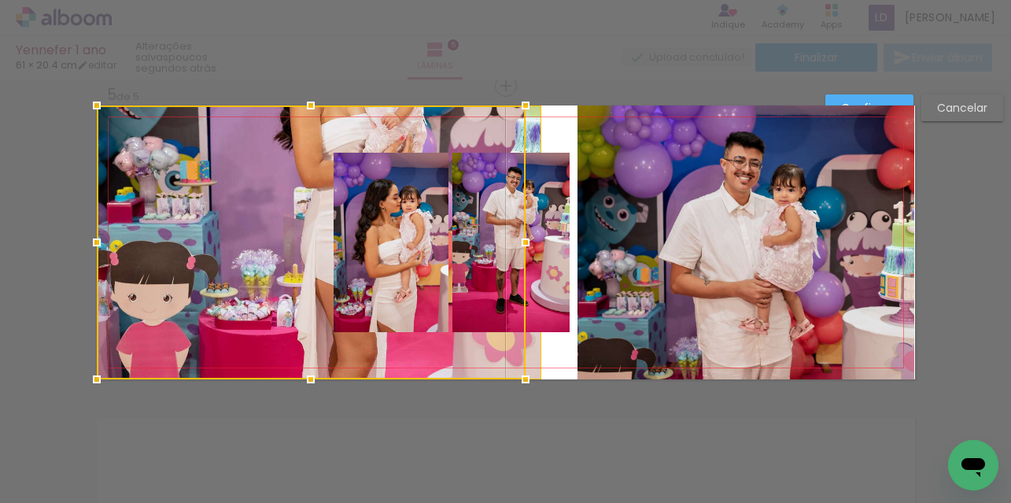
drag, startPoint x: 238, startPoint y: 241, endPoint x: 259, endPoint y: 241, distance: 21.2
click at [259, 241] on div at bounding box center [311, 242] width 429 height 274
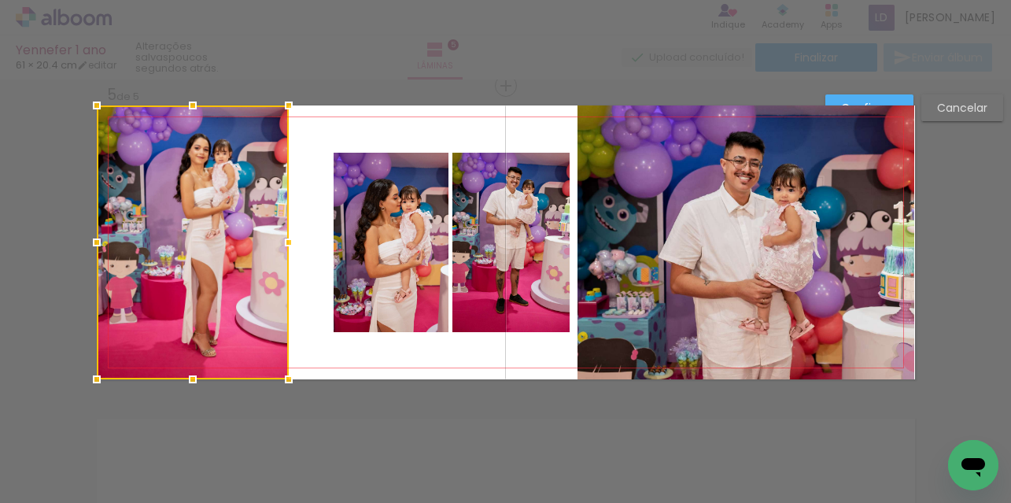
drag, startPoint x: 535, startPoint y: 245, endPoint x: 282, endPoint y: 269, distance: 254.5
click at [282, 269] on div at bounding box center [193, 242] width 192 height 274
click at [360, 115] on quentale-layouter at bounding box center [506, 242] width 818 height 274
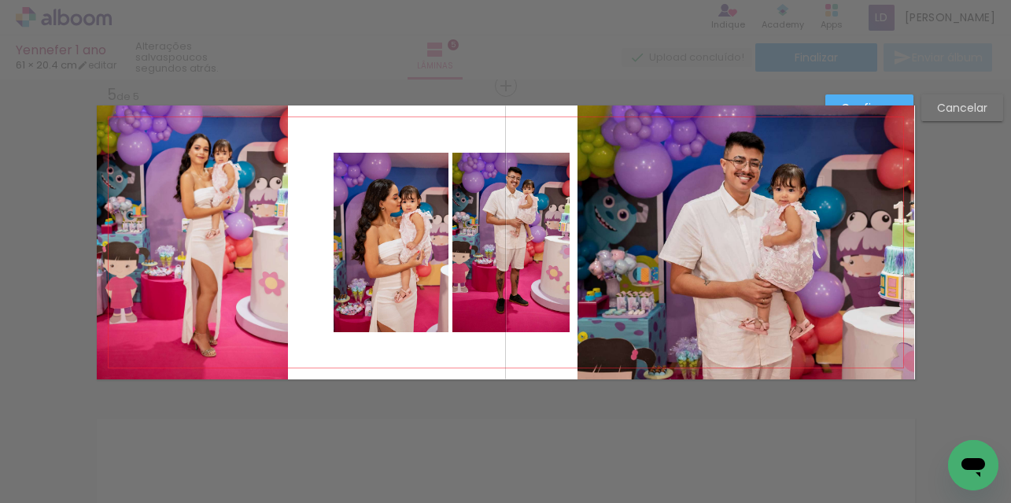
click at [217, 225] on quentale-photo at bounding box center [193, 242] width 192 height 274
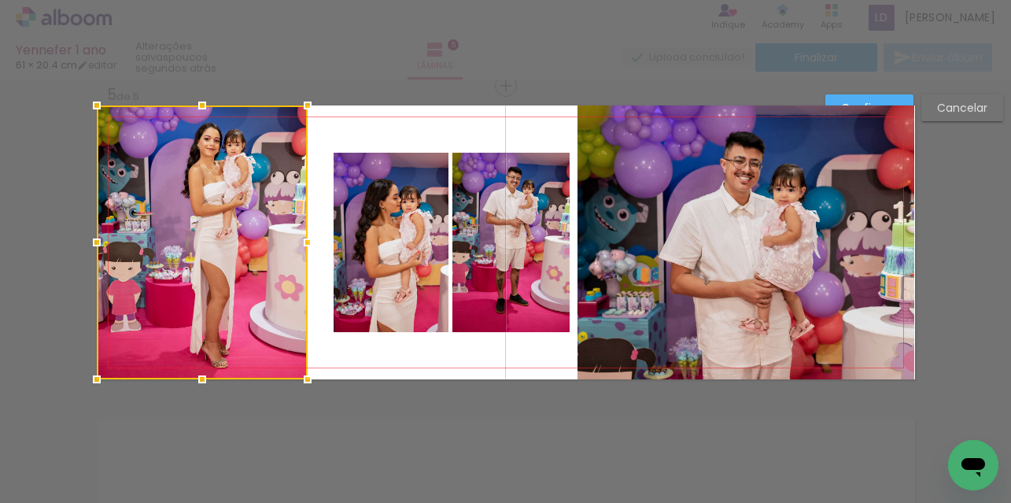
drag, startPoint x: 283, startPoint y: 241, endPoint x: 302, endPoint y: 238, distance: 19.1
click at [302, 238] on div at bounding box center [307, 242] width 31 height 31
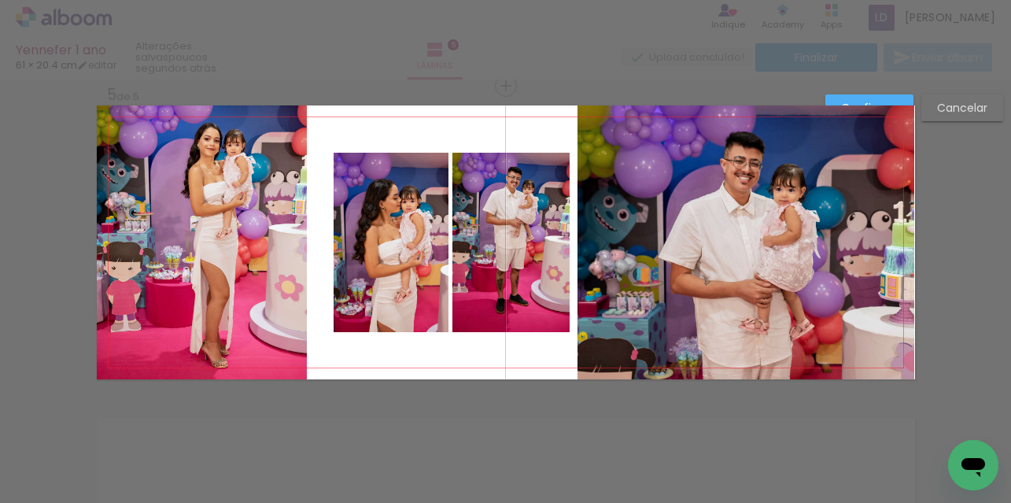
click at [291, 245] on quentale-photo at bounding box center [202, 242] width 211 height 274
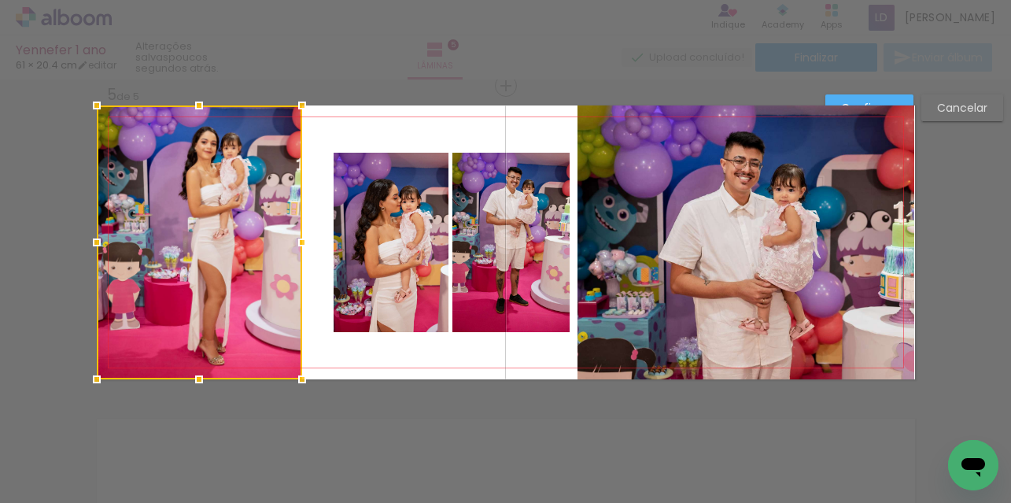
click at [297, 241] on div at bounding box center [301, 242] width 31 height 31
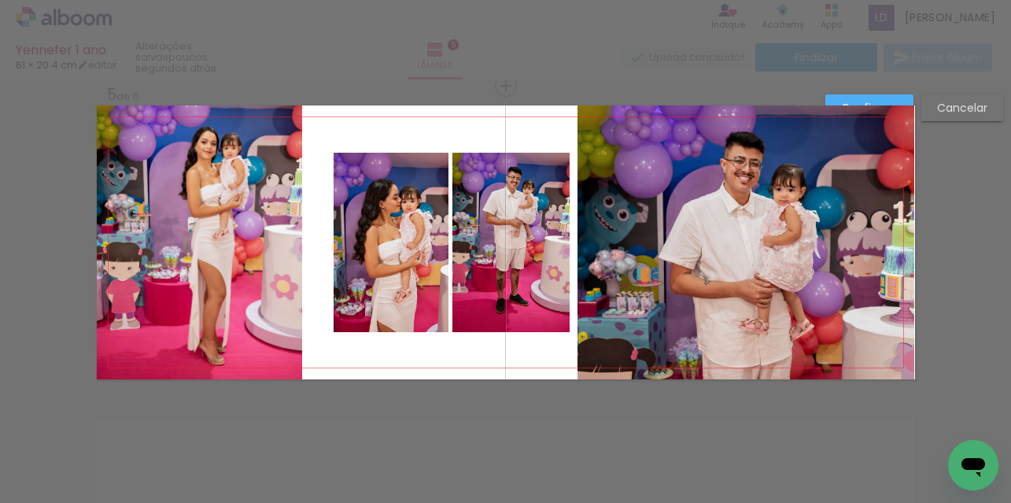
click at [344, 131] on quentale-layouter at bounding box center [506, 242] width 818 height 274
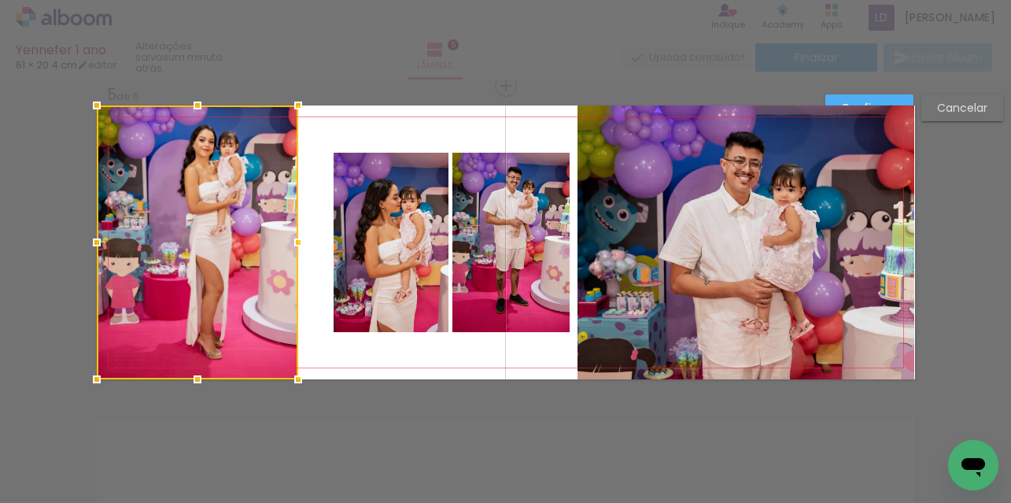
click at [290, 242] on div at bounding box center [297, 242] width 31 height 31
click at [349, 124] on quentale-layouter at bounding box center [506, 242] width 818 height 274
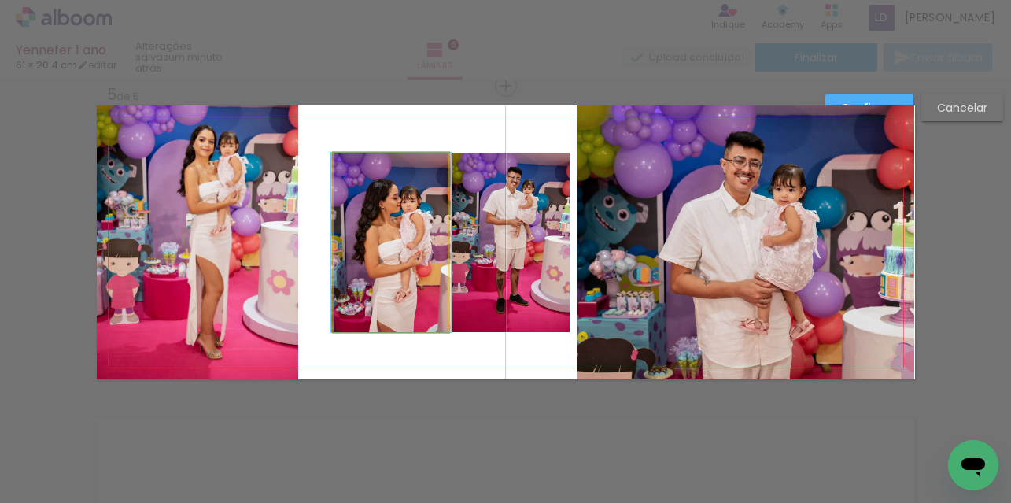
click at [391, 252] on quentale-photo at bounding box center [391, 242] width 115 height 179
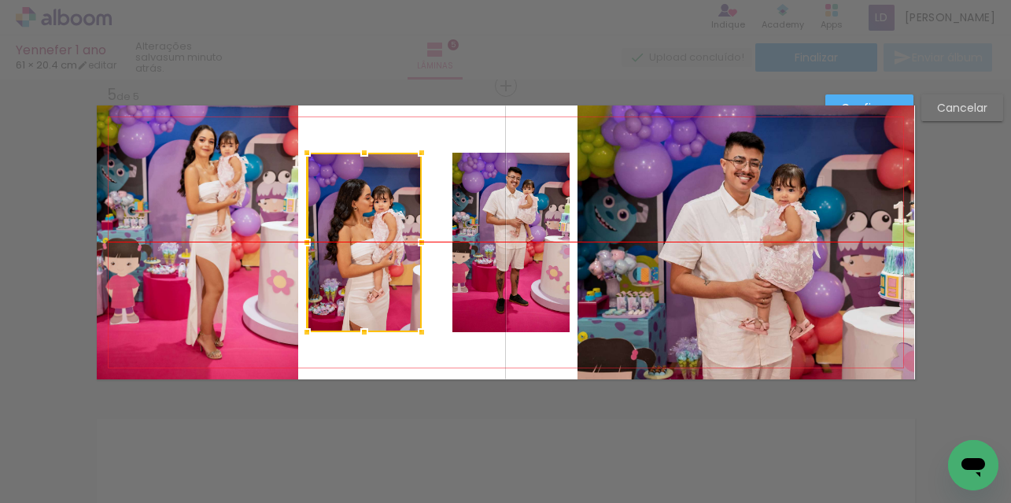
drag, startPoint x: 394, startPoint y: 245, endPoint x: 367, endPoint y: 245, distance: 26.8
click at [367, 245] on div at bounding box center [364, 242] width 115 height 179
click at [455, 237] on quentale-photo at bounding box center [510, 242] width 117 height 179
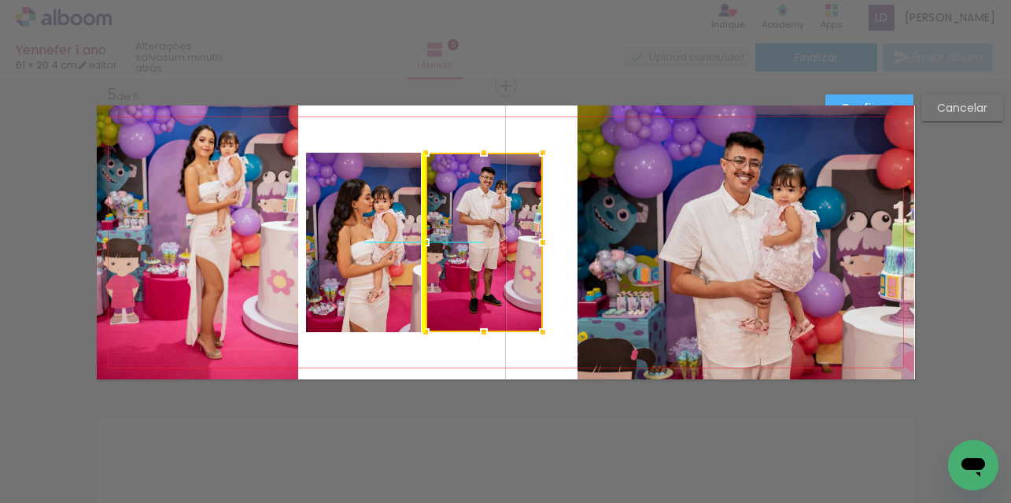
drag, startPoint x: 471, startPoint y: 233, endPoint x: 449, endPoint y: 234, distance: 22.9
click at [449, 234] on div at bounding box center [484, 242] width 117 height 179
click at [371, 237] on quentale-photo at bounding box center [363, 242] width 115 height 179
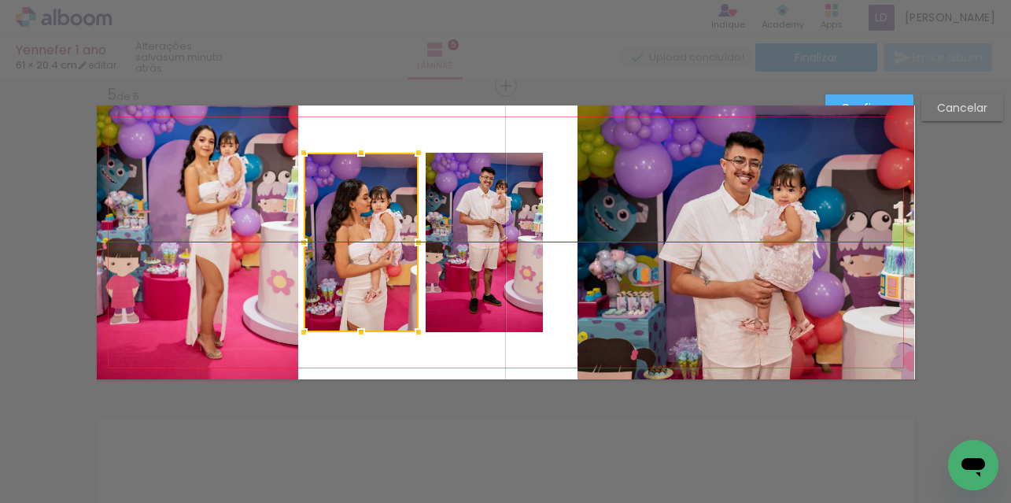
click at [349, 241] on div at bounding box center [361, 242] width 115 height 179
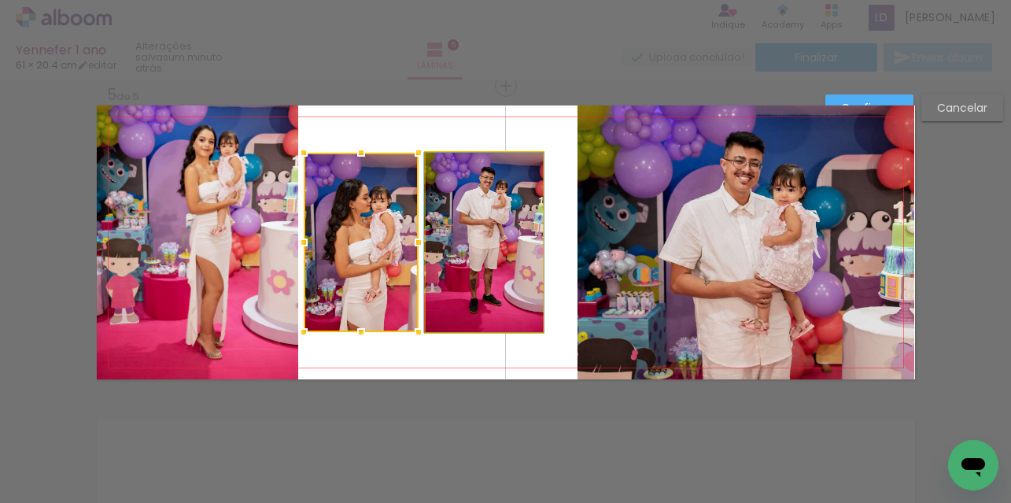
click at [466, 231] on quentale-photo at bounding box center [484, 242] width 117 height 179
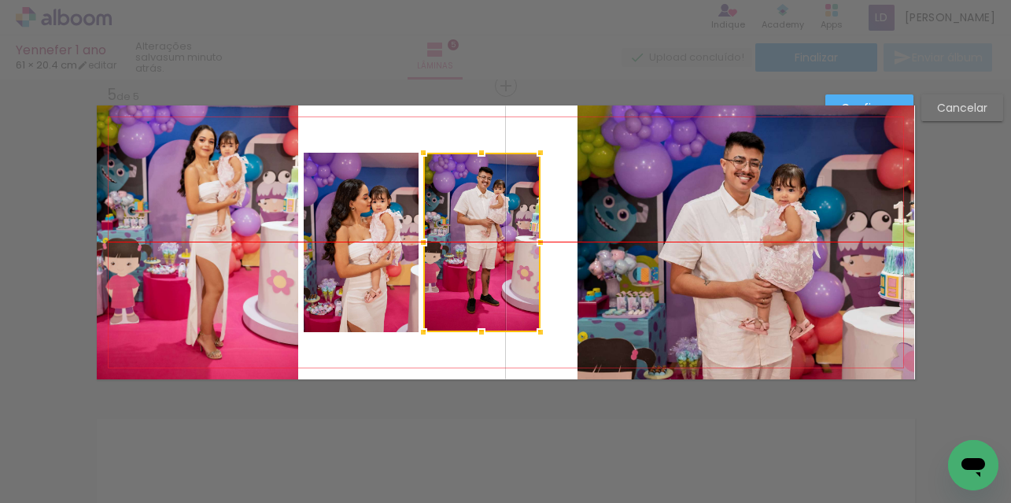
click at [463, 232] on div at bounding box center [481, 242] width 117 height 179
click at [445, 138] on quentale-layouter at bounding box center [506, 242] width 818 height 274
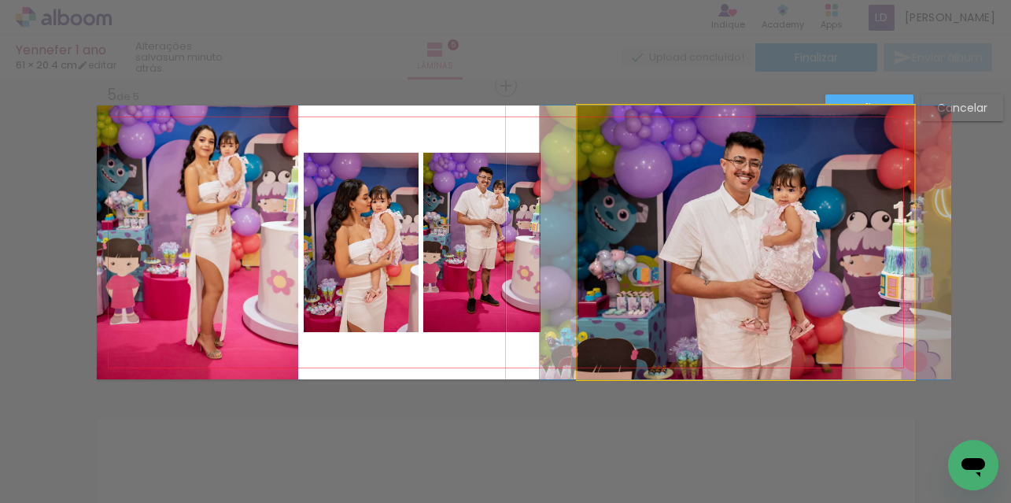
click at [696, 198] on quentale-photo at bounding box center [746, 242] width 337 height 274
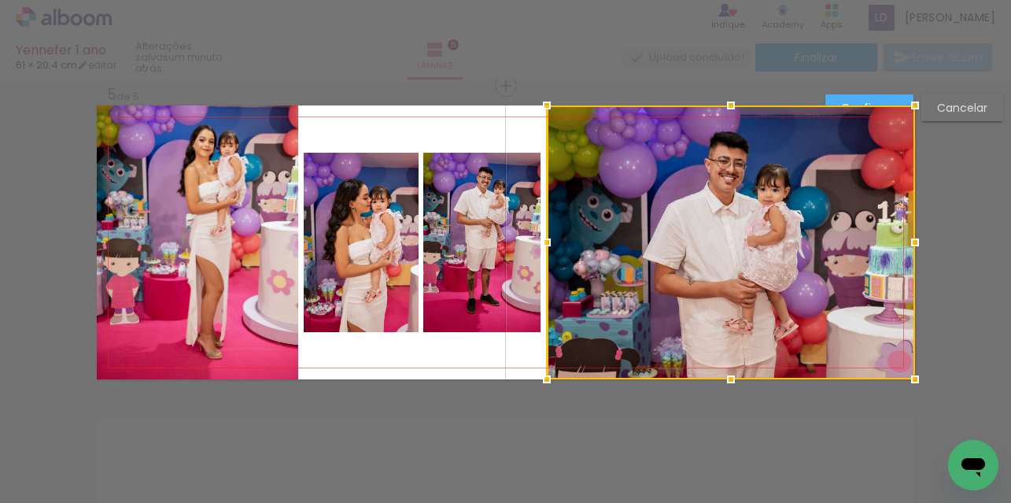
drag, startPoint x: 575, startPoint y: 242, endPoint x: 544, endPoint y: 242, distance: 31.5
click at [544, 242] on div at bounding box center [546, 242] width 31 height 31
click at [432, 122] on quentale-layouter at bounding box center [506, 242] width 818 height 274
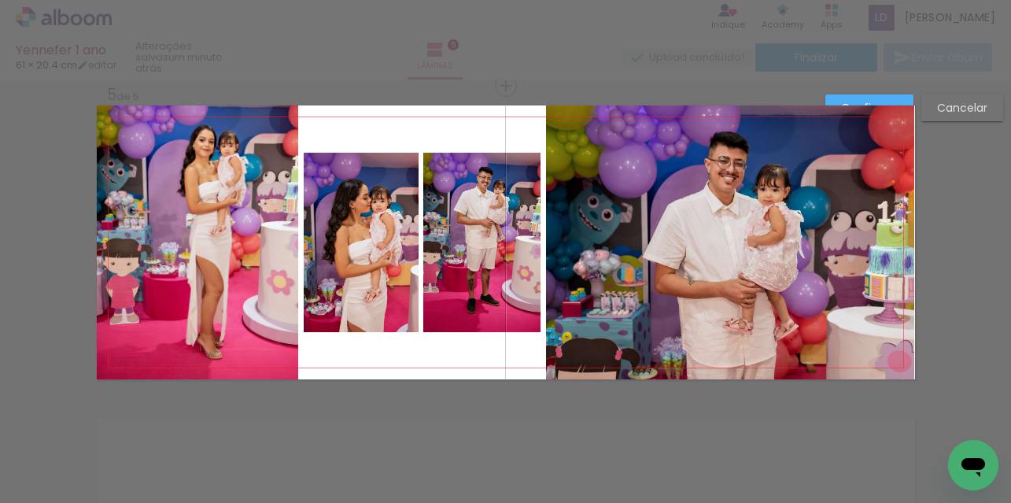
click at [873, 108] on quentale-photo at bounding box center [730, 242] width 368 height 274
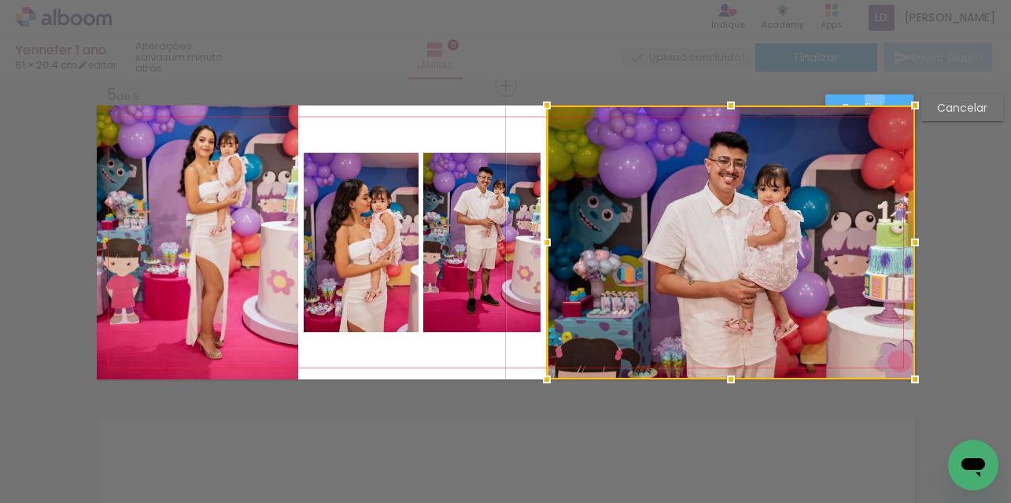
click at [0, 0] on slot "Confirmar" at bounding box center [0, 0] width 0 height 0
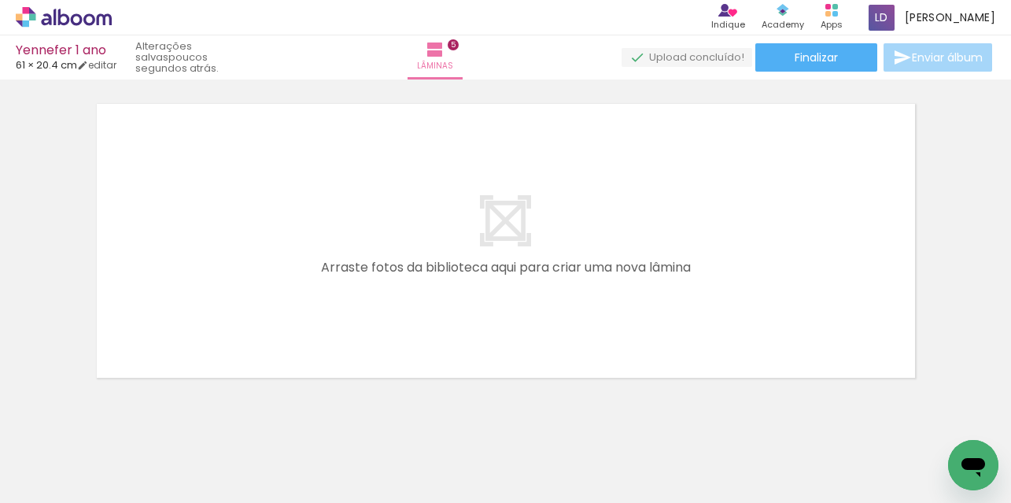
scroll to position [0, 506]
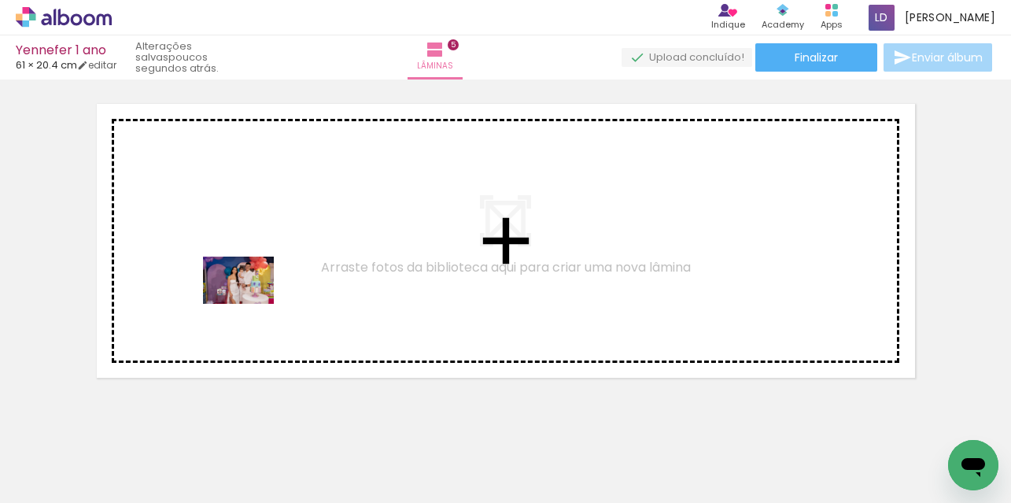
drag, startPoint x: 273, startPoint y: 466, endPoint x: 250, endPoint y: 304, distance: 163.7
click at [250, 304] on quentale-workspace at bounding box center [505, 251] width 1011 height 503
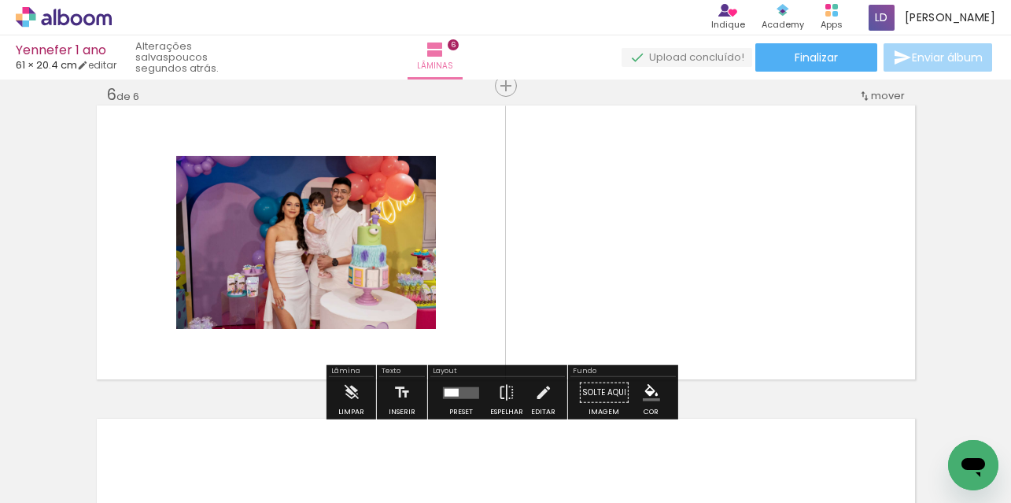
scroll to position [1585, 0]
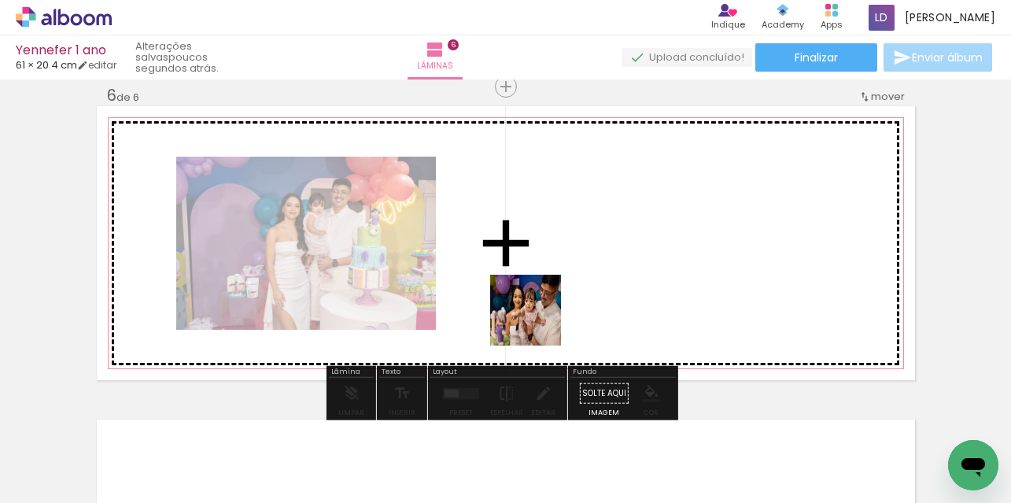
drag, startPoint x: 373, startPoint y: 459, endPoint x: 547, endPoint y: 308, distance: 230.4
click at [547, 308] on quentale-workspace at bounding box center [505, 251] width 1011 height 503
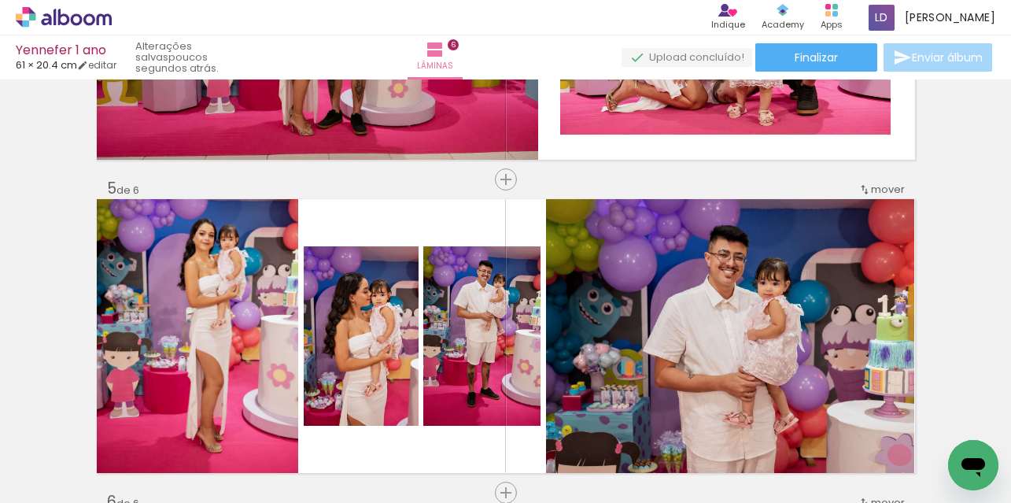
scroll to position [1192, 0]
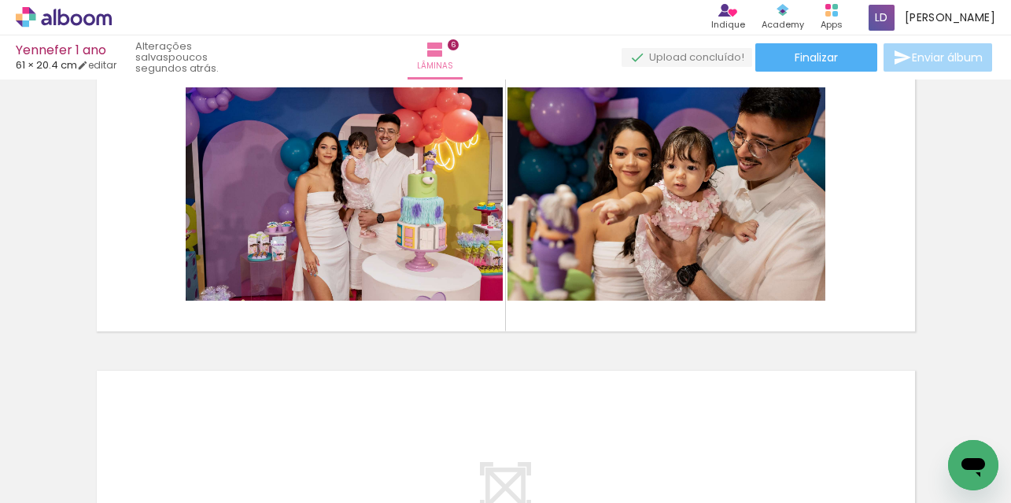
scroll to position [1585, 0]
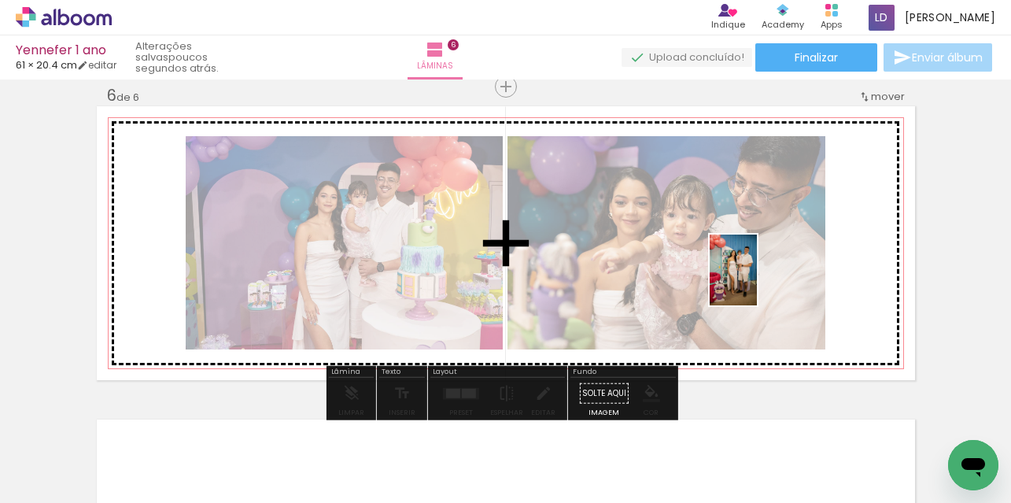
drag, startPoint x: 562, startPoint y: 471, endPoint x: 762, endPoint y: 281, distance: 275.5
click at [762, 281] on quentale-workspace at bounding box center [505, 251] width 1011 height 503
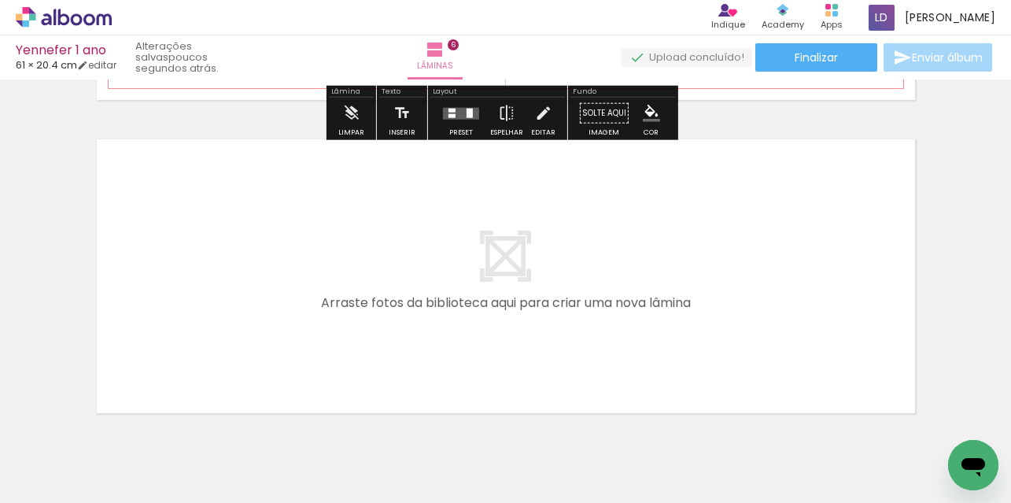
scroll to position [1900, 0]
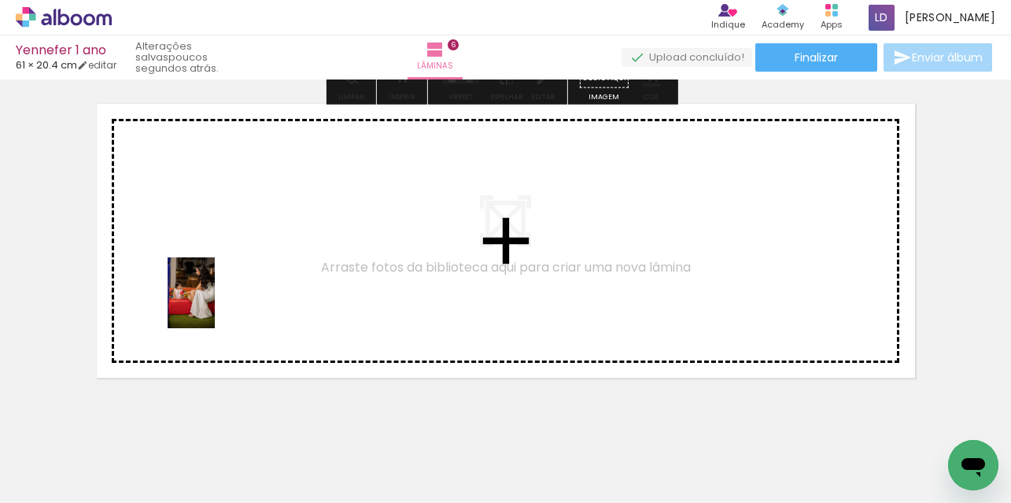
drag, startPoint x: 286, startPoint y: 458, endPoint x: 215, endPoint y: 305, distance: 169.3
click at [215, 305] on quentale-workspace at bounding box center [505, 251] width 1011 height 503
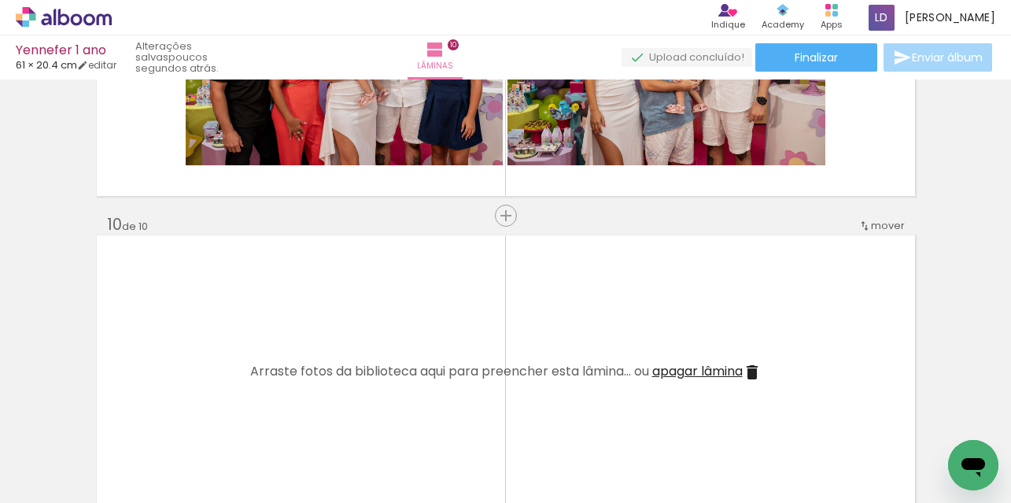
scroll to position [0, 1936]
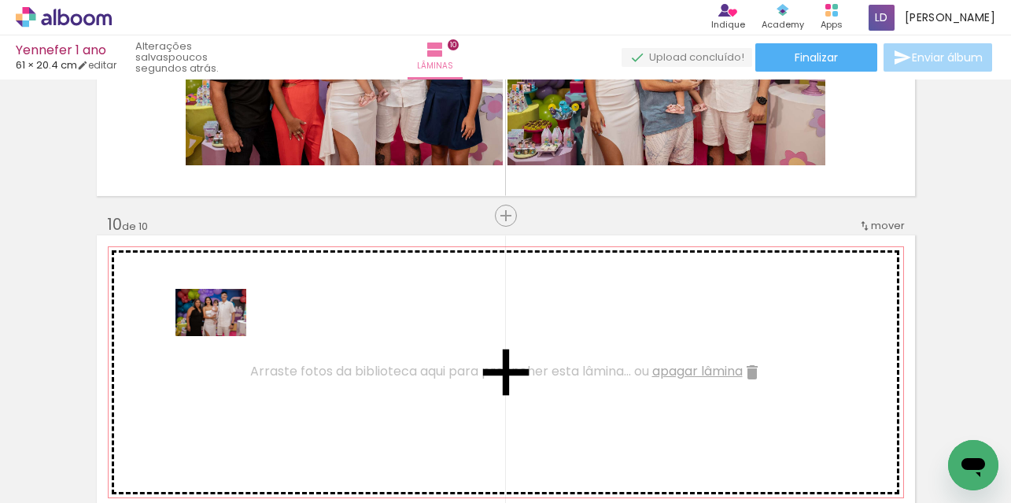
drag, startPoint x: 352, startPoint y: 460, endPoint x: 223, endPoint y: 336, distance: 179.2
click at [223, 336] on quentale-workspace at bounding box center [505, 251] width 1011 height 503
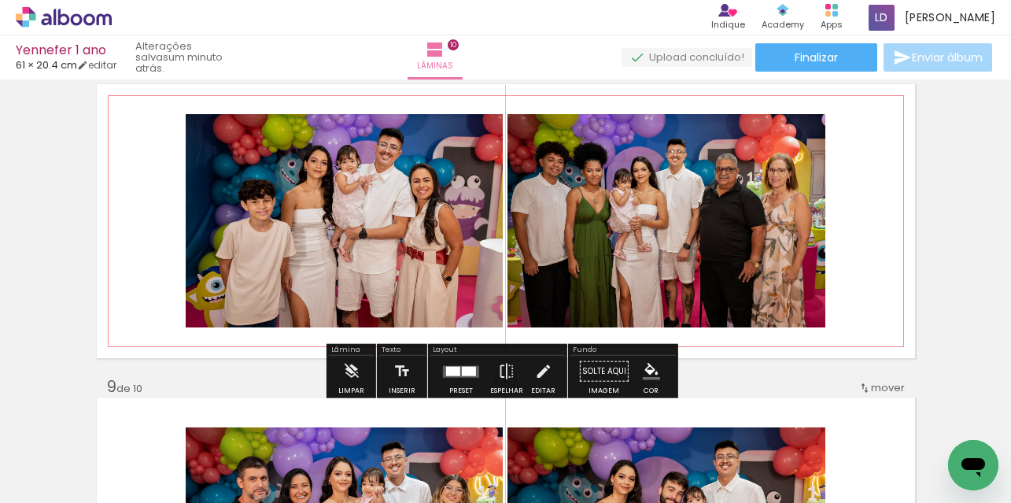
scroll to position [2236, 0]
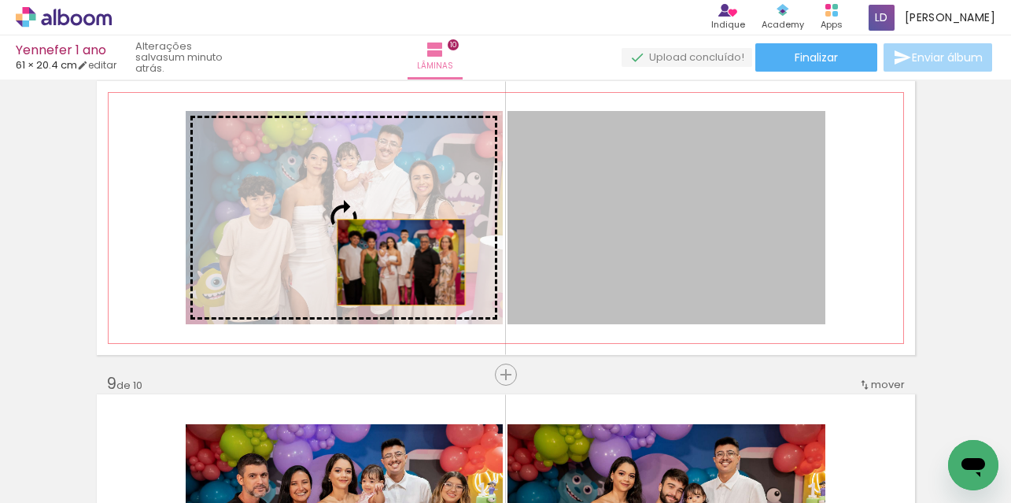
drag, startPoint x: 437, startPoint y: 262, endPoint x: 354, endPoint y: 261, distance: 83.4
click at [0, 0] on slot at bounding box center [0, 0] width 0 height 0
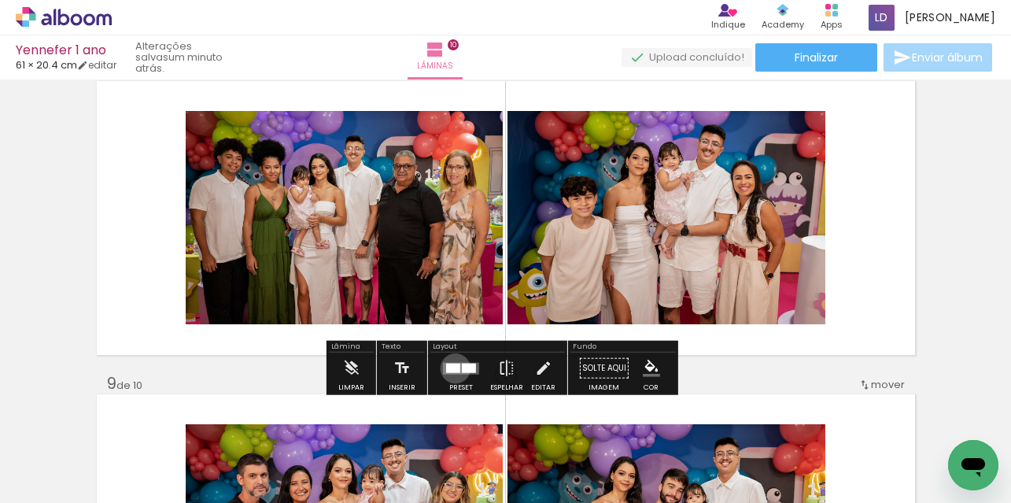
click at [452, 367] on div at bounding box center [453, 367] width 14 height 9
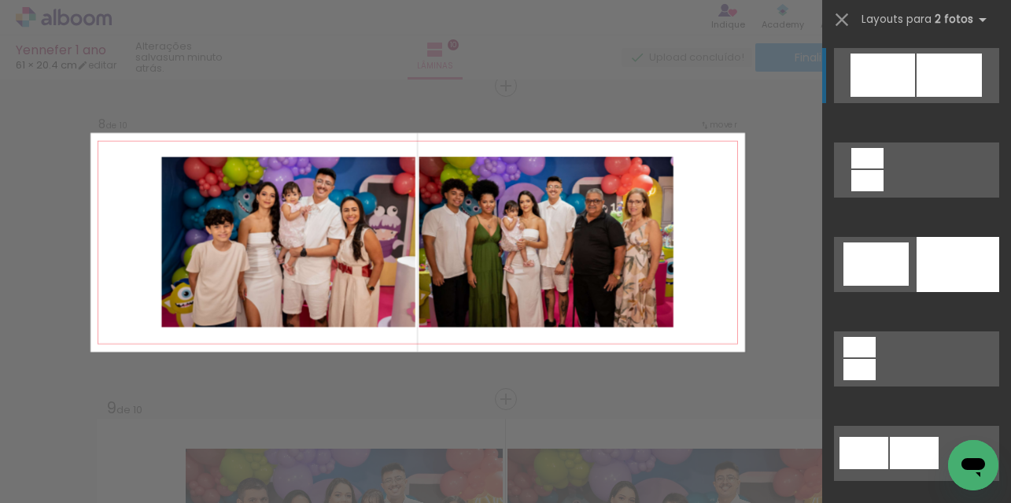
scroll to position [2212, 0]
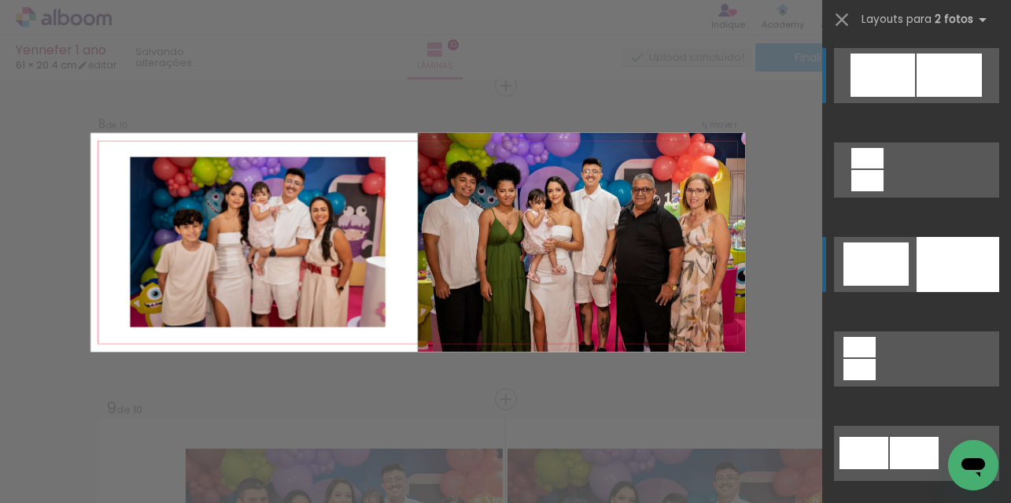
click at [906, 270] on quentale-layouter at bounding box center [916, 264] width 165 height 55
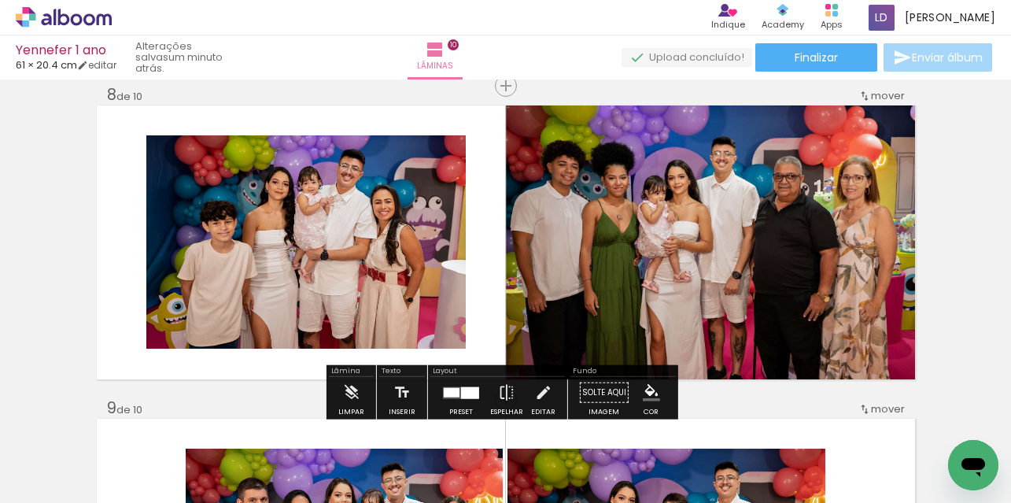
click at [461, 389] on div at bounding box center [470, 392] width 18 height 12
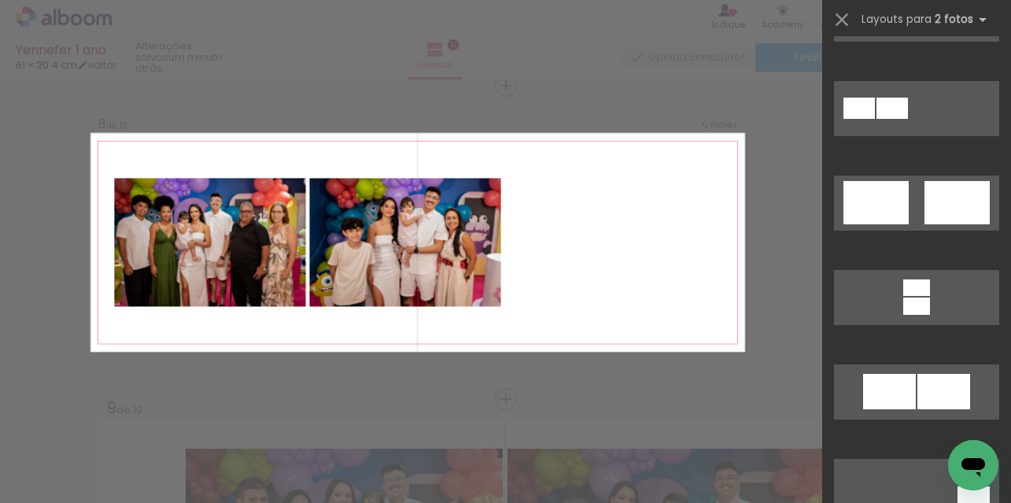
scroll to position [582, 0]
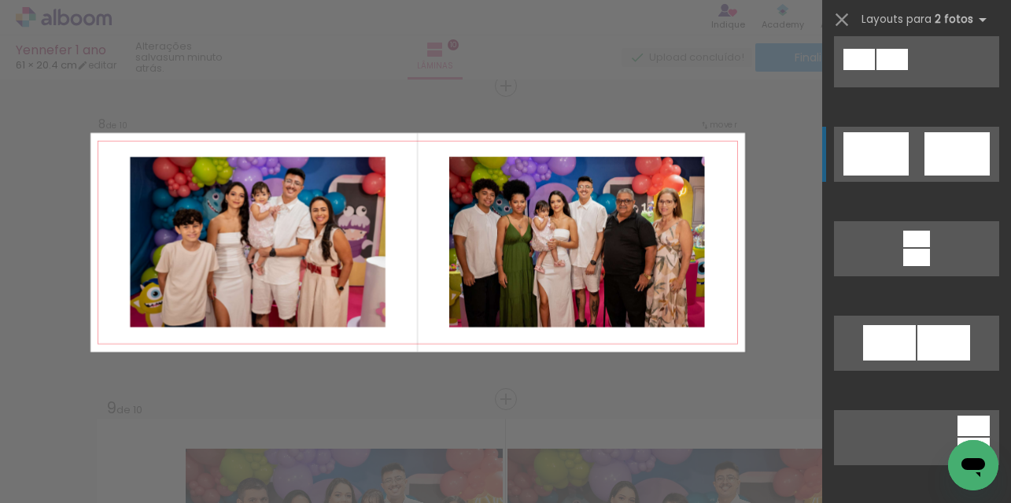
click at [930, 167] on div at bounding box center [957, 153] width 65 height 43
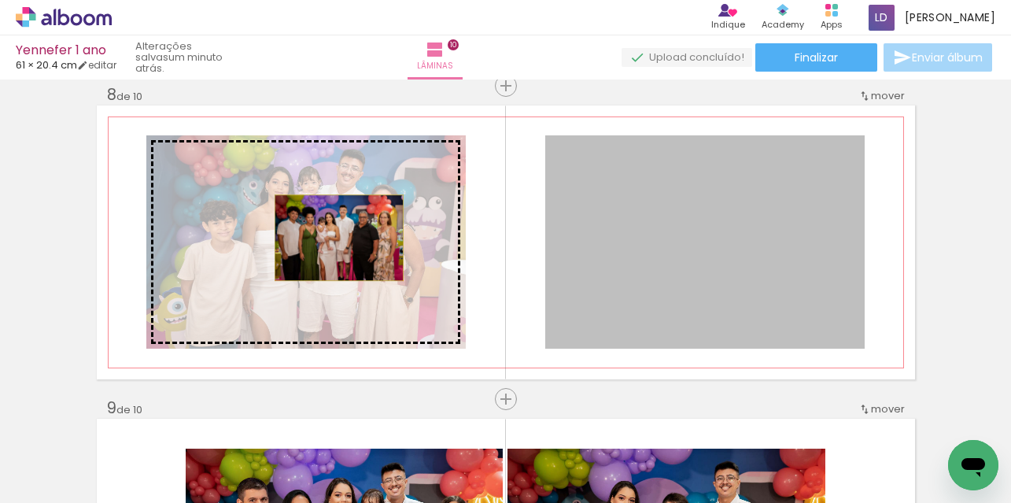
drag, startPoint x: 733, startPoint y: 202, endPoint x: 333, endPoint y: 238, distance: 401.3
click at [0, 0] on slot at bounding box center [0, 0] width 0 height 0
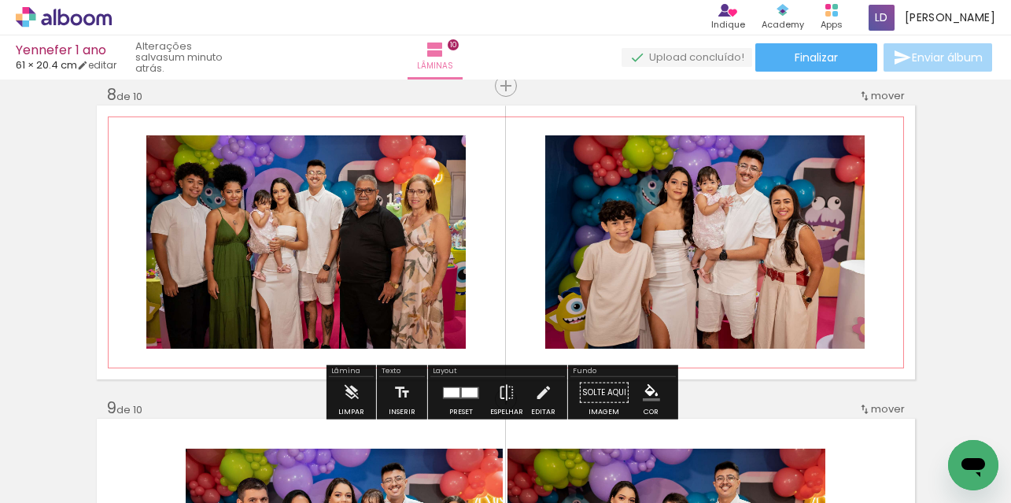
click at [333, 238] on quentale-photo at bounding box center [305, 241] width 319 height 213
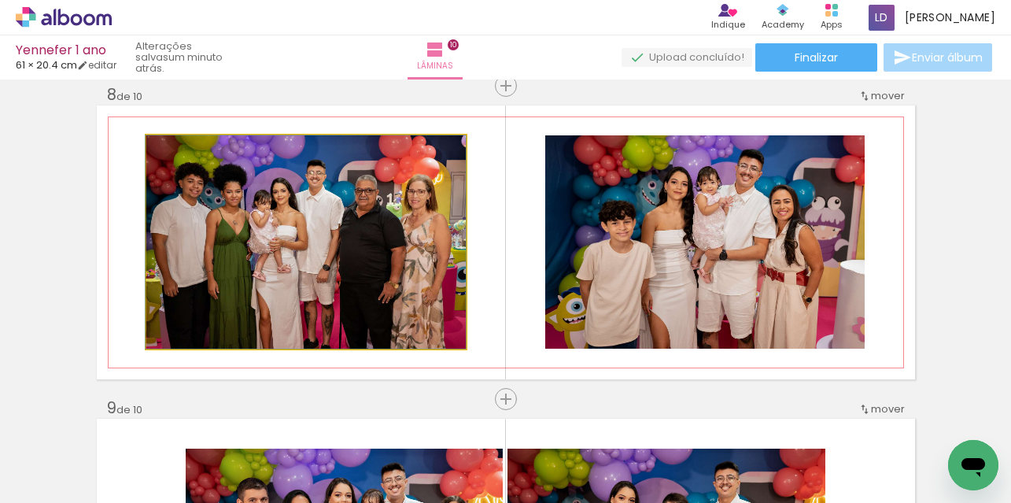
click at [333, 238] on quentale-photo at bounding box center [305, 241] width 319 height 213
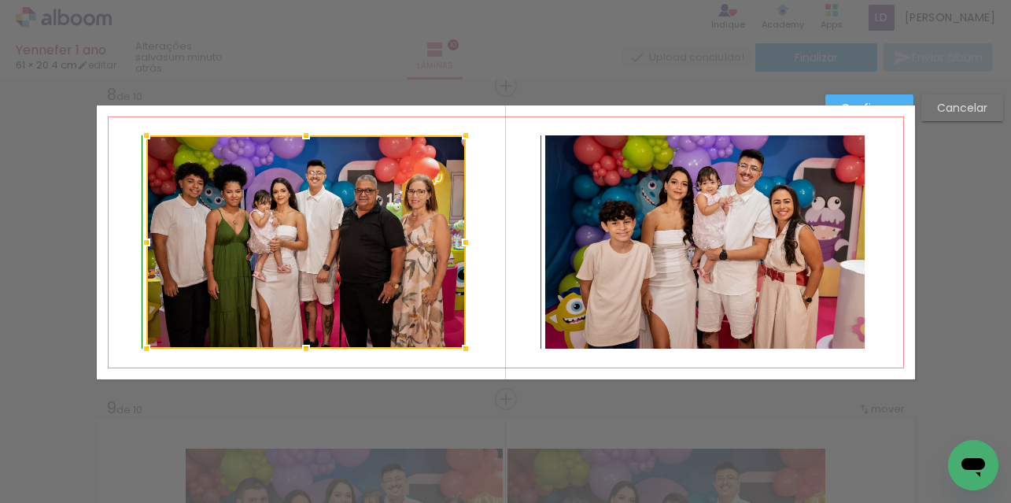
drag, startPoint x: 301, startPoint y: 140, endPoint x: 317, endPoint y: 72, distance: 70.2
click at [0, 0] on div "Yennefer 1 ano 61 × 20.4 cm editar um minuto atrás. Lâminas 10 Finalizar Enviar…" at bounding box center [0, 0] width 0 height 0
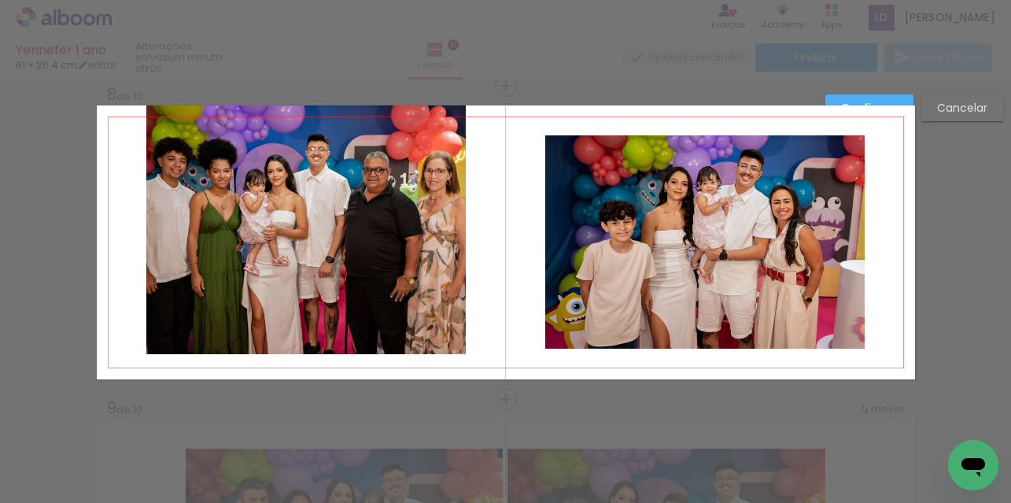
click at [275, 211] on quentale-photo at bounding box center [305, 229] width 319 height 249
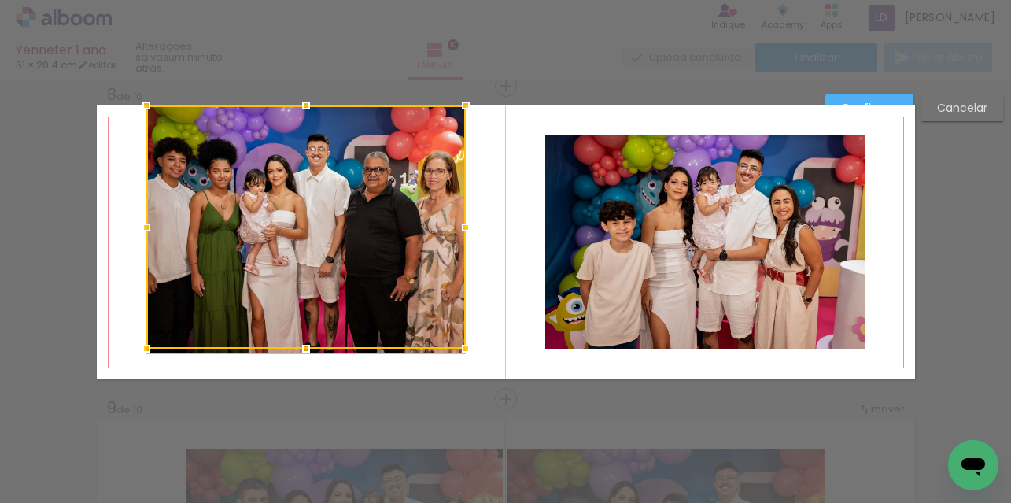
drag, startPoint x: 143, startPoint y: 227, endPoint x: 0, endPoint y: 238, distance: 143.6
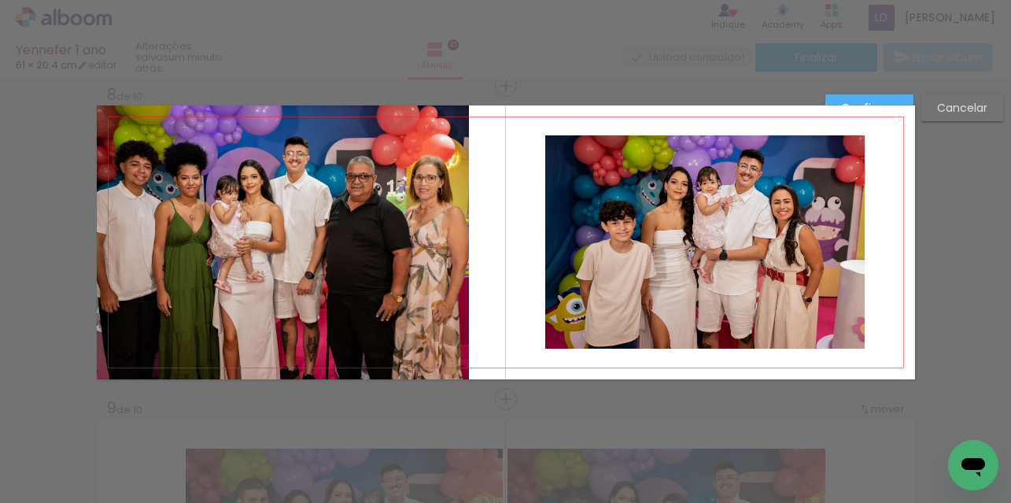
click at [300, 234] on quentale-photo at bounding box center [283, 242] width 372 height 274
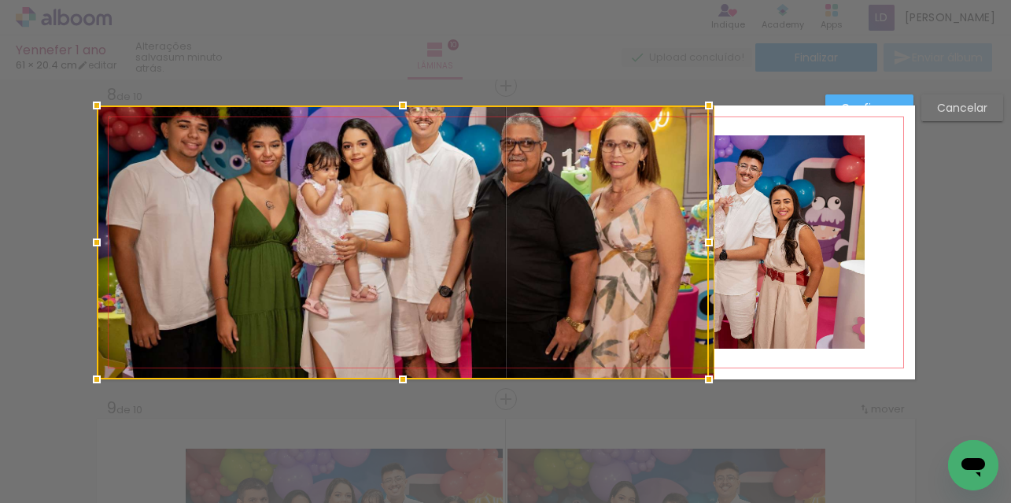
drag, startPoint x: 467, startPoint y: 243, endPoint x: 498, endPoint y: 244, distance: 31.5
click at [498, 244] on div at bounding box center [403, 242] width 612 height 274
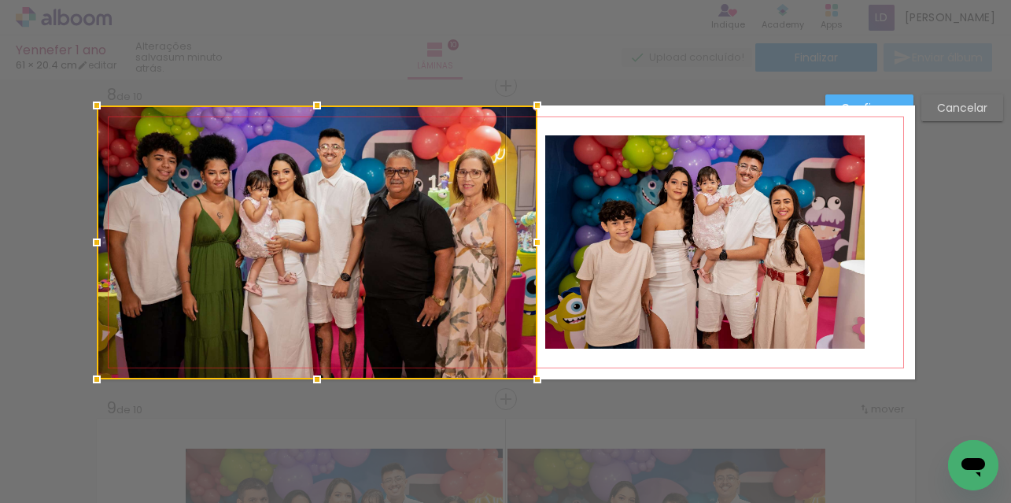
drag, startPoint x: 713, startPoint y: 243, endPoint x: 536, endPoint y: 264, distance: 178.3
click at [536, 264] on album-spread "8 de 10" at bounding box center [506, 242] width 818 height 274
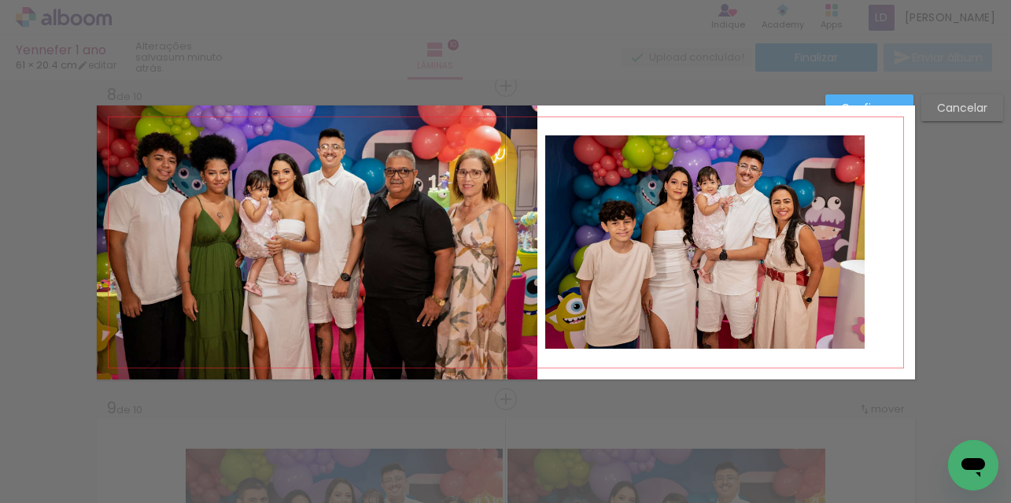
click at [762, 238] on quentale-photo at bounding box center [704, 241] width 319 height 213
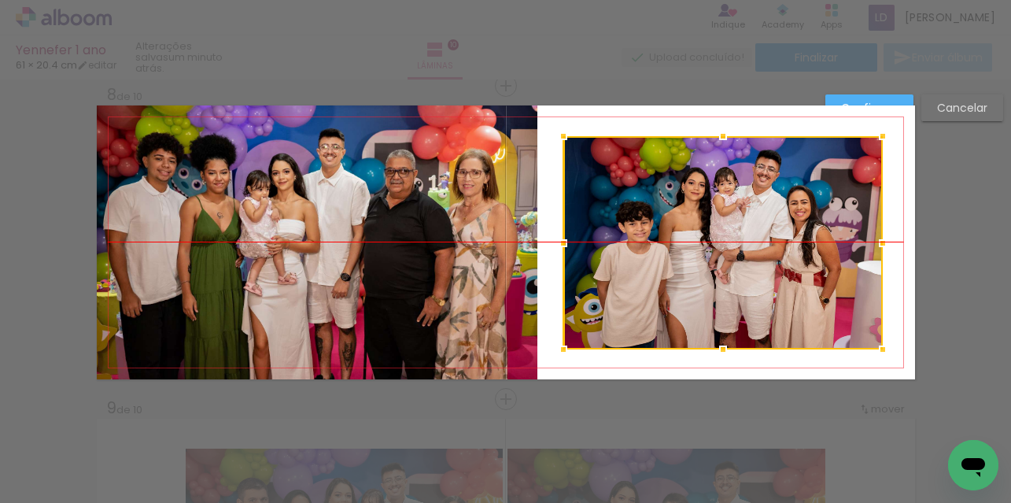
drag, startPoint x: 747, startPoint y: 238, endPoint x: 765, endPoint y: 236, distance: 18.3
click at [765, 236] on div at bounding box center [722, 242] width 319 height 213
